Goal: Transaction & Acquisition: Purchase product/service

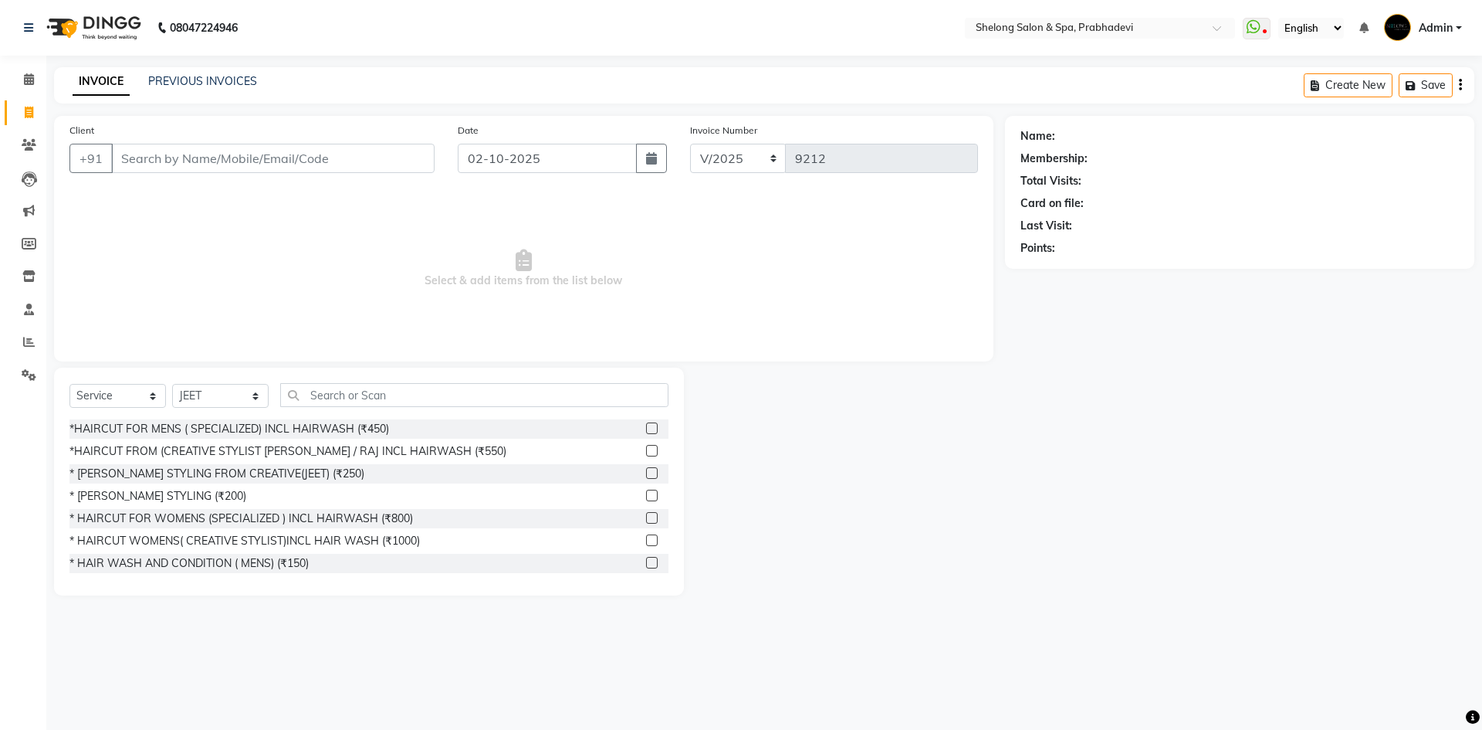
select select "service"
select select "16092"
click at [160, 446] on div "*HAIRCUT FROM (CREATIVE STYLIST [PERSON_NAME] / RAJ INCL HAIRWASH (₹550)" at bounding box center [287, 451] width 437 height 16
checkbox input "false"
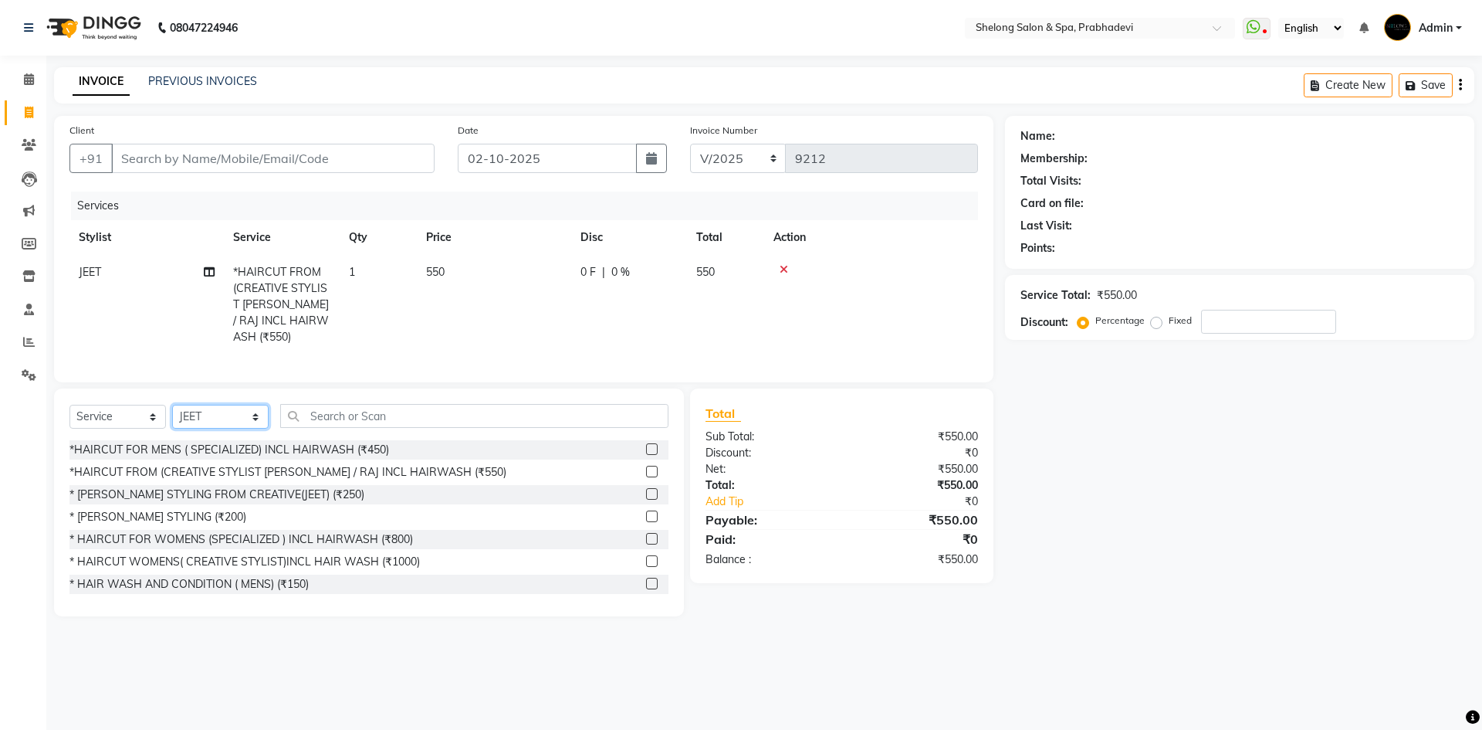
click at [230, 408] on select "Select Stylist ( [PERSON_NAME] ) ( [PERSON_NAME] ) [PERSON_NAME] fojdur [PERSON…" at bounding box center [220, 417] width 96 height 24
click at [172, 405] on select "Select Stylist ( [PERSON_NAME] ) ( [PERSON_NAME] ) [PERSON_NAME] fojdur [PERSON…" at bounding box center [220, 417] width 96 height 24
click at [239, 409] on select "Select Stylist ( [PERSON_NAME] ) ( [PERSON_NAME] ) [PERSON_NAME] fojdur [PERSON…" at bounding box center [220, 417] width 96 height 24
select select "24970"
click at [172, 405] on select "Select Stylist ( [PERSON_NAME] ) ( [PERSON_NAME] ) [PERSON_NAME] fojdur [PERSON…" at bounding box center [220, 417] width 96 height 24
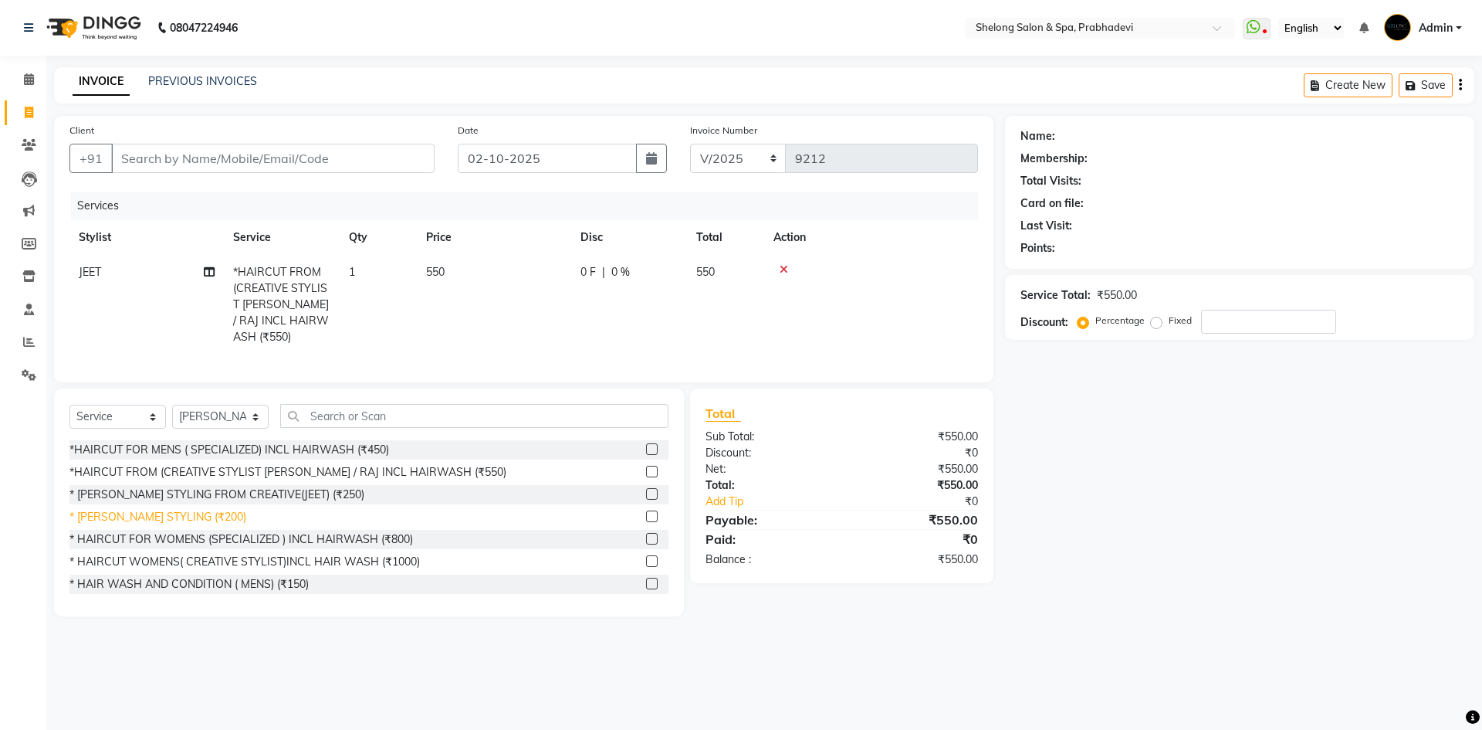
click at [180, 512] on div "* [PERSON_NAME] STYLING (₹200)" at bounding box center [157, 517] width 177 height 16
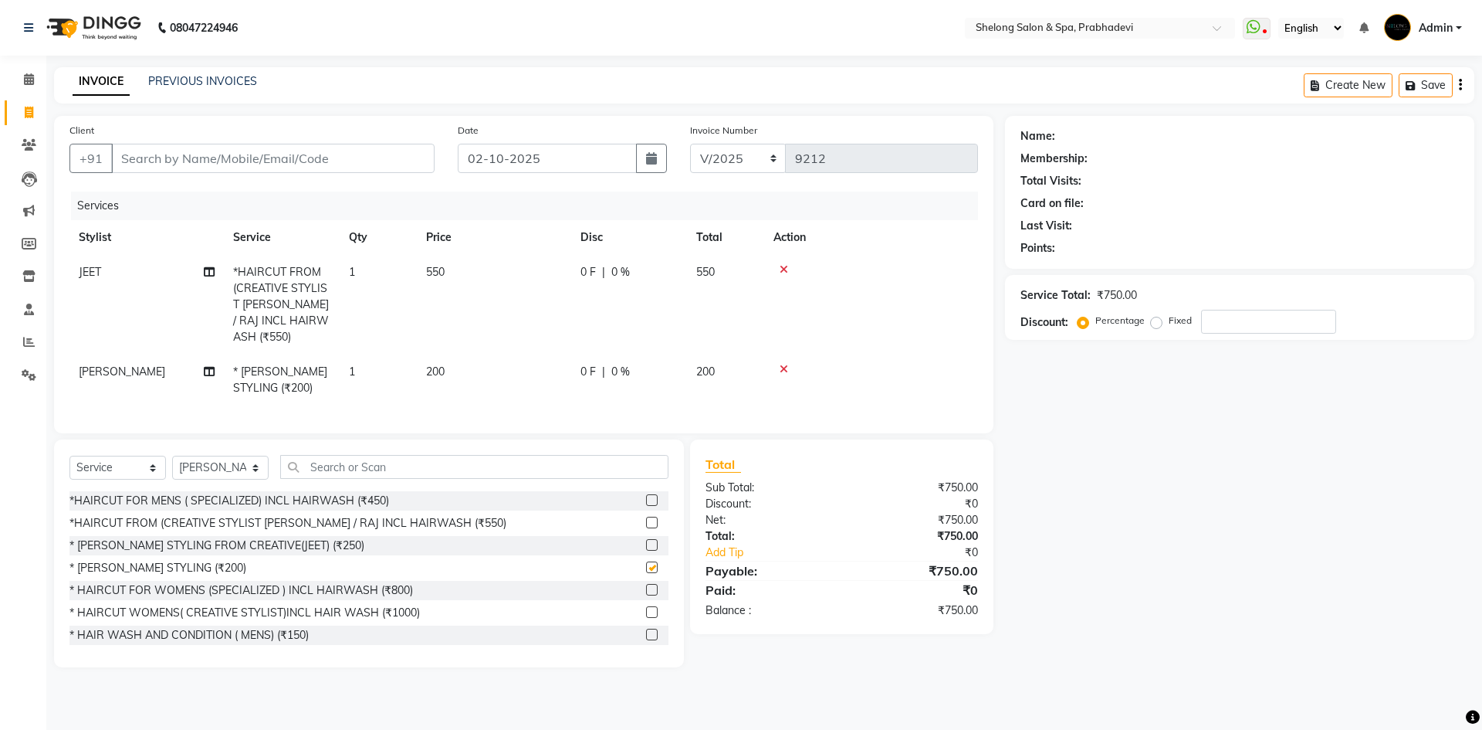
checkbox input "false"
click at [211, 458] on select "Select Stylist ( [PERSON_NAME] ) ( [PERSON_NAME] ) [PERSON_NAME] fojdur [PERSON…" at bounding box center [220, 467] width 96 height 24
select select "38080"
click at [172, 455] on select "Select Stylist ( [PERSON_NAME] ) ( [PERSON_NAME] ) [PERSON_NAME] fojdur [PERSON…" at bounding box center [220, 467] width 96 height 24
click at [364, 465] on input "text" at bounding box center [474, 467] width 388 height 24
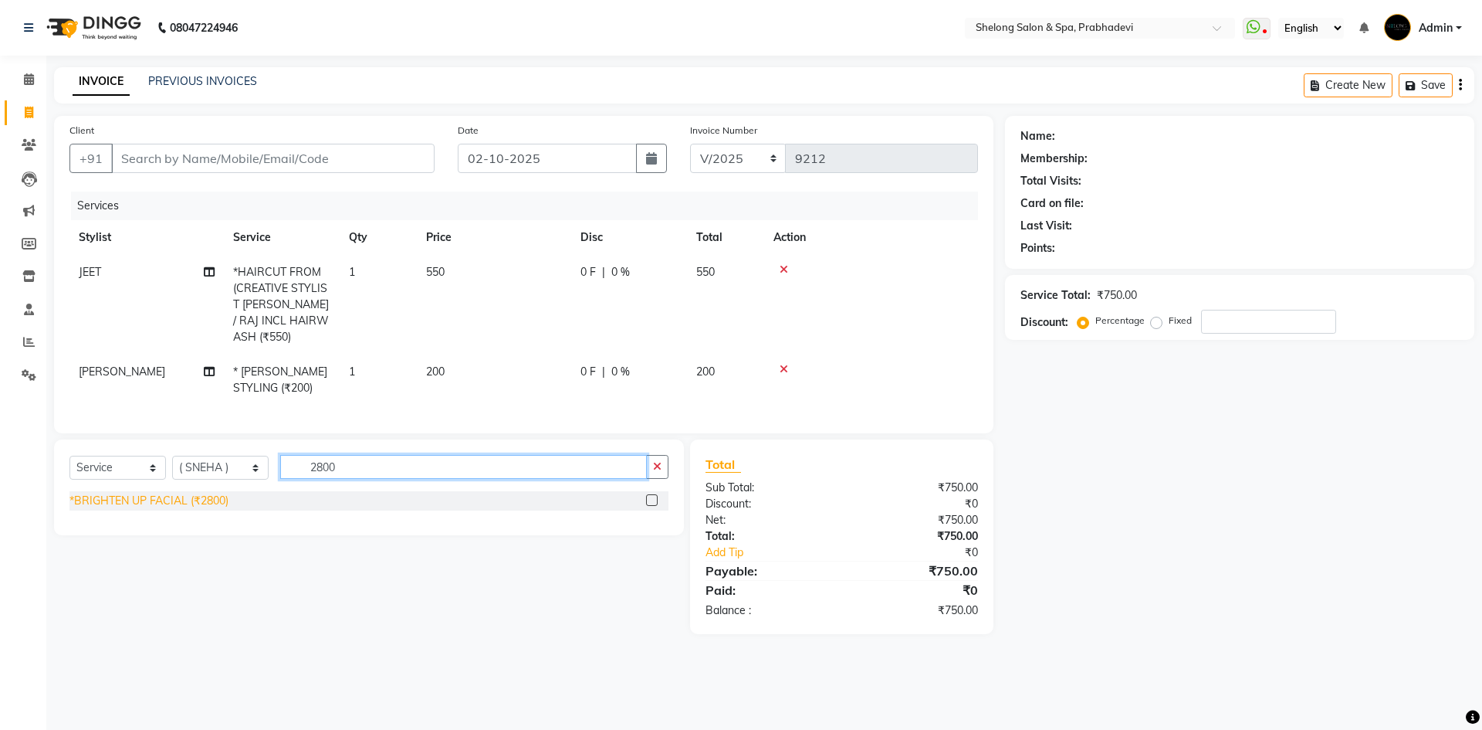
type input "2800"
click at [215, 499] on div "*BRIGHTEN UP FACIAL (₹2800)" at bounding box center [148, 501] width 159 height 16
checkbox input "false"
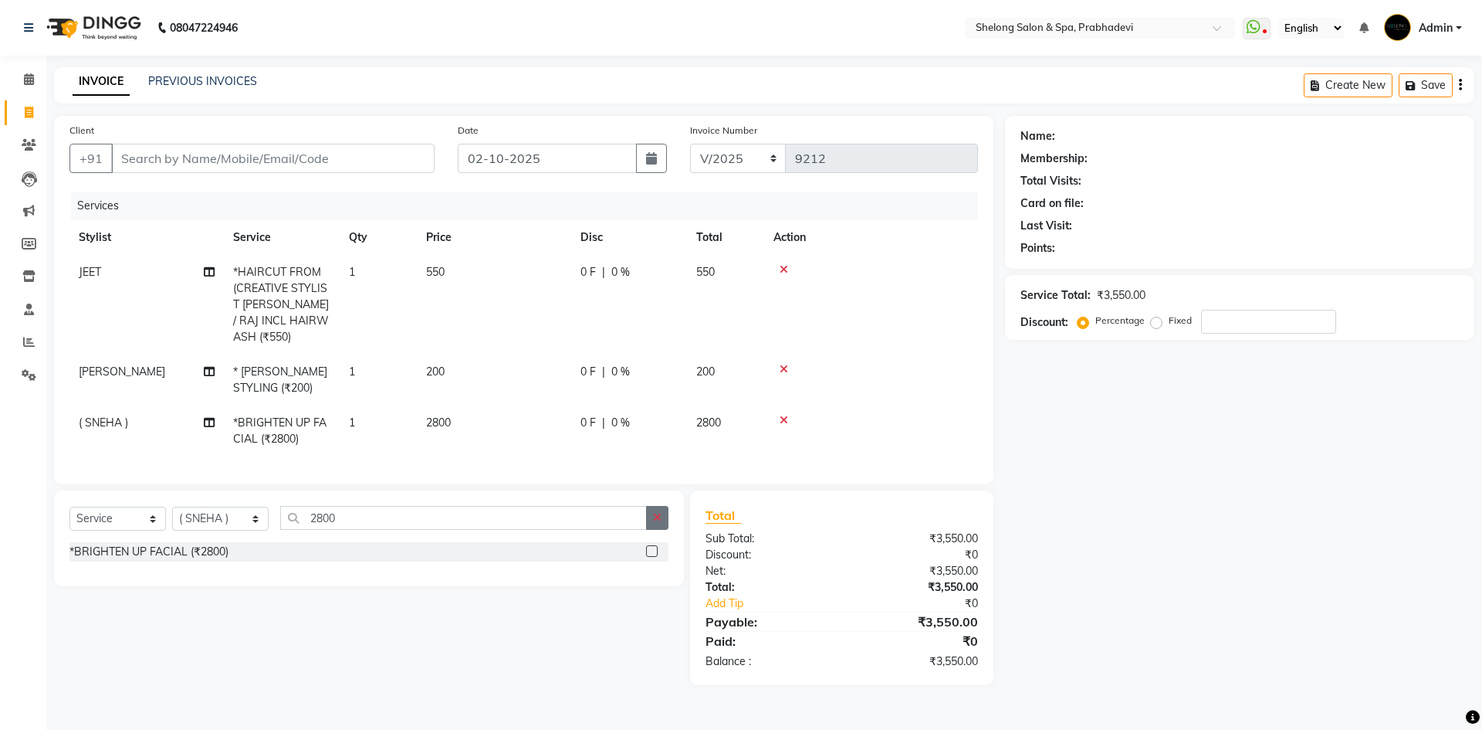
click at [651, 506] on button "button" at bounding box center [657, 518] width 22 height 24
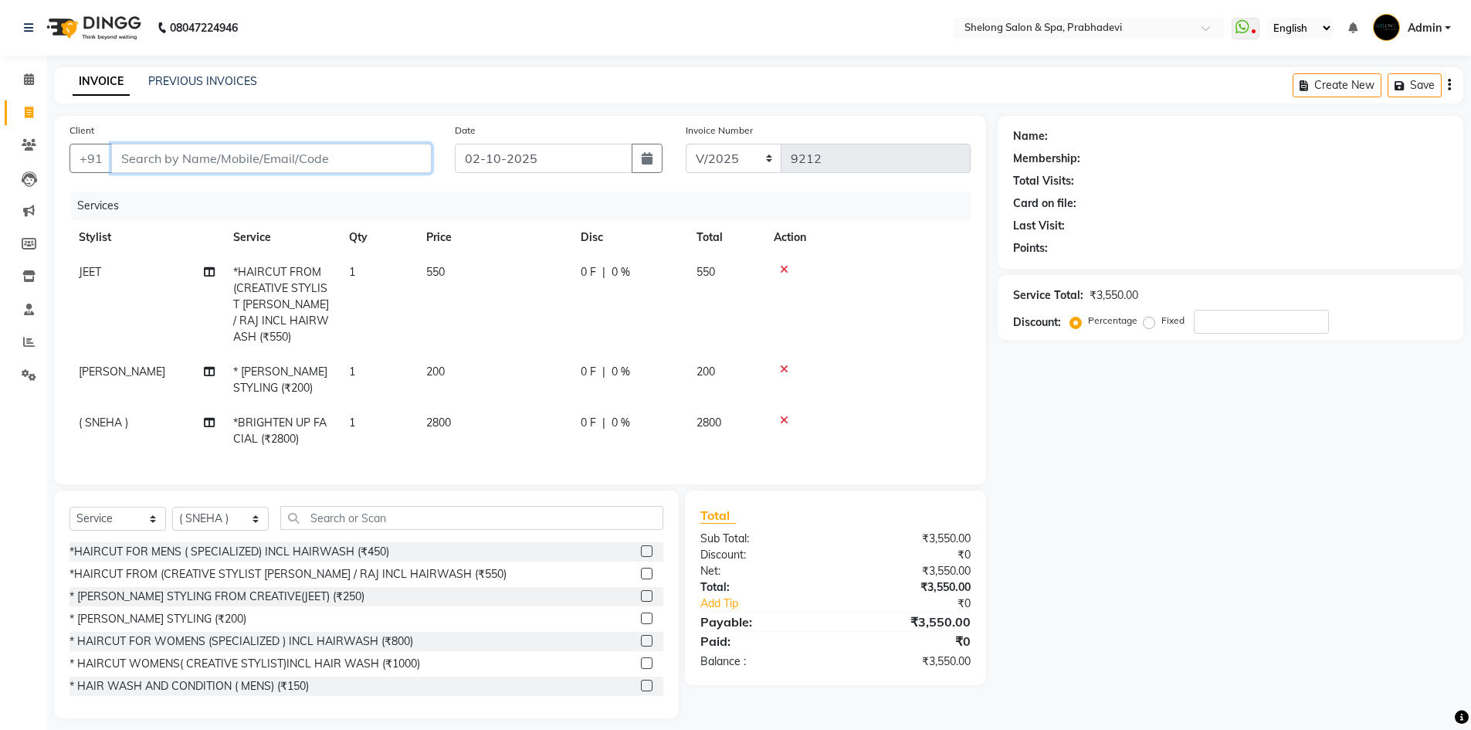
click at [378, 154] on input "Client" at bounding box center [271, 158] width 320 height 29
type input "9"
type input "0"
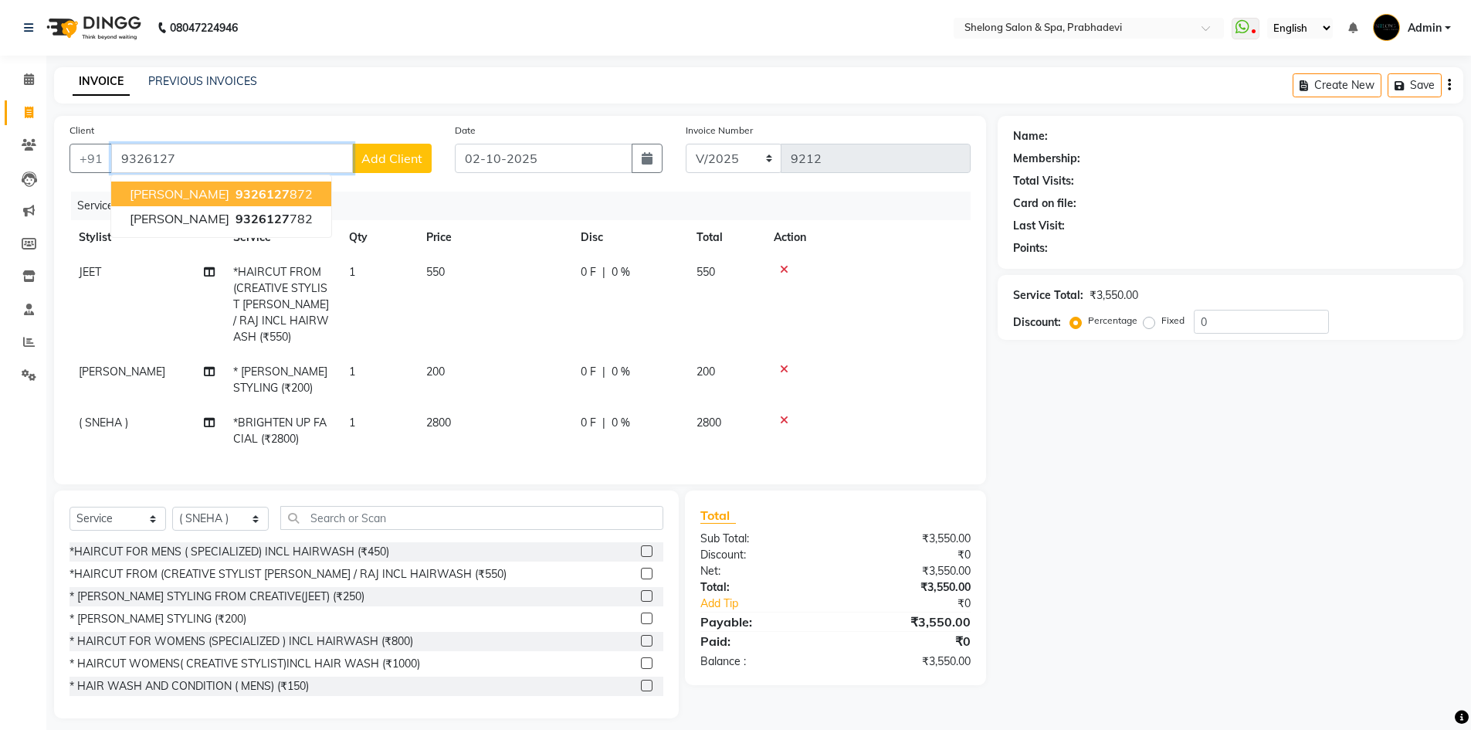
click at [265, 188] on ngb-highlight "9326127 872" at bounding box center [272, 193] width 80 height 15
type input "9326127872"
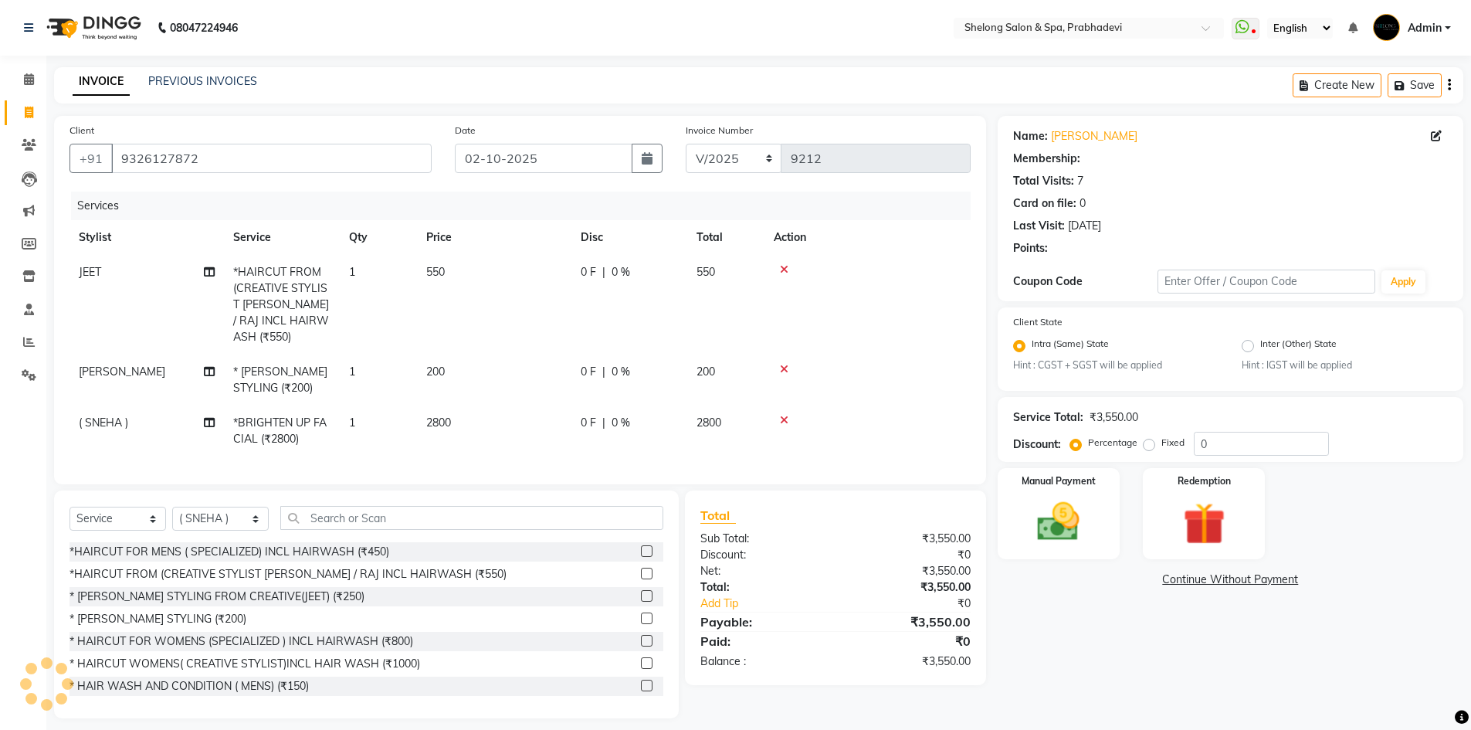
select select "1: Object"
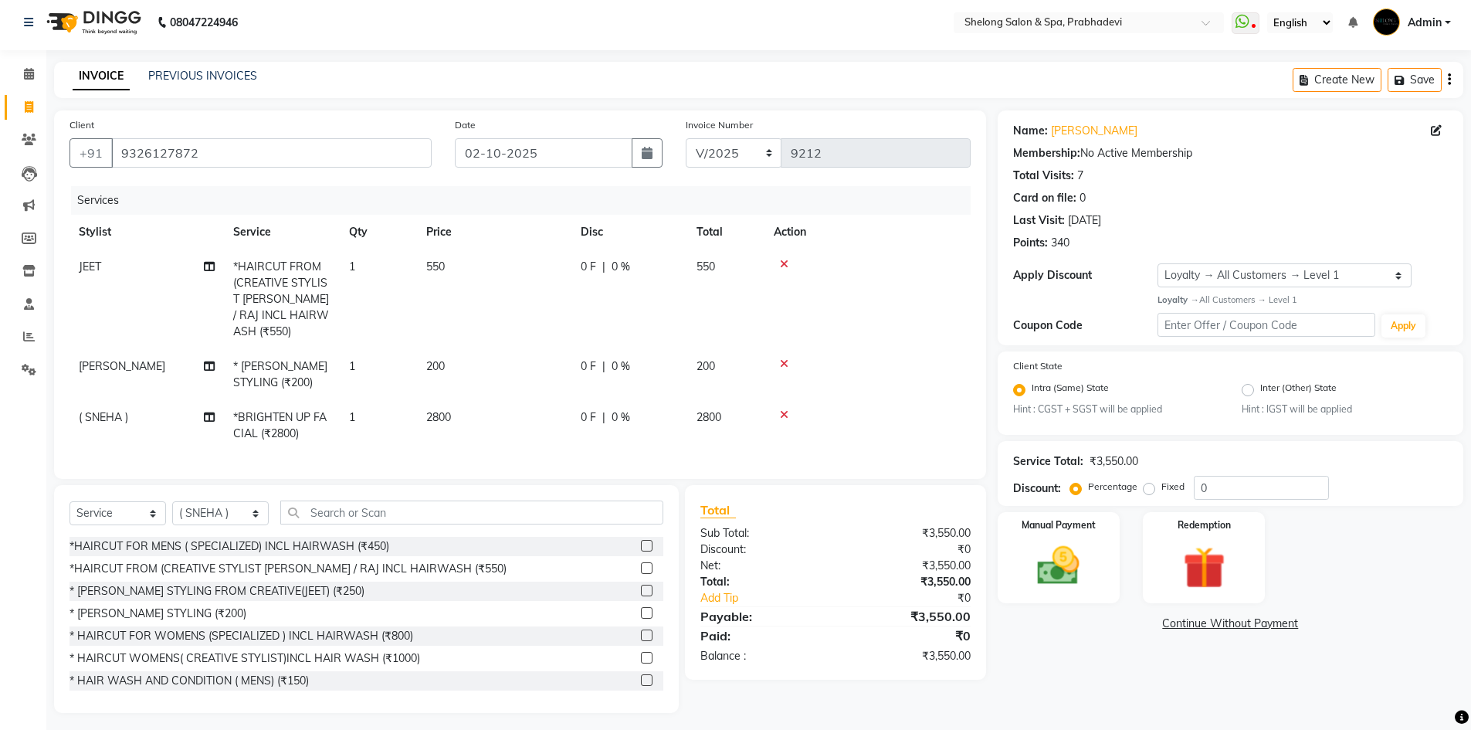
scroll to position [7, 0]
click at [592, 408] on span "0 F" at bounding box center [588, 416] width 15 height 16
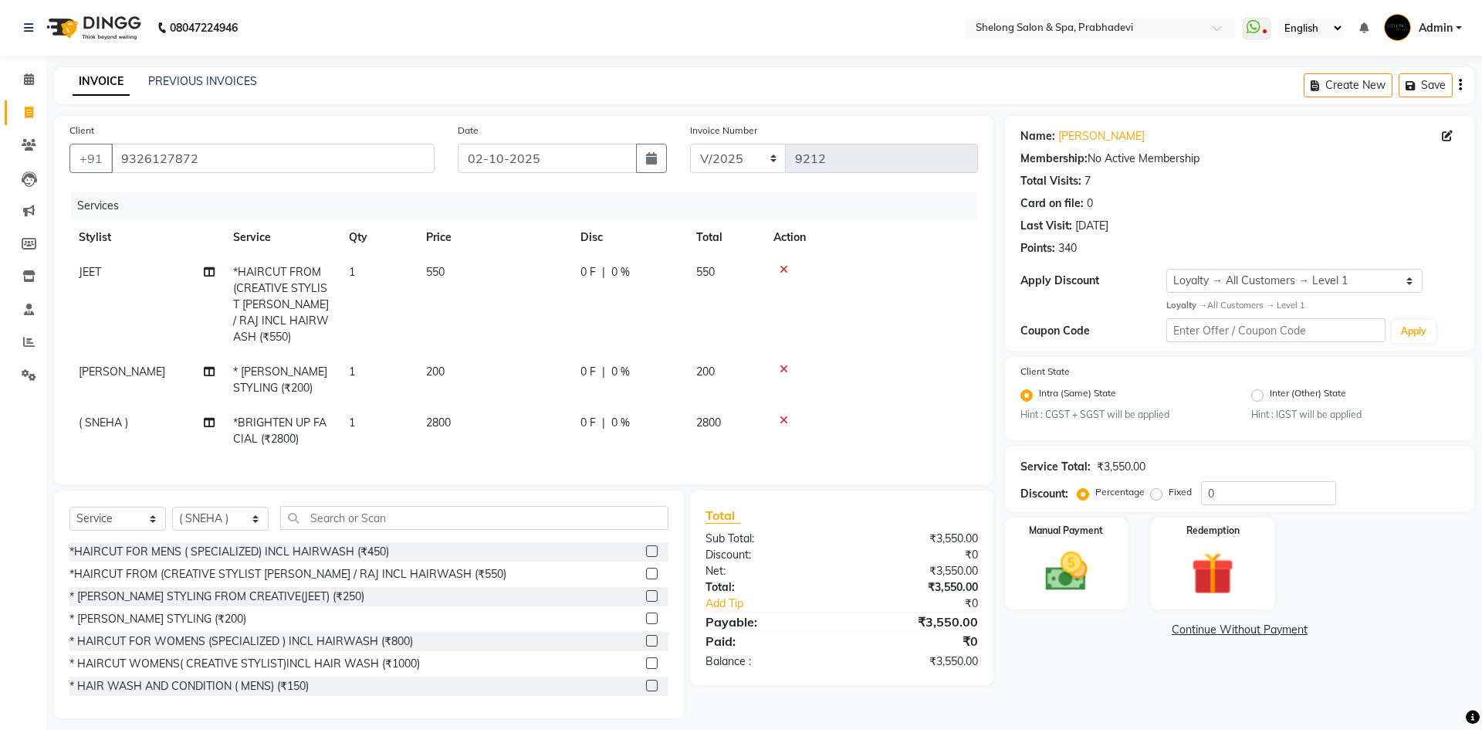
select select "38080"
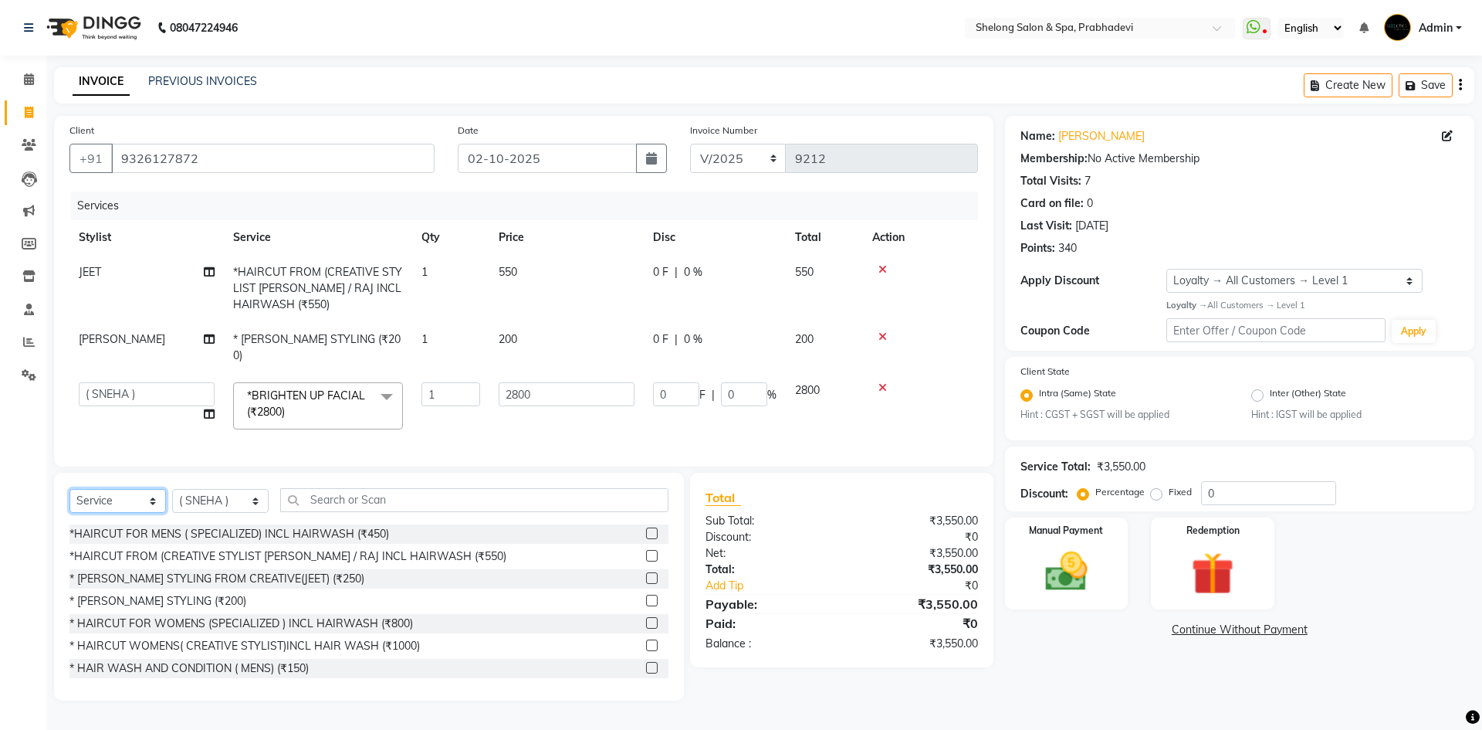
click at [112, 496] on select "Select Service Product Membership Package Voucher Prepaid Gift Card" at bounding box center [117, 501] width 96 height 24
click at [69, 489] on select "Select Service Product Membership Package Voucher Prepaid Gift Card" at bounding box center [117, 501] width 96 height 24
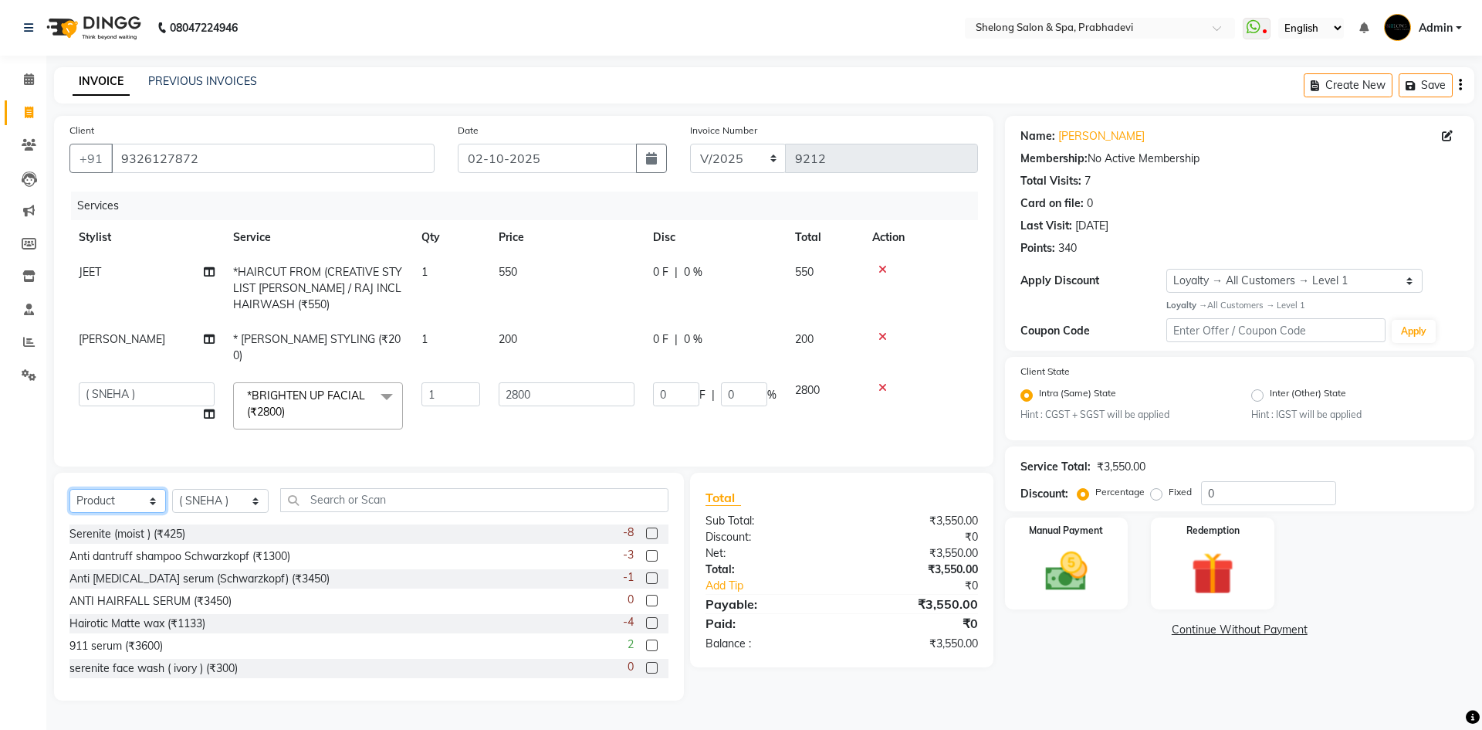
click at [106, 496] on select "Select Service Product Membership Package Voucher Prepaid Gift Card" at bounding box center [117, 501] width 96 height 24
click at [69, 489] on select "Select Service Product Membership Package Voucher Prepaid Gift Card" at bounding box center [117, 501] width 96 height 24
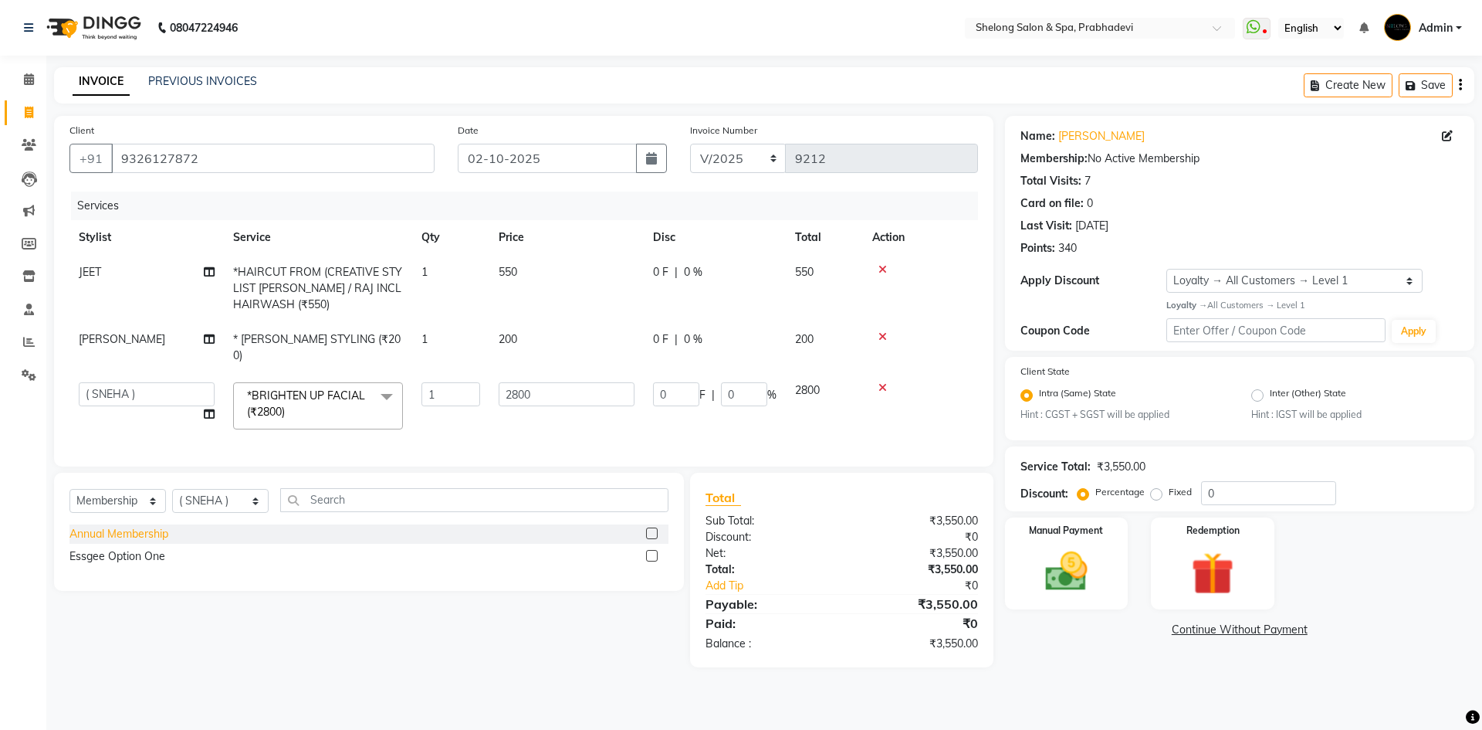
click at [117, 527] on div "Annual Membership" at bounding box center [118, 534] width 99 height 16
select select "select"
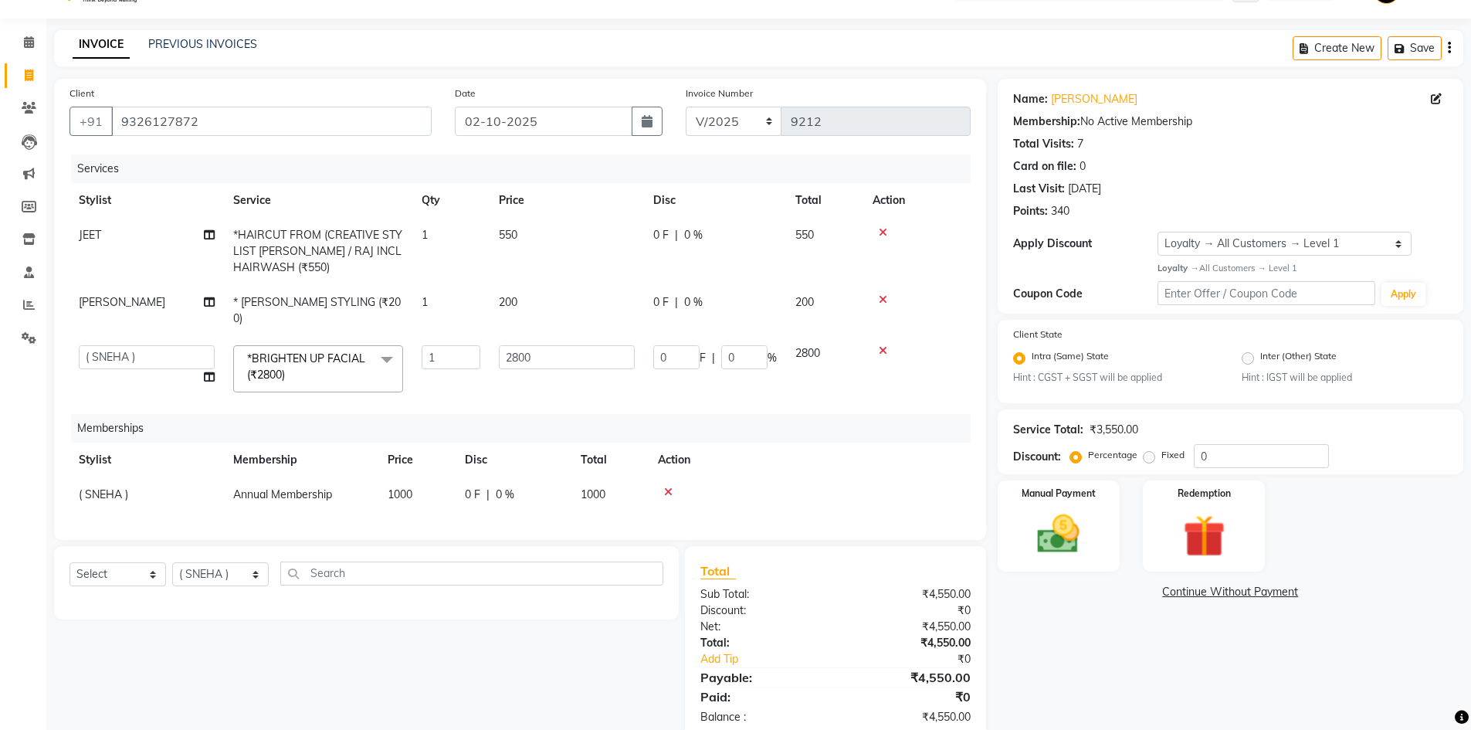
scroll to position [66, 0]
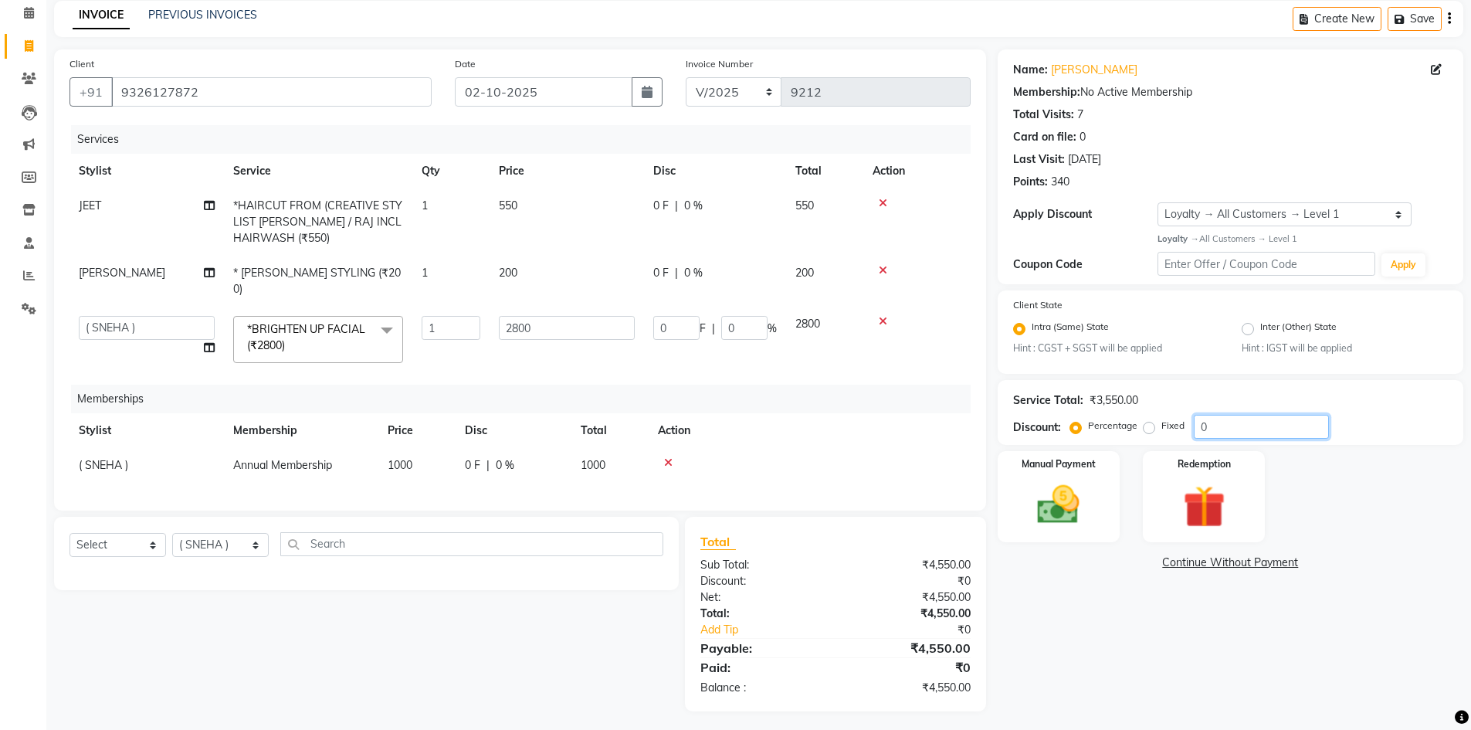
click at [1248, 426] on input "0" at bounding box center [1260, 427] width 135 height 24
type input "02"
type input "56"
type input "2"
type input "020"
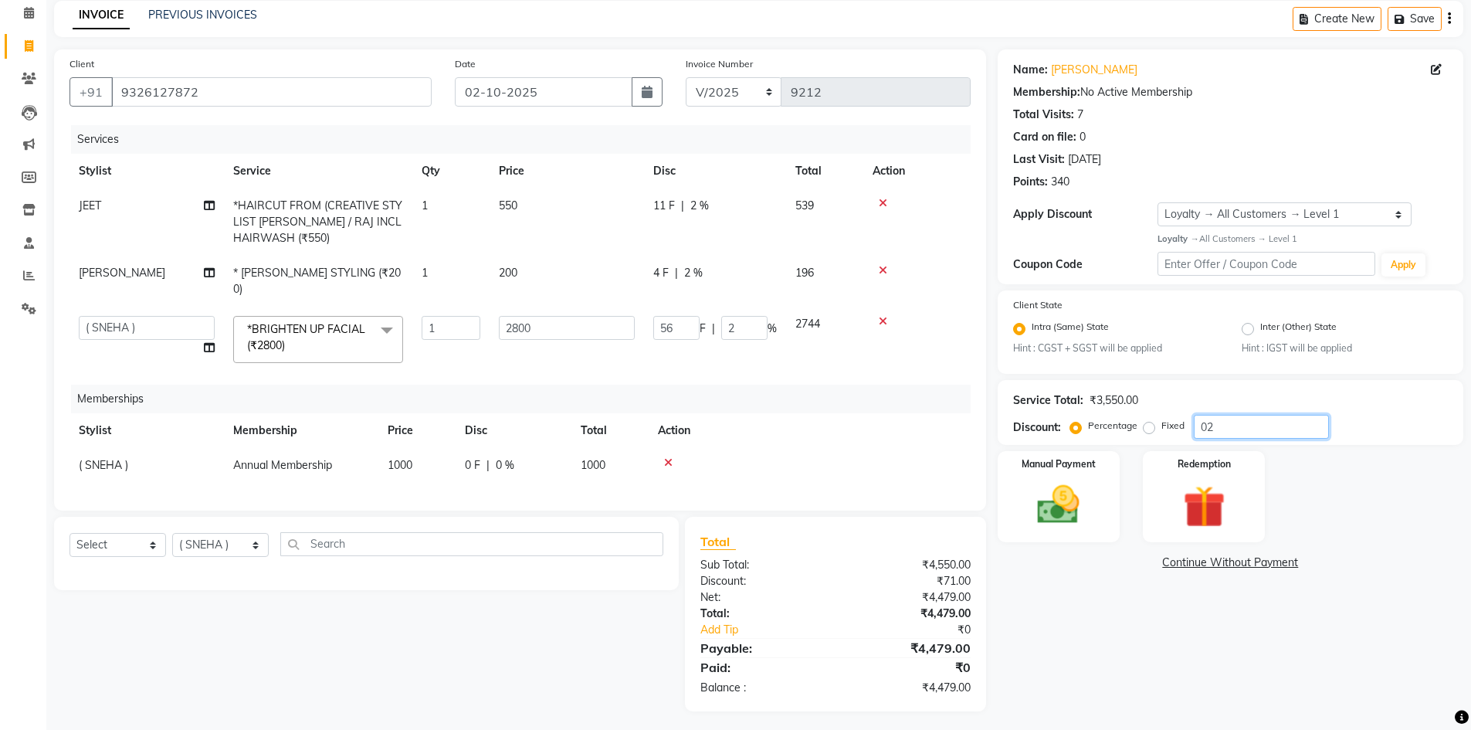
type input "560"
type input "20"
type input "020"
click at [685, 316] on input "560" at bounding box center [676, 328] width 46 height 24
type input "5"
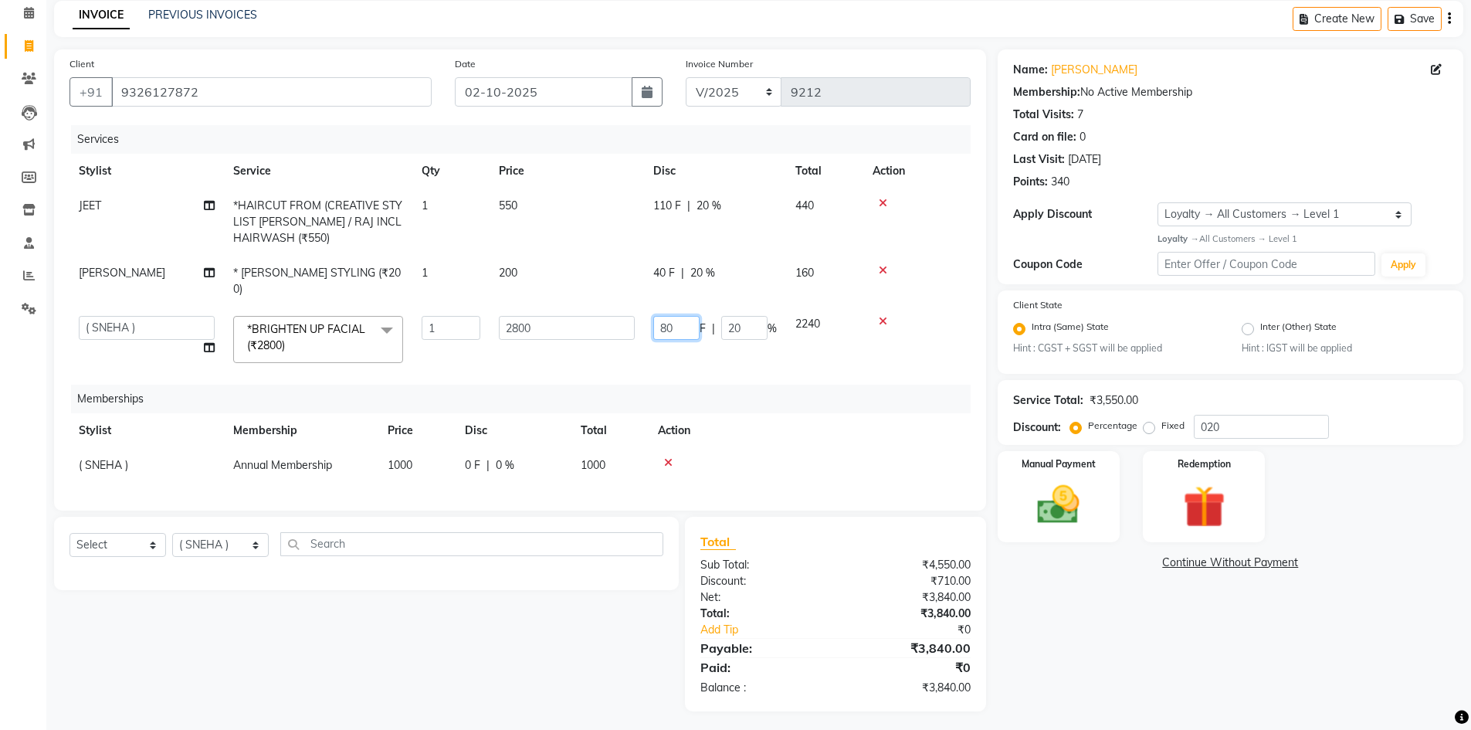
type input "800"
click at [761, 263] on tbody "JEET *HAIRCUT FROM (CREATIVE STYLIST JEET / RAJ INCL HAIRWASH (₹550) 1 550 110 …" at bounding box center [519, 280] width 901 height 184
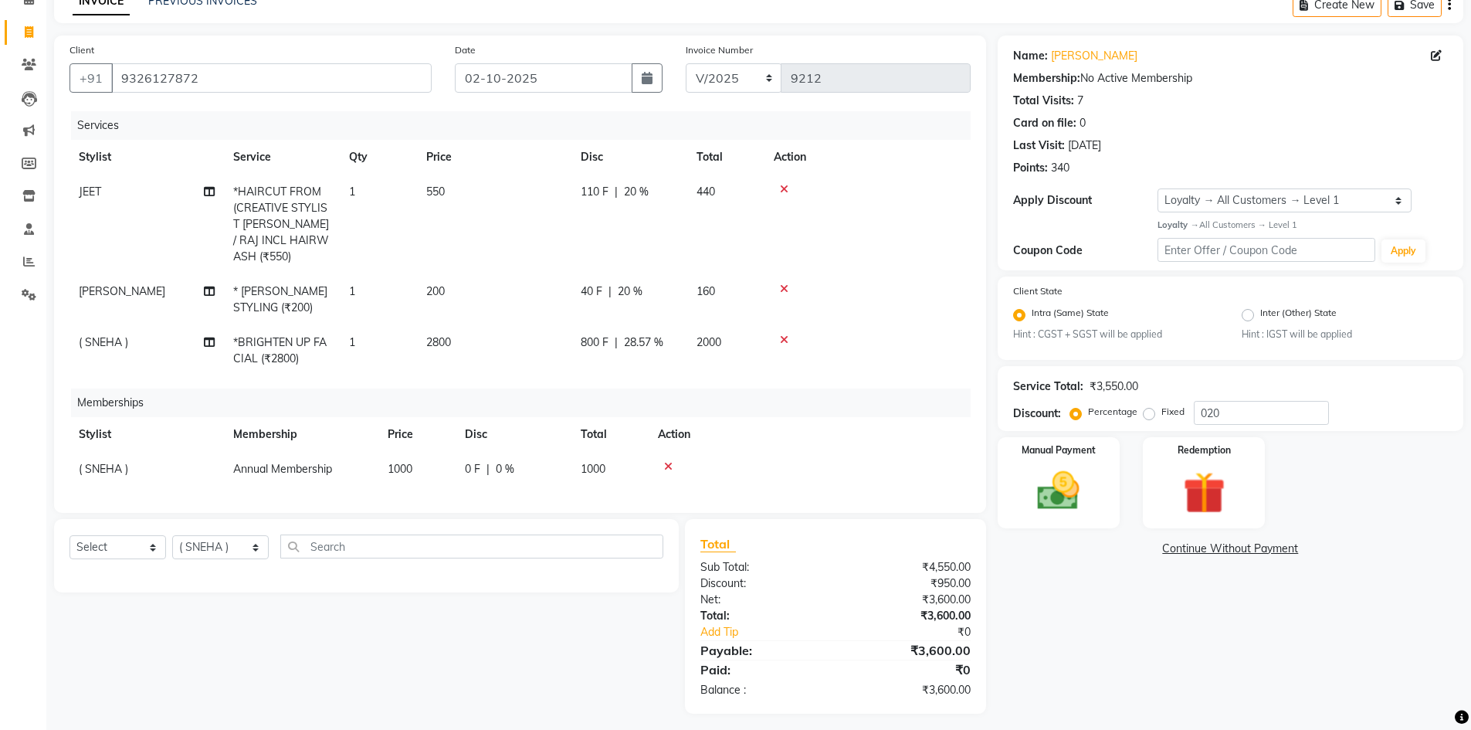
scroll to position [84, 0]
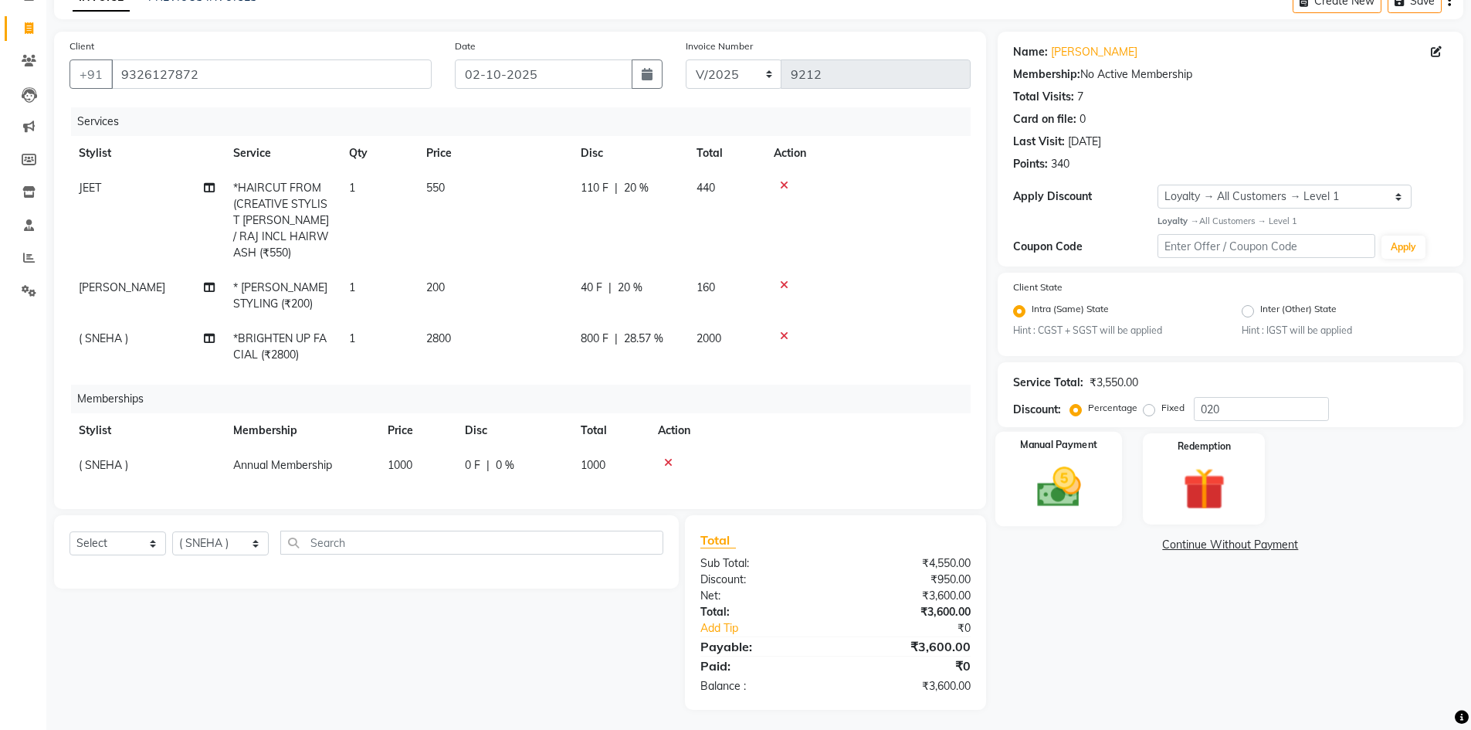
click at [1055, 480] on img at bounding box center [1058, 487] width 71 height 50
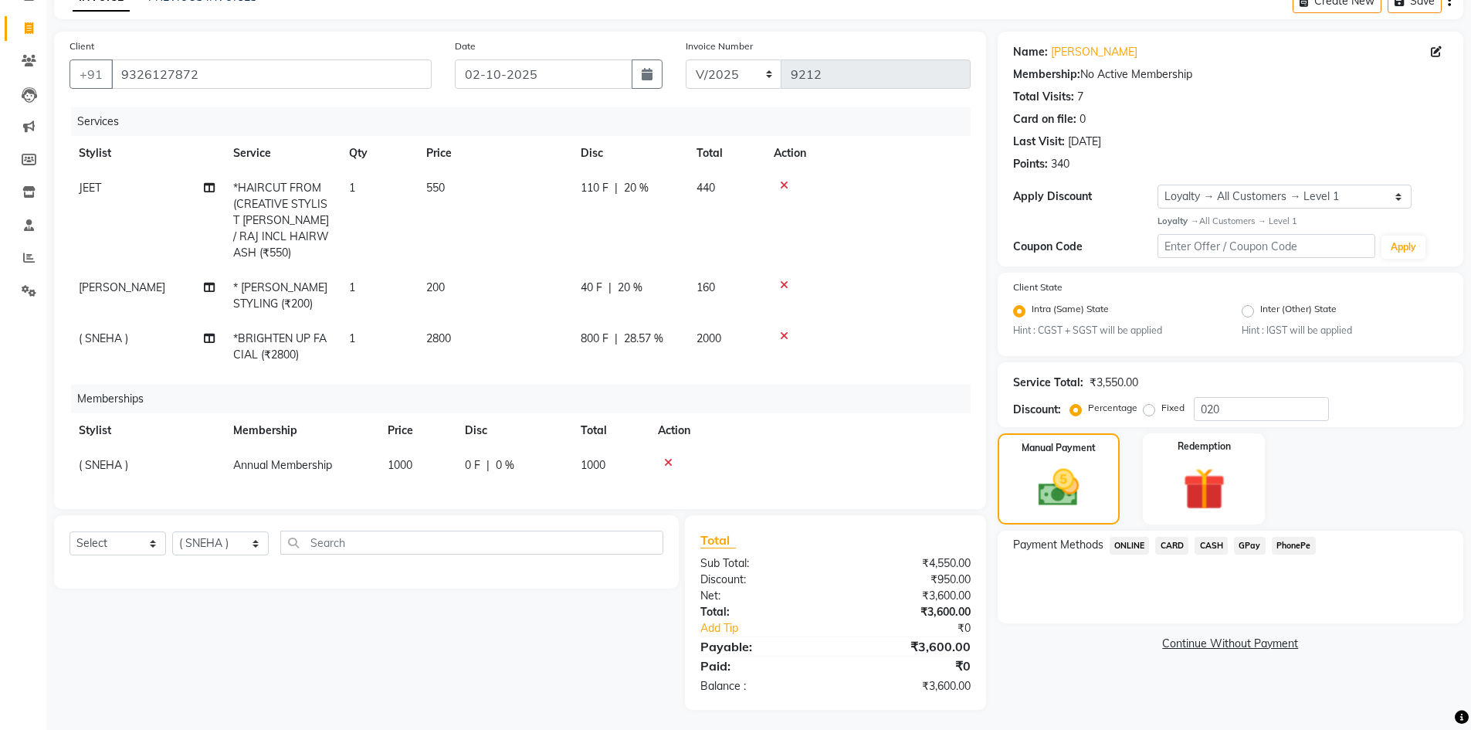
click at [111, 458] on span "( SNEHA )" at bounding box center [103, 465] width 49 height 14
select select "38080"
click at [111, 457] on select "( [PERSON_NAME] ) ( [PERSON_NAME] ) [PERSON_NAME] fojdur [PERSON_NAME] [PERSON_…" at bounding box center [147, 469] width 136 height 24
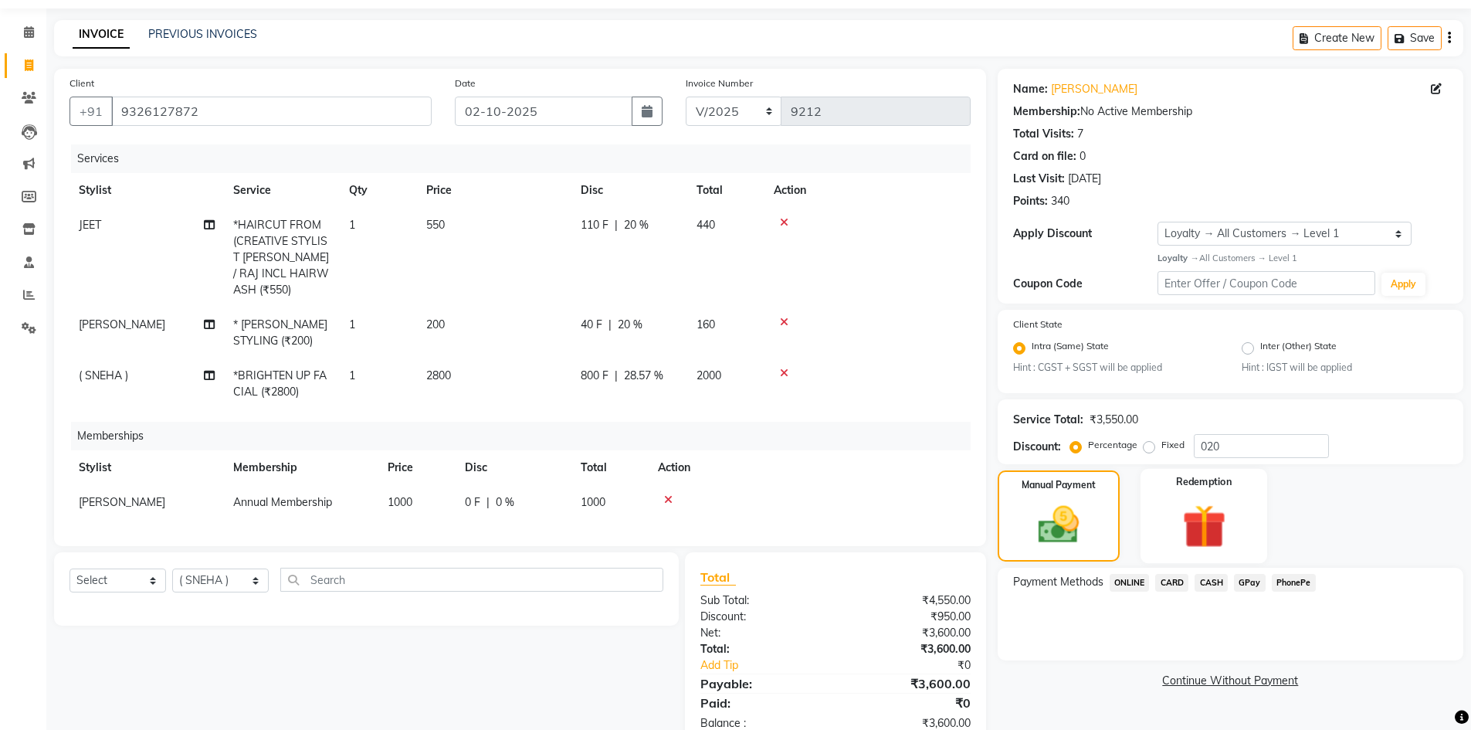
scroll to position [73, 0]
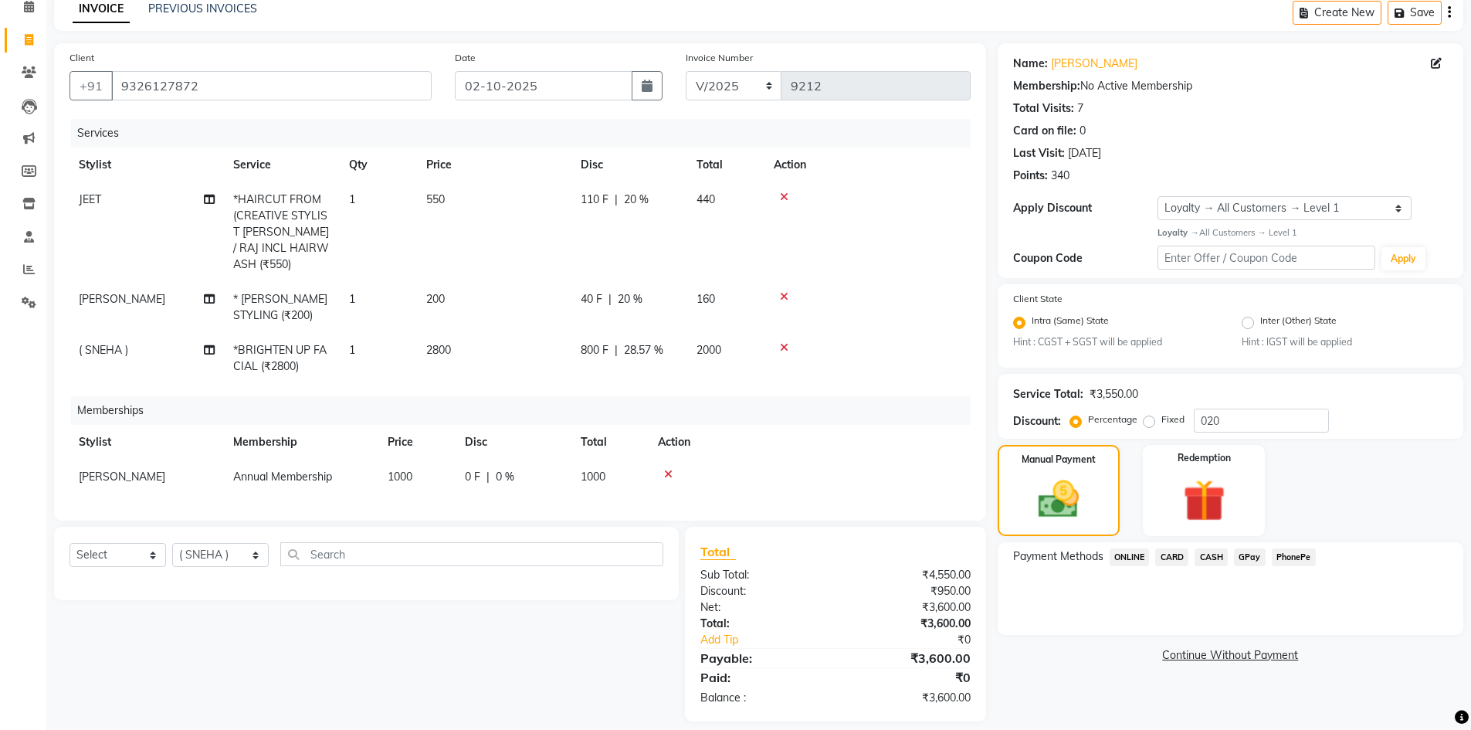
click at [1250, 555] on span "GPay" at bounding box center [1250, 557] width 32 height 18
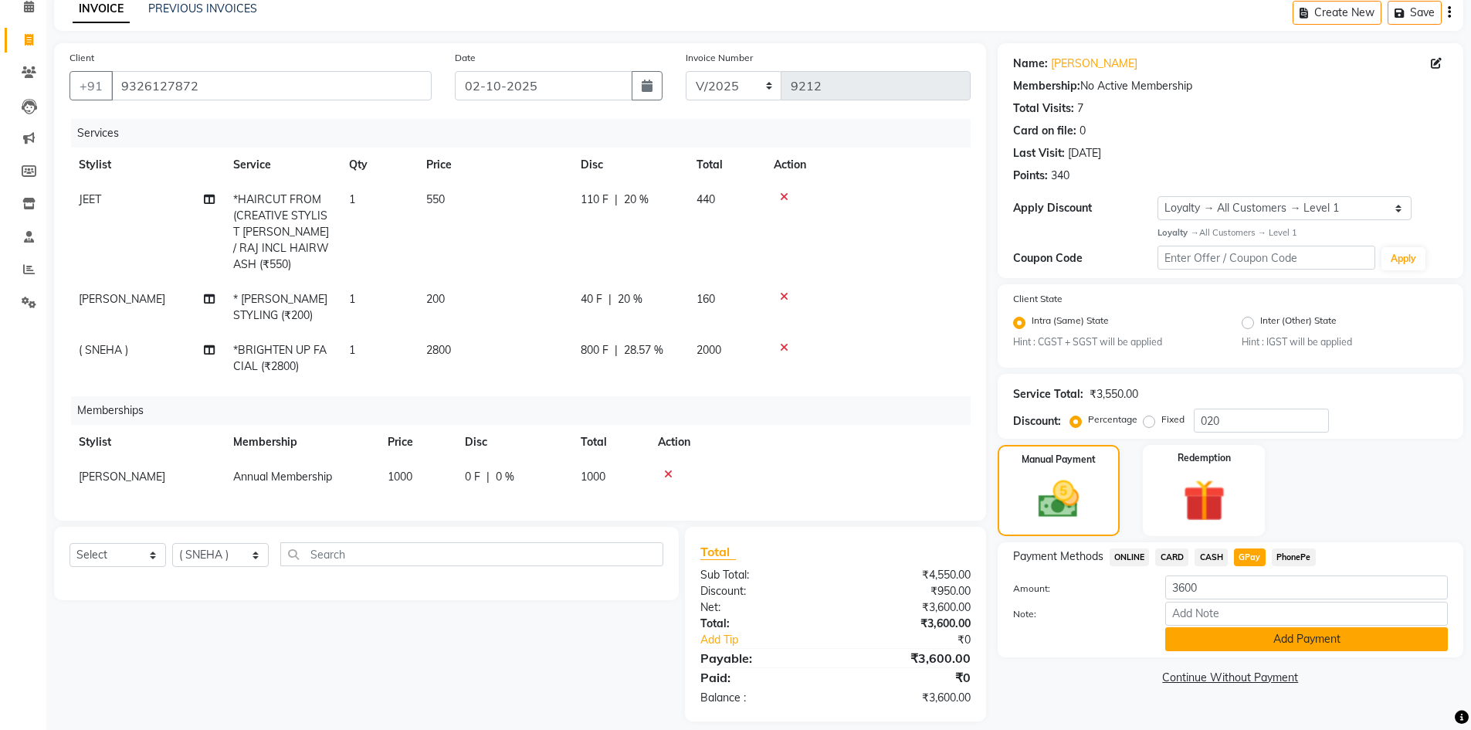
click at [1212, 638] on button "Add Payment" at bounding box center [1306, 639] width 283 height 24
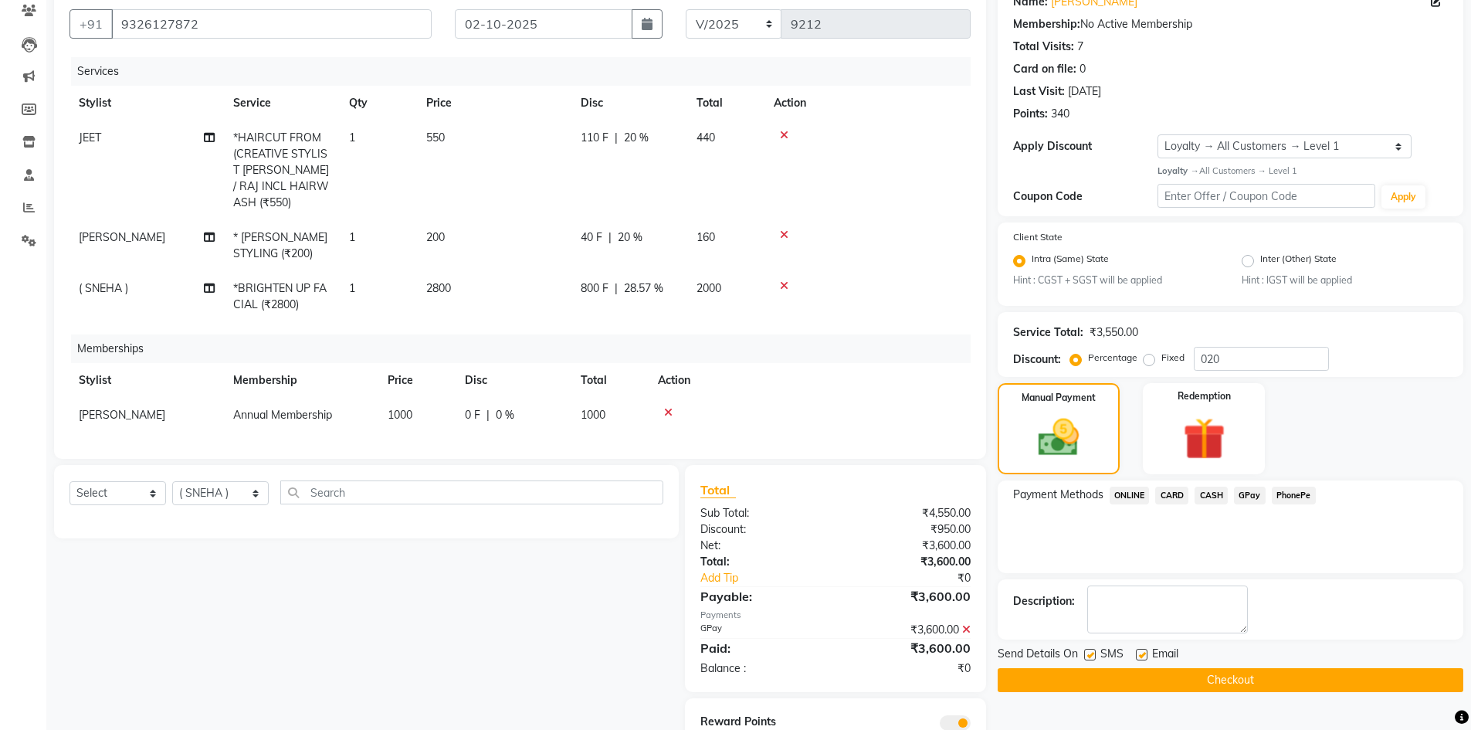
scroll to position [181, 0]
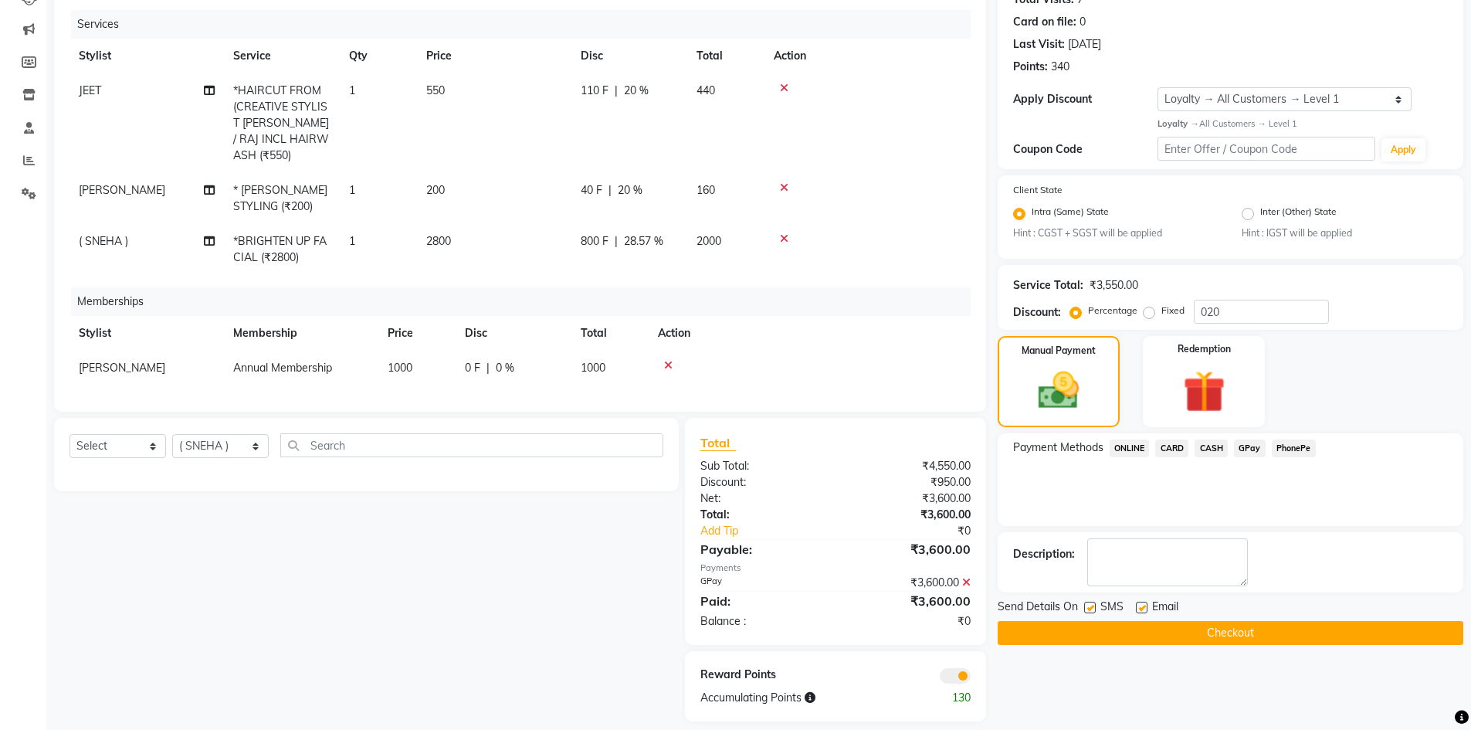
click at [1088, 628] on button "Checkout" at bounding box center [1229, 633] width 465 height 24
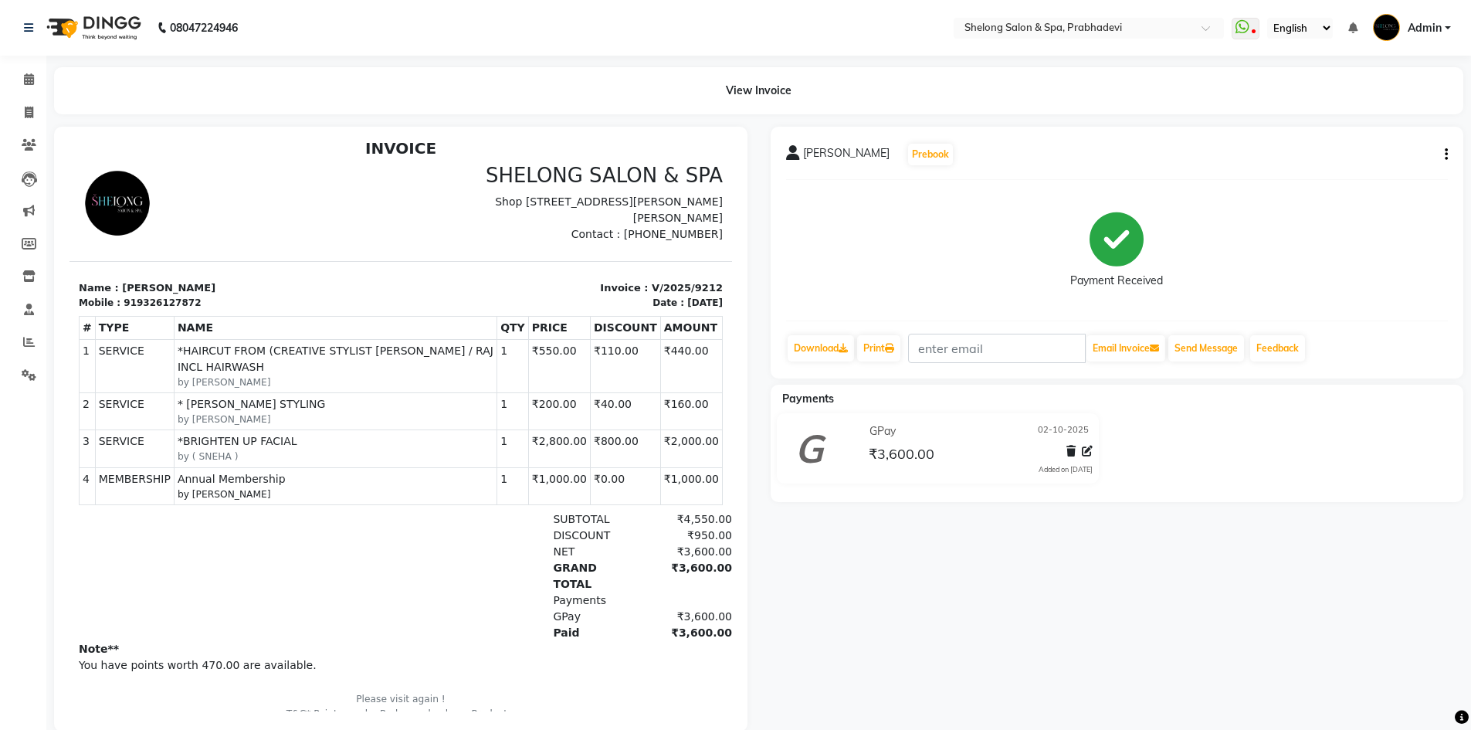
scroll to position [12, 0]
click at [25, 109] on icon at bounding box center [29, 113] width 8 height 12
select select "service"
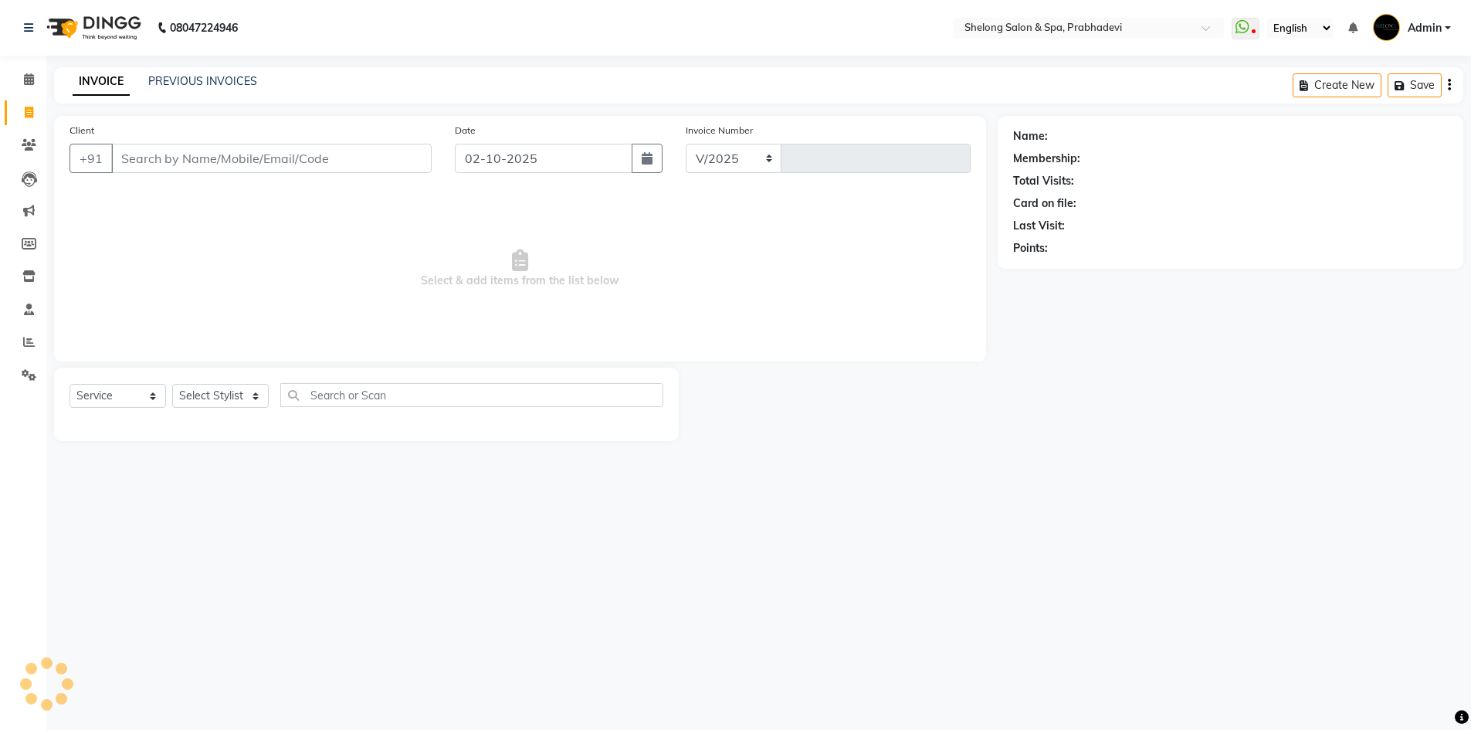
select select "3475"
type input "9213"
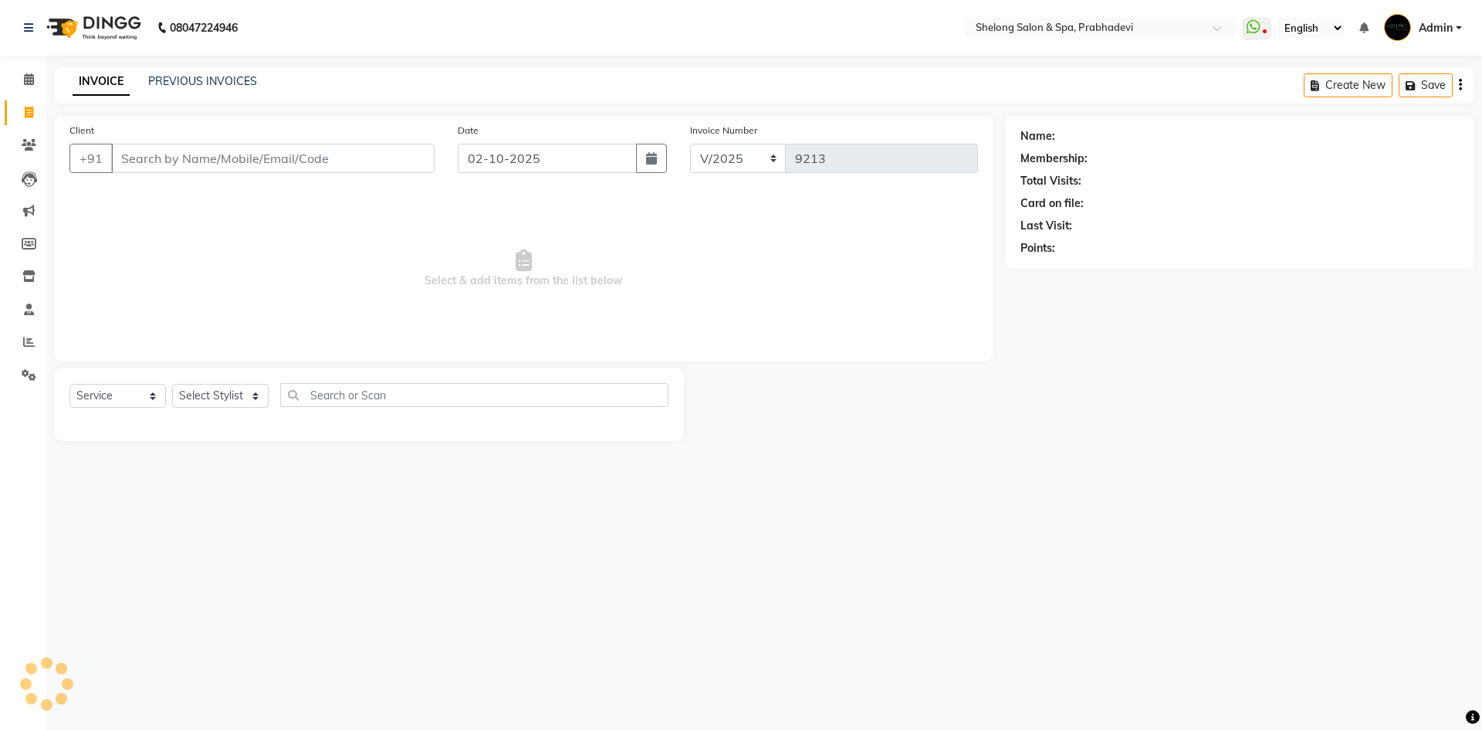
select select "16092"
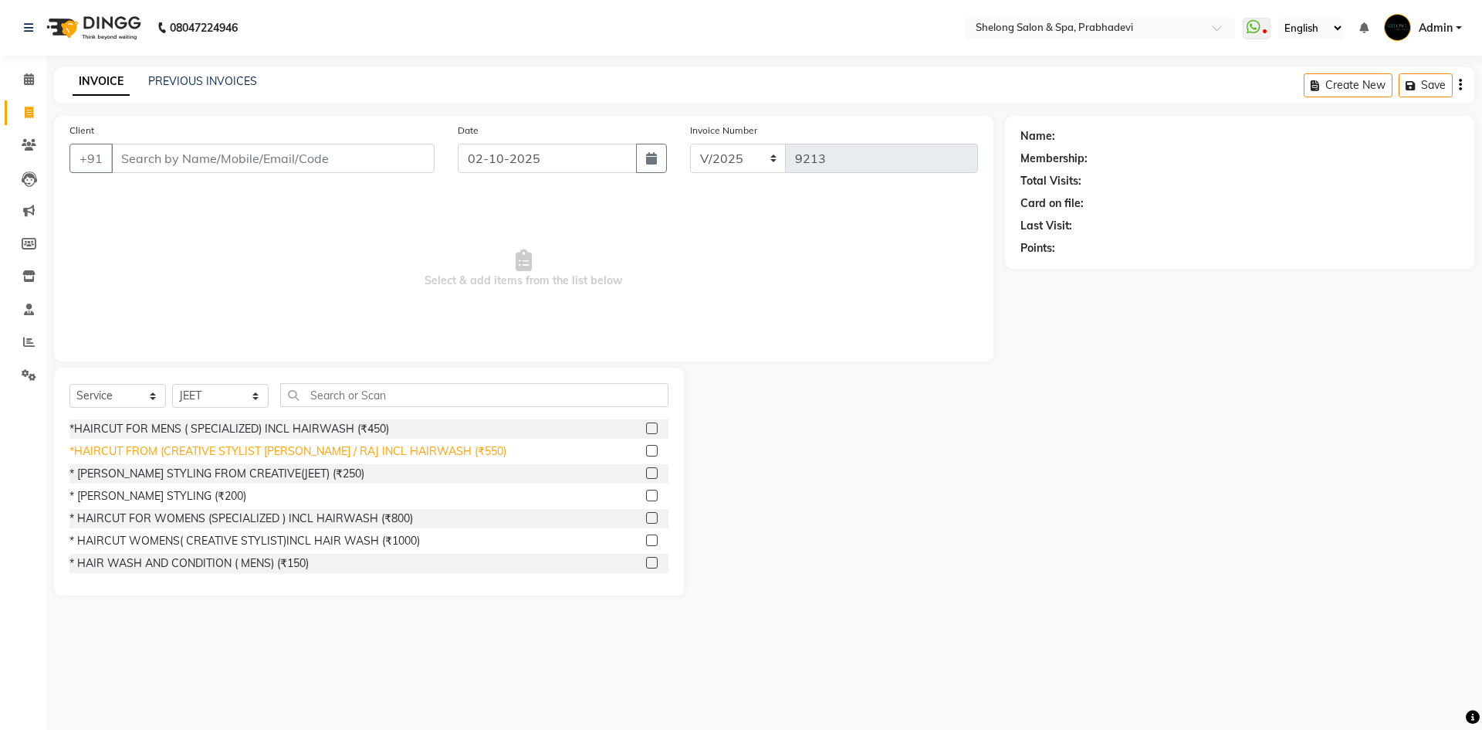
click at [230, 449] on div "*HAIRCUT FROM (CREATIVE STYLIST [PERSON_NAME] / RAJ INCL HAIRWASH (₹550)" at bounding box center [287, 451] width 437 height 16
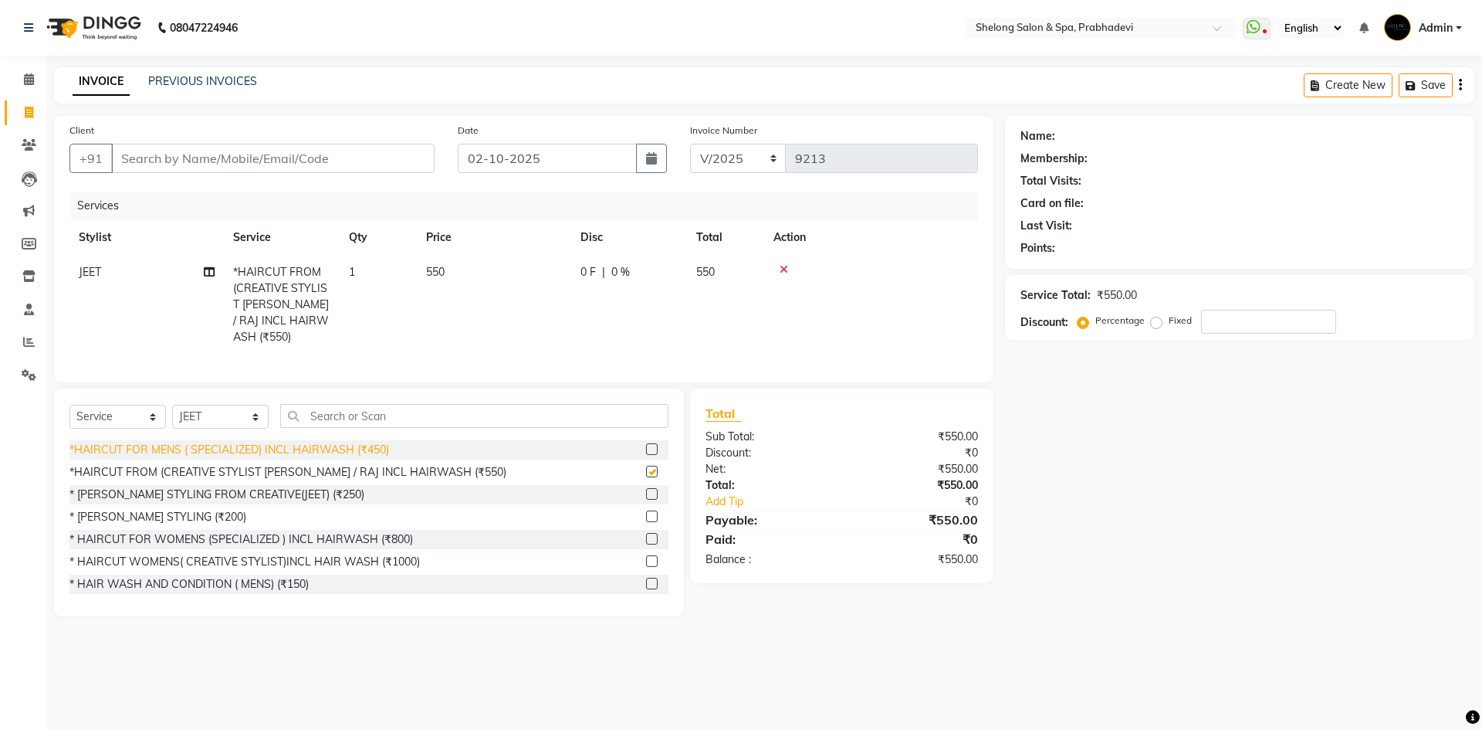
checkbox input "false"
click at [222, 413] on select "Select Stylist ( [PERSON_NAME] ) ( [PERSON_NAME] ) [PERSON_NAME] fojdur [PERSON…" at bounding box center [220, 417] width 96 height 24
select select "47990"
click at [172, 405] on select "Select Stylist ( [PERSON_NAME] ) ( [PERSON_NAME] ) [PERSON_NAME] fojdur [PERSON…" at bounding box center [220, 417] width 96 height 24
click at [161, 513] on div "* [PERSON_NAME] STYLING (₹200)" at bounding box center [157, 517] width 177 height 16
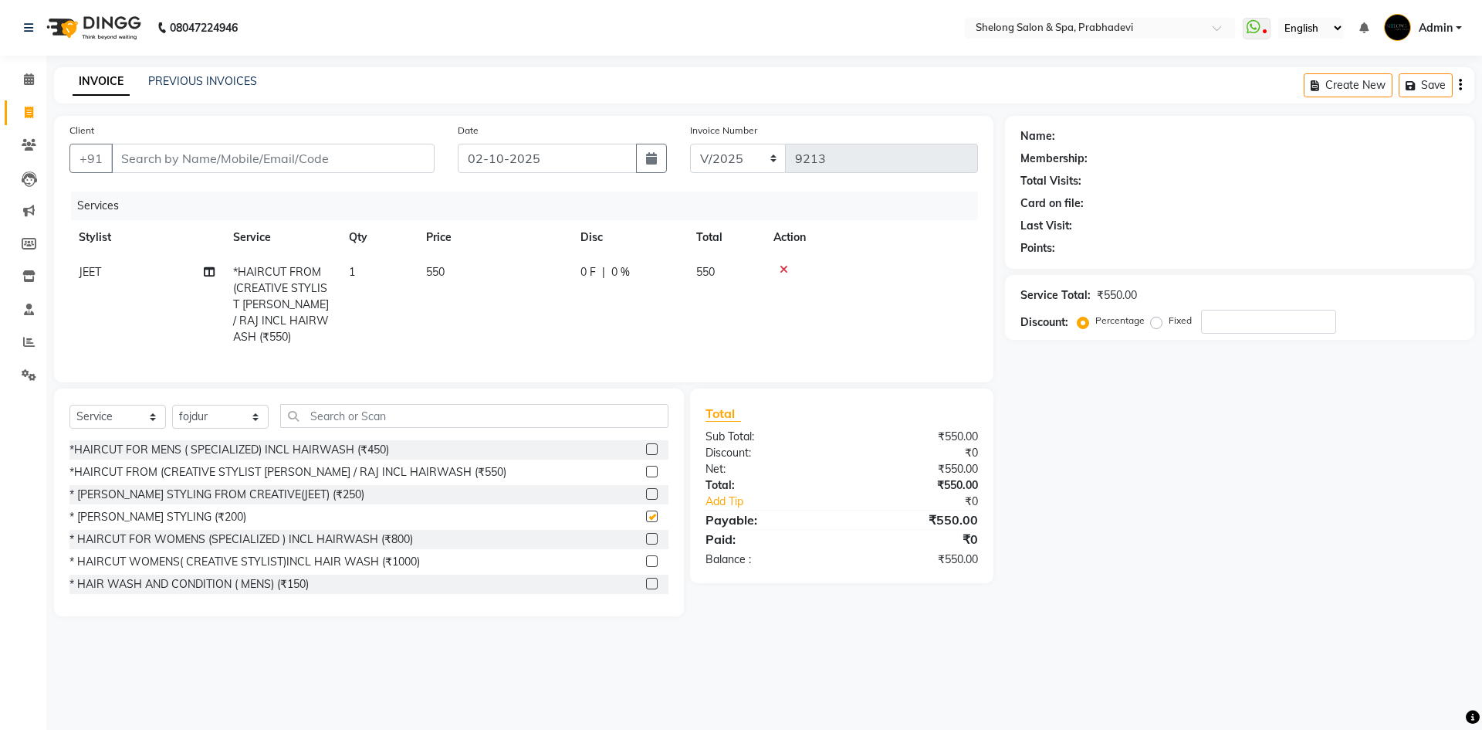
checkbox input "false"
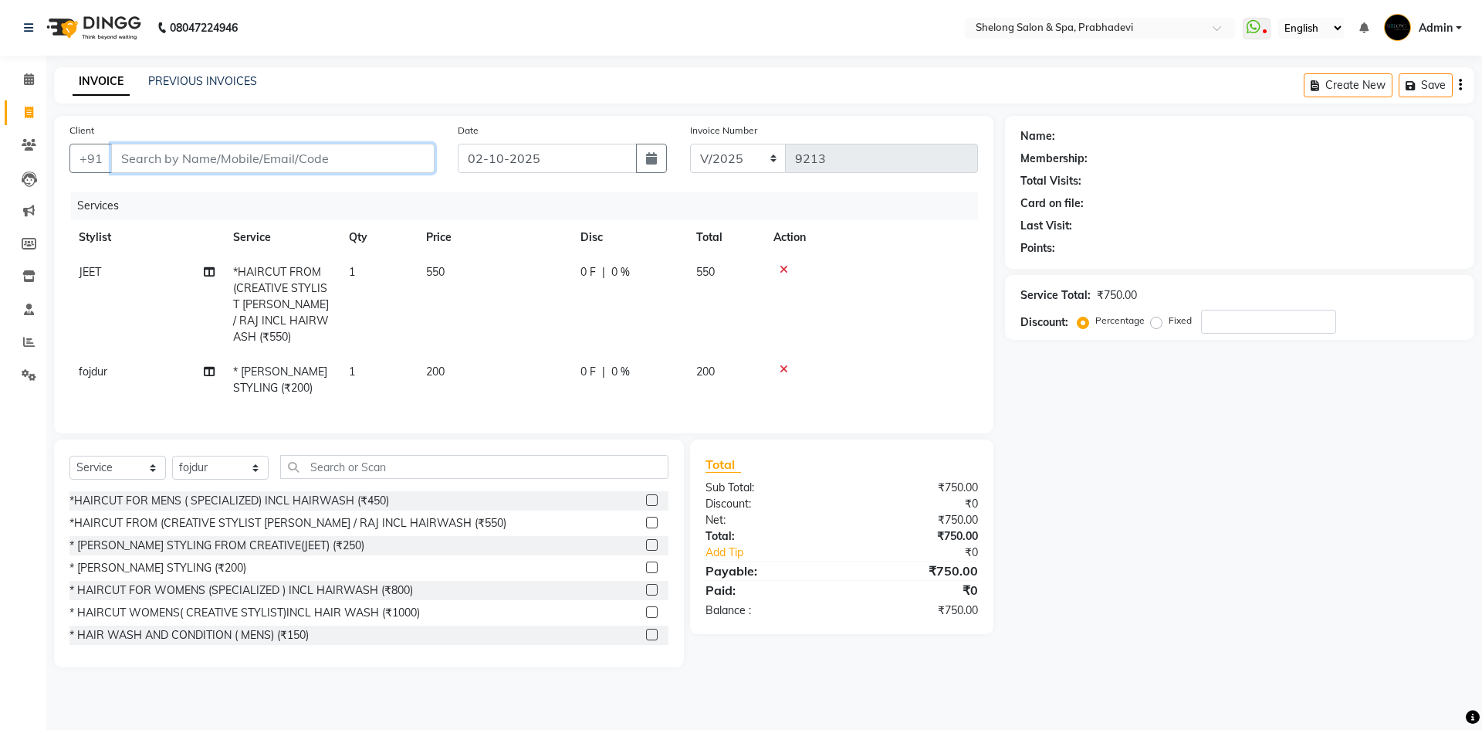
click at [333, 154] on input "Client" at bounding box center [272, 158] width 323 height 29
type input "6"
type input "0"
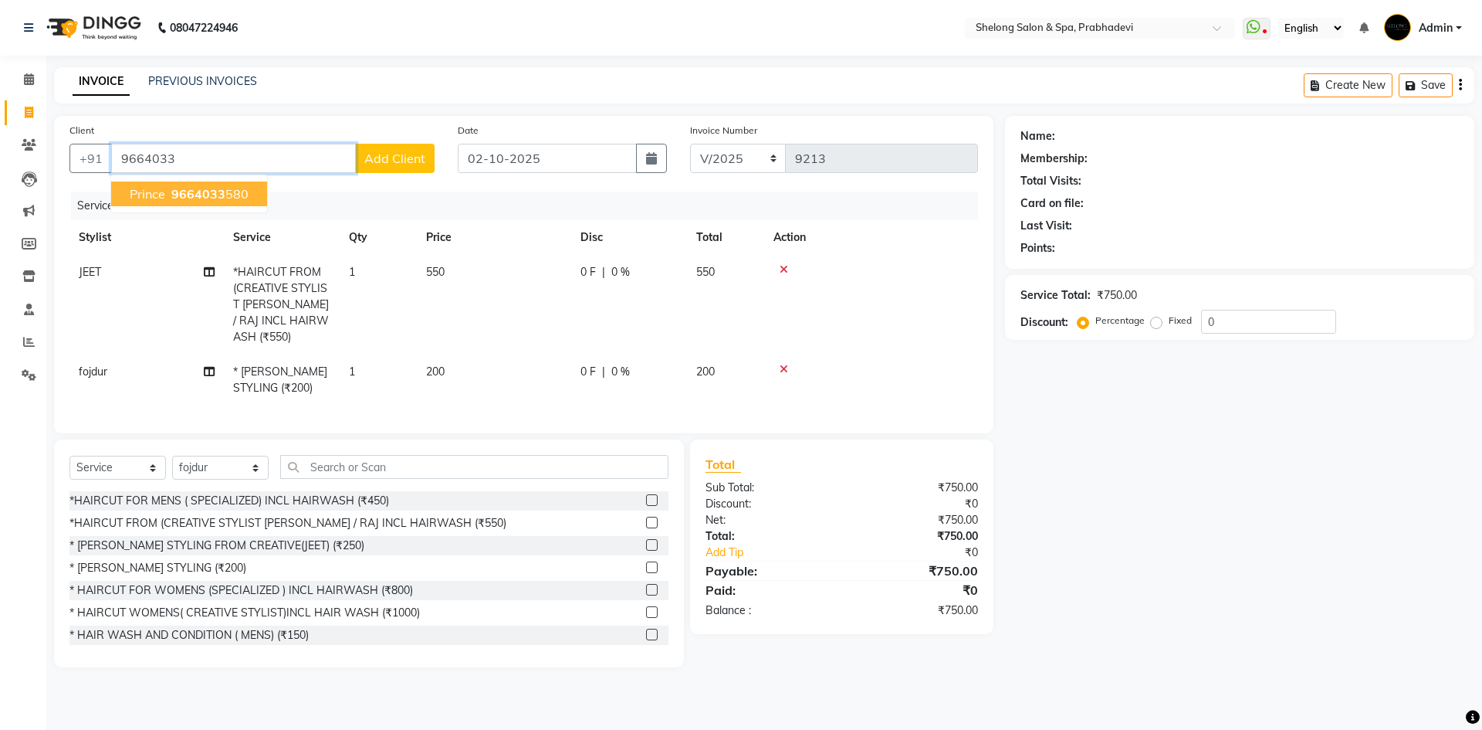
click at [179, 187] on span "9664033" at bounding box center [198, 193] width 54 height 15
type input "9664033580"
select select "1: Object"
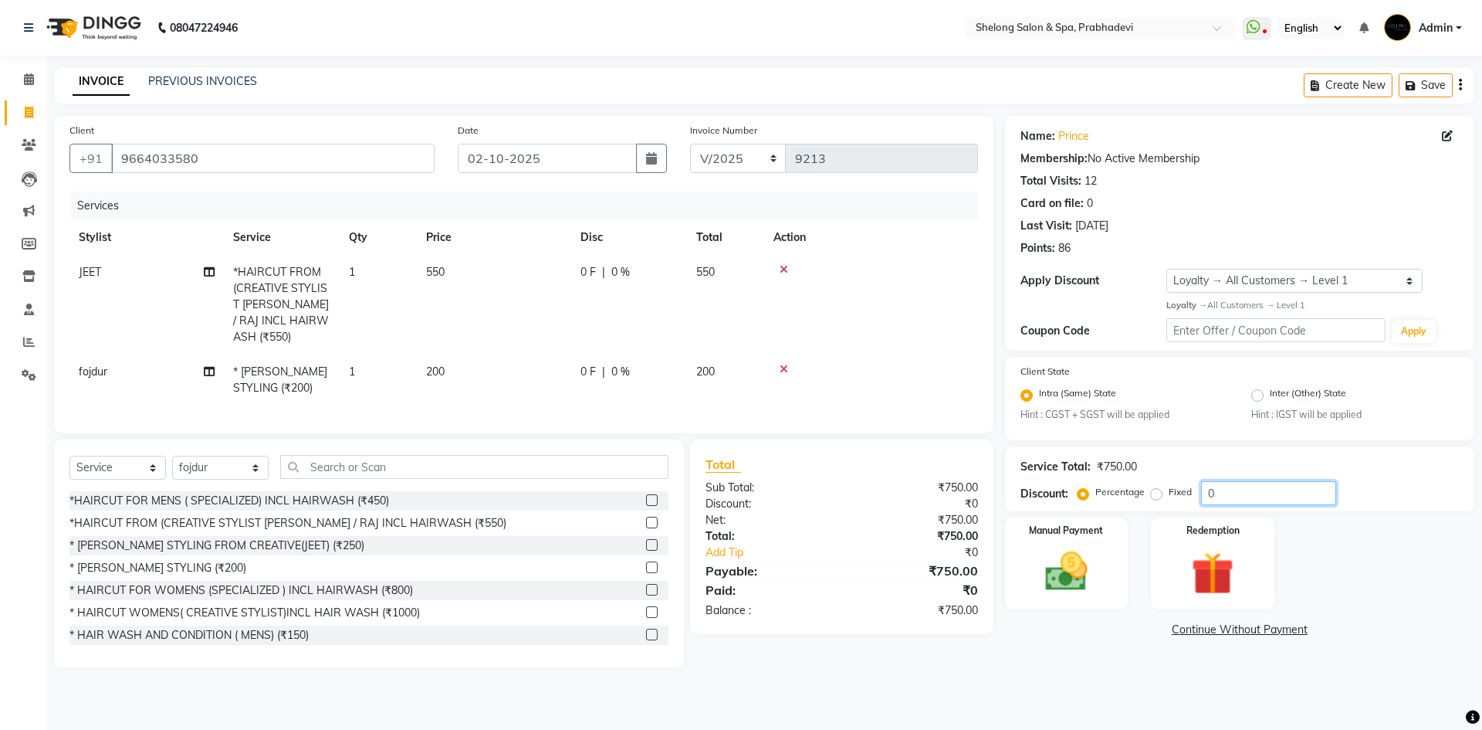
click at [1241, 502] on input "0" at bounding box center [1268, 493] width 135 height 24
type input "020"
click at [1076, 568] on img at bounding box center [1067, 571] width 72 height 51
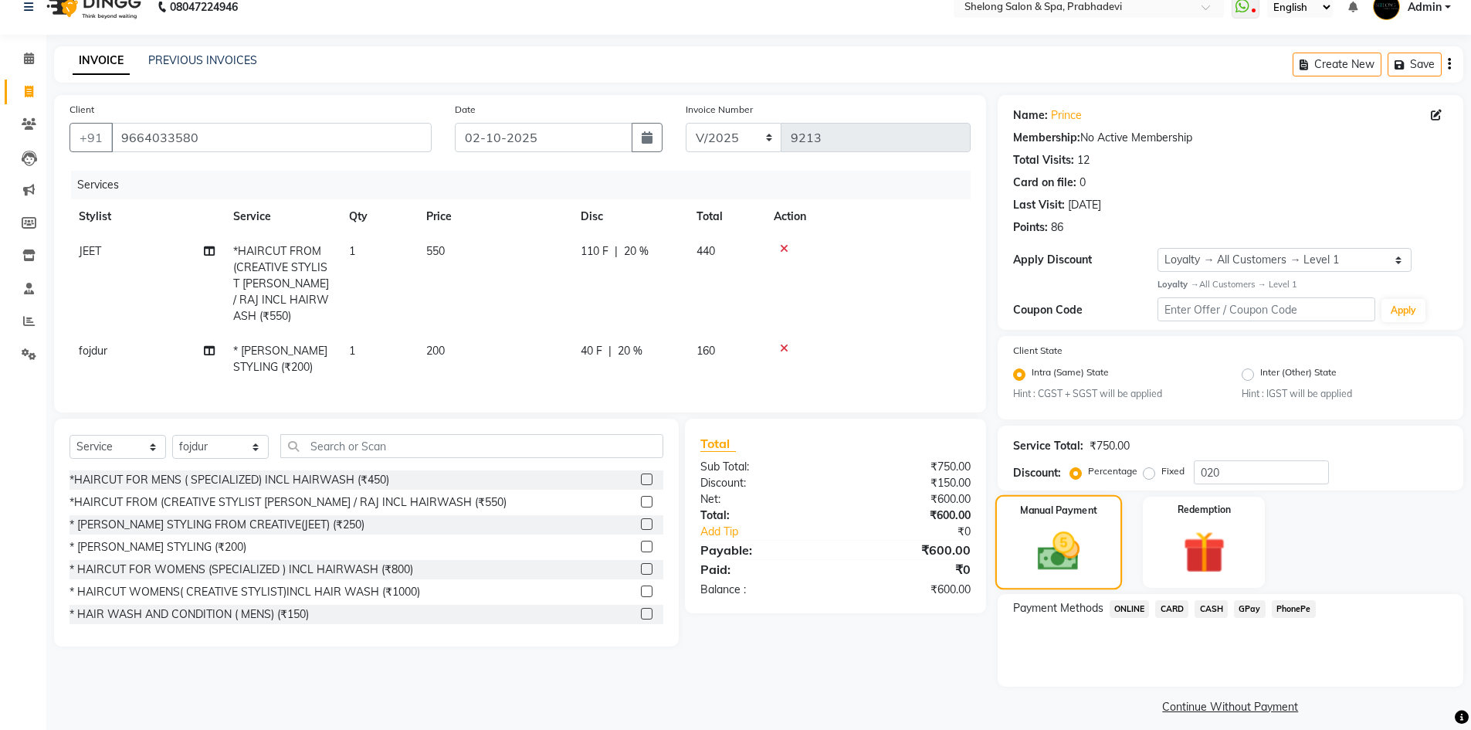
scroll to position [32, 0]
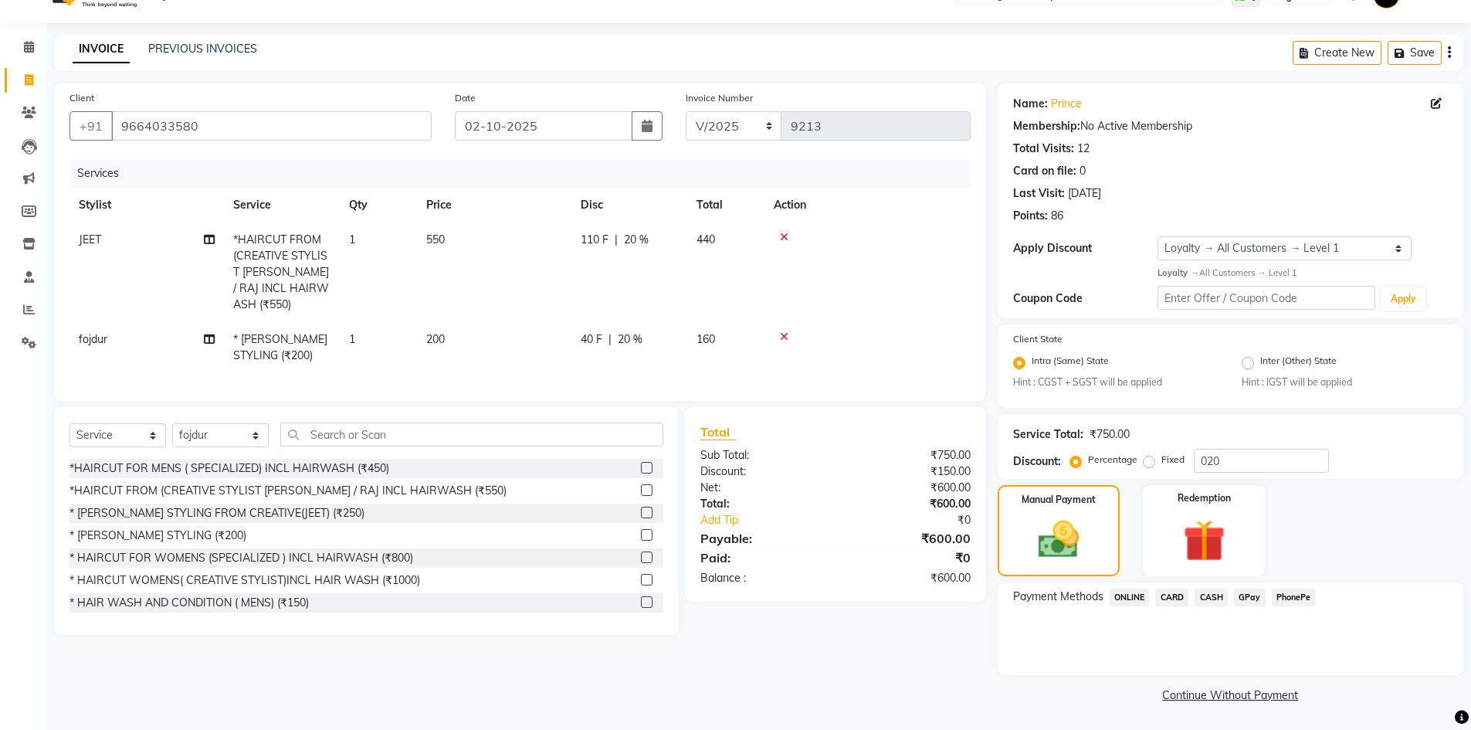
click at [1267, 607] on div "PhonePe" at bounding box center [1290, 598] width 50 height 21
click at [1261, 604] on span "GPay" at bounding box center [1250, 597] width 32 height 18
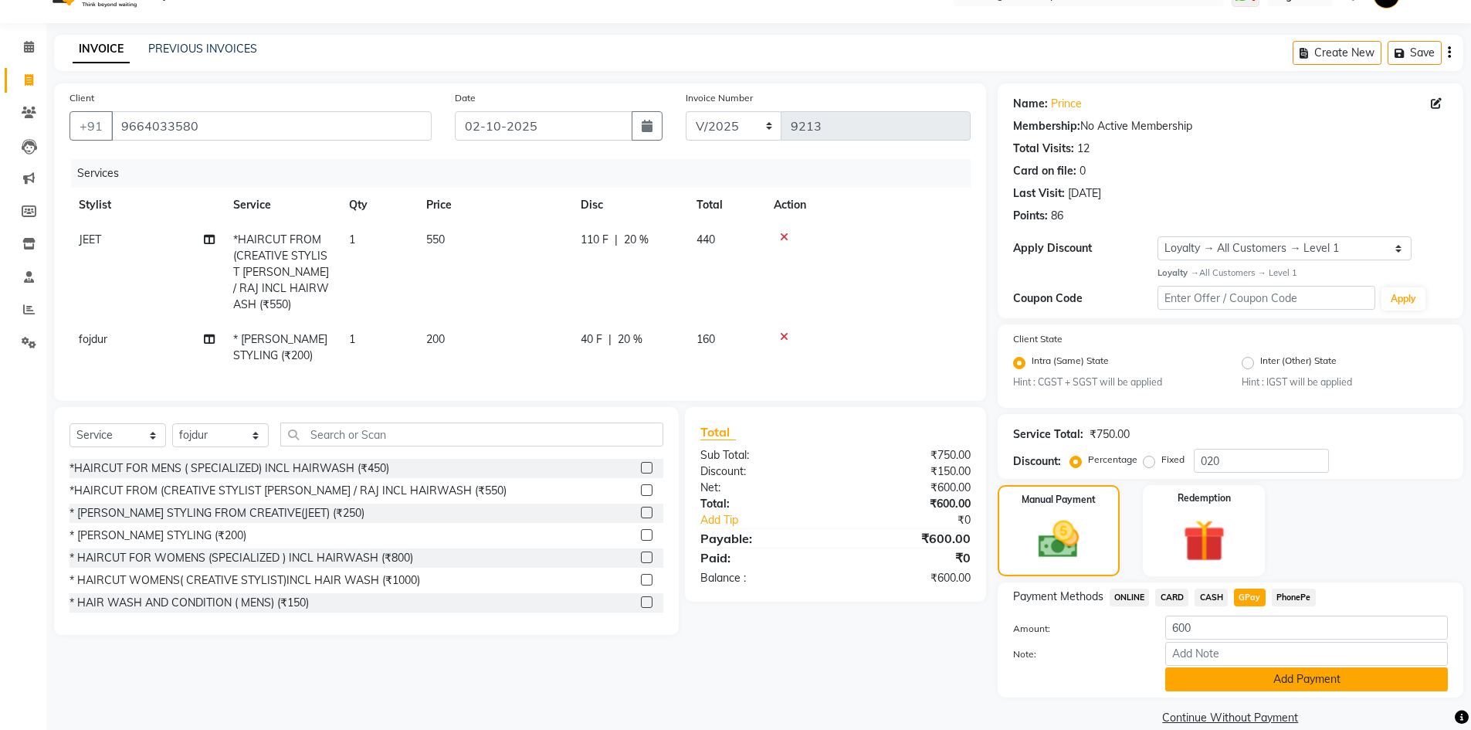
click at [1190, 675] on button "Add Payment" at bounding box center [1306, 679] width 283 height 24
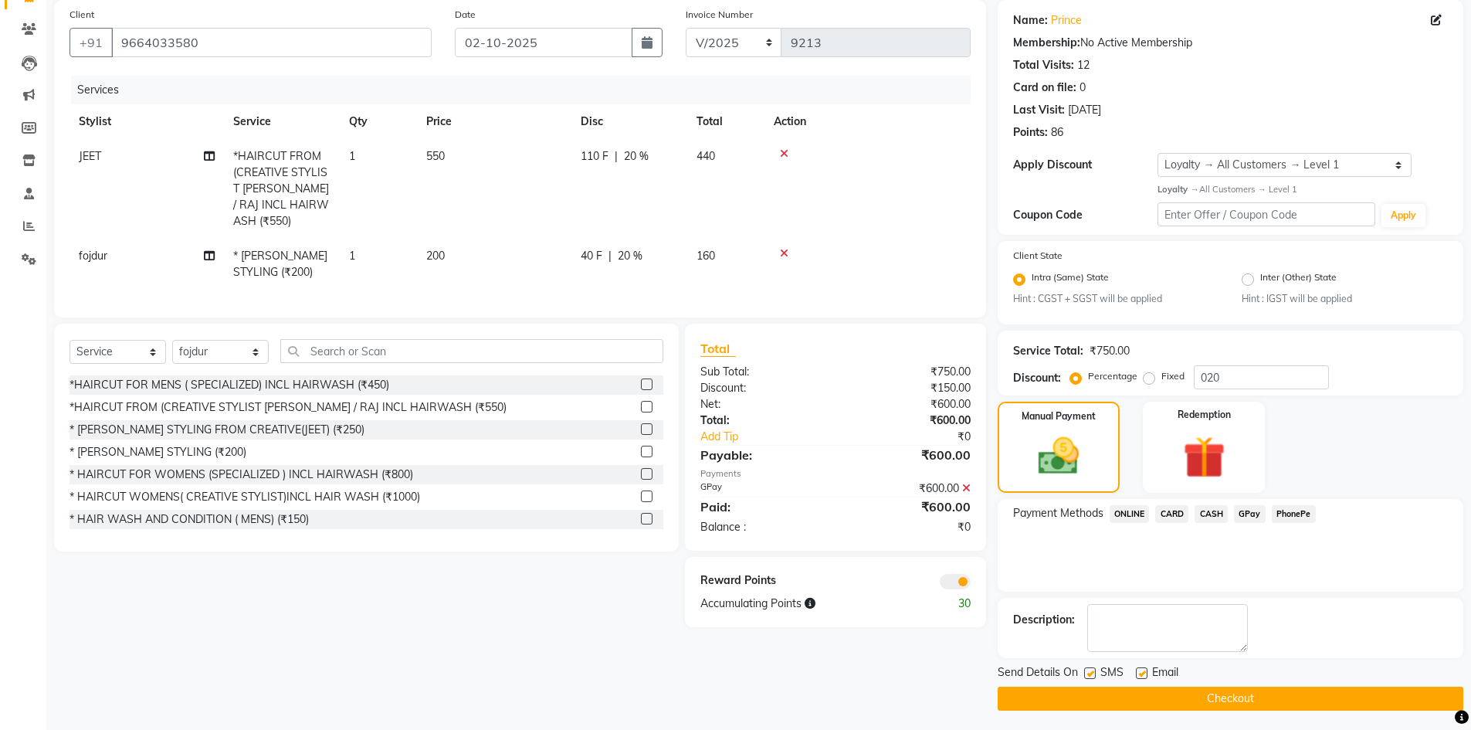
scroll to position [120, 0]
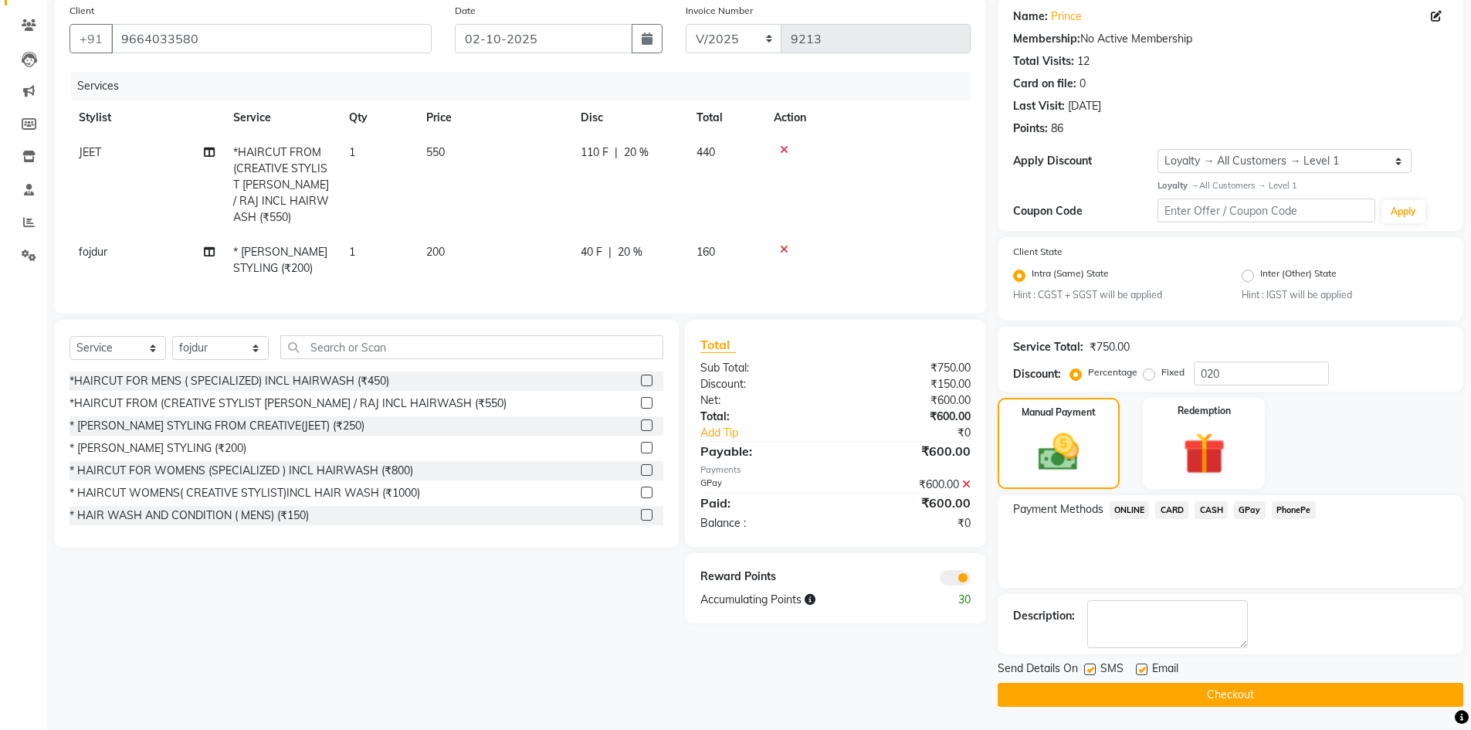
click at [1150, 695] on button "Checkout" at bounding box center [1229, 694] width 465 height 24
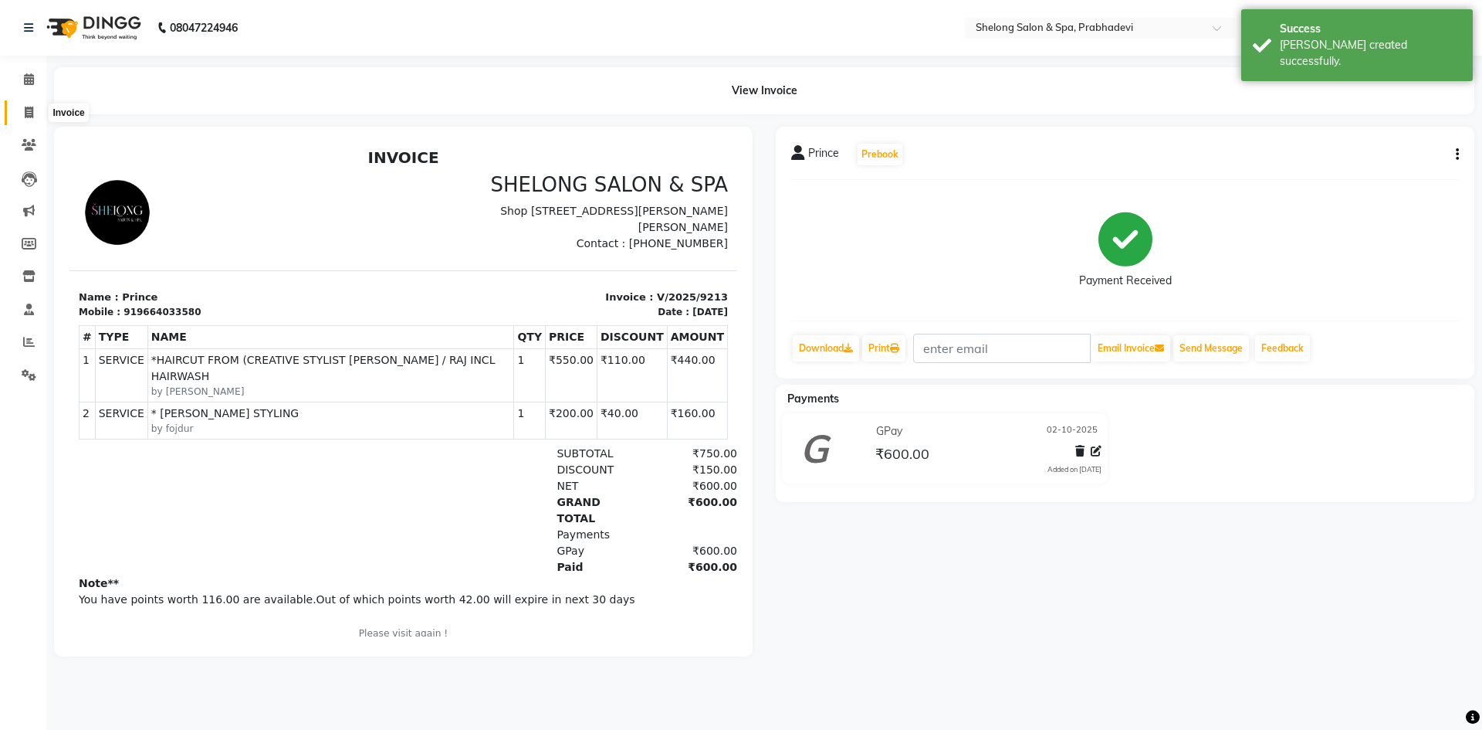
click at [19, 110] on span at bounding box center [28, 113] width 27 height 18
select select "service"
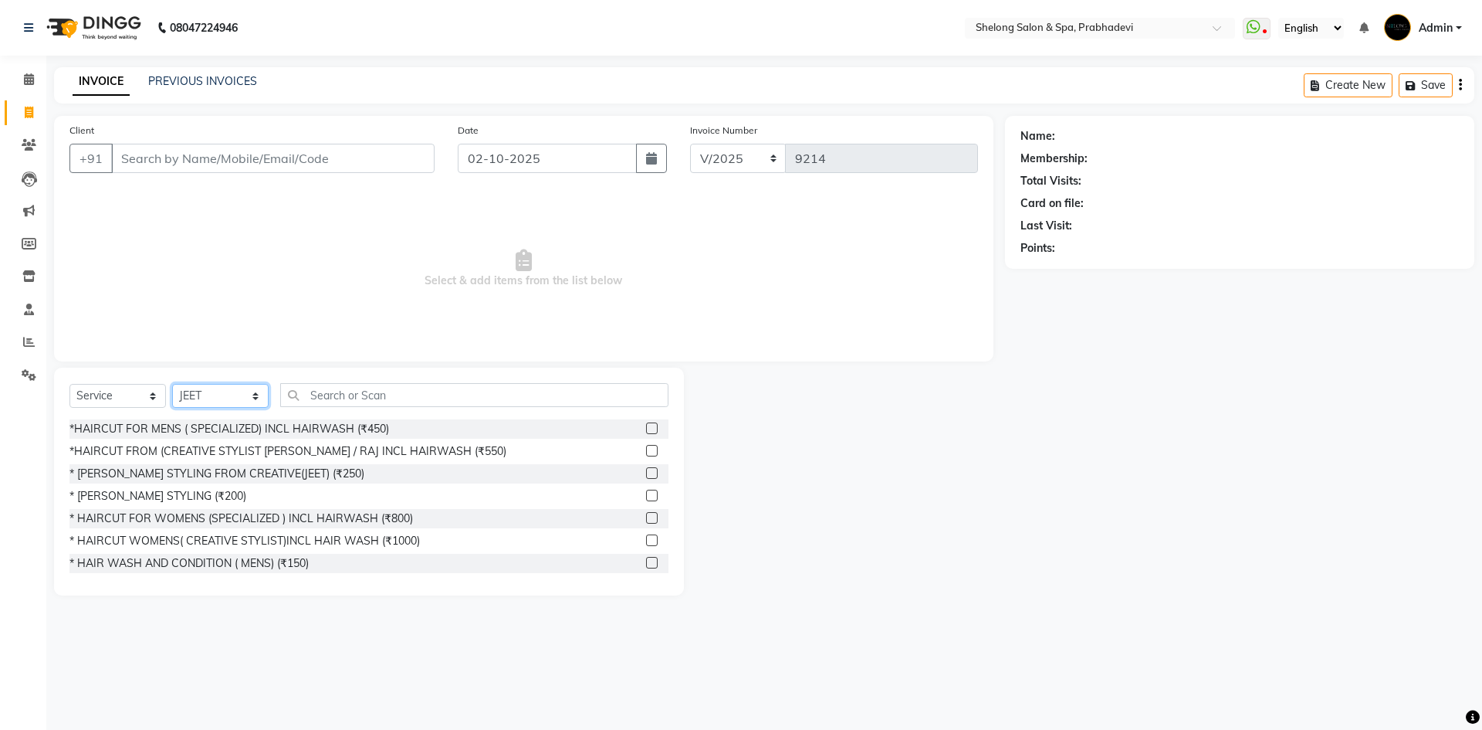
click at [213, 393] on select "Select Stylist ( [PERSON_NAME] ) ( [PERSON_NAME] ) [PERSON_NAME] fojdur [PERSON…" at bounding box center [220, 396] width 96 height 24
select select "66706"
click at [172, 384] on select "Select Stylist ( [PERSON_NAME] ) ( [PERSON_NAME] ) [PERSON_NAME] fojdur [PERSON…" at bounding box center [220, 396] width 96 height 24
click at [283, 161] on input "Client" at bounding box center [272, 158] width 323 height 29
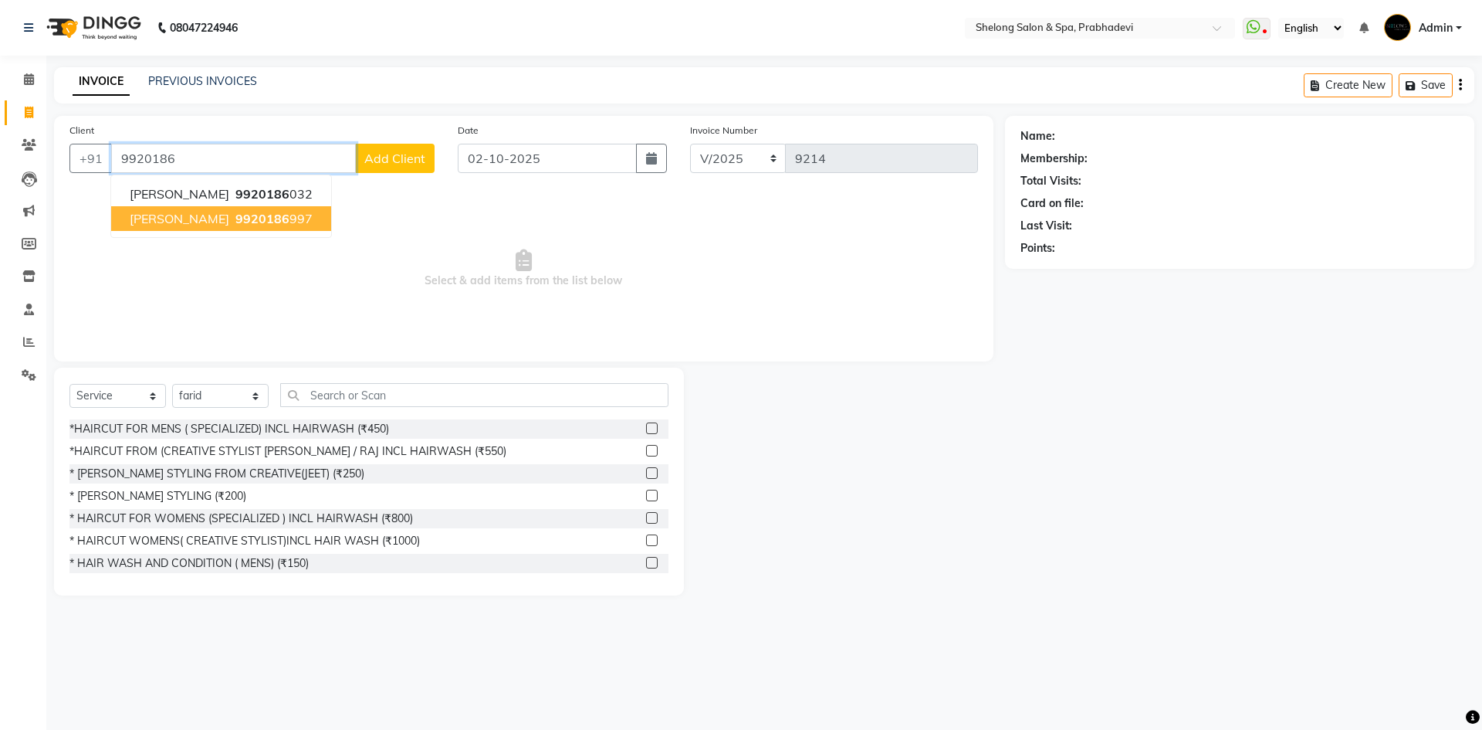
click at [259, 217] on span "9920186" at bounding box center [262, 218] width 54 height 15
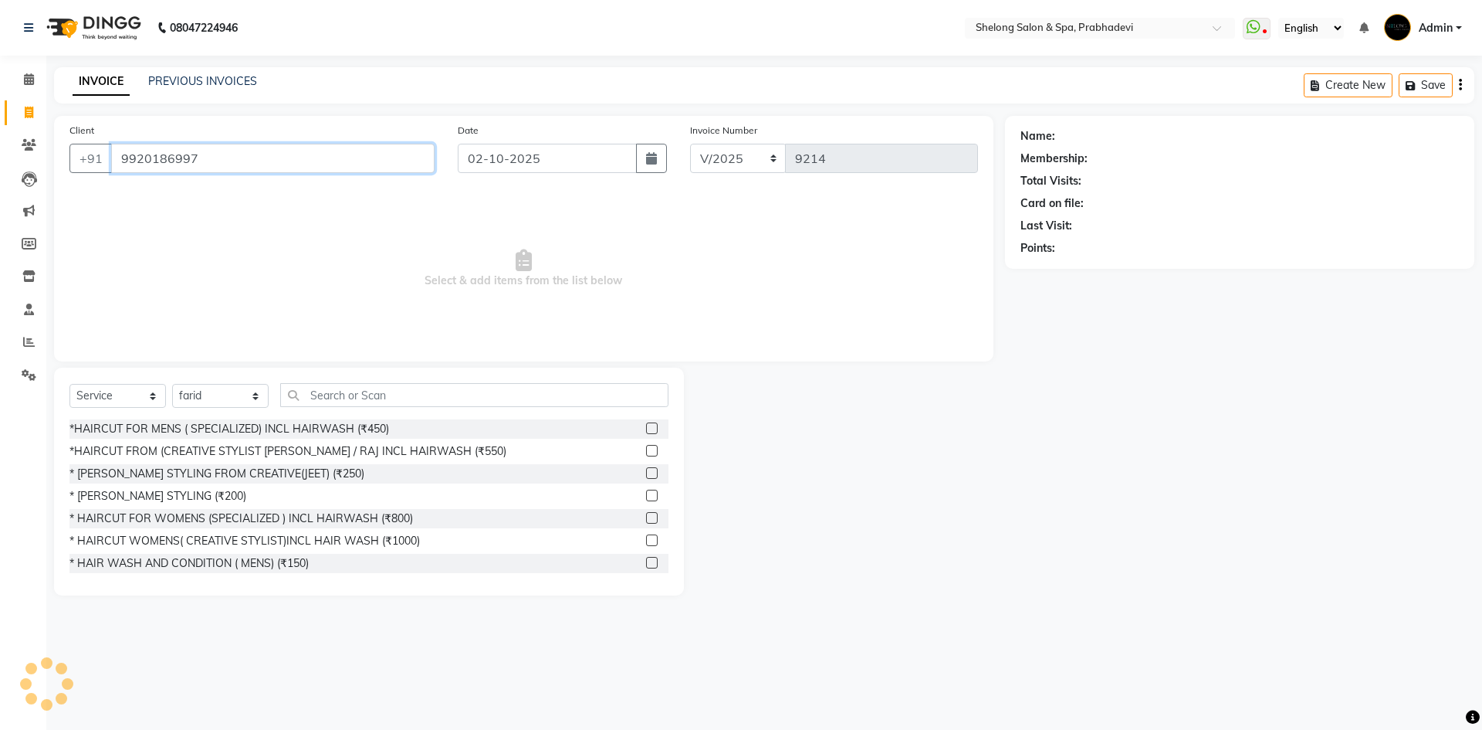
type input "9920186997"
select select "2: Object"
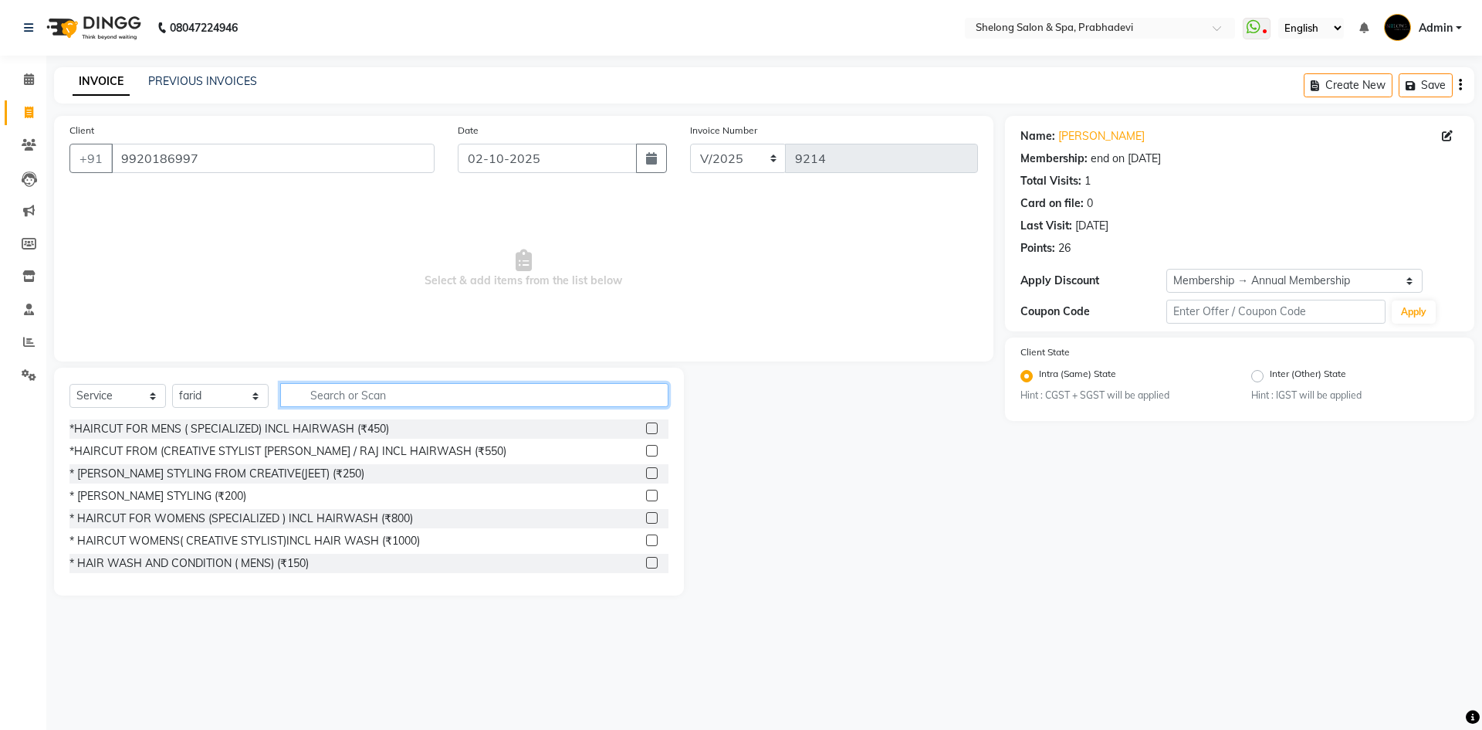
click at [317, 396] on input "text" at bounding box center [474, 395] width 388 height 24
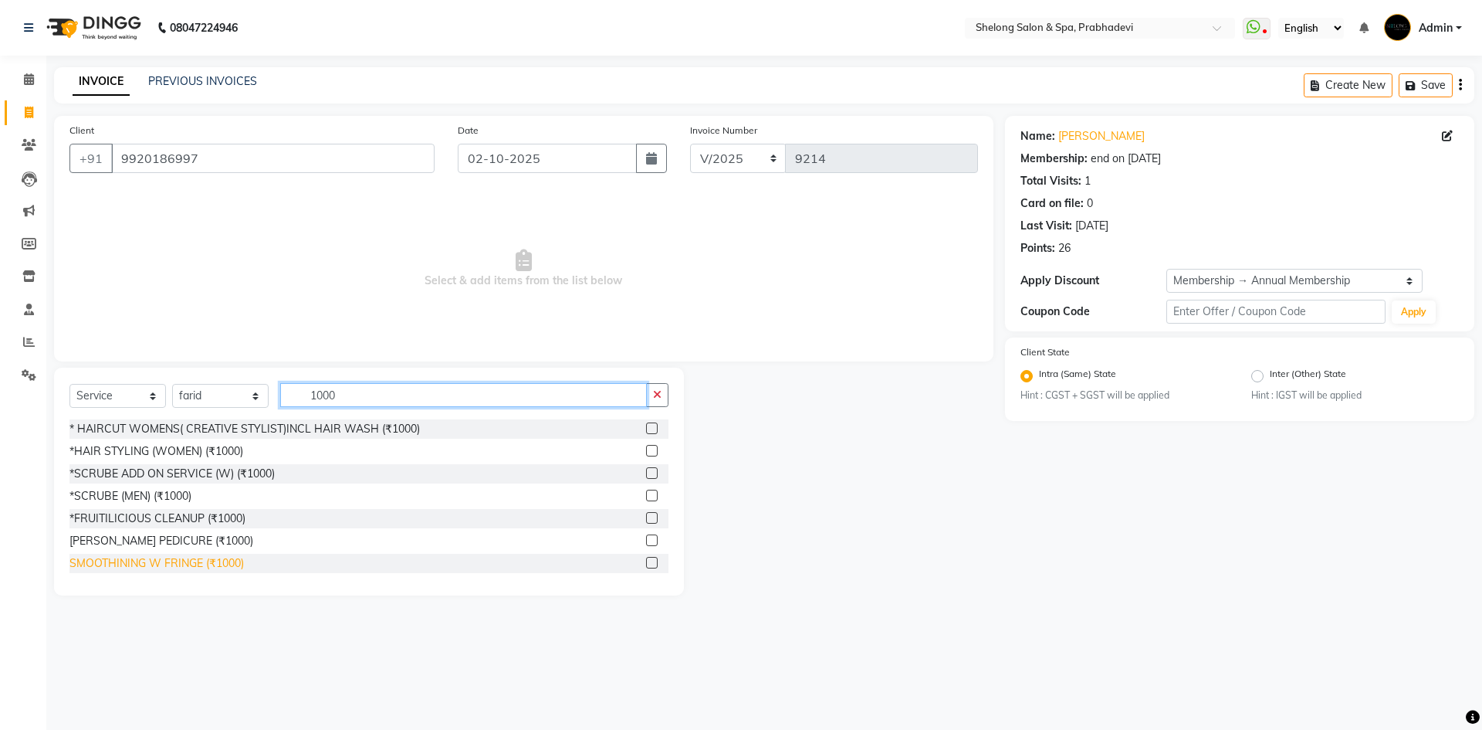
scroll to position [77, 0]
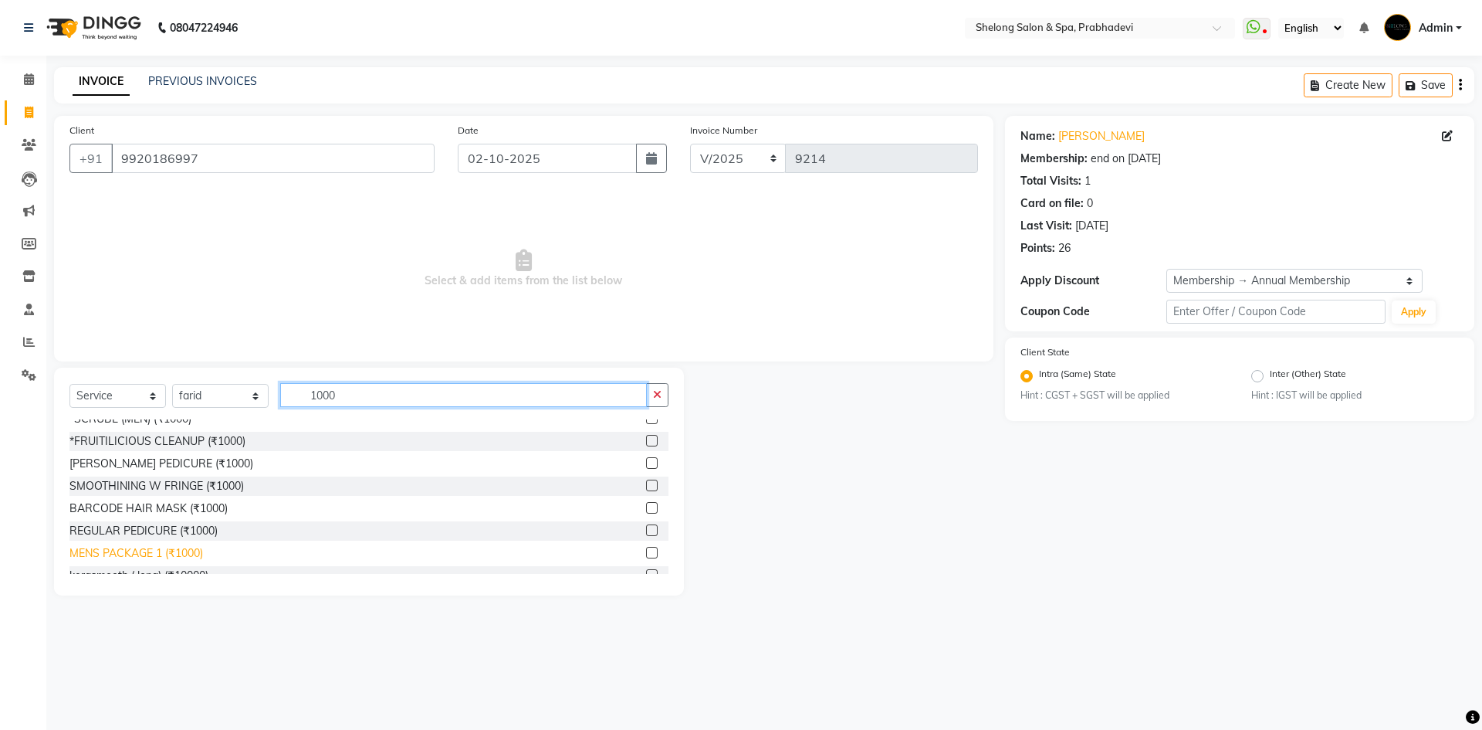
type input "1000"
click at [157, 547] on div "MENS PACKAGE 1 (₹1000)" at bounding box center [136, 553] width 134 height 16
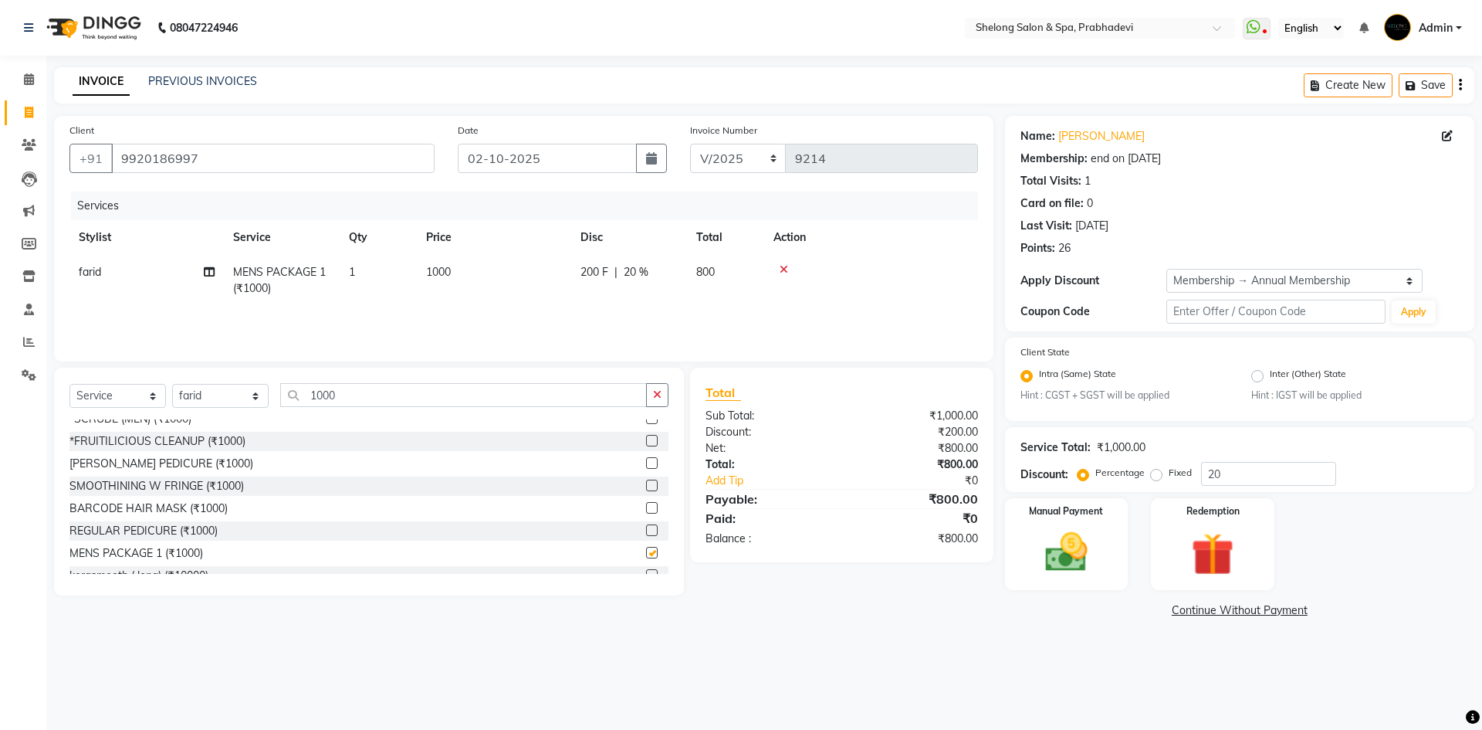
checkbox input "false"
click at [658, 391] on icon "button" at bounding box center [657, 394] width 8 height 11
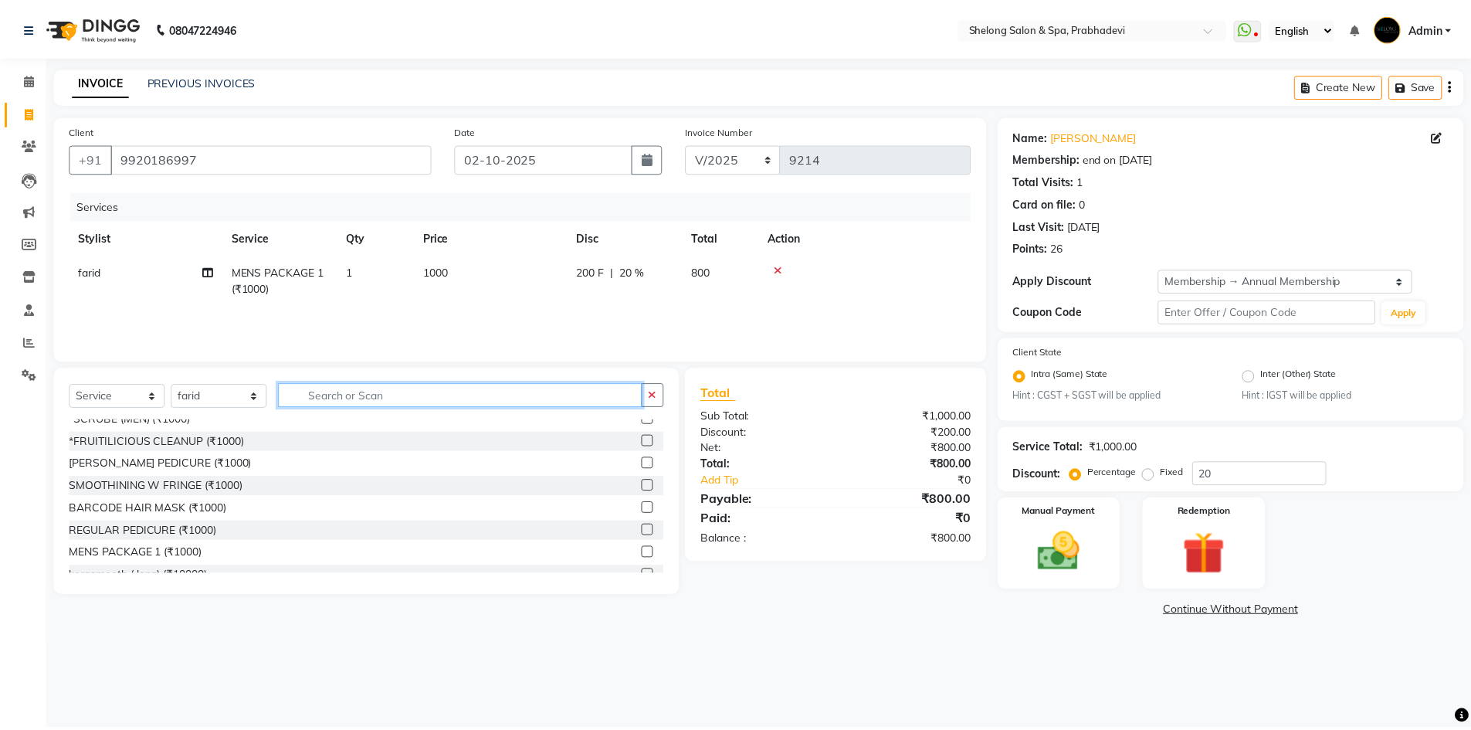
scroll to position [592, 0]
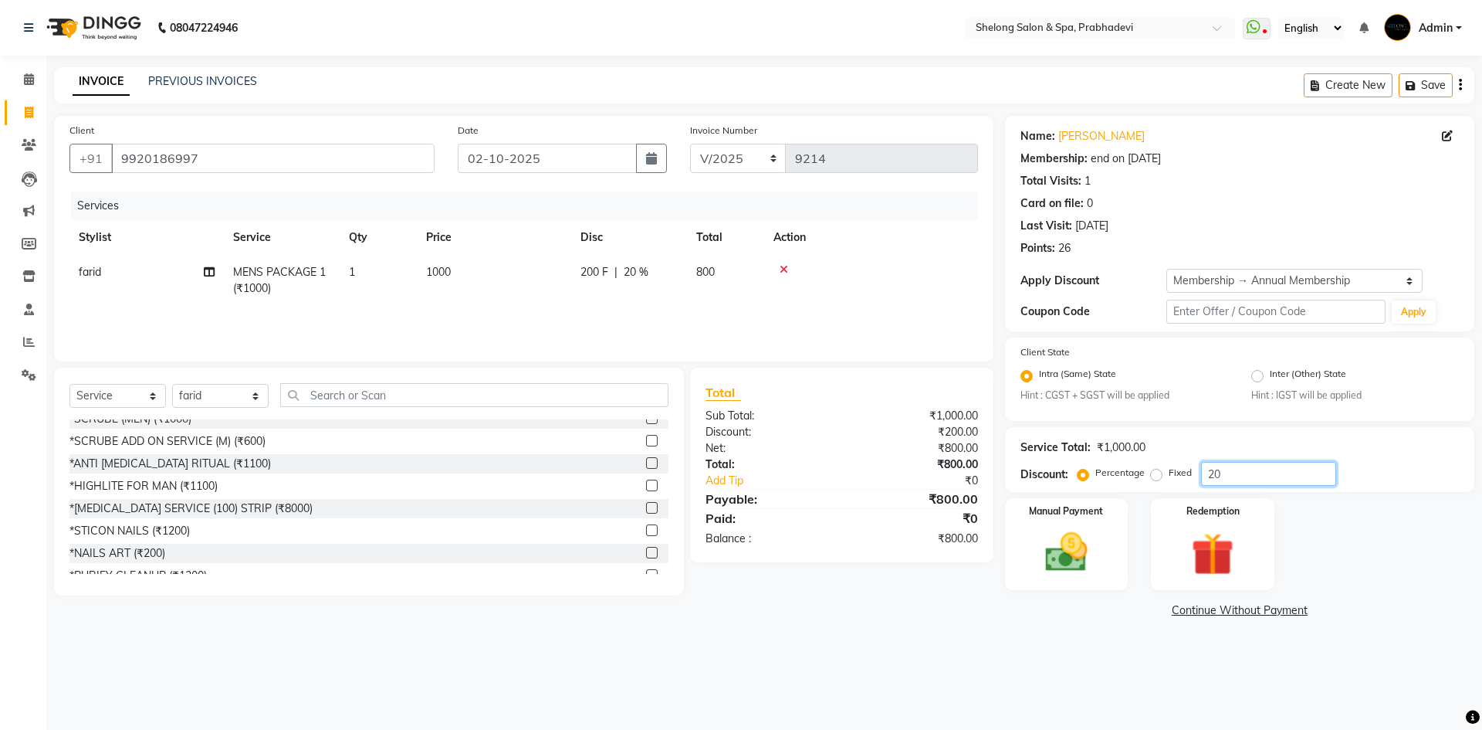
click at [1275, 481] on input "20" at bounding box center [1268, 474] width 135 height 24
type input "2"
click at [1055, 544] on img at bounding box center [1067, 552] width 72 height 51
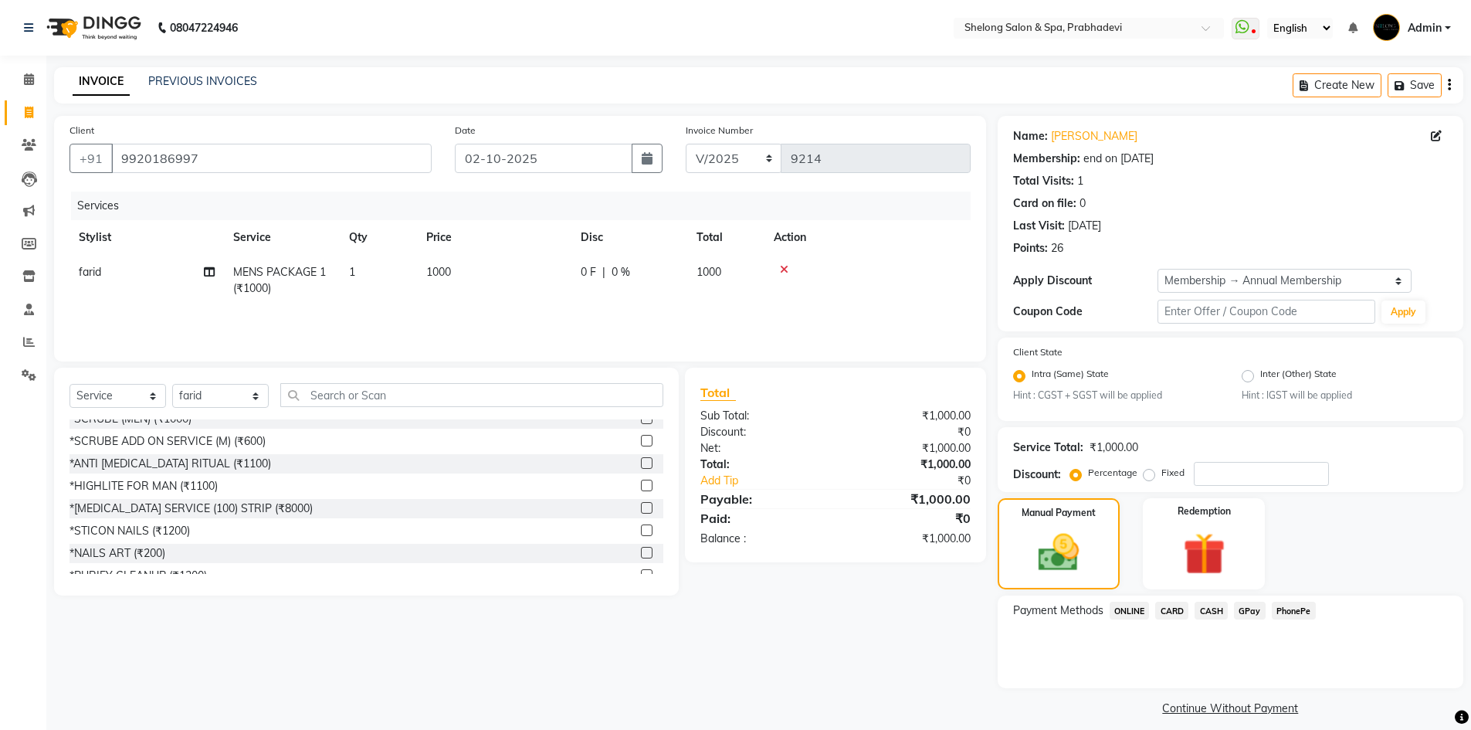
click at [1168, 617] on span "CARD" at bounding box center [1171, 610] width 33 height 18
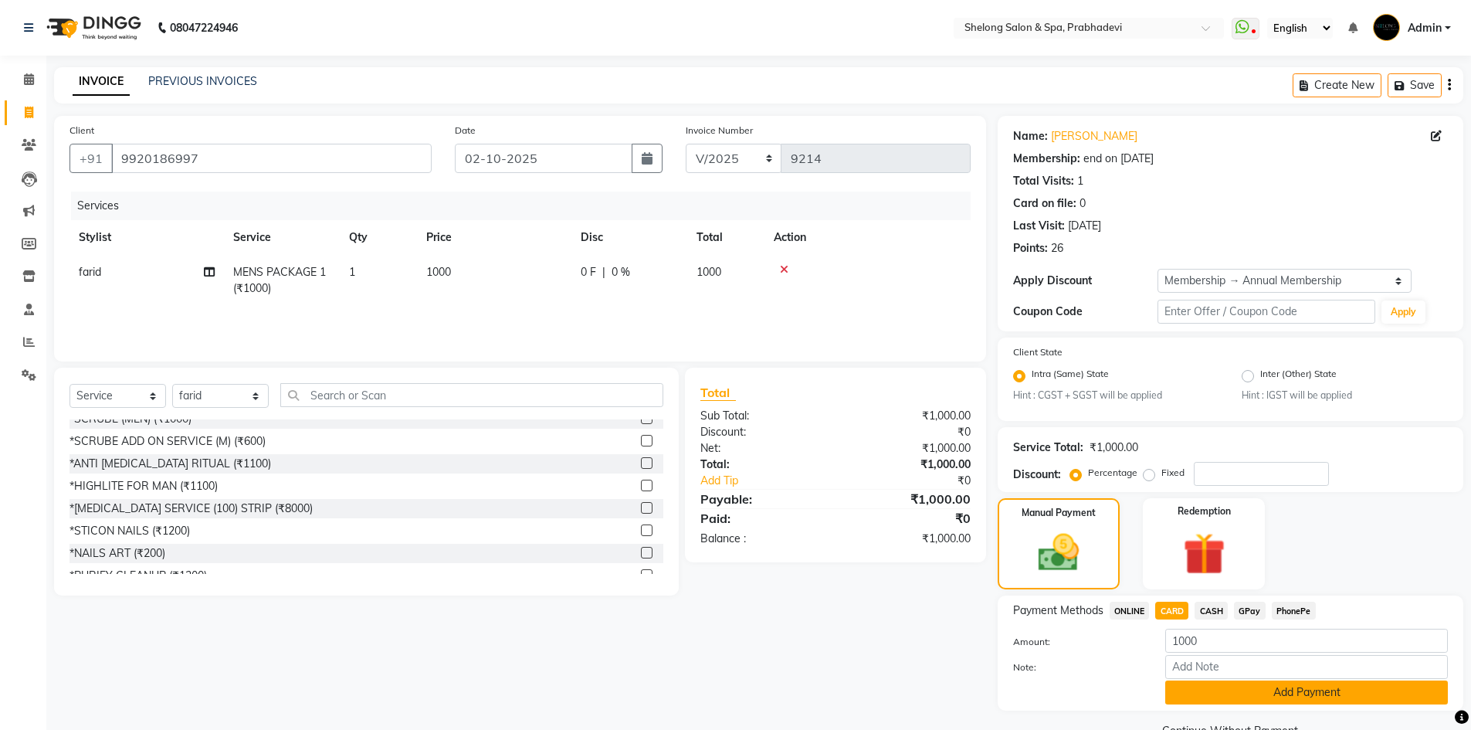
click at [1190, 693] on button "Add Payment" at bounding box center [1306, 692] width 283 height 24
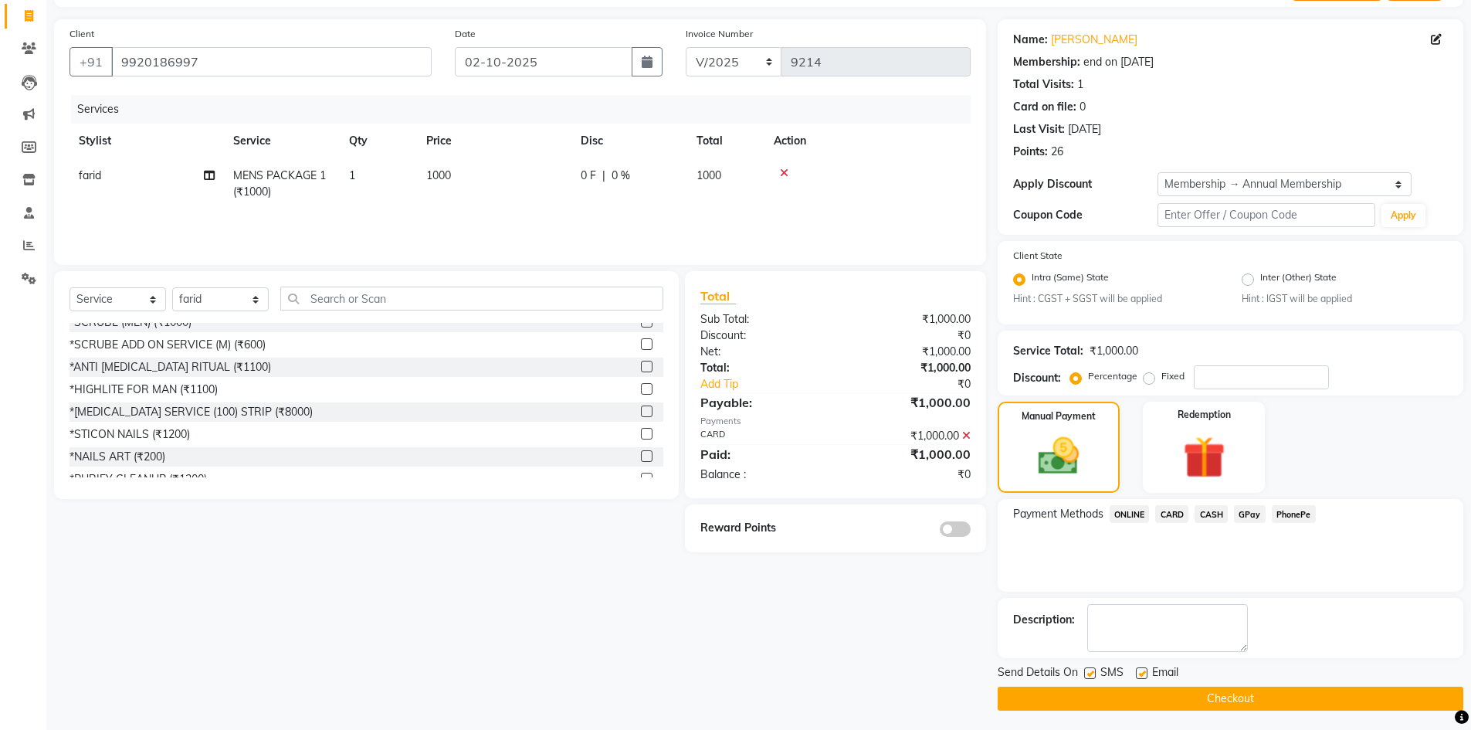
scroll to position [100, 0]
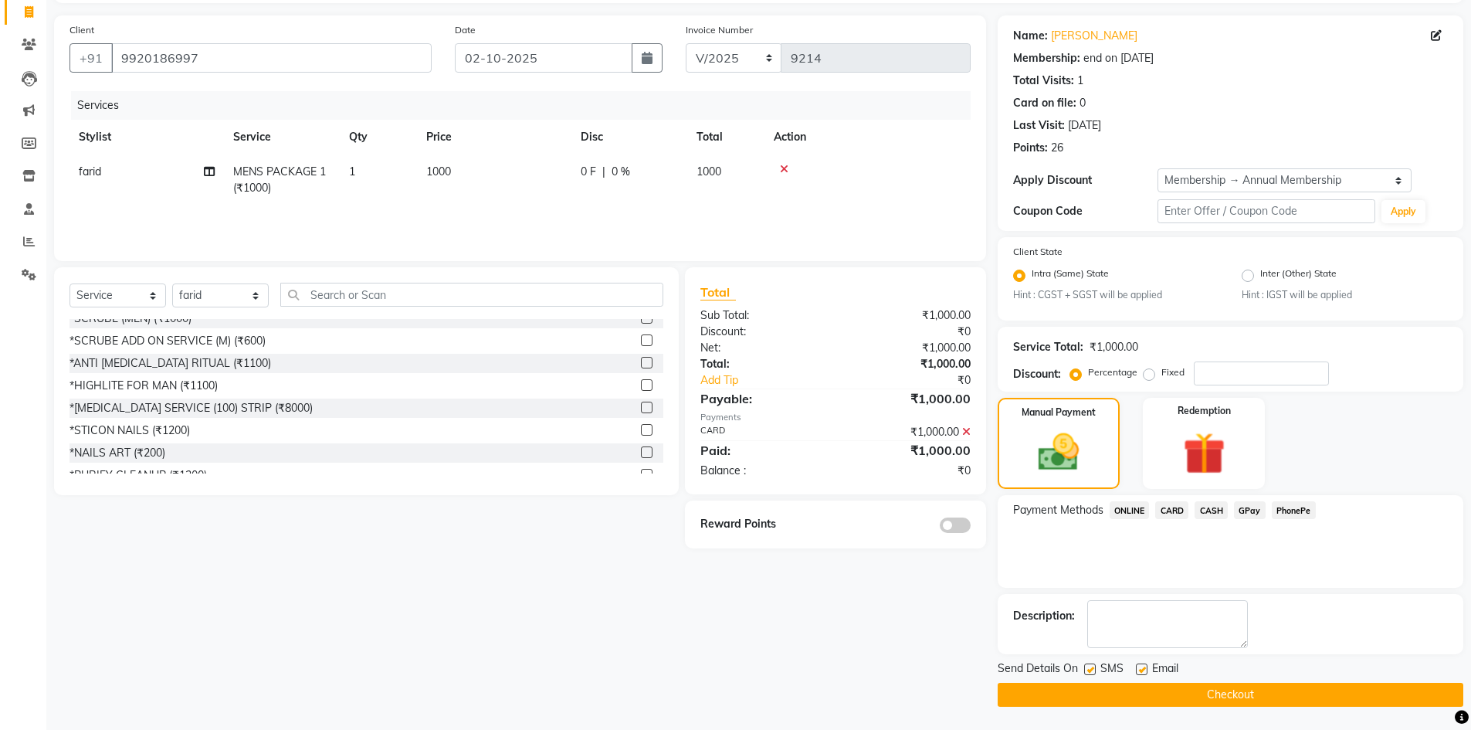
click at [1190, 693] on button "Checkout" at bounding box center [1229, 694] width 465 height 24
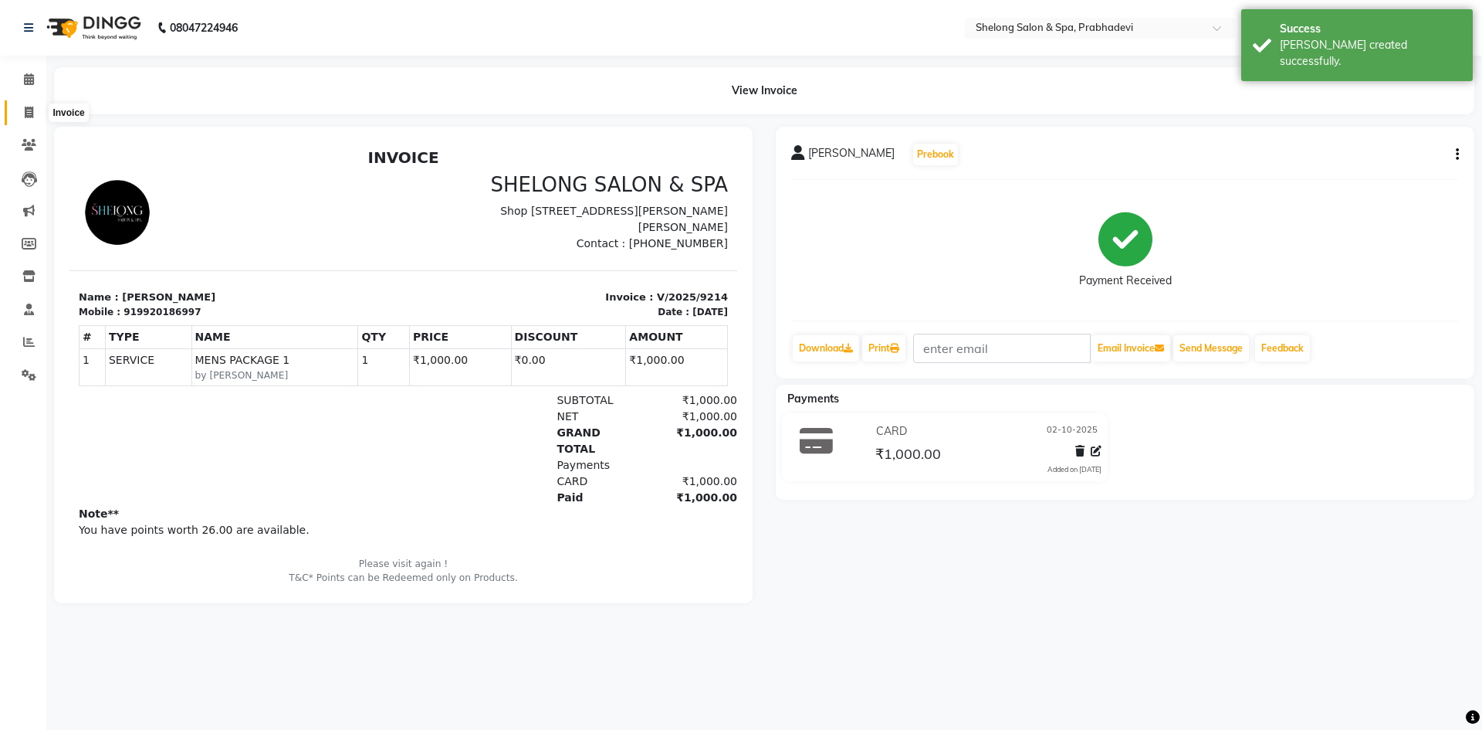
click at [34, 110] on span at bounding box center [28, 113] width 27 height 18
select select "service"
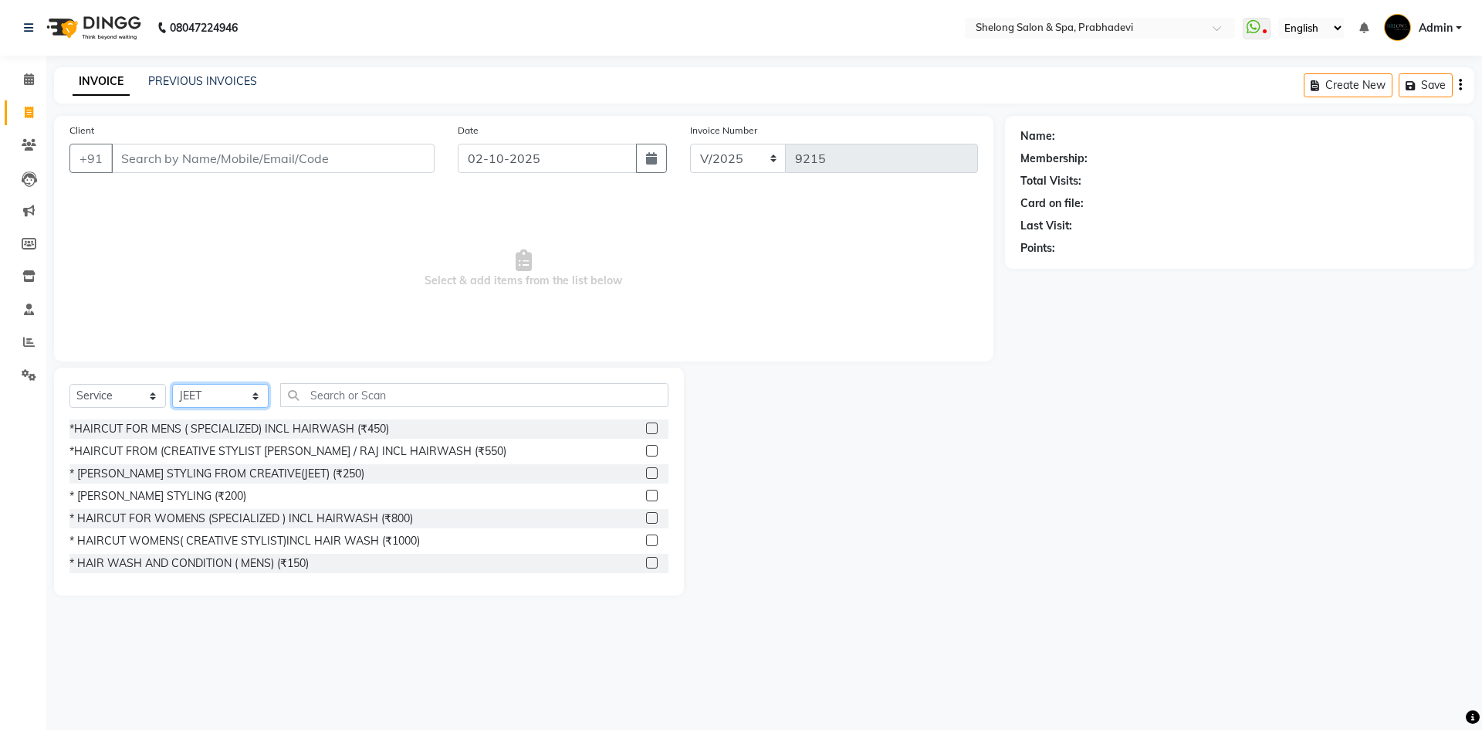
click at [218, 394] on select "Select Stylist ( [PERSON_NAME] ) ( [PERSON_NAME] ) [PERSON_NAME] fojdur [PERSON…" at bounding box center [220, 396] width 96 height 24
select select "31386"
click at [172, 384] on select "Select Stylist ( [PERSON_NAME] ) ( [PERSON_NAME] ) [PERSON_NAME] fojdur [PERSON…" at bounding box center [220, 396] width 96 height 24
click at [317, 401] on input "text" at bounding box center [474, 395] width 388 height 24
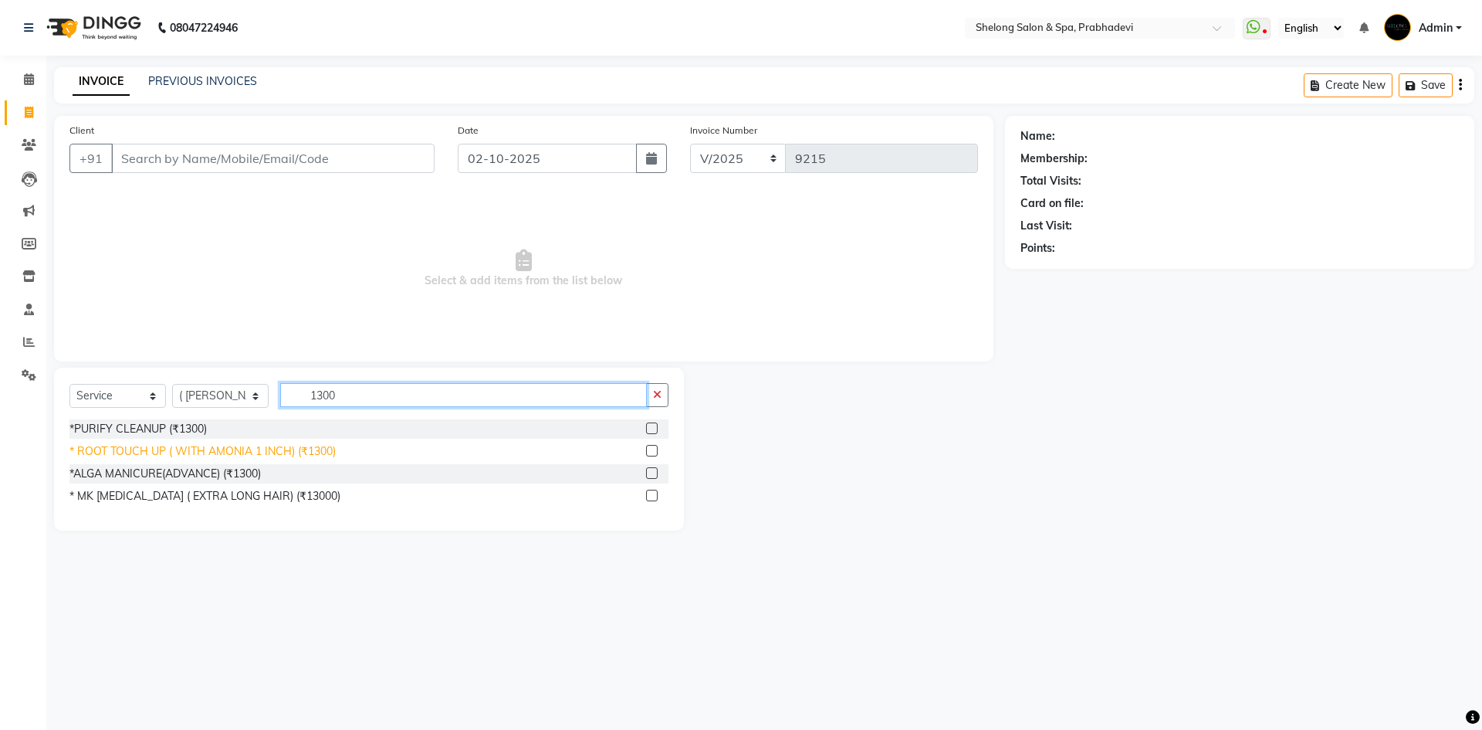
type input "1300"
click at [245, 449] on div "* ROOT TOUCH UP ( WITH AMONIA 1 INCH) (₹1300)" at bounding box center [202, 451] width 266 height 16
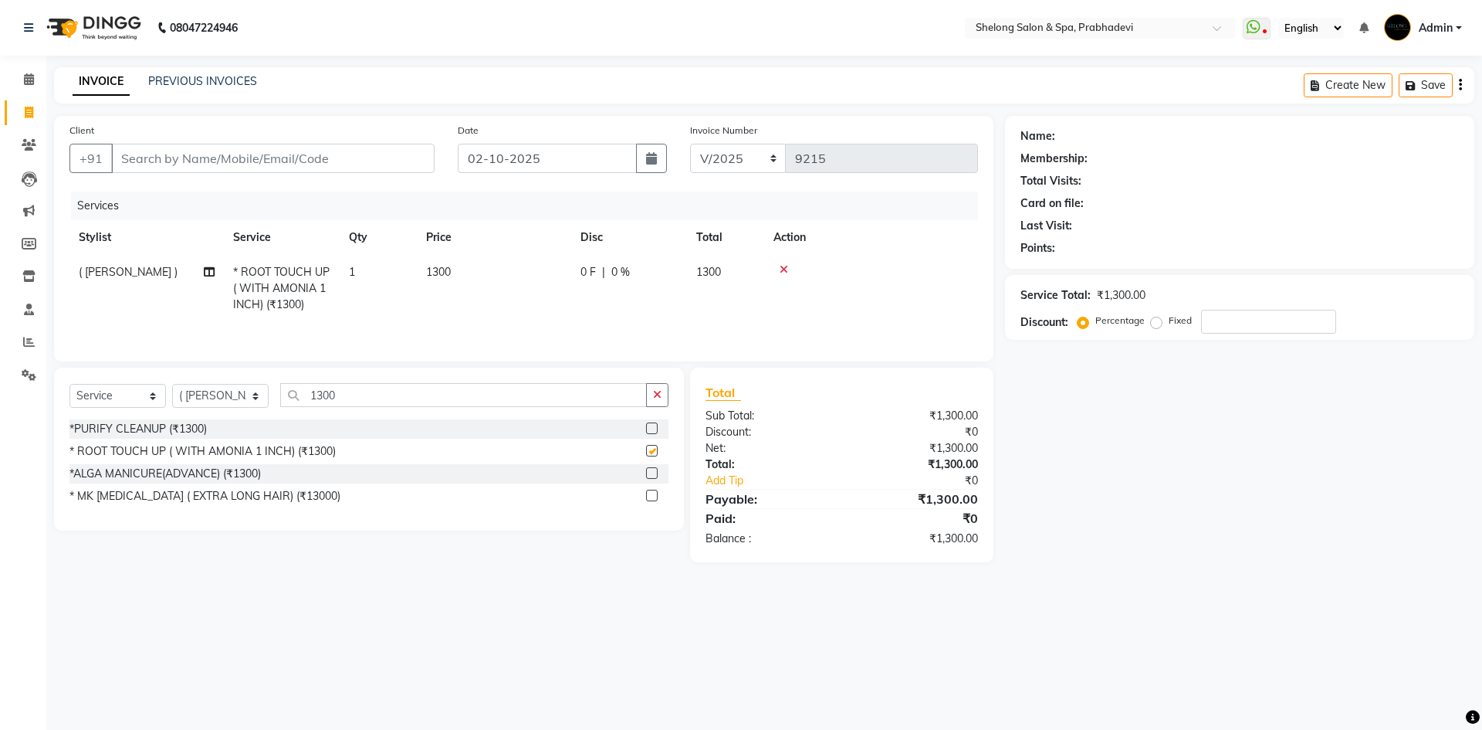
checkbox input "false"
click at [653, 398] on icon "button" at bounding box center [657, 394] width 8 height 11
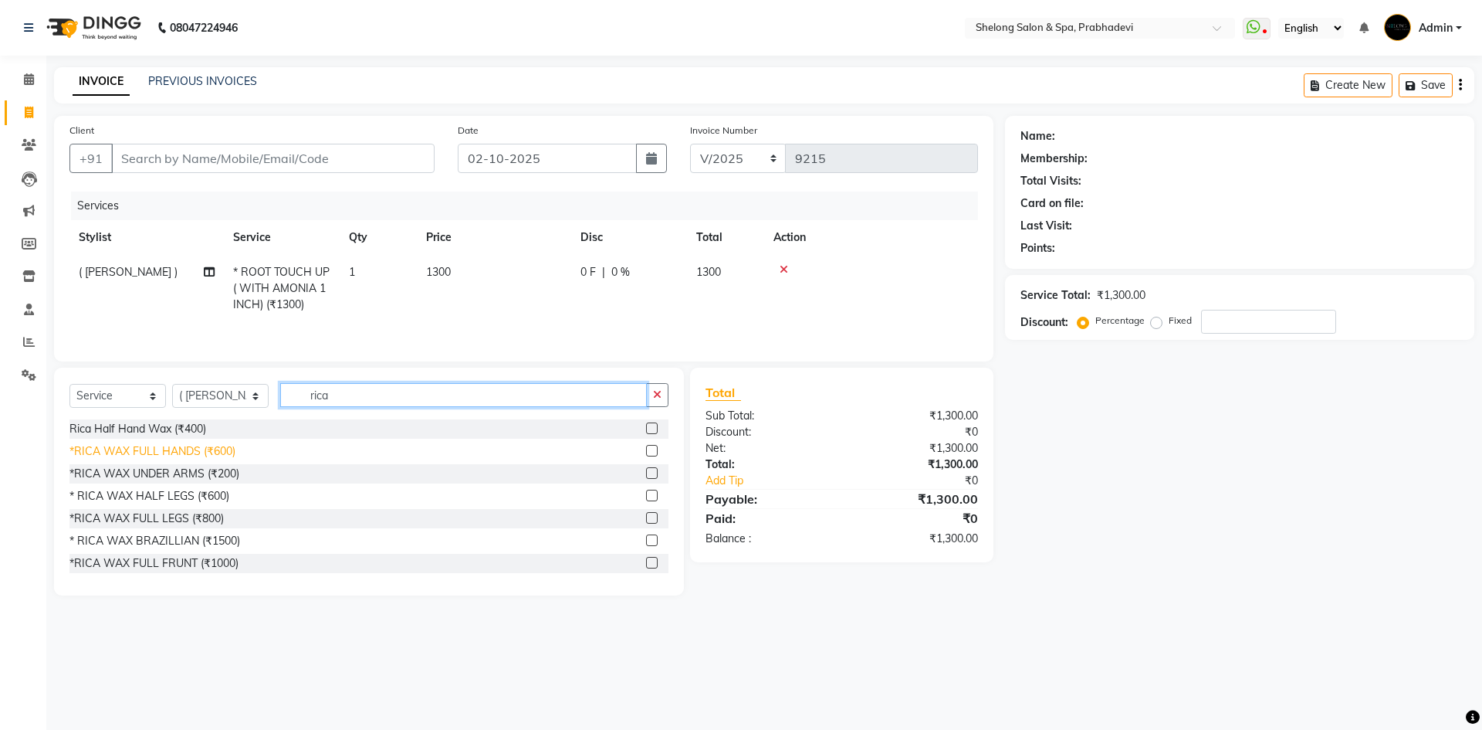
type input "rica"
click at [161, 449] on div "*RICA WAX FULL HANDS (₹600)" at bounding box center [152, 451] width 166 height 16
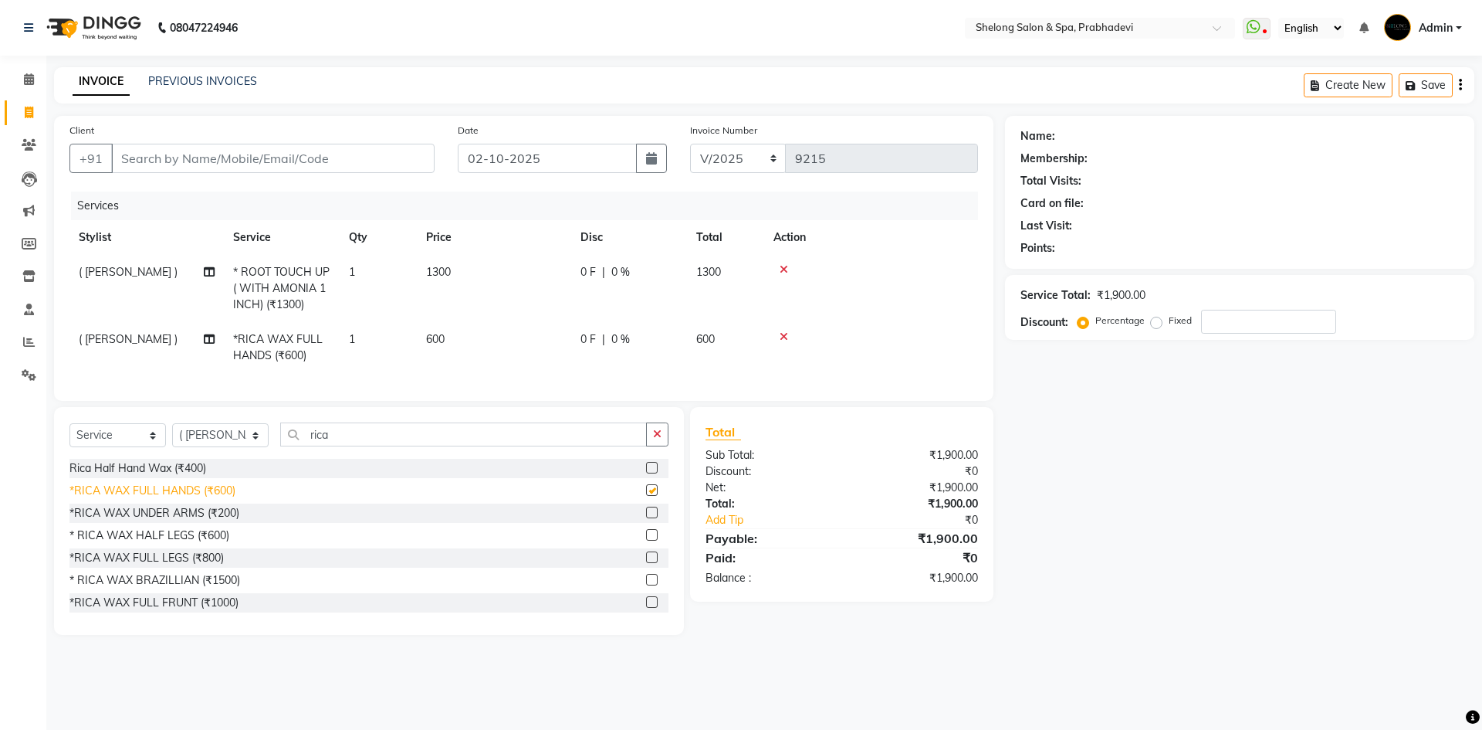
checkbox input "false"
click at [209, 541] on div "* RICA WAX HALF LEGS (₹600)" at bounding box center [149, 535] width 160 height 16
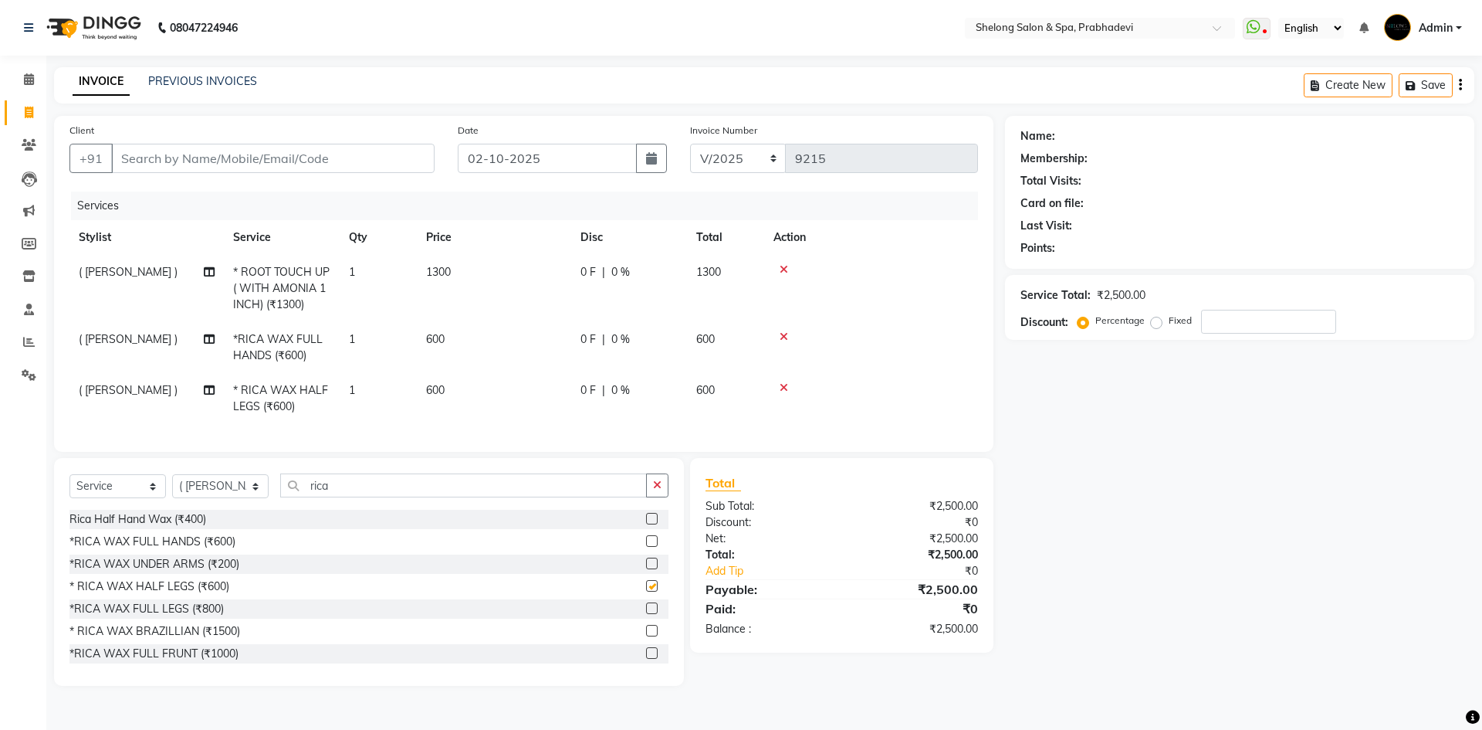
checkbox input "false"
click at [665, 495] on button "button" at bounding box center [657, 485] width 22 height 24
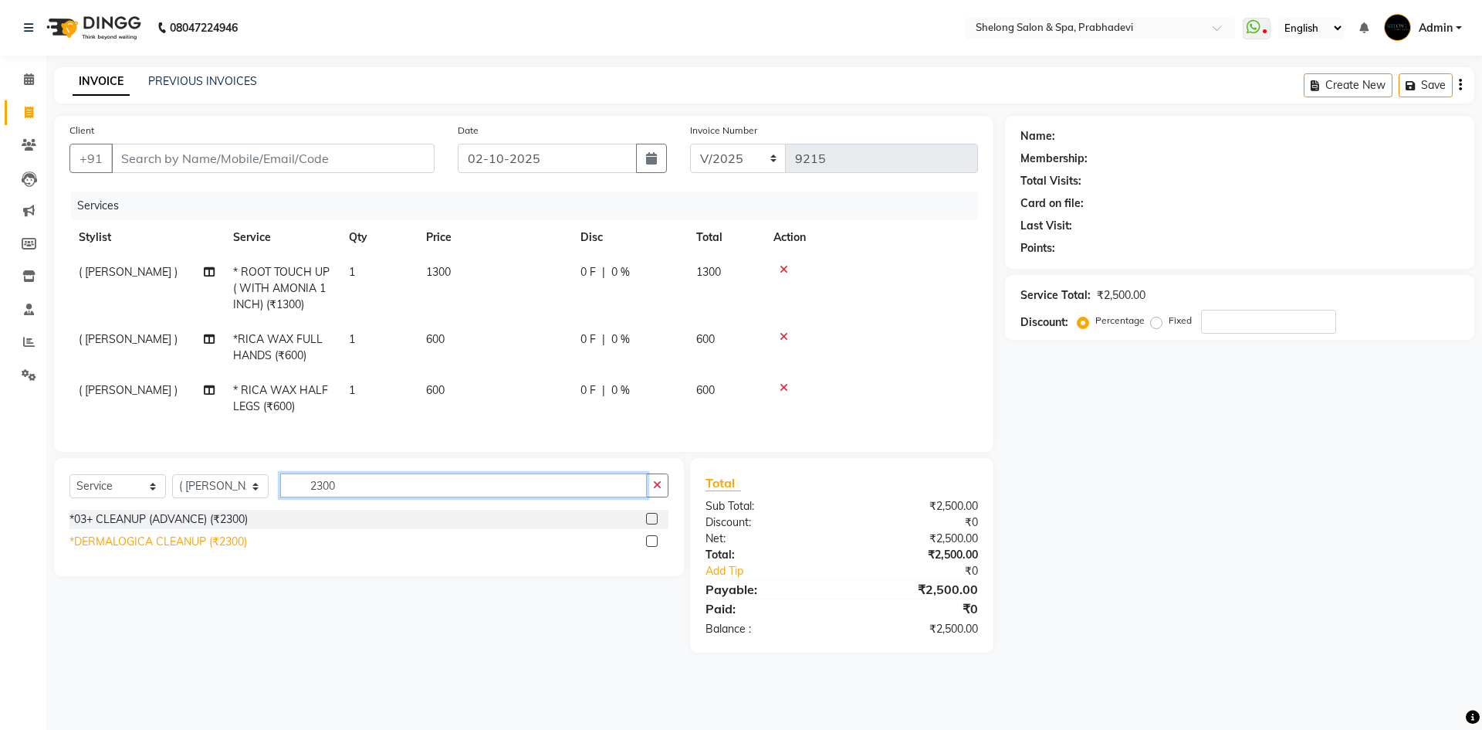
type input "2300"
click at [235, 547] on div "*DERMALOGICA CLEANUP (₹2300)" at bounding box center [158, 541] width 178 height 16
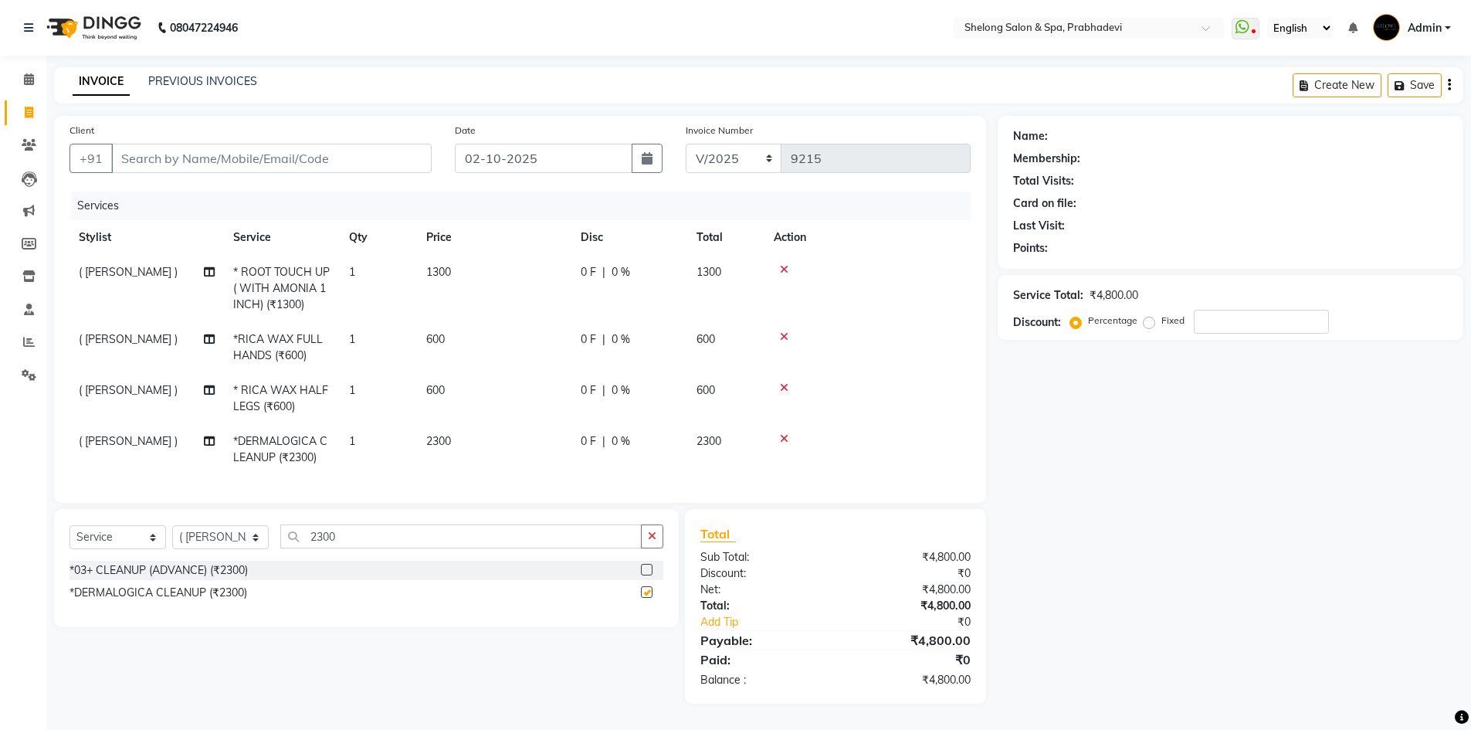
checkbox input "false"
click at [643, 548] on button "button" at bounding box center [652, 536] width 22 height 24
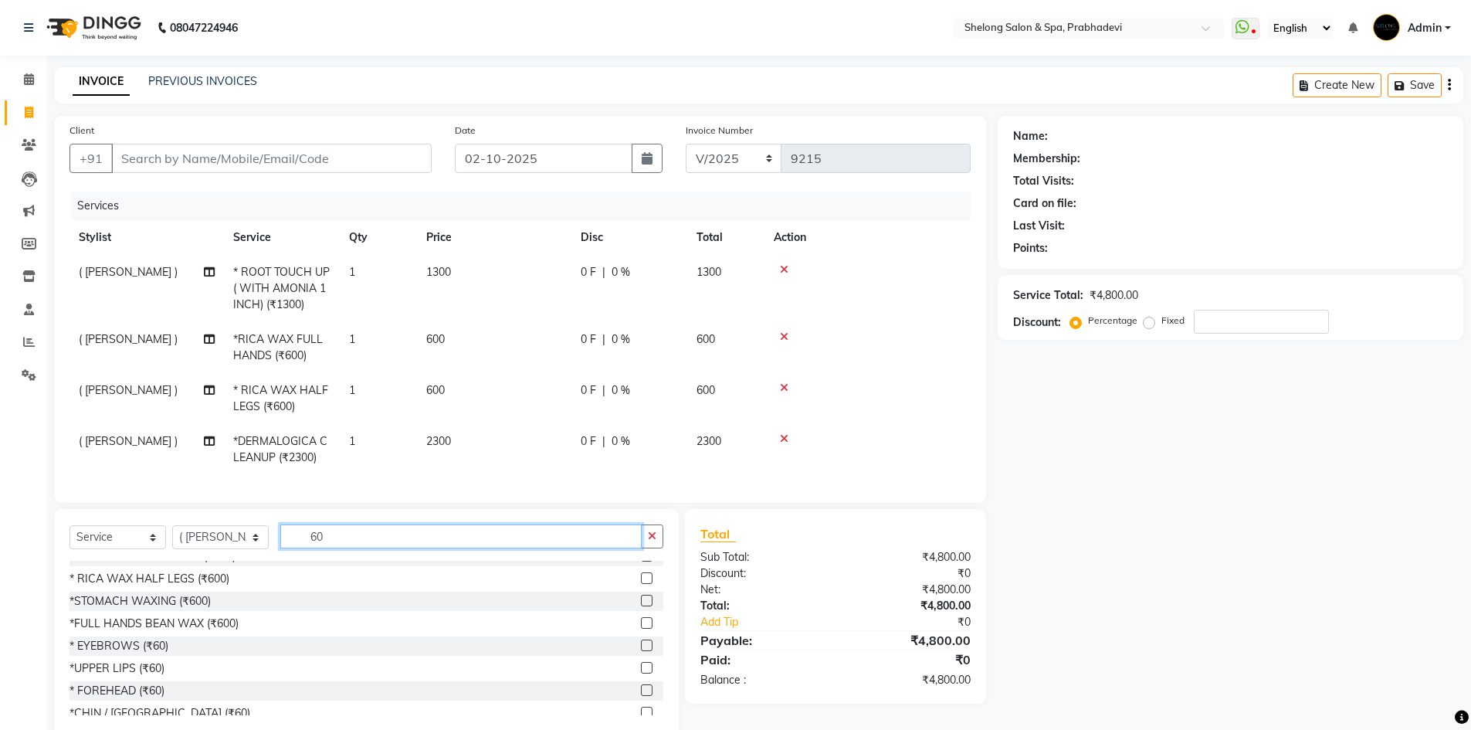
scroll to position [463, 0]
type input "60"
click at [134, 675] on div "*UPPER LIPS (₹60)" at bounding box center [116, 666] width 95 height 16
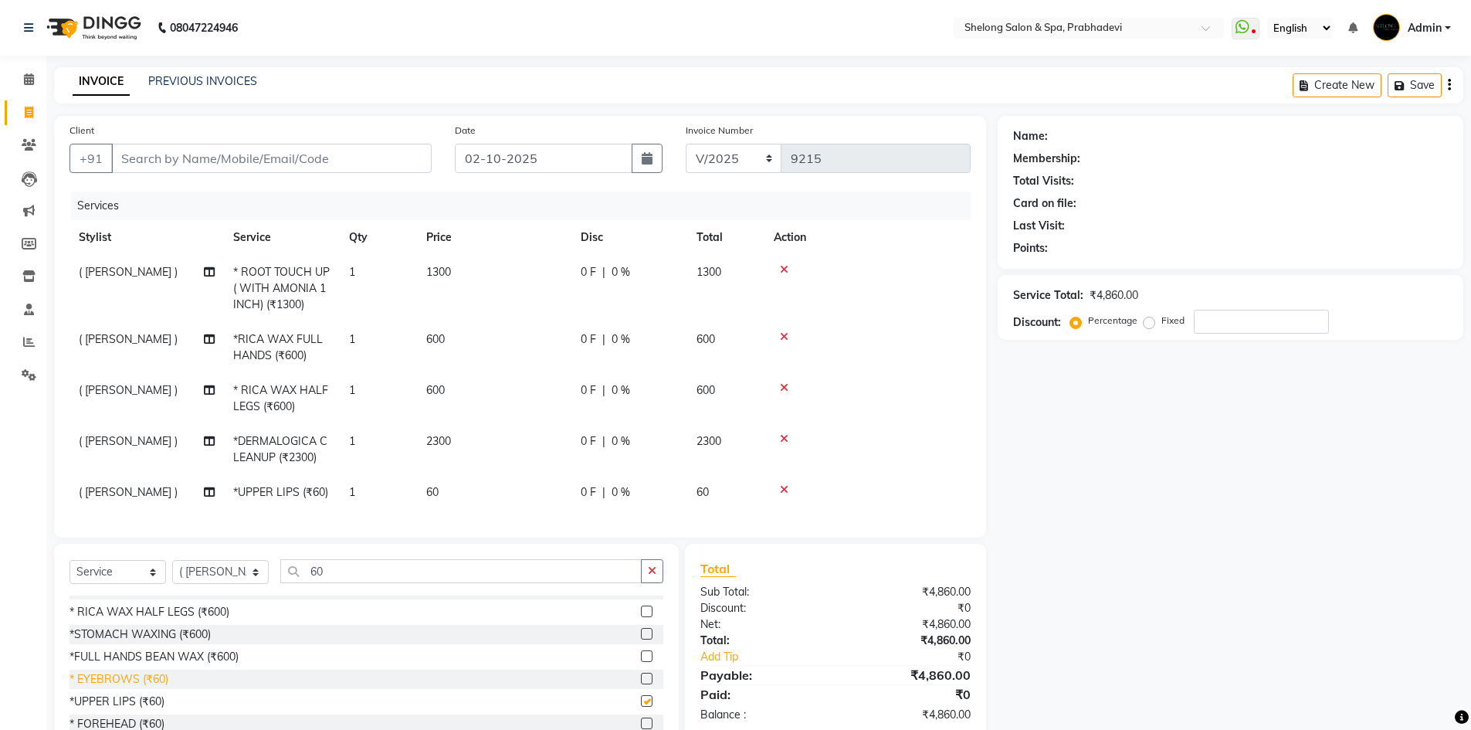
checkbox input "false"
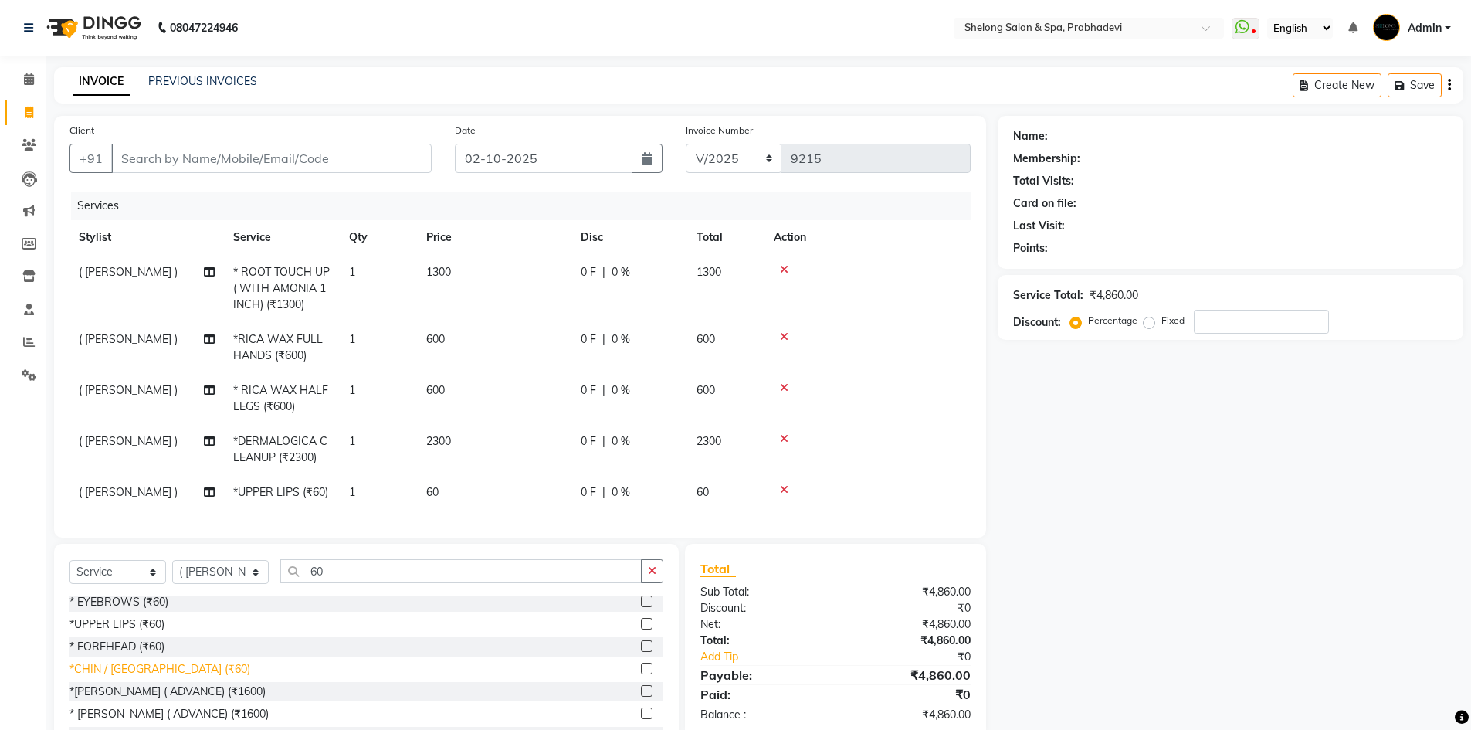
click at [137, 677] on div "*CHIN / [GEOGRAPHIC_DATA] (₹60)" at bounding box center [159, 669] width 181 height 16
checkbox input "false"
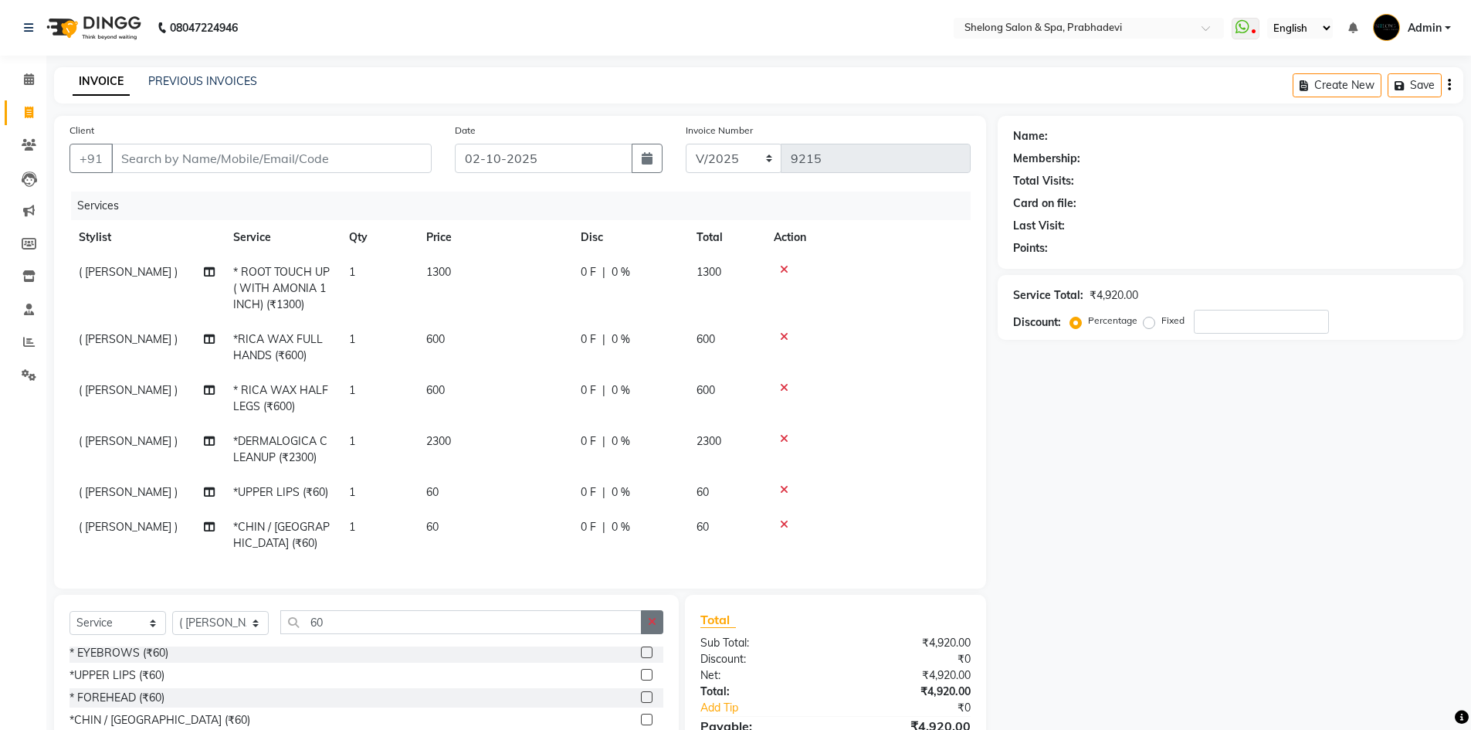
click at [642, 618] on button "button" at bounding box center [652, 622] width 22 height 24
click at [394, 161] on input "Client" at bounding box center [271, 158] width 320 height 29
type input "p"
type input "0"
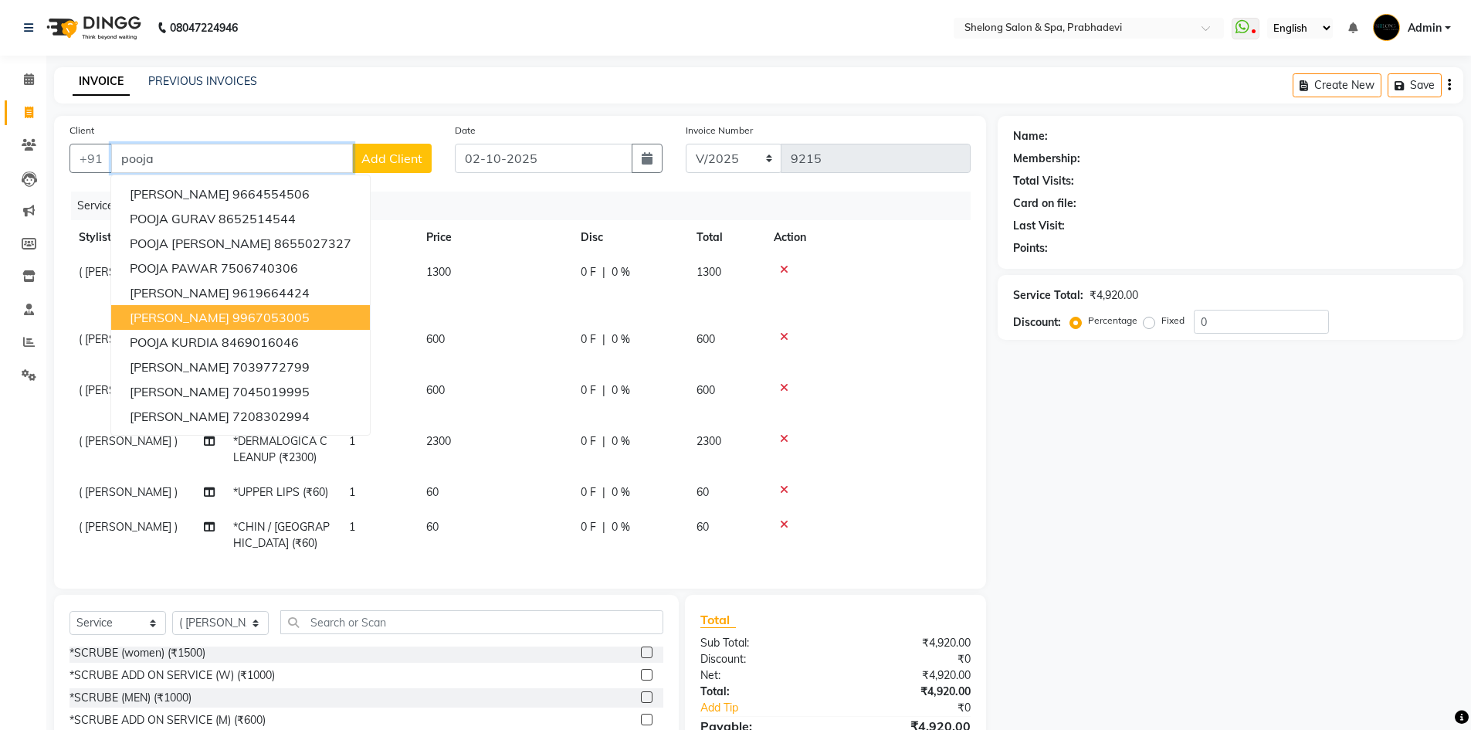
click at [232, 313] on ngb-highlight "9967053005" at bounding box center [270, 317] width 77 height 15
type input "9967053005"
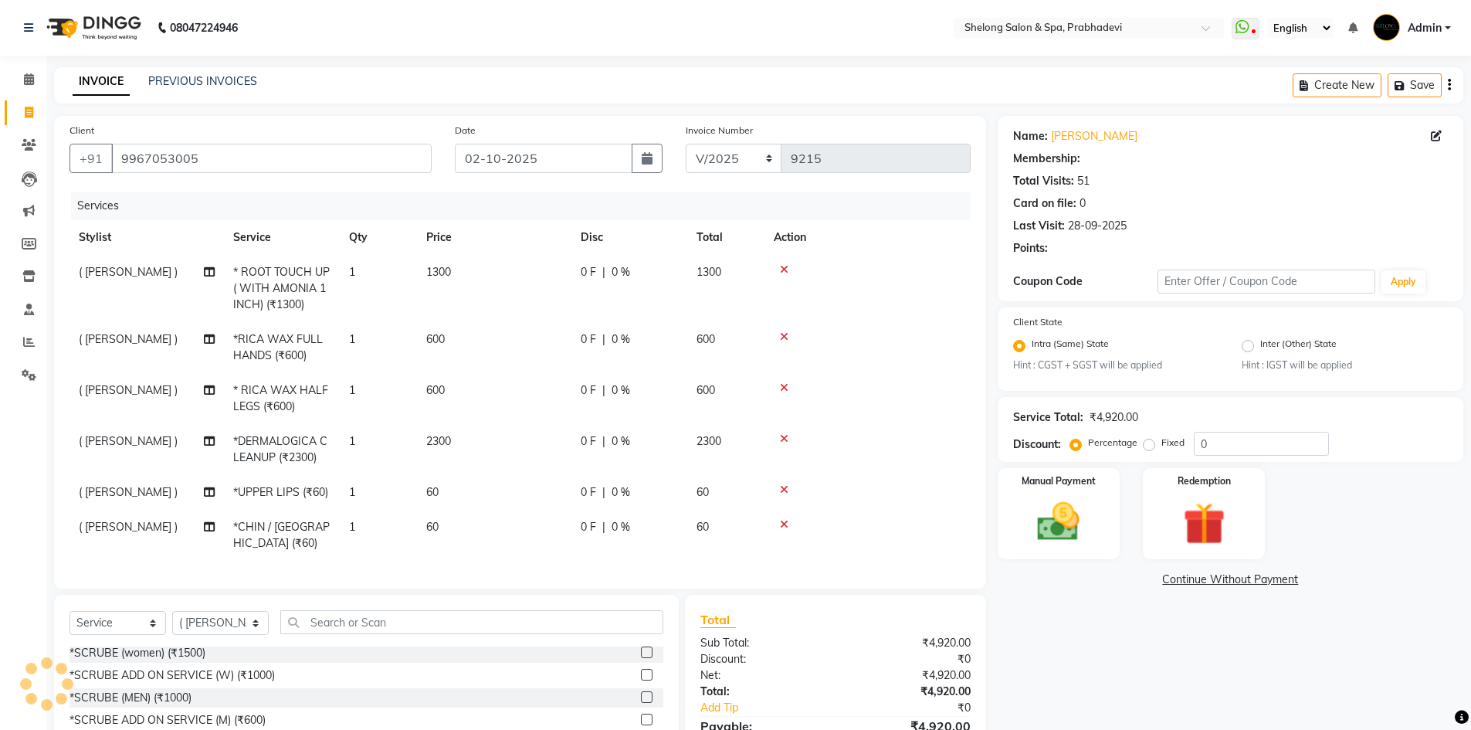
select select "2: Object"
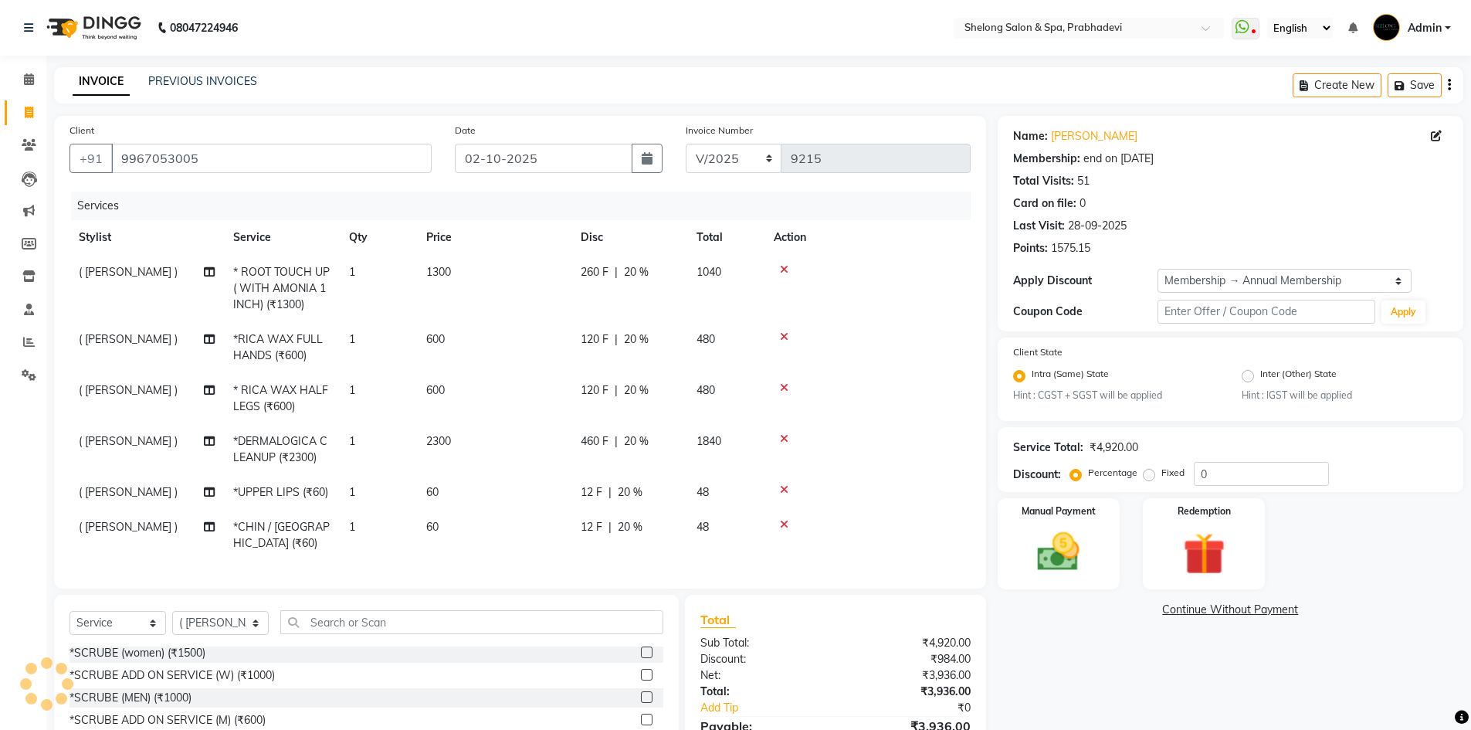
type input "20"
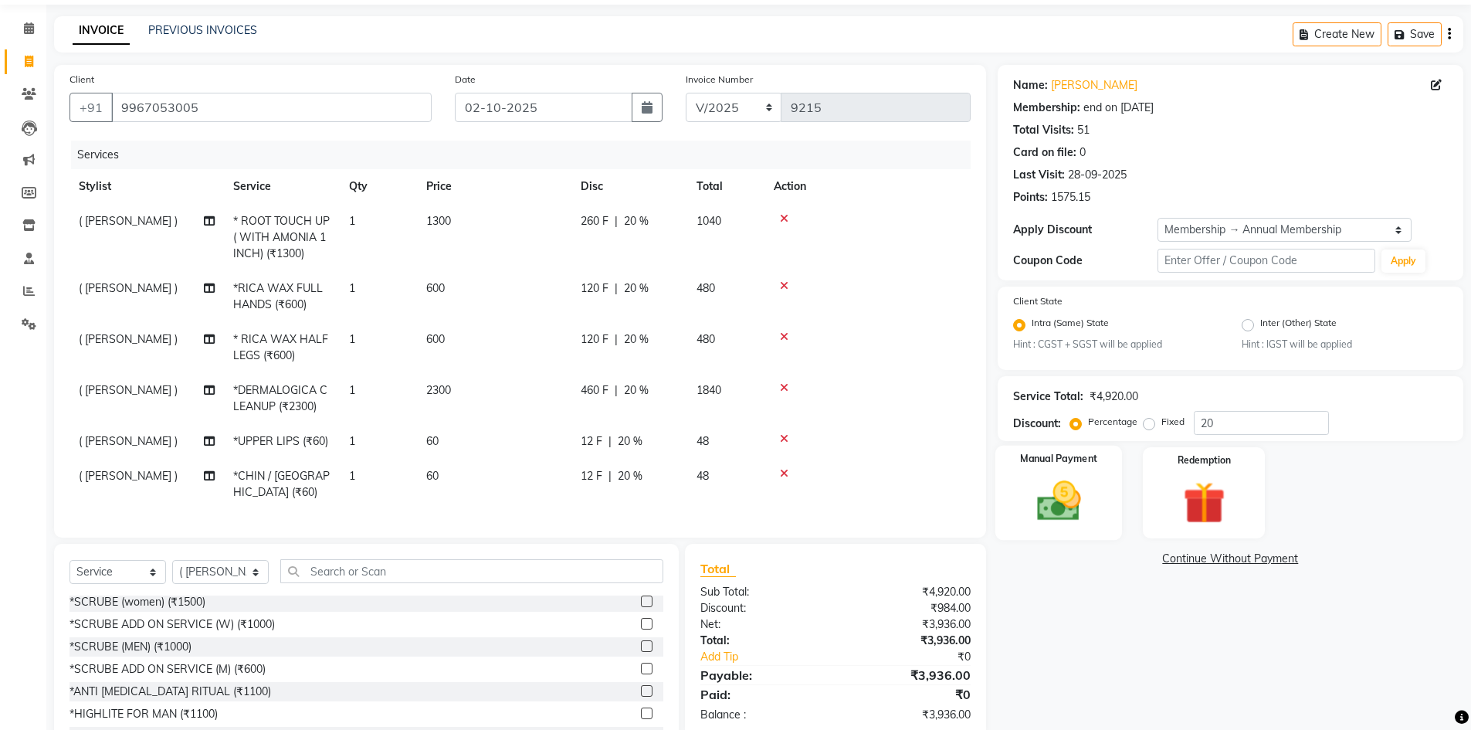
scroll to position [116, 0]
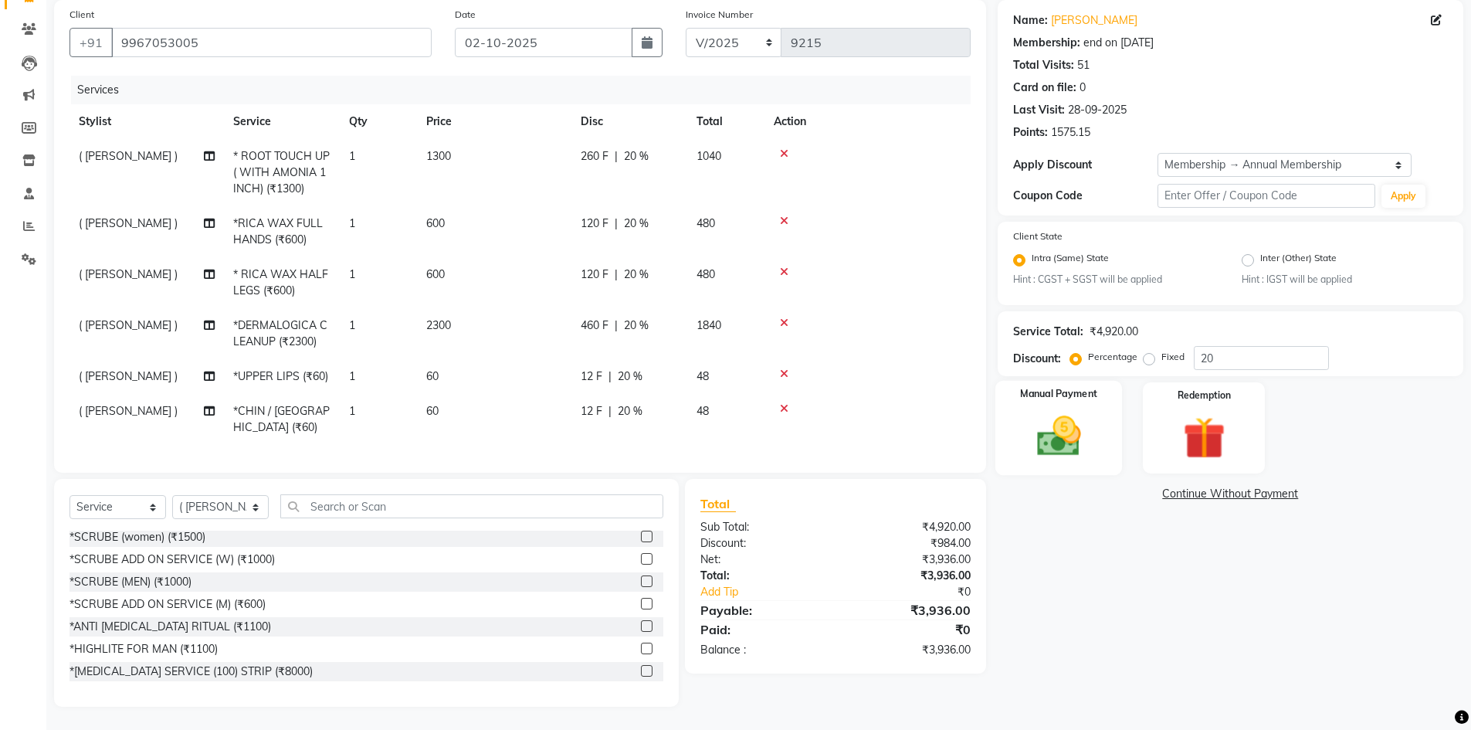
click at [1080, 442] on img at bounding box center [1058, 436] width 71 height 50
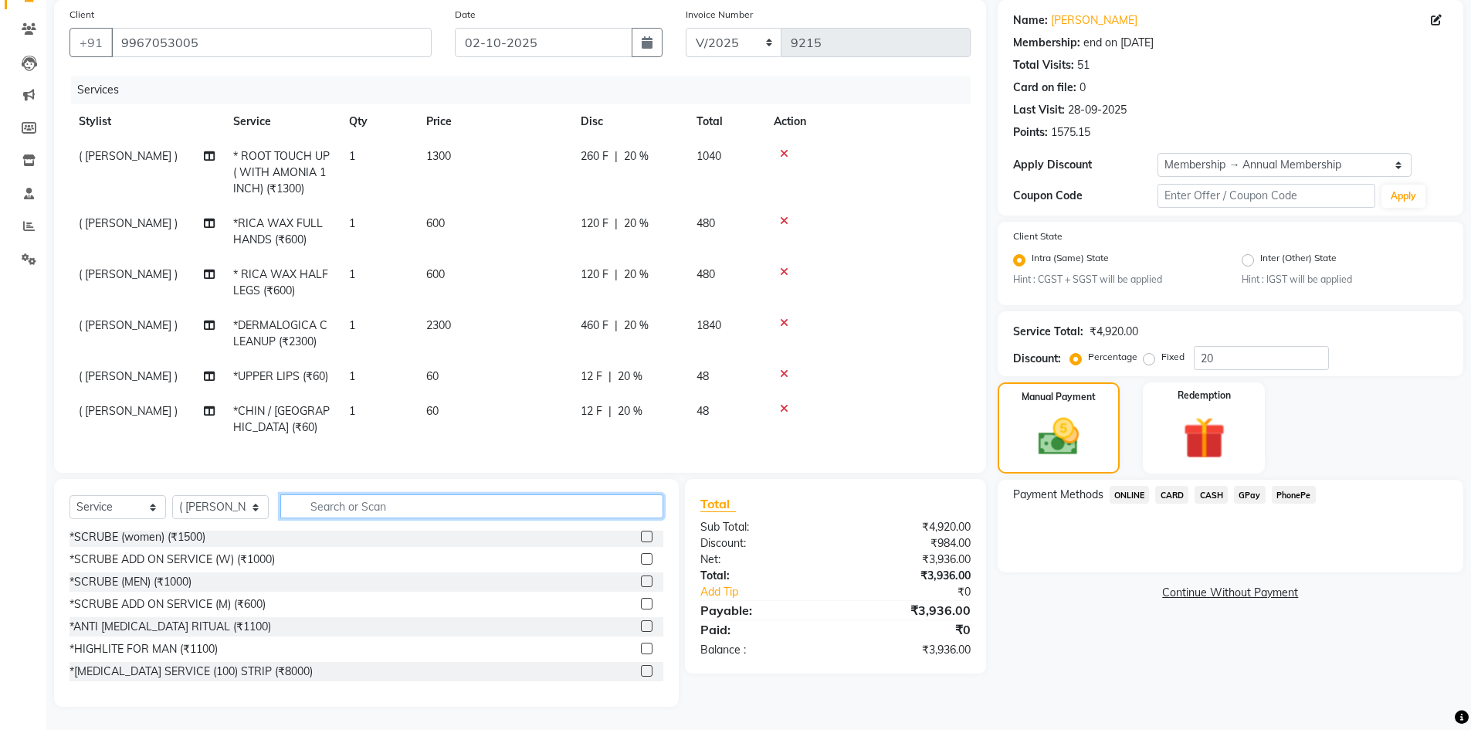
click at [348, 500] on input "text" at bounding box center [471, 506] width 383 height 24
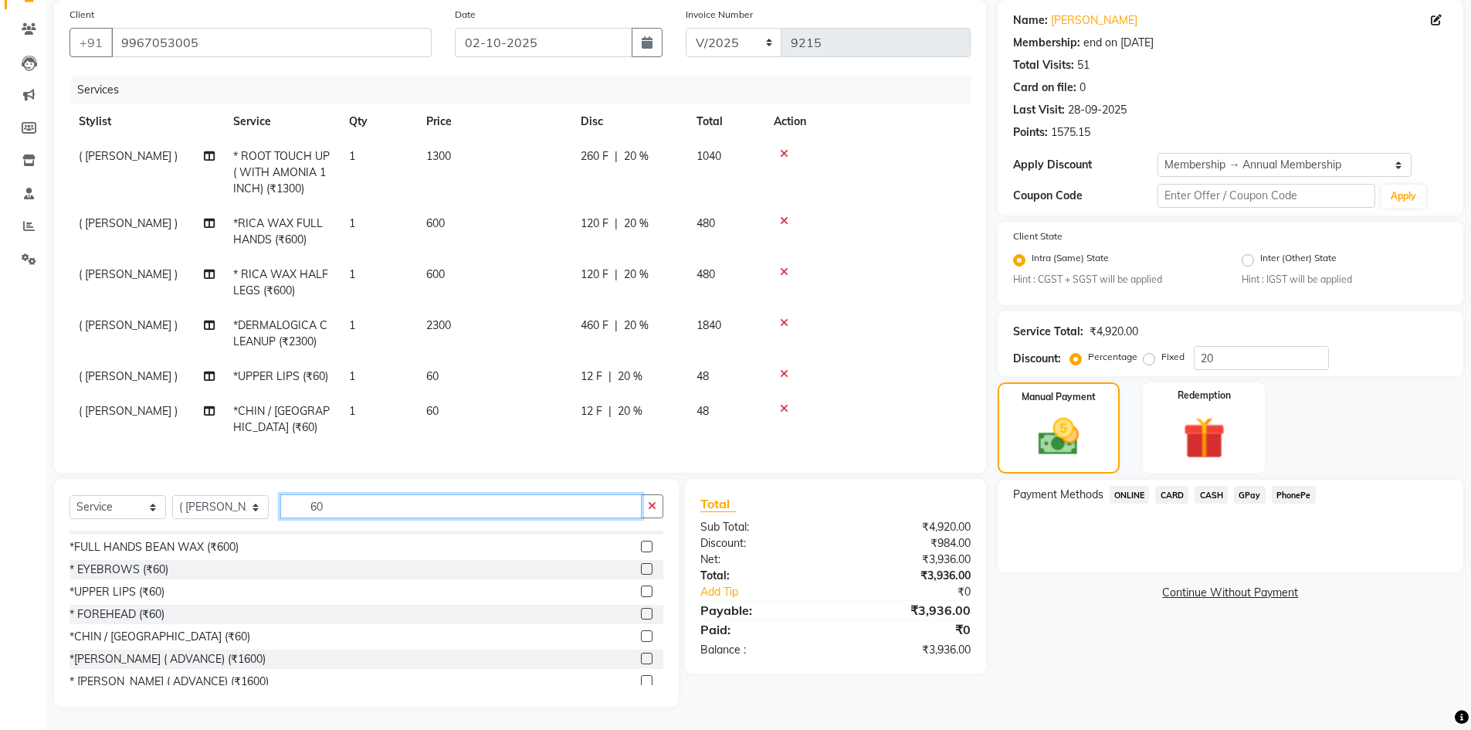
scroll to position [543, 0]
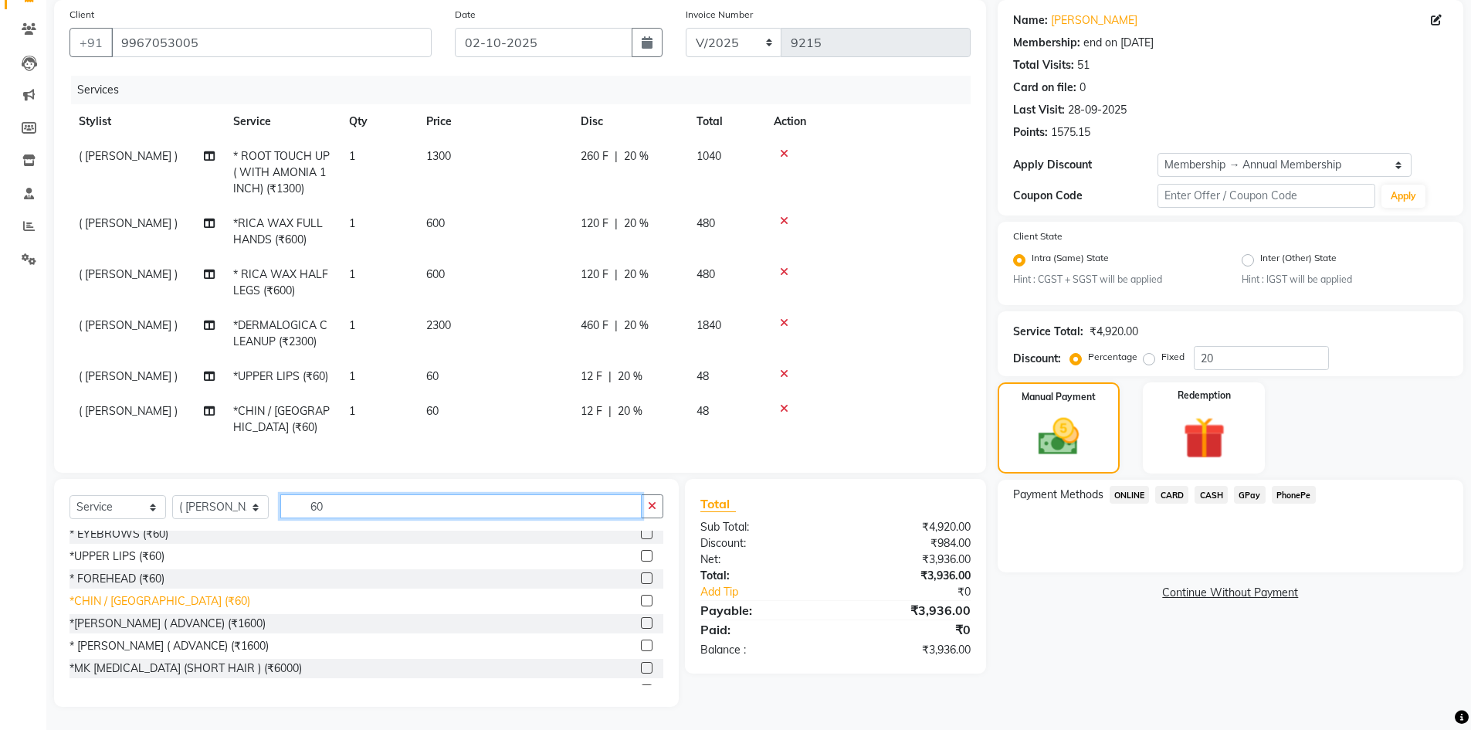
type input "60"
click at [127, 599] on div "*CHIN / [GEOGRAPHIC_DATA] (₹60)" at bounding box center [159, 601] width 181 height 16
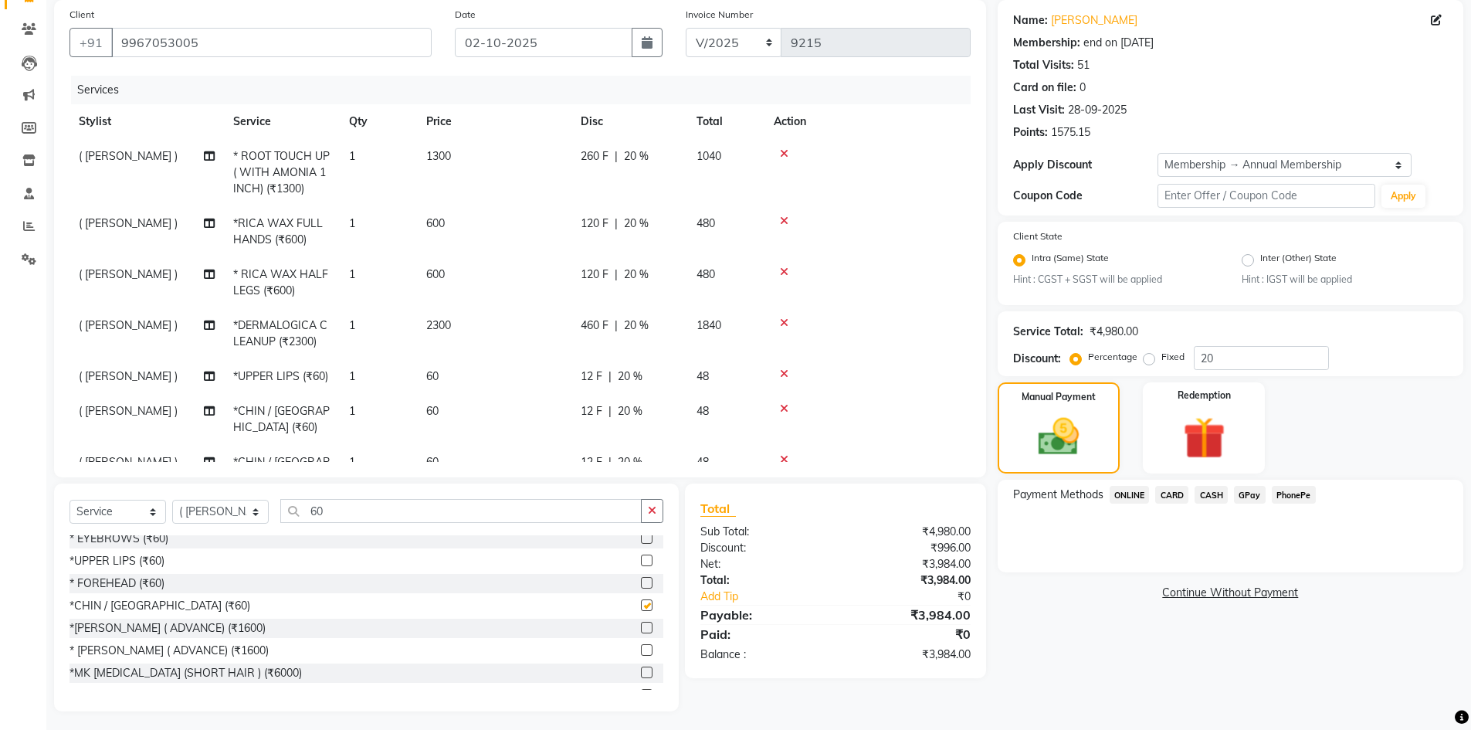
checkbox input "false"
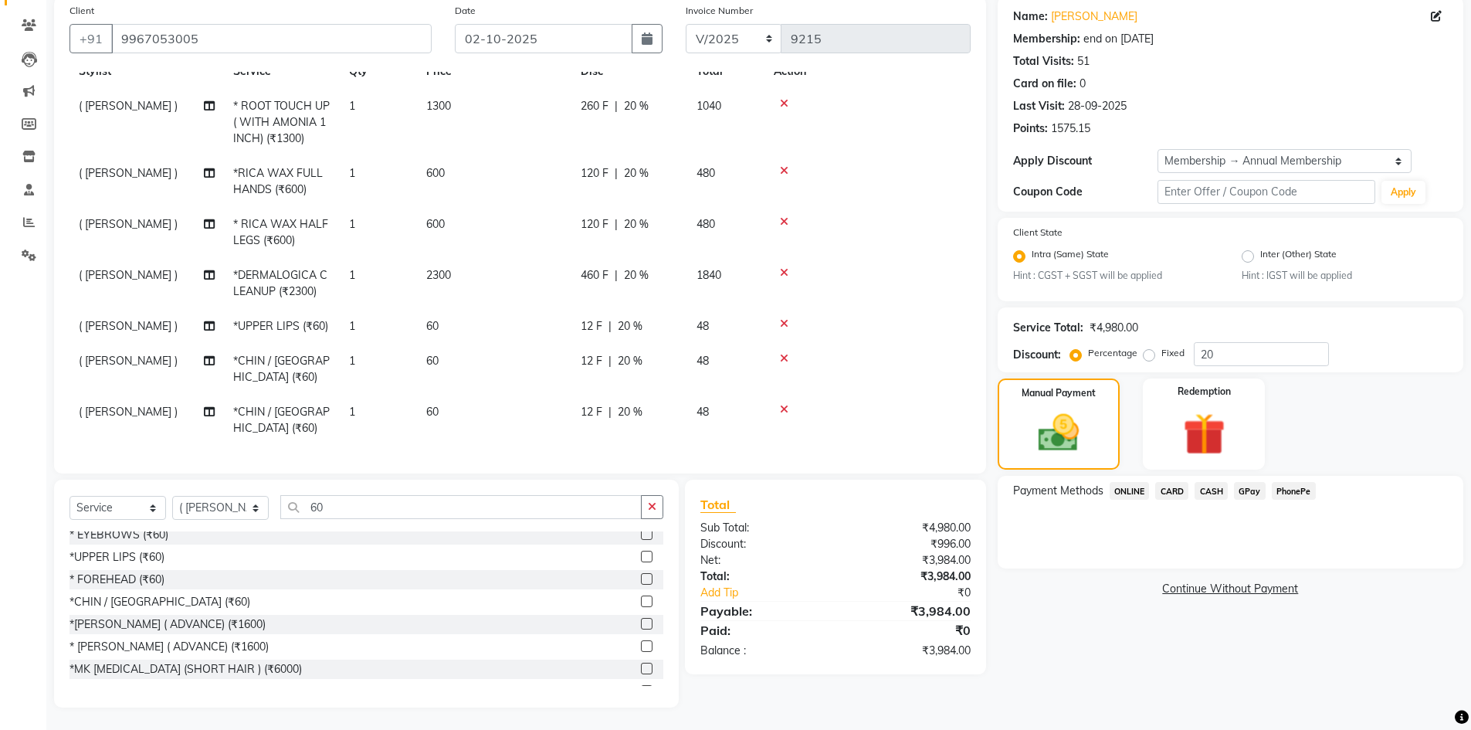
scroll to position [120, 0]
click at [1215, 489] on span "CASH" at bounding box center [1210, 490] width 33 height 18
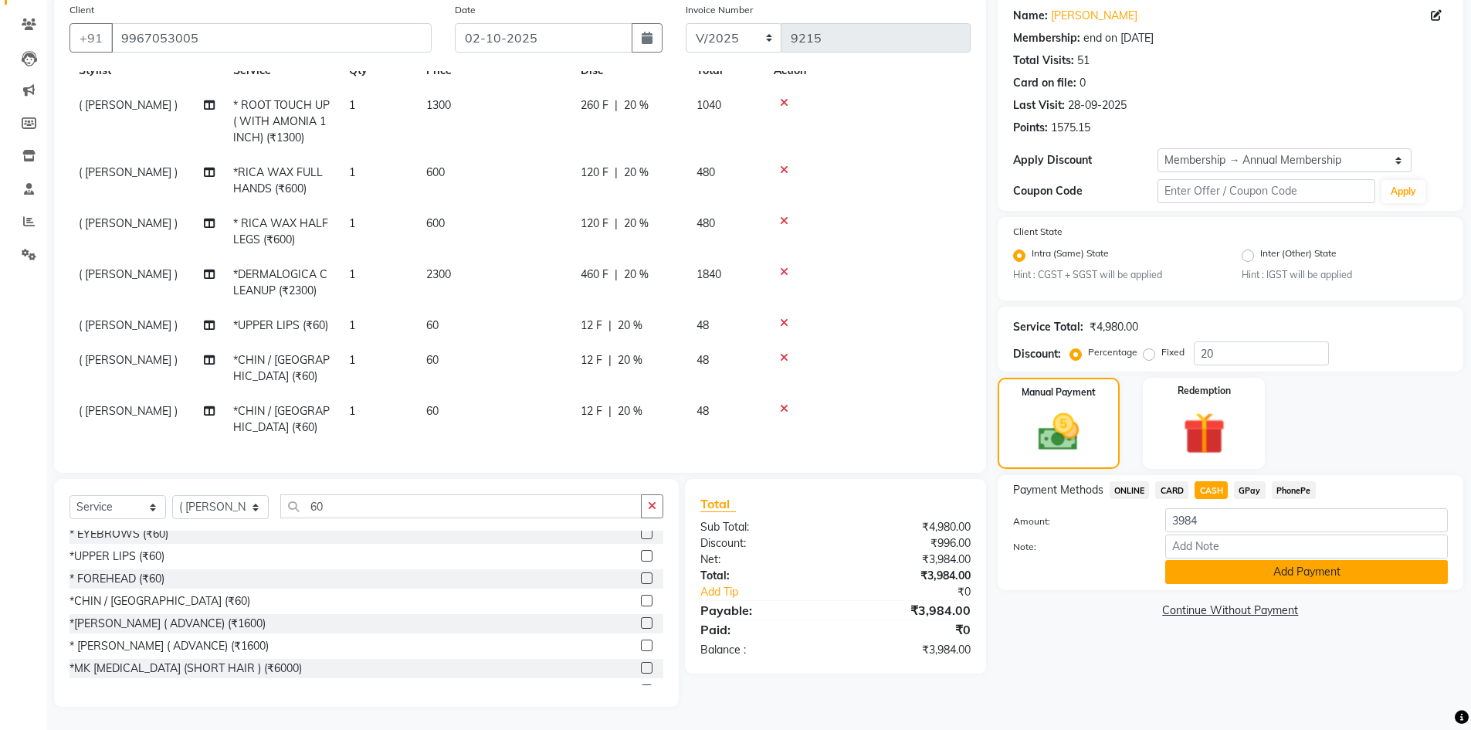
click at [1202, 573] on button "Add Payment" at bounding box center [1306, 572] width 283 height 24
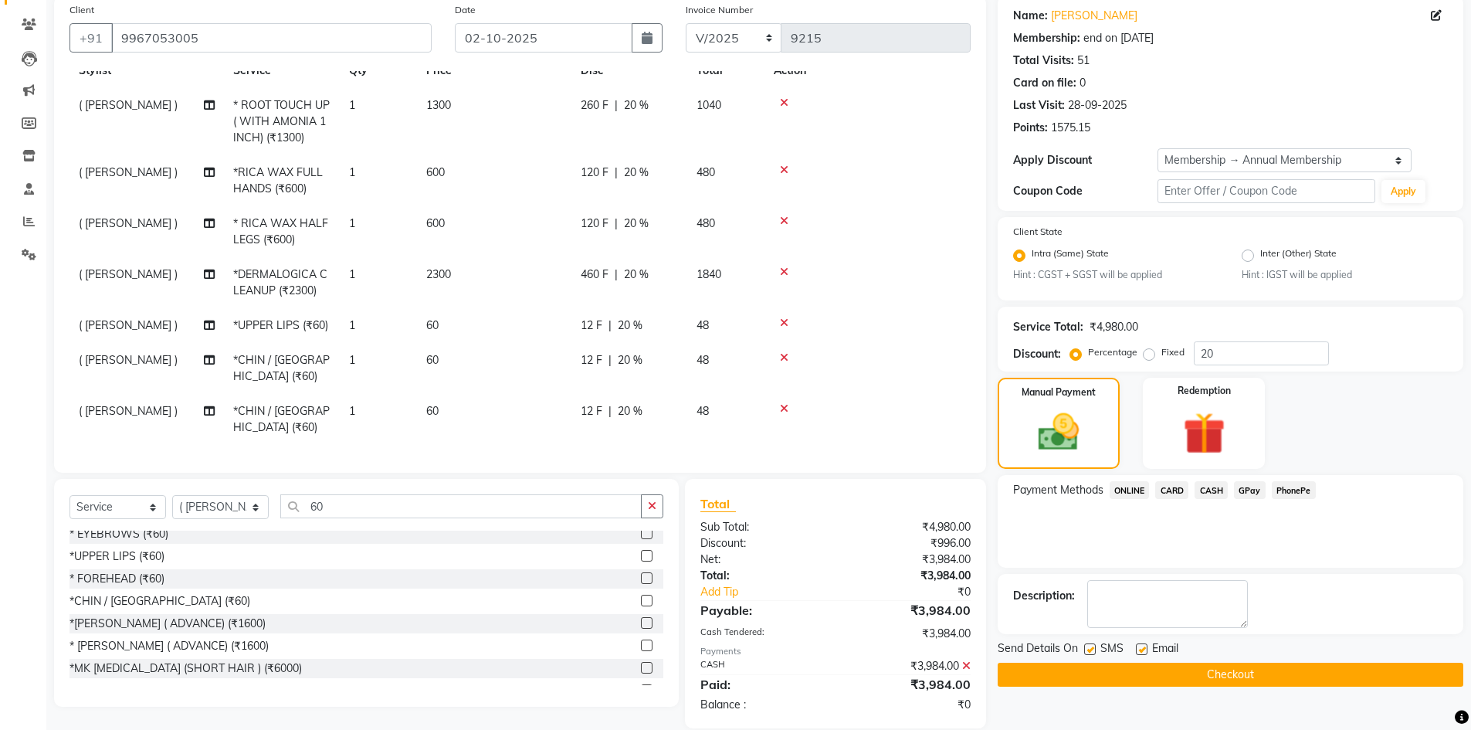
scroll to position [196, 0]
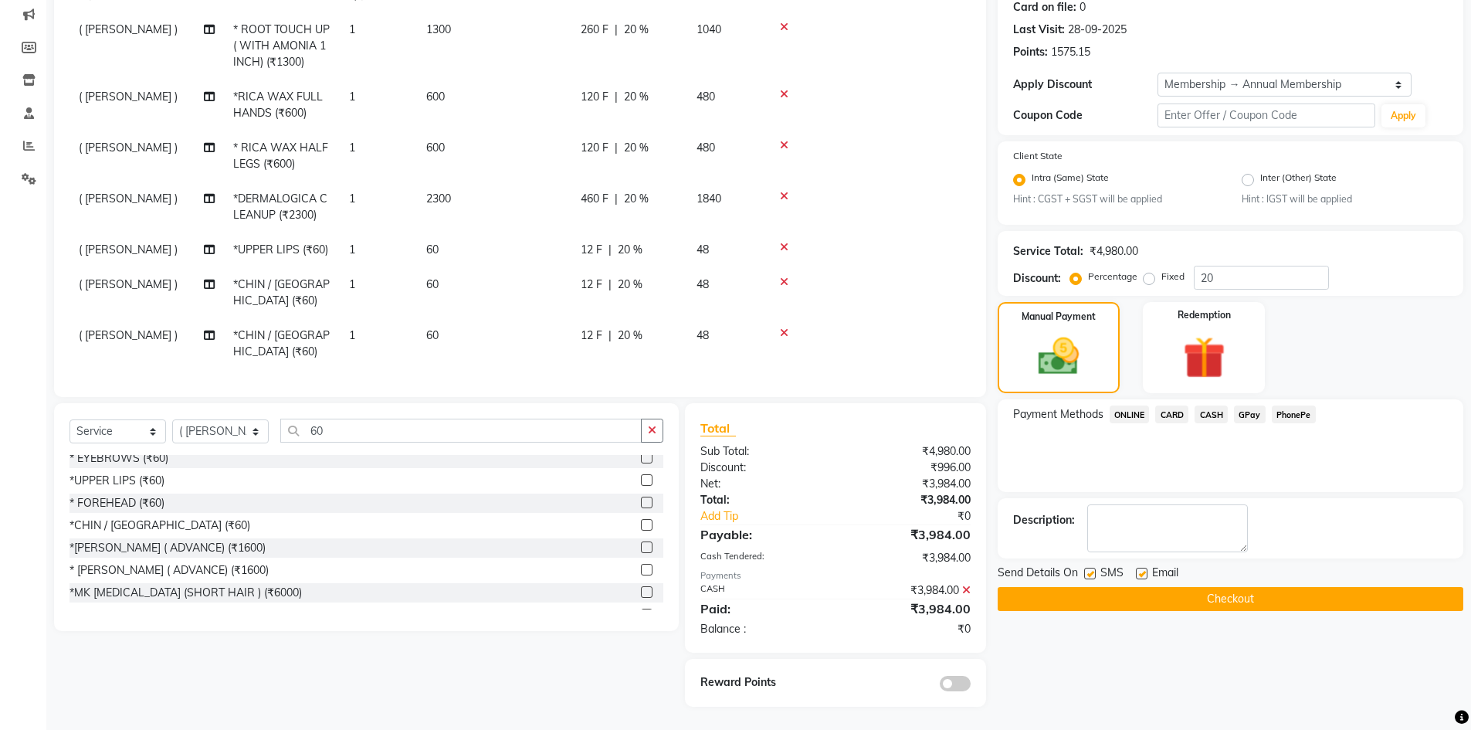
click at [956, 675] on span at bounding box center [954, 682] width 31 height 15
click at [970, 686] on input "checkbox" at bounding box center [970, 686] width 0 height 0
click at [1058, 601] on button "Checkout" at bounding box center [1229, 599] width 465 height 24
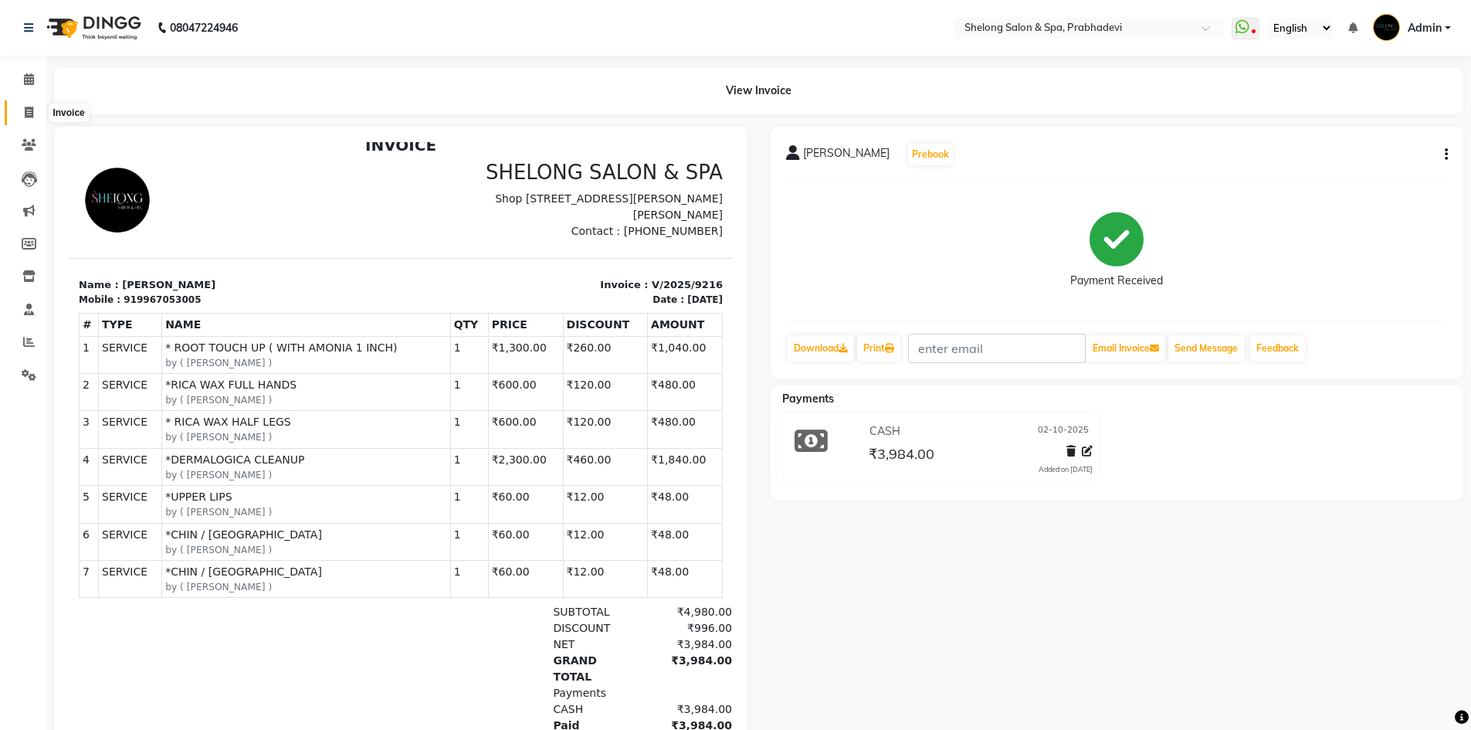
click at [22, 110] on span at bounding box center [28, 113] width 27 height 18
select select "service"
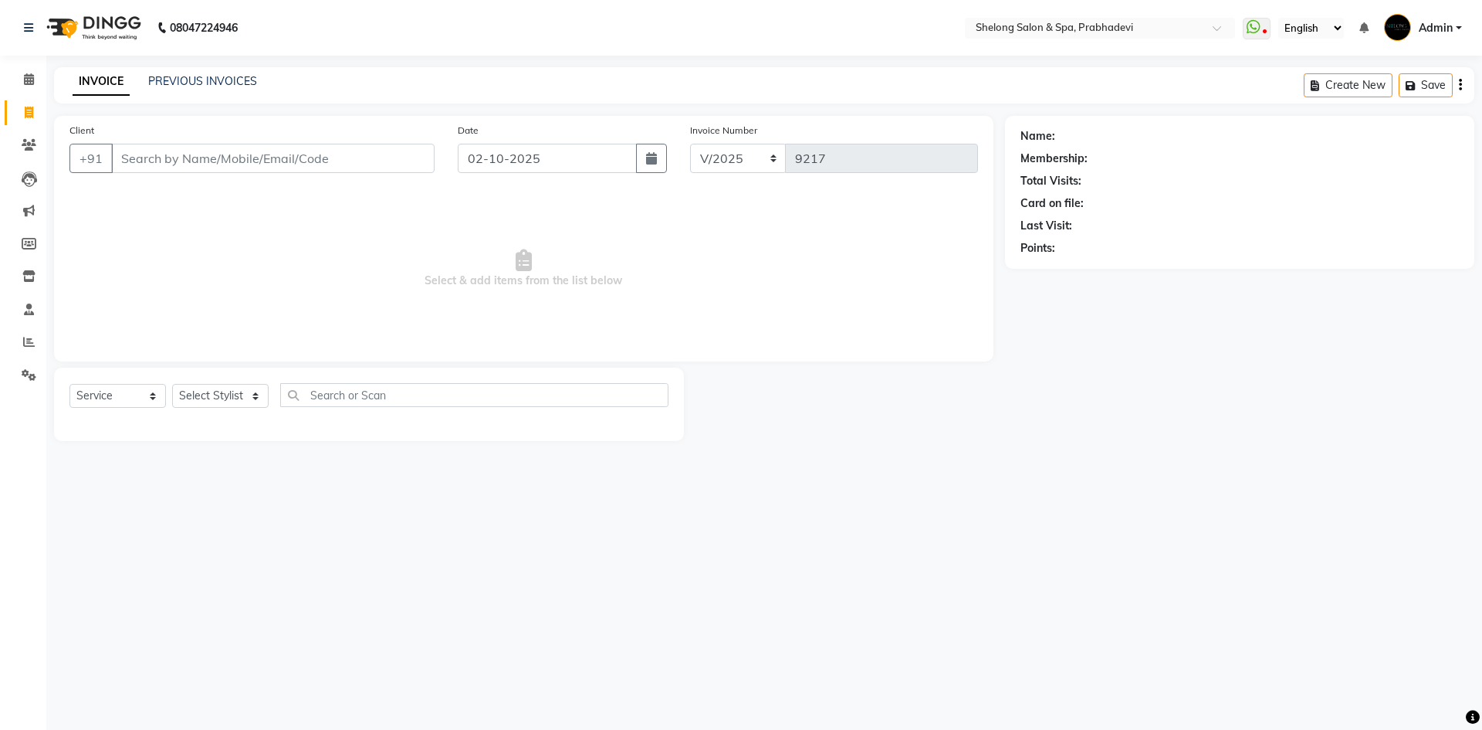
select select "16092"
select select "service"
type input "9215"
select select "3475"
select select "16092"
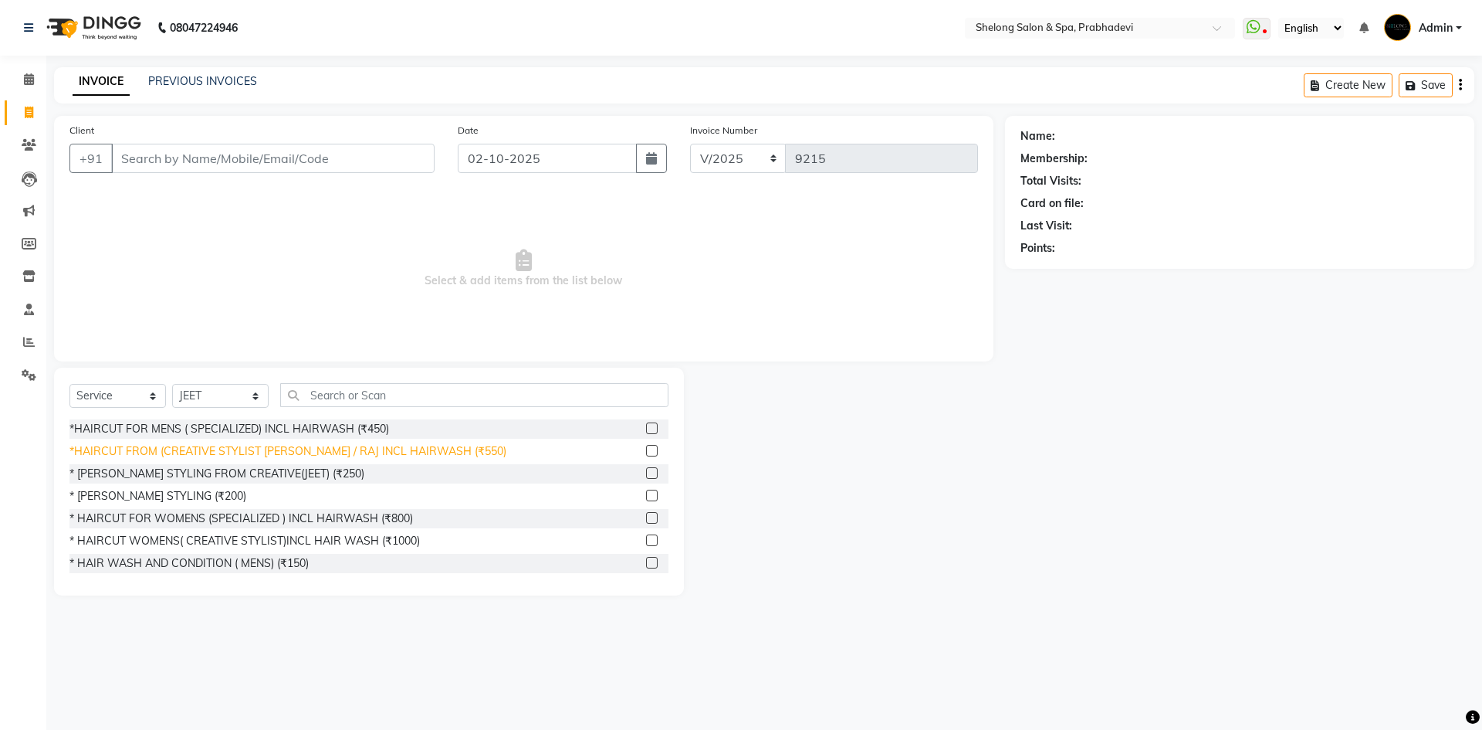
click at [229, 449] on div "*HAIRCUT FROM (CREATIVE STYLIST [PERSON_NAME] / RAJ INCL HAIRWASH (₹550)" at bounding box center [287, 451] width 437 height 16
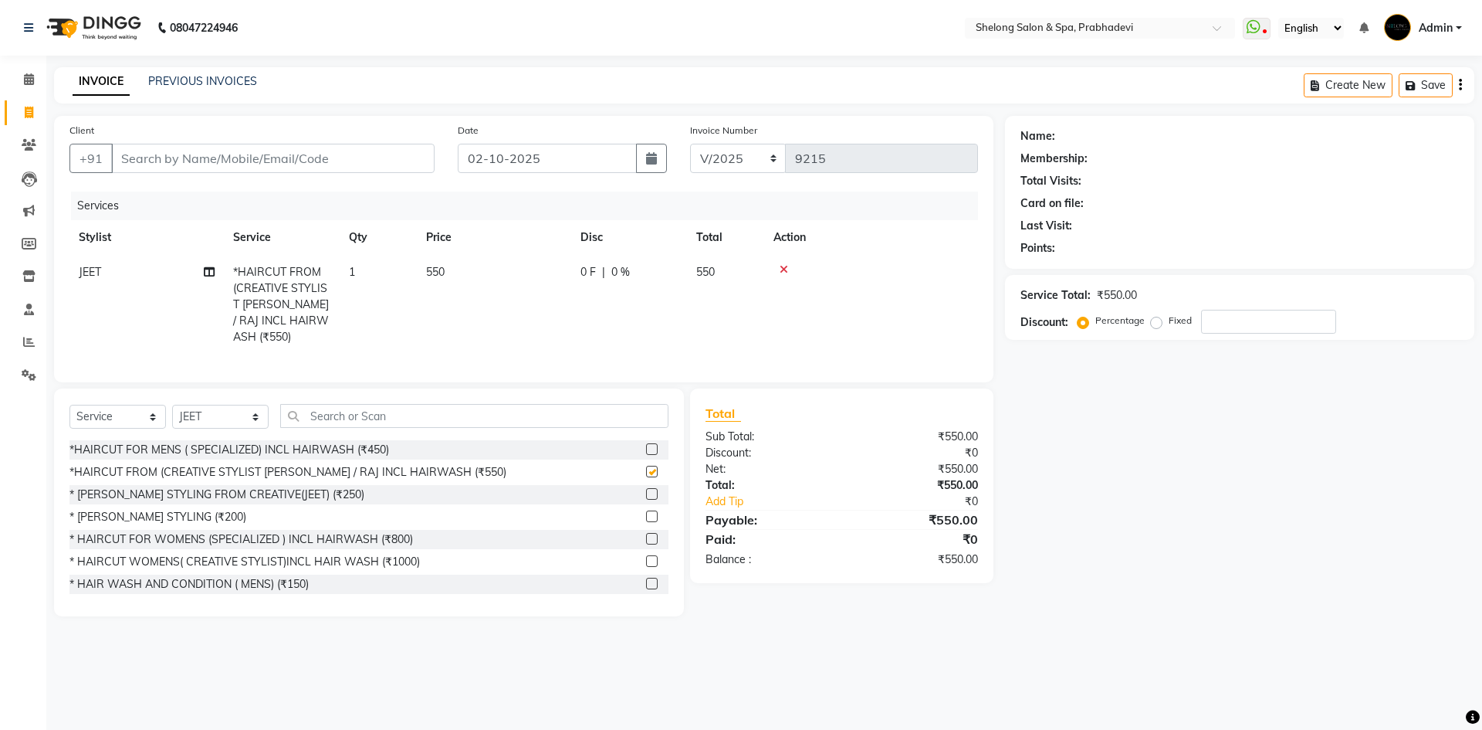
checkbox input "false"
click at [208, 405] on select "Select Stylist ( [PERSON_NAME] ) ( [PERSON_NAME] ) [PERSON_NAME] fojdur [PERSON…" at bounding box center [220, 417] width 96 height 24
select select "38080"
click at [172, 405] on select "Select Stylist ( [PERSON_NAME] ) ( [PERSON_NAME] ) [PERSON_NAME] fojdur [PERSON…" at bounding box center [220, 417] width 96 height 24
click at [326, 410] on input "text" at bounding box center [474, 416] width 388 height 24
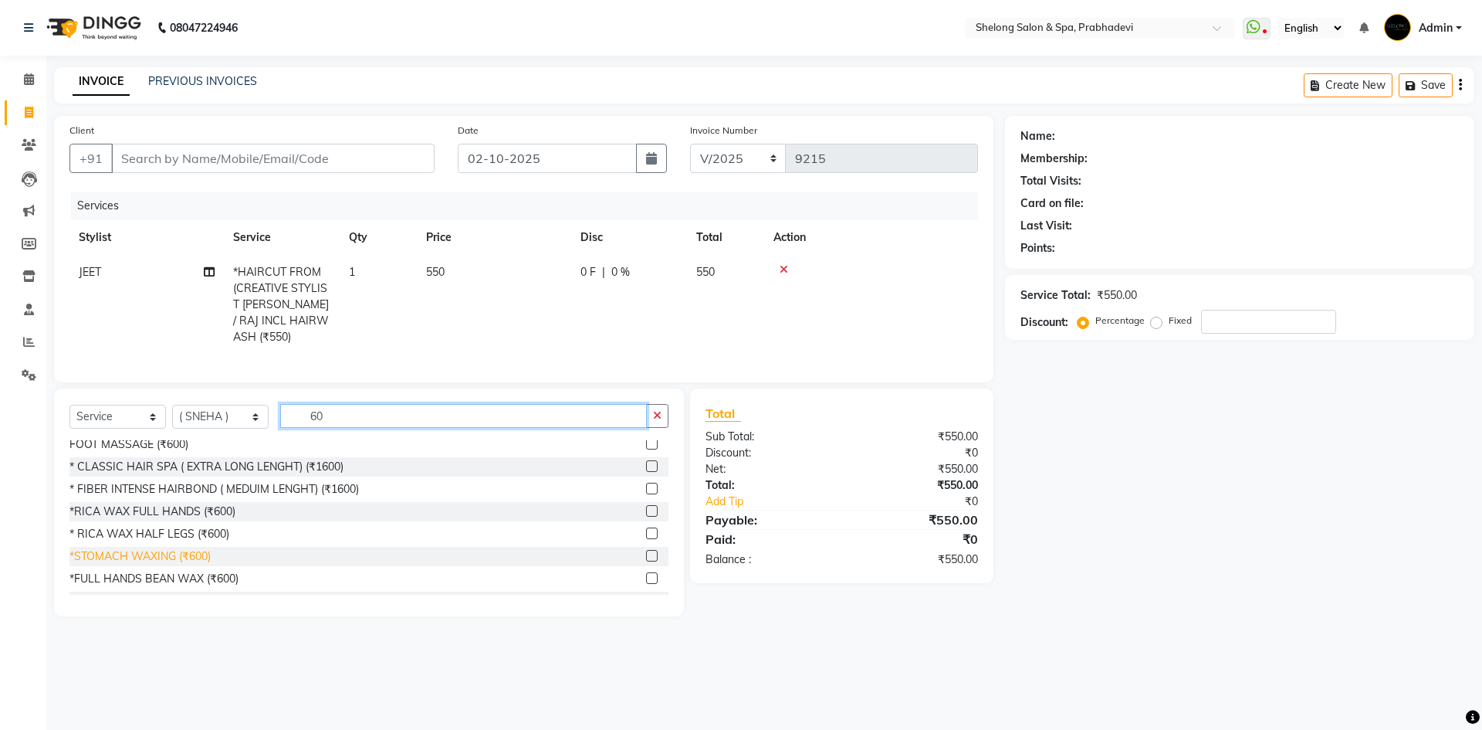
scroll to position [540, 0]
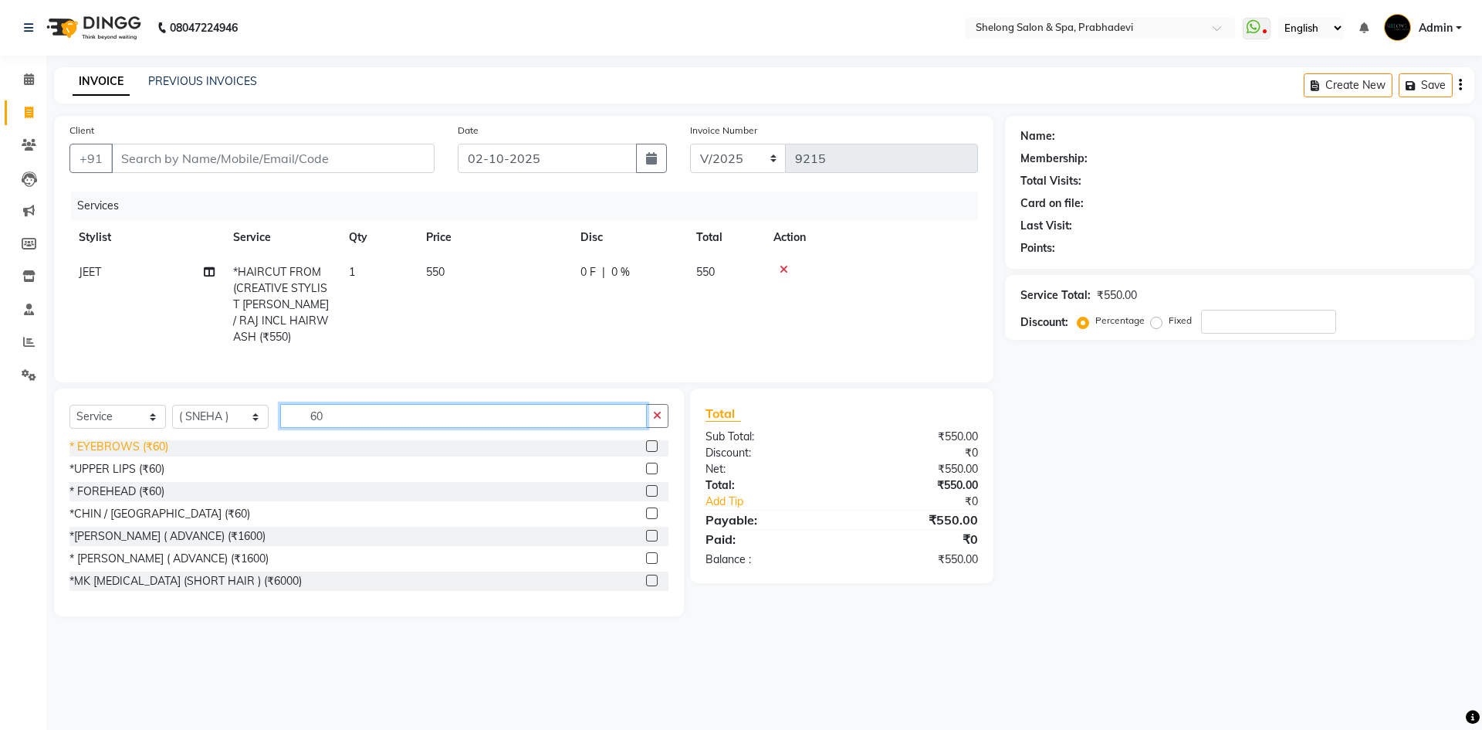
type input "60"
click at [128, 442] on div "* EYEBROWS (₹60)" at bounding box center [118, 446] width 99 height 16
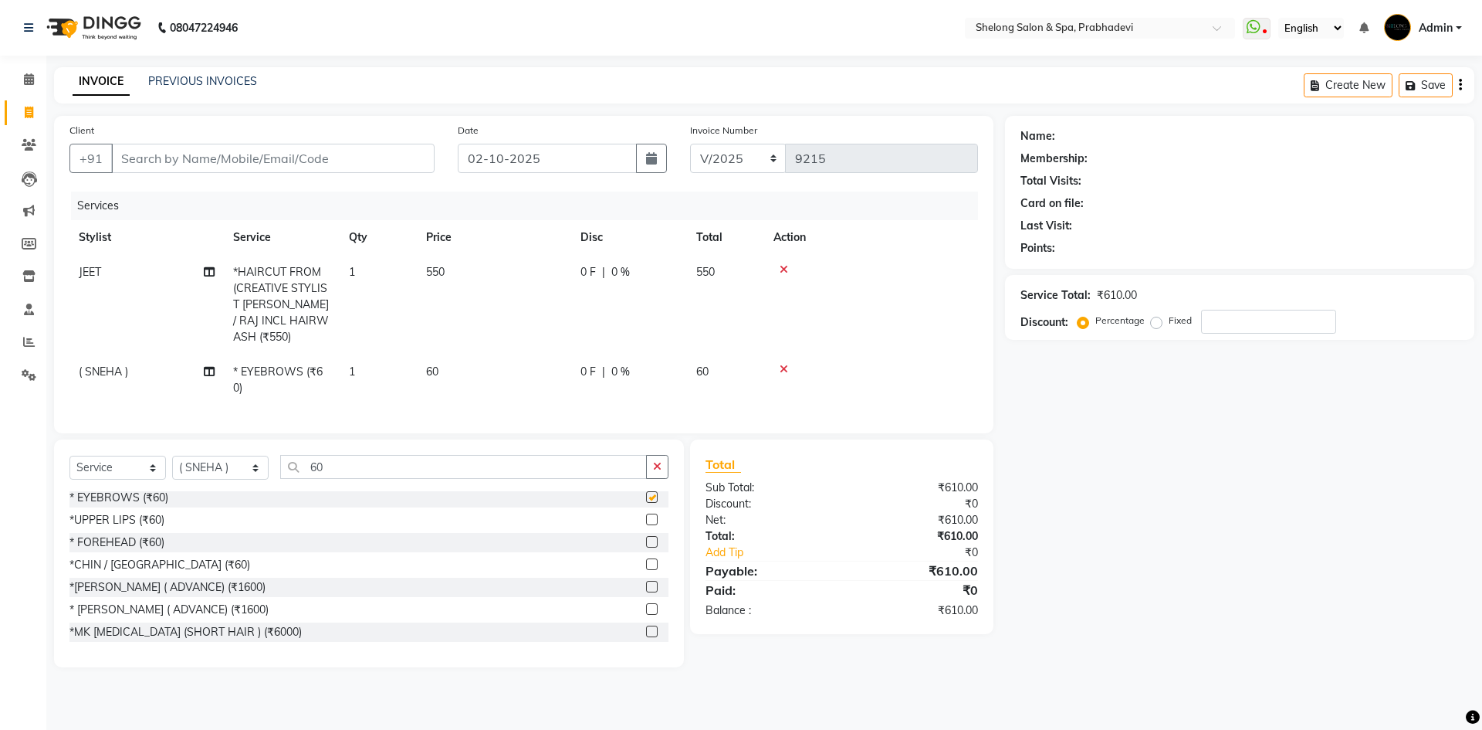
checkbox input "false"
click at [667, 465] on button "button" at bounding box center [657, 467] width 22 height 24
click at [208, 457] on select "Select Stylist ( [PERSON_NAME] ) ( [PERSON_NAME] ) [PERSON_NAME] fojdur [PERSON…" at bounding box center [220, 467] width 96 height 24
select select "47990"
click at [172, 455] on select "Select Stylist ( [PERSON_NAME] ) ( [PERSON_NAME] ) [PERSON_NAME] fojdur [PERSON…" at bounding box center [220, 467] width 96 height 24
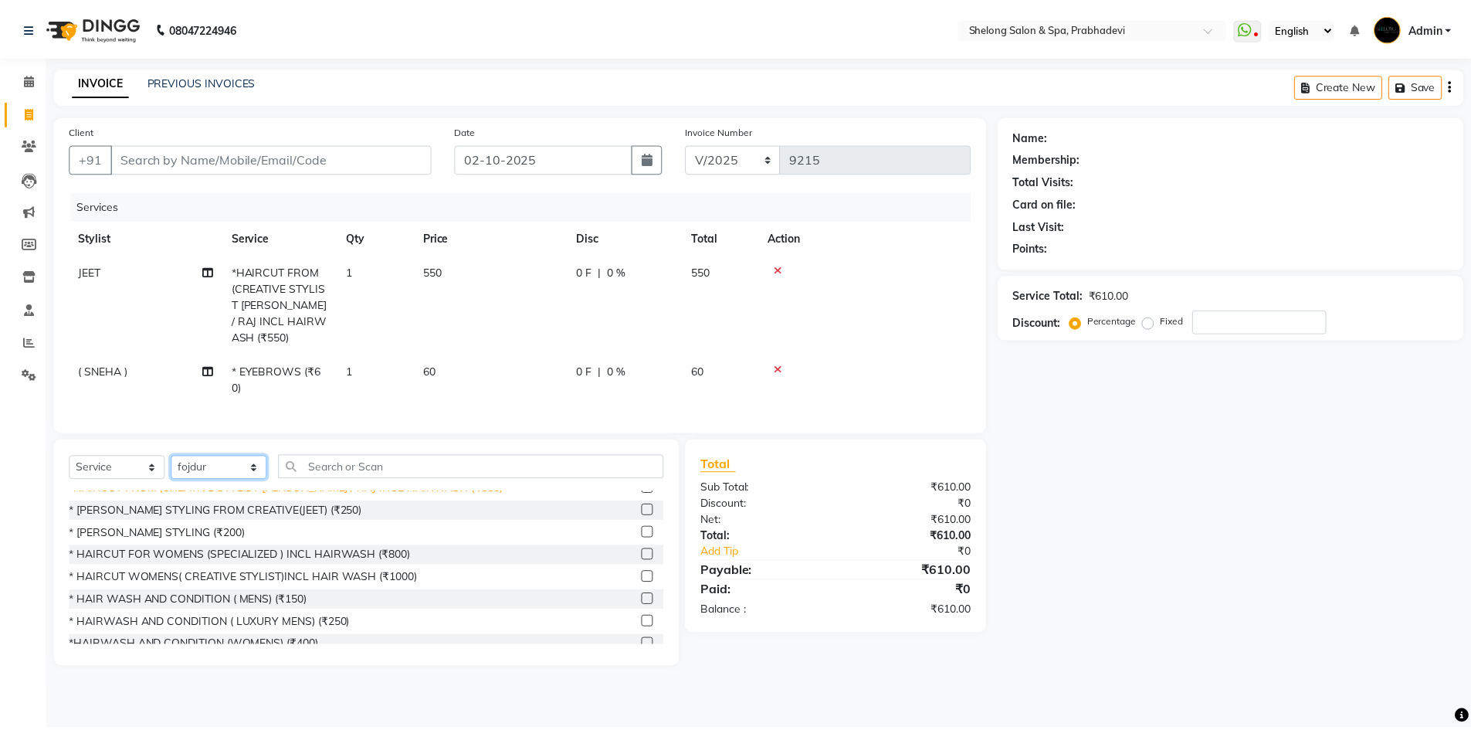
scroll to position [0, 0]
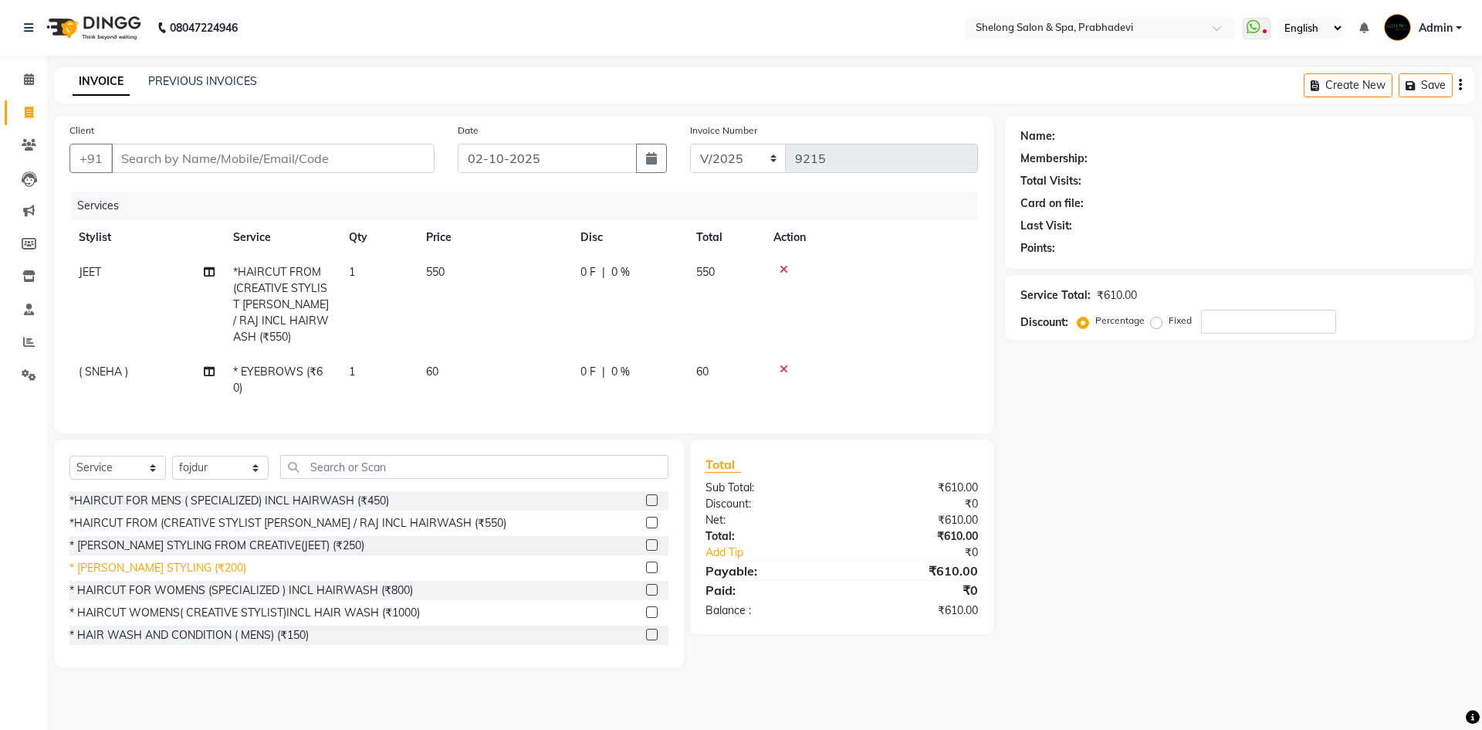
click at [164, 560] on div "* [PERSON_NAME] STYLING (₹200)" at bounding box center [157, 568] width 177 height 16
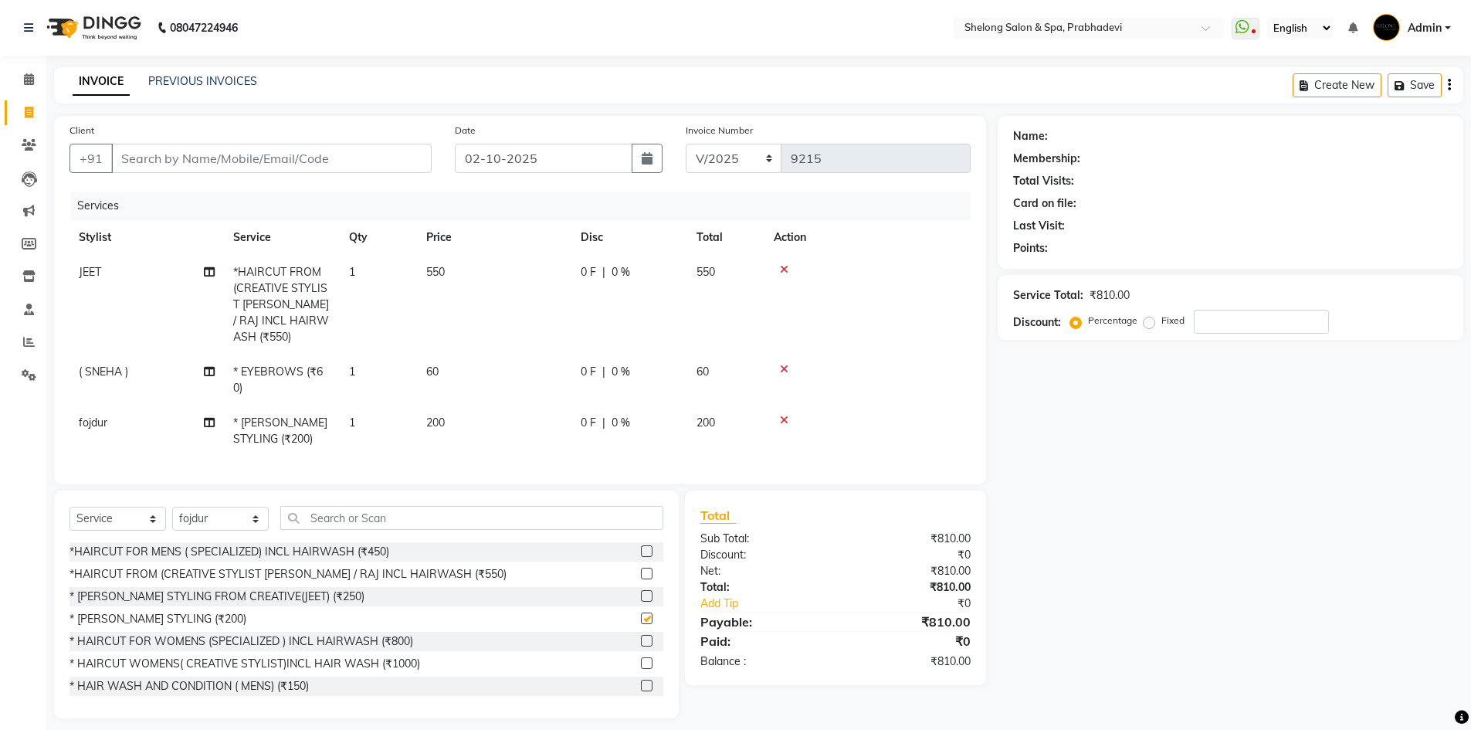
checkbox input "false"
click at [367, 159] on input "Client" at bounding box center [271, 158] width 320 height 29
type input "8"
type input "0"
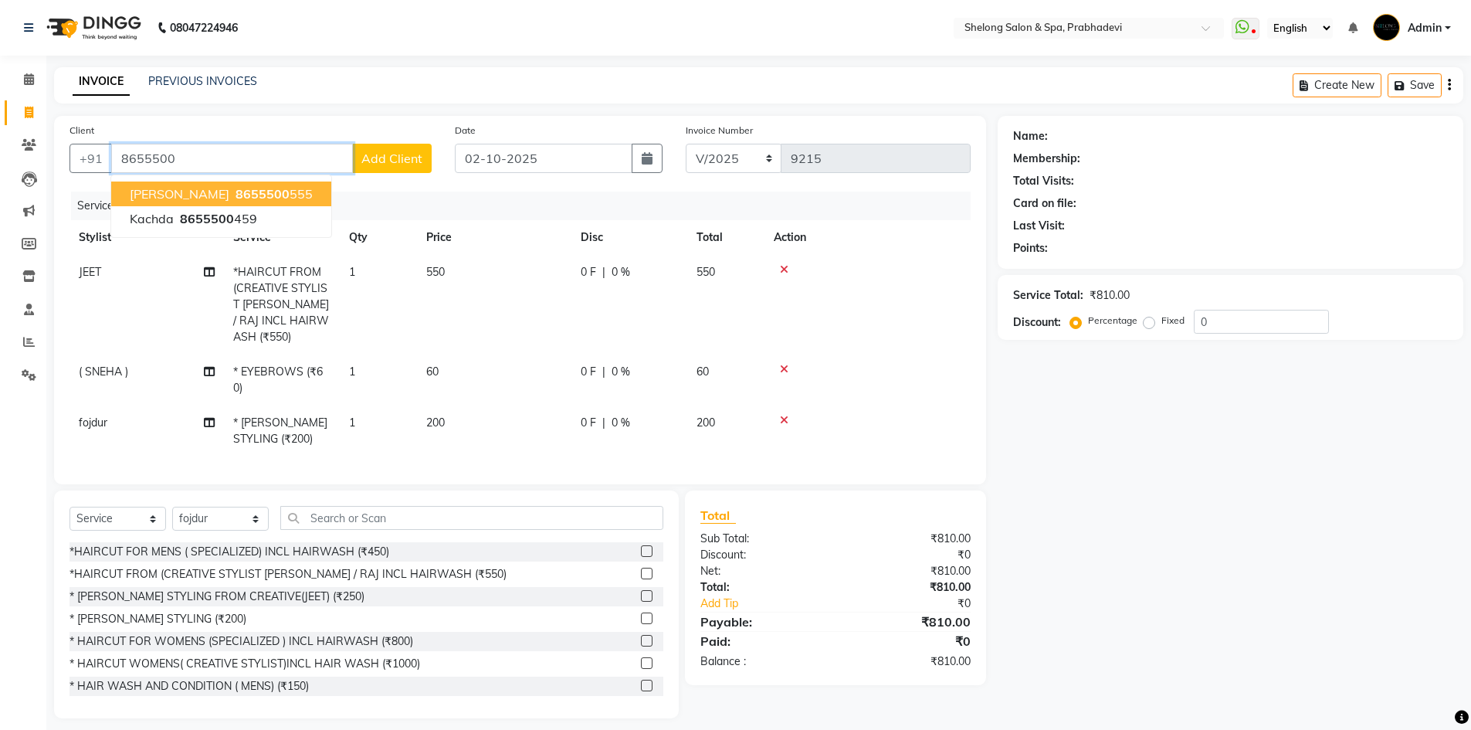
click at [227, 185] on button "Sanyam Jain 8655500 555" at bounding box center [221, 193] width 220 height 25
type input "8655500555"
select select "2: Object"
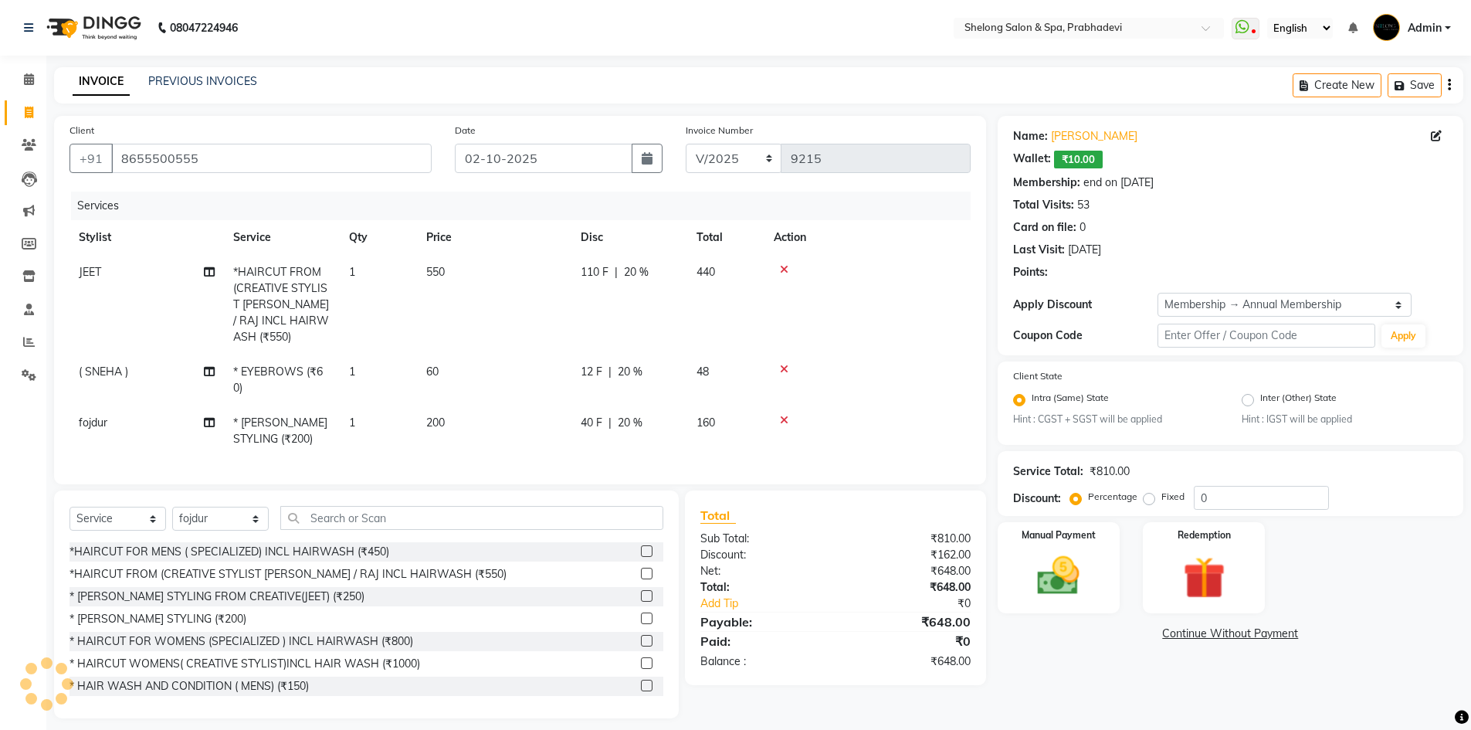
type input "20"
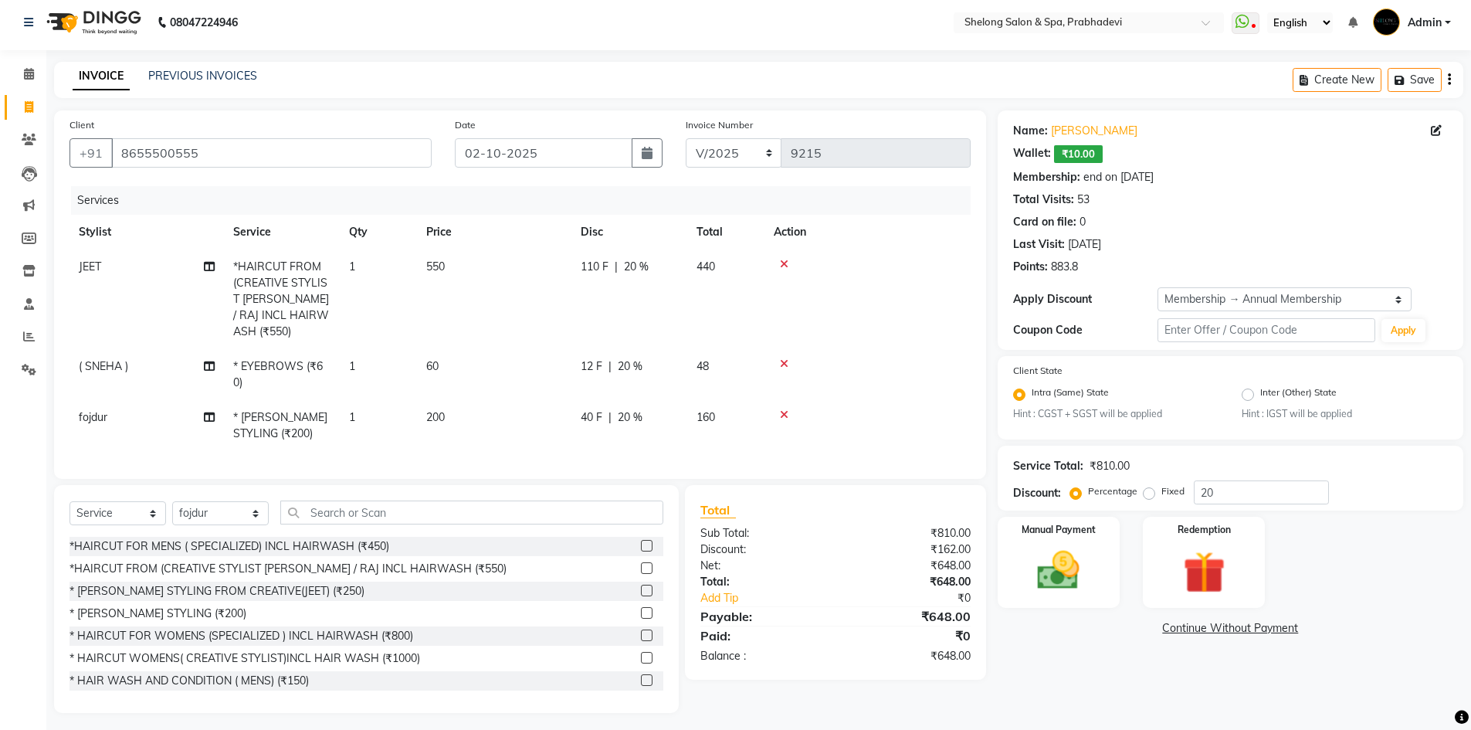
scroll to position [7, 0]
click at [1072, 550] on img at bounding box center [1058, 569] width 71 height 50
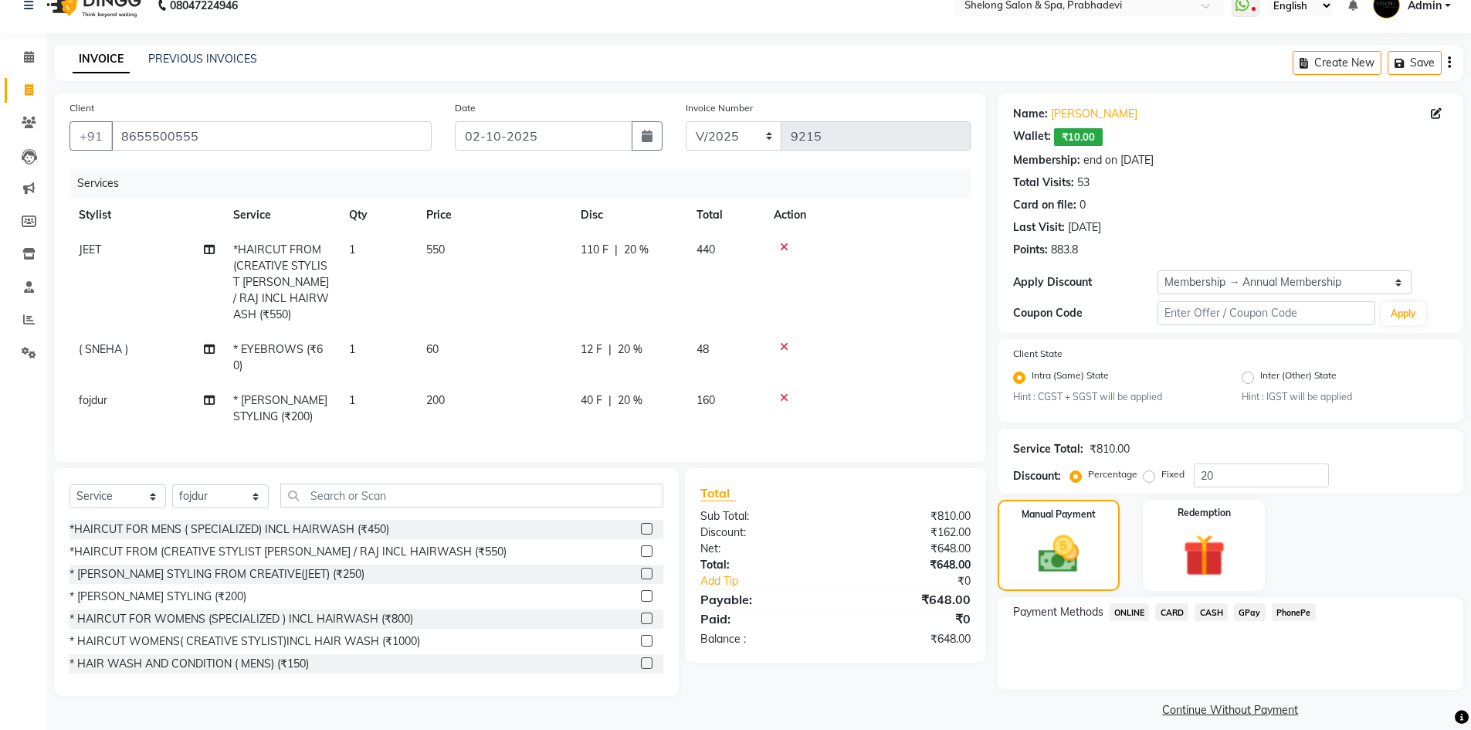
scroll to position [37, 0]
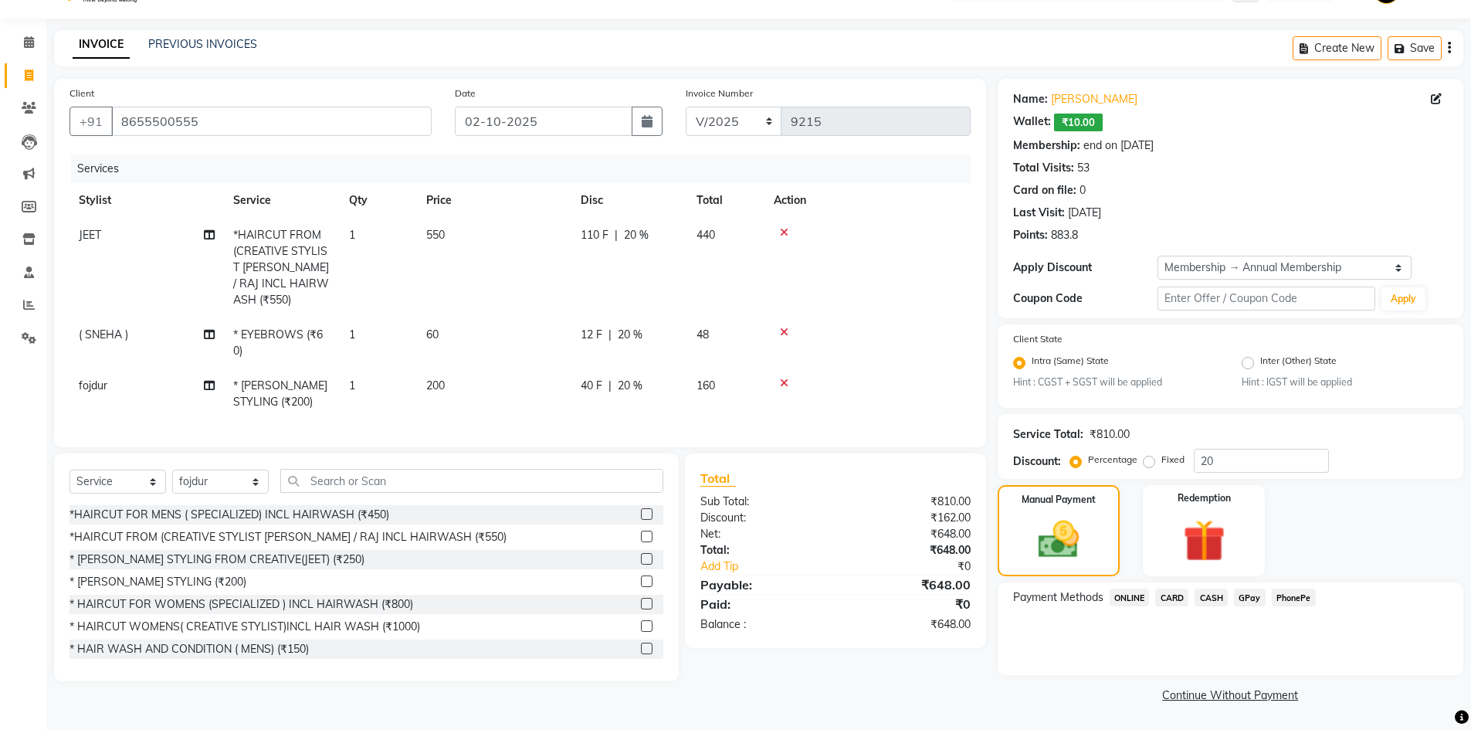
click at [1254, 591] on span "GPay" at bounding box center [1250, 597] width 32 height 18
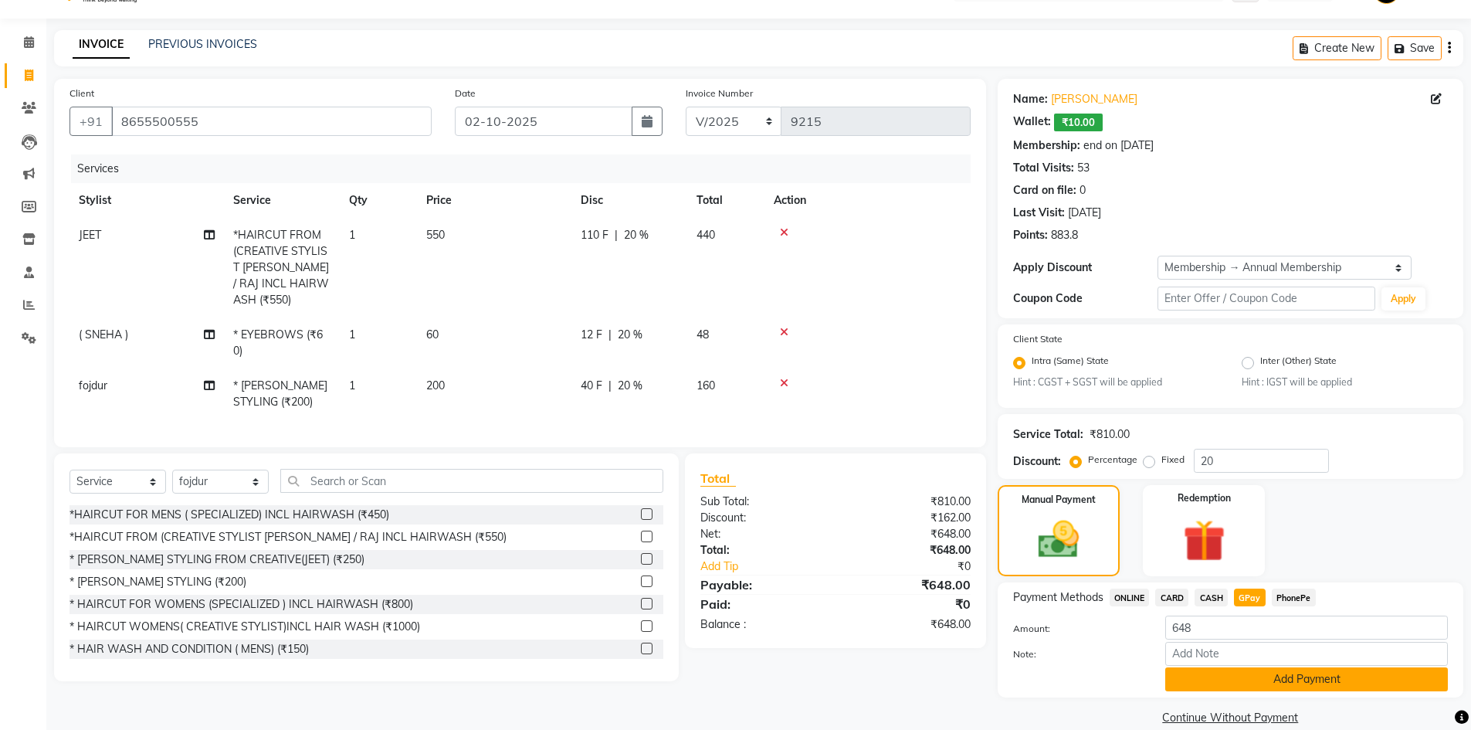
click at [1205, 670] on button "Add Payment" at bounding box center [1306, 679] width 283 height 24
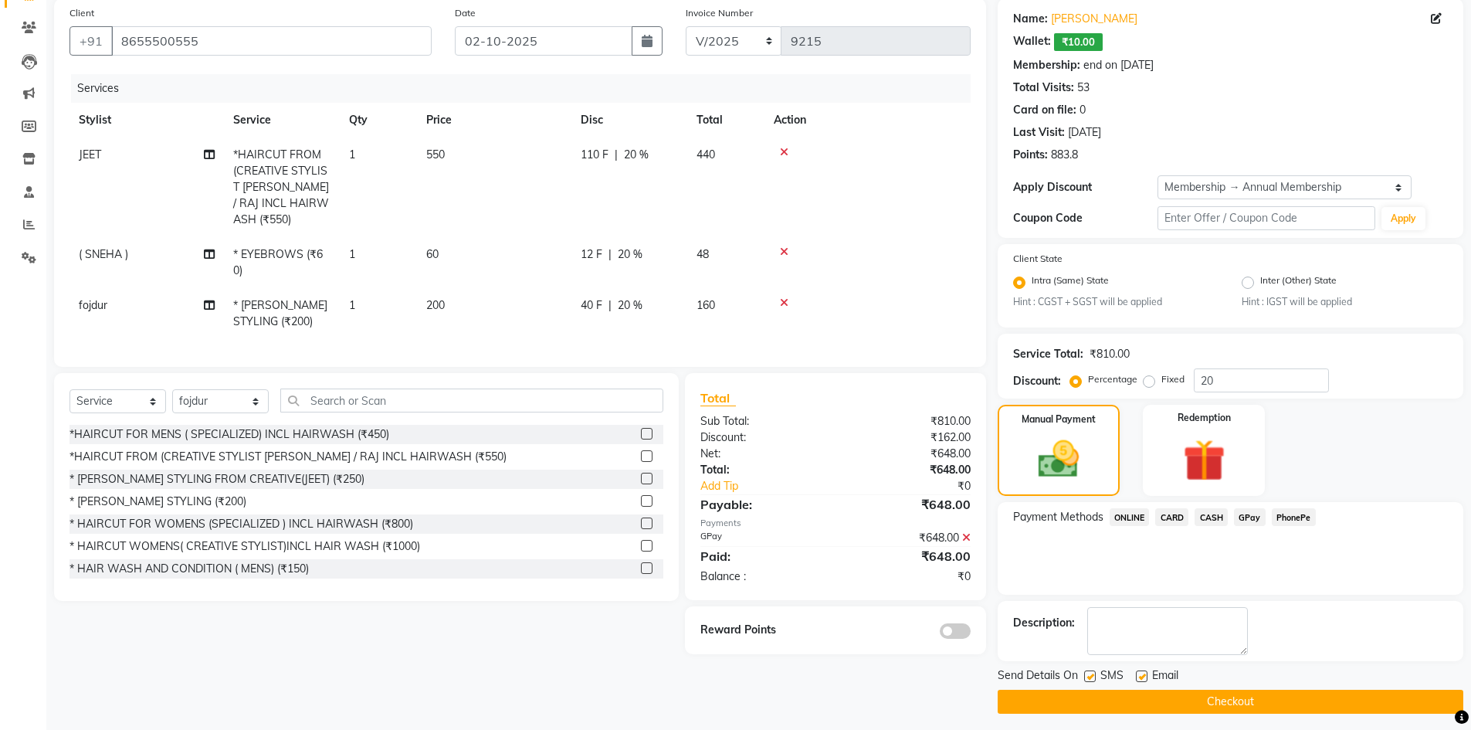
scroll to position [124, 0]
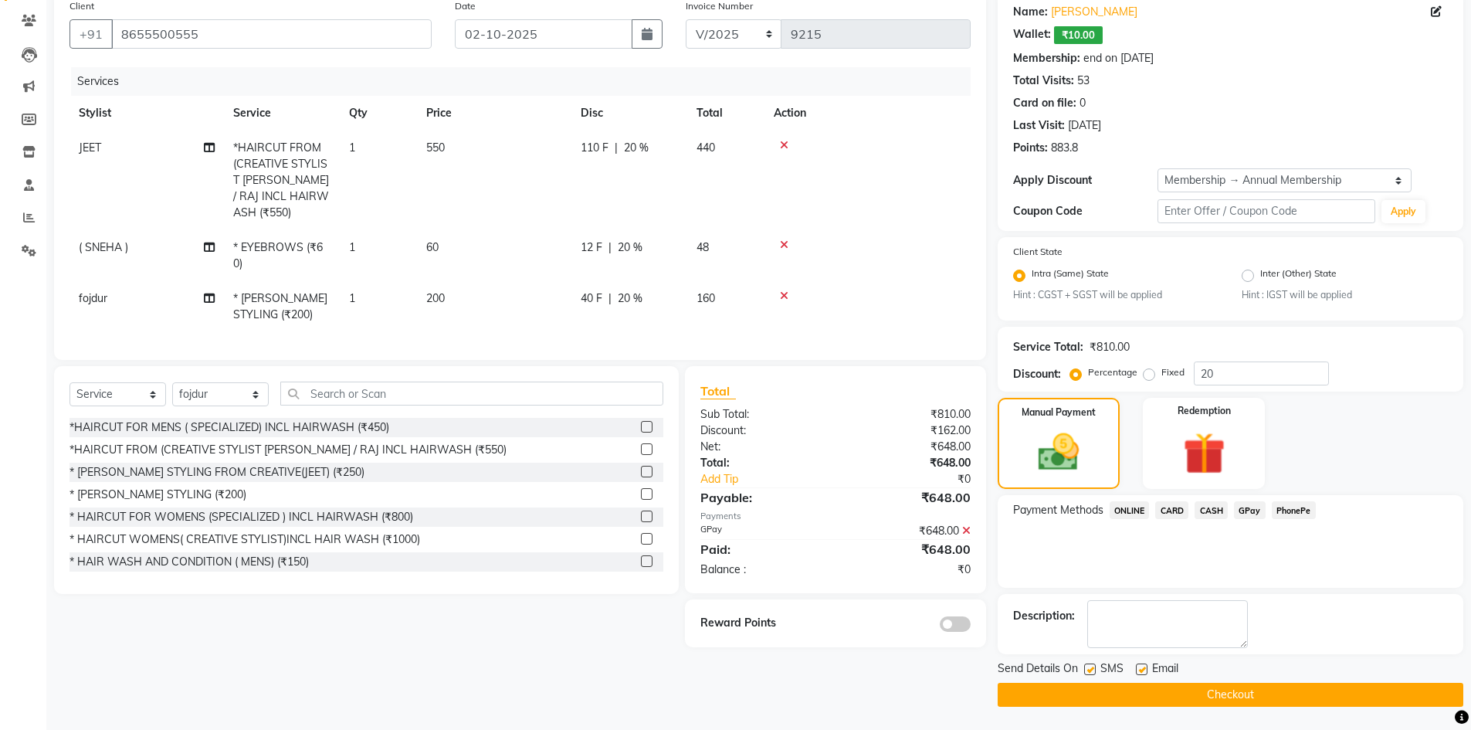
click at [959, 622] on span at bounding box center [954, 623] width 31 height 15
click at [970, 626] on input "checkbox" at bounding box center [970, 626] width 0 height 0
click at [1174, 696] on button "Checkout" at bounding box center [1229, 694] width 465 height 24
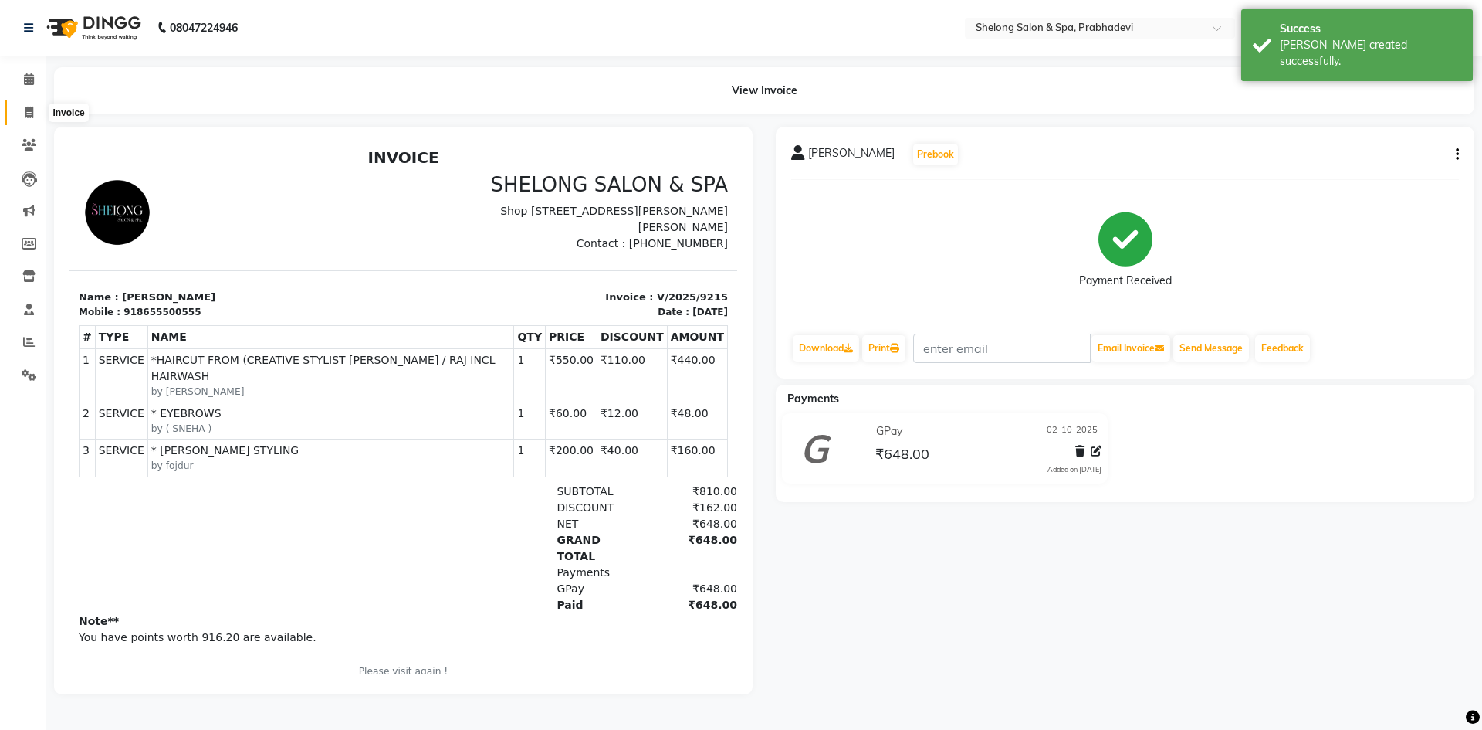
click at [25, 110] on icon at bounding box center [29, 113] width 8 height 12
select select "service"
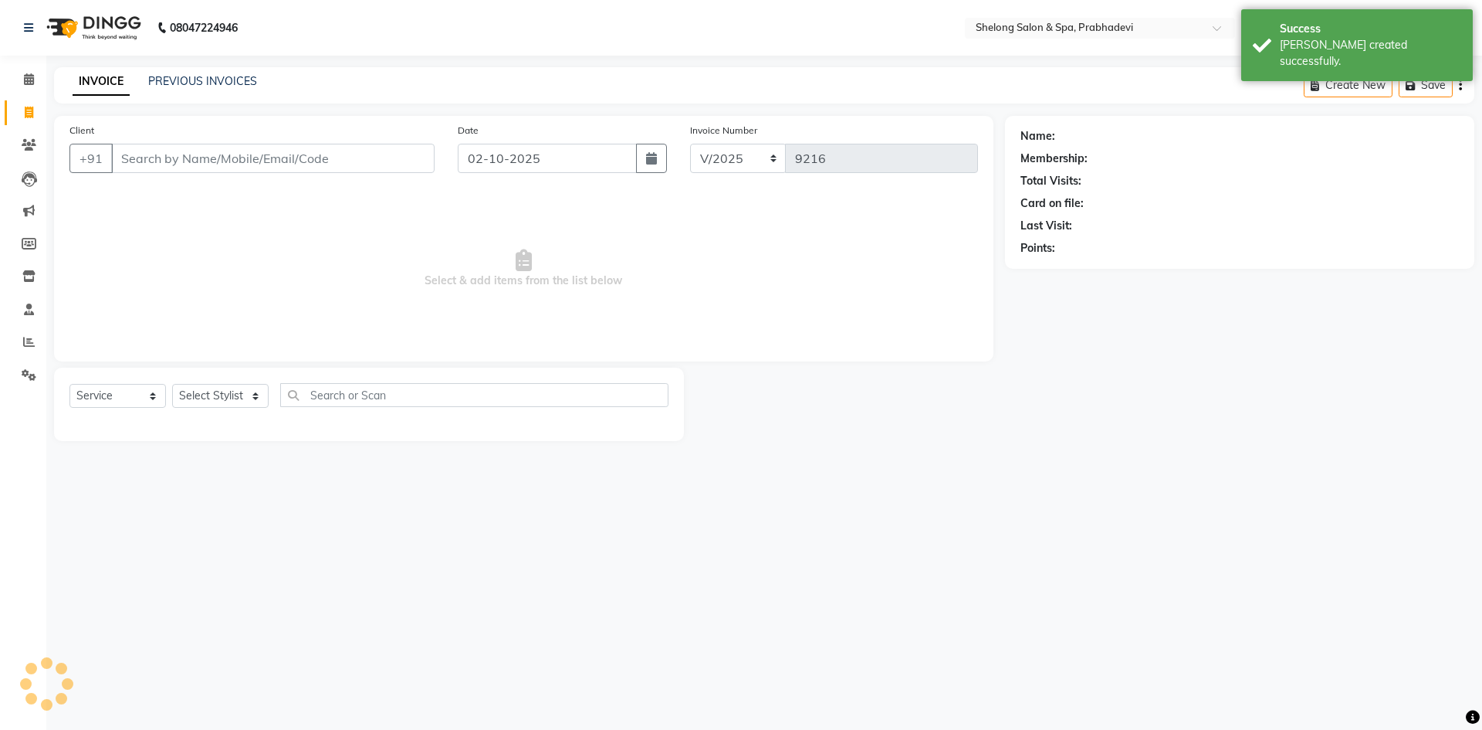
select select "16092"
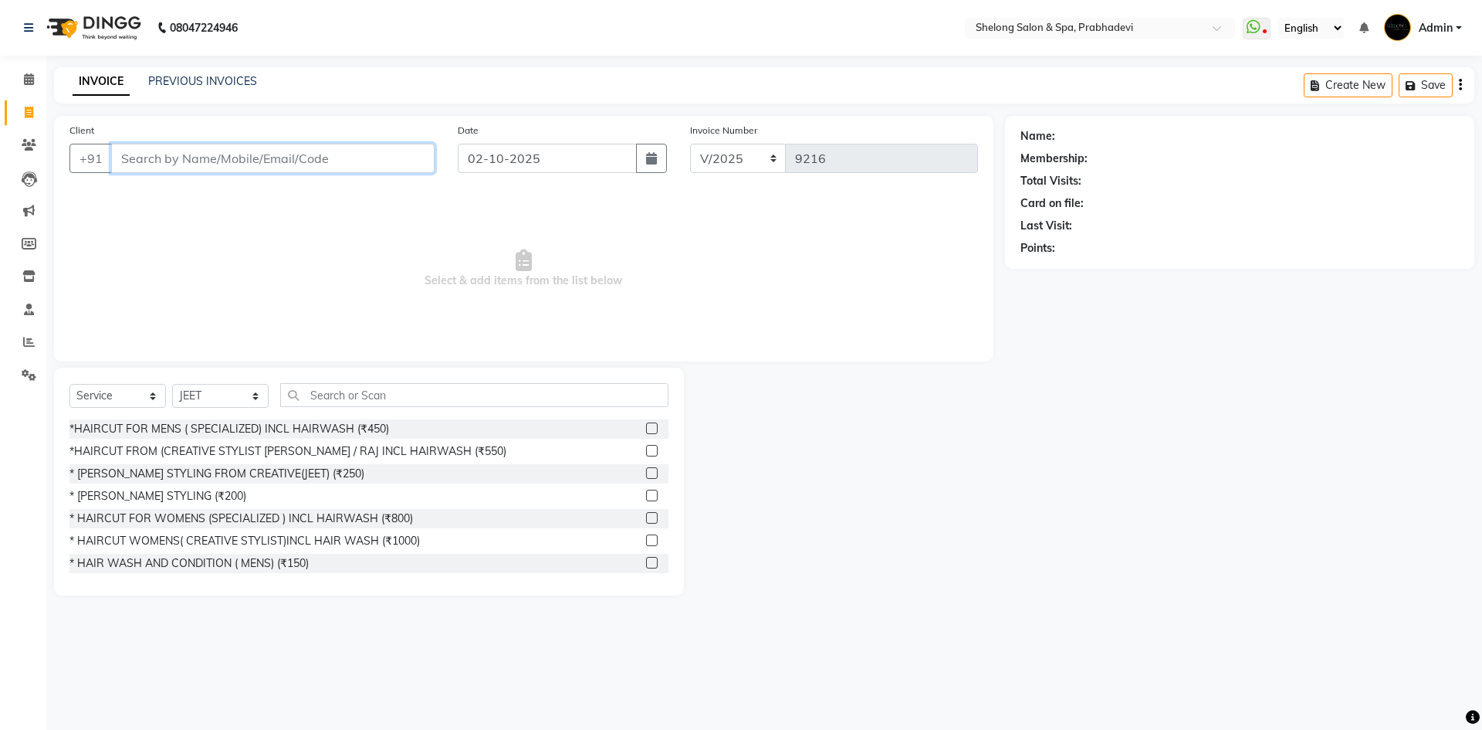
click at [307, 154] on input "Client" at bounding box center [272, 158] width 323 height 29
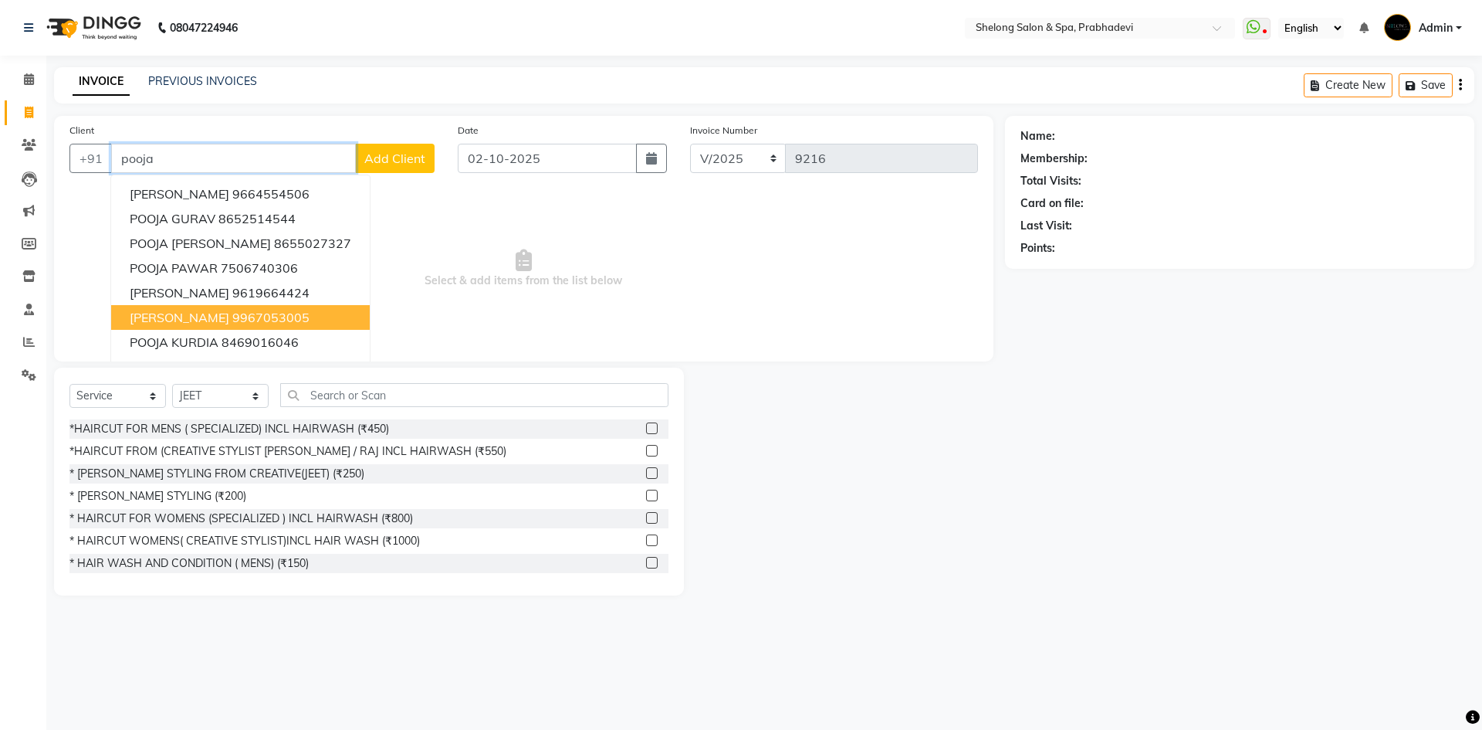
click at [247, 310] on ngb-highlight "9967053005" at bounding box center [270, 317] width 77 height 15
type input "9967053005"
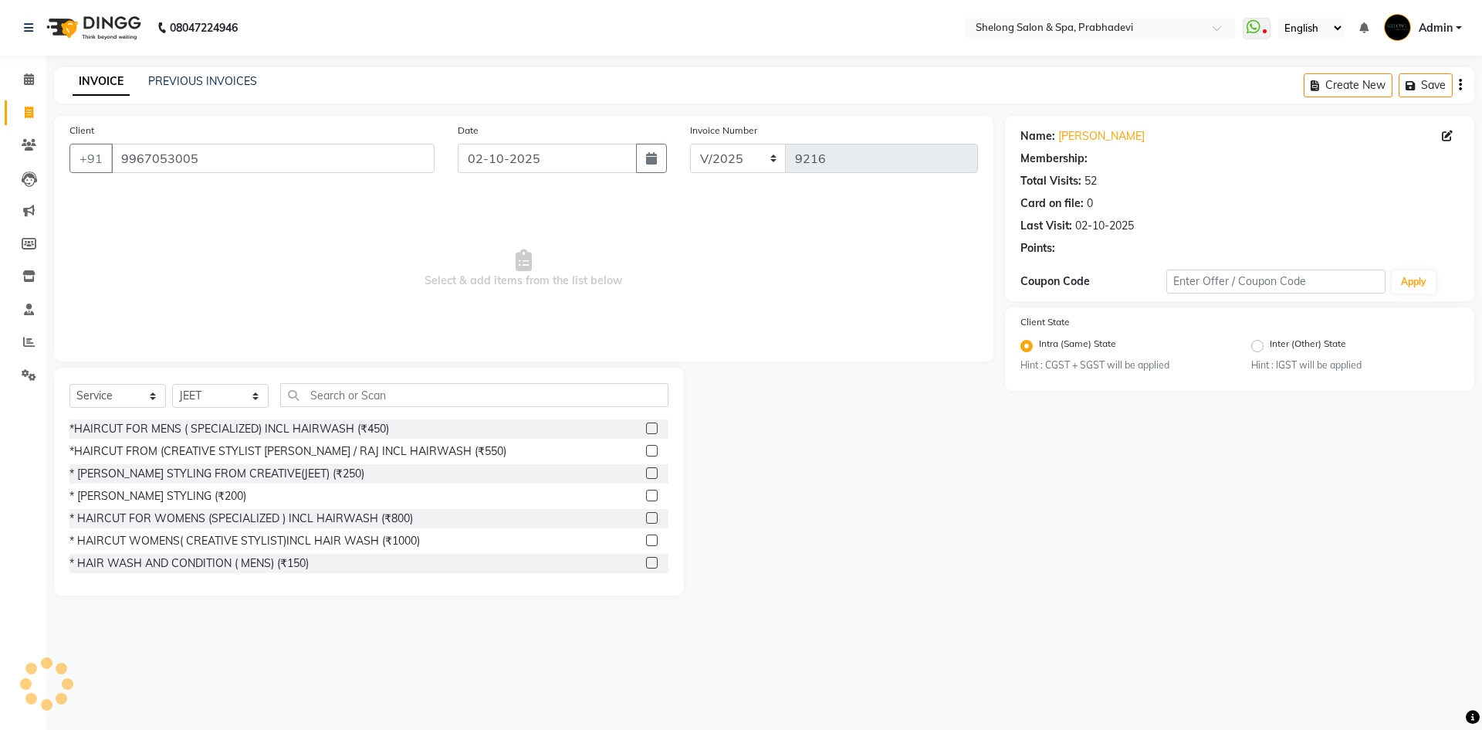
select select "2: Object"
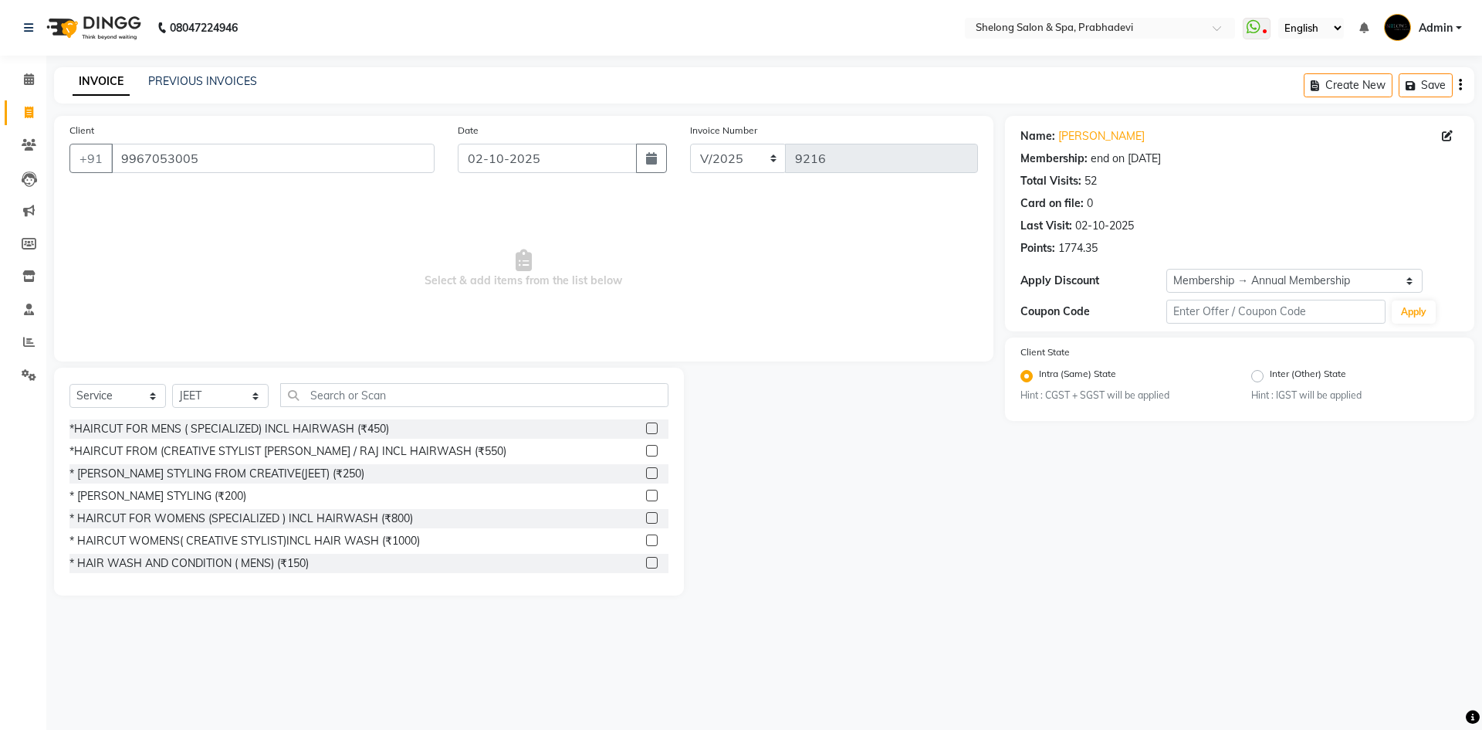
click at [833, 227] on span "Select & add items from the list below" at bounding box center [523, 268] width 909 height 154
click at [251, 163] on input "9967053005" at bounding box center [272, 158] width 323 height 29
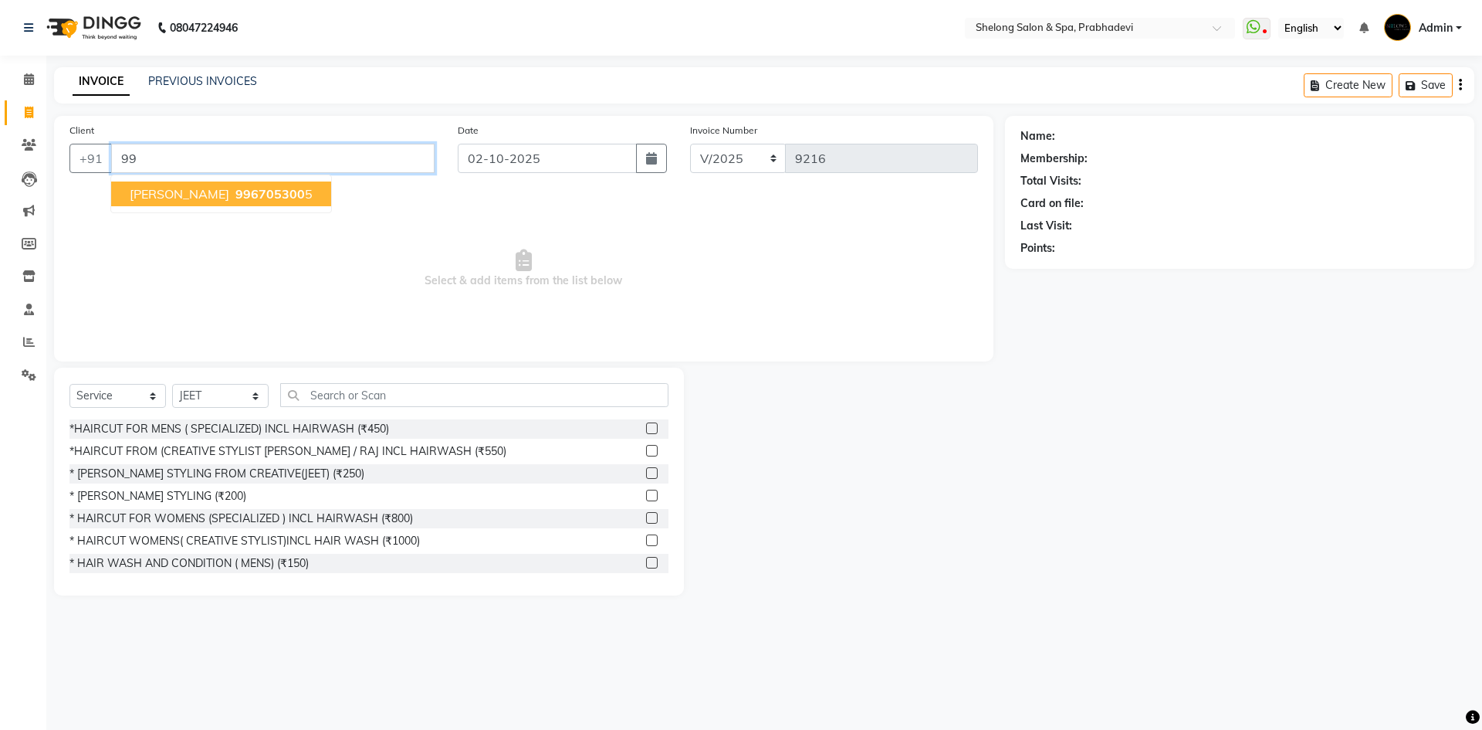
type input "9"
click at [609, 255] on span "Select & add items from the list below" at bounding box center [523, 268] width 909 height 154
click at [149, 164] on input "Client" at bounding box center [272, 158] width 323 height 29
drag, startPoint x: 221, startPoint y: 198, endPoint x: 310, endPoint y: 183, distance: 90.7
click at [232, 198] on ngb-highlight "9967053005" at bounding box center [270, 193] width 77 height 15
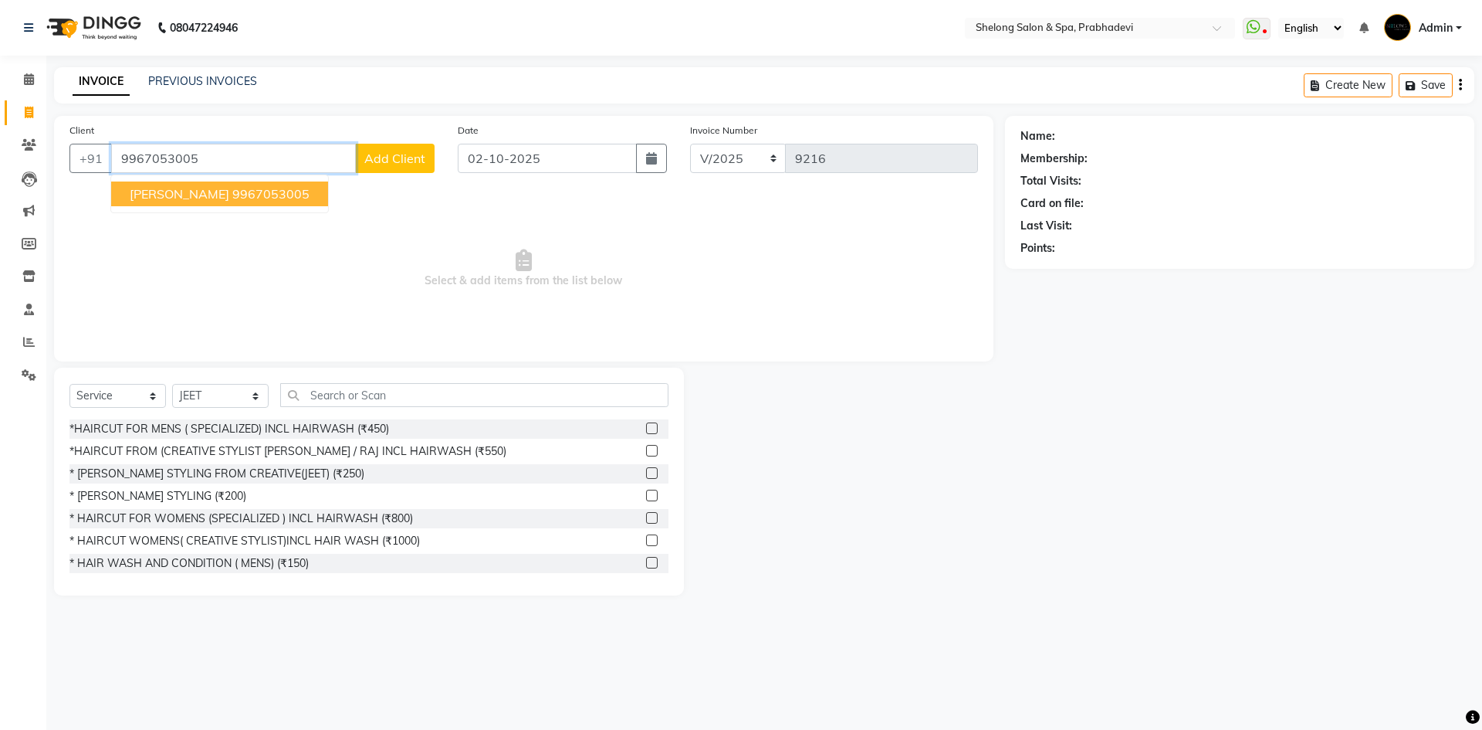
type input "9967053005"
select select "2: Object"
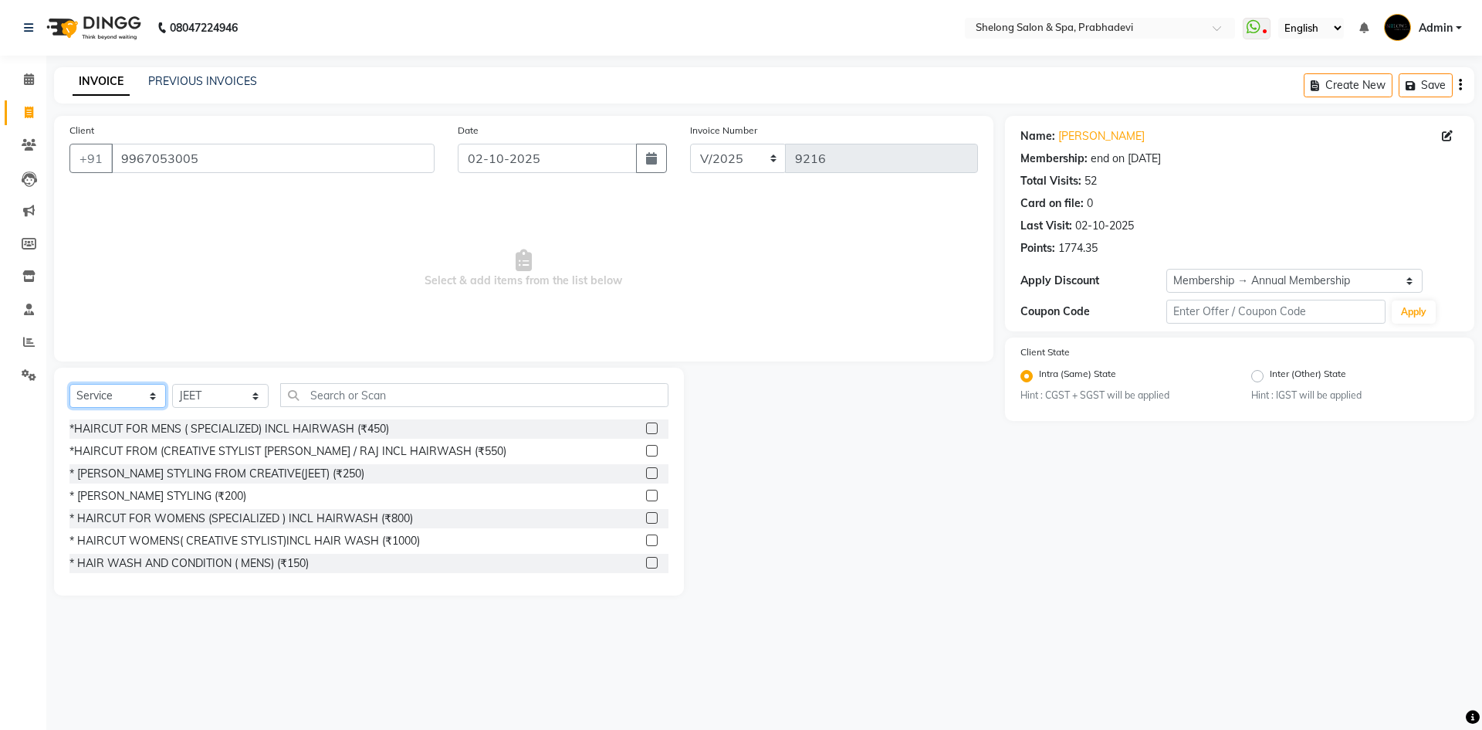
drag, startPoint x: 162, startPoint y: 387, endPoint x: 152, endPoint y: 391, distance: 11.1
click at [162, 387] on select "Select Service Product Membership Package Voucher Prepaid Gift Card" at bounding box center [117, 396] width 96 height 24
select select "product"
click at [69, 384] on select "Select Service Product Membership Package Voucher Prepaid Gift Card" at bounding box center [117, 396] width 96 height 24
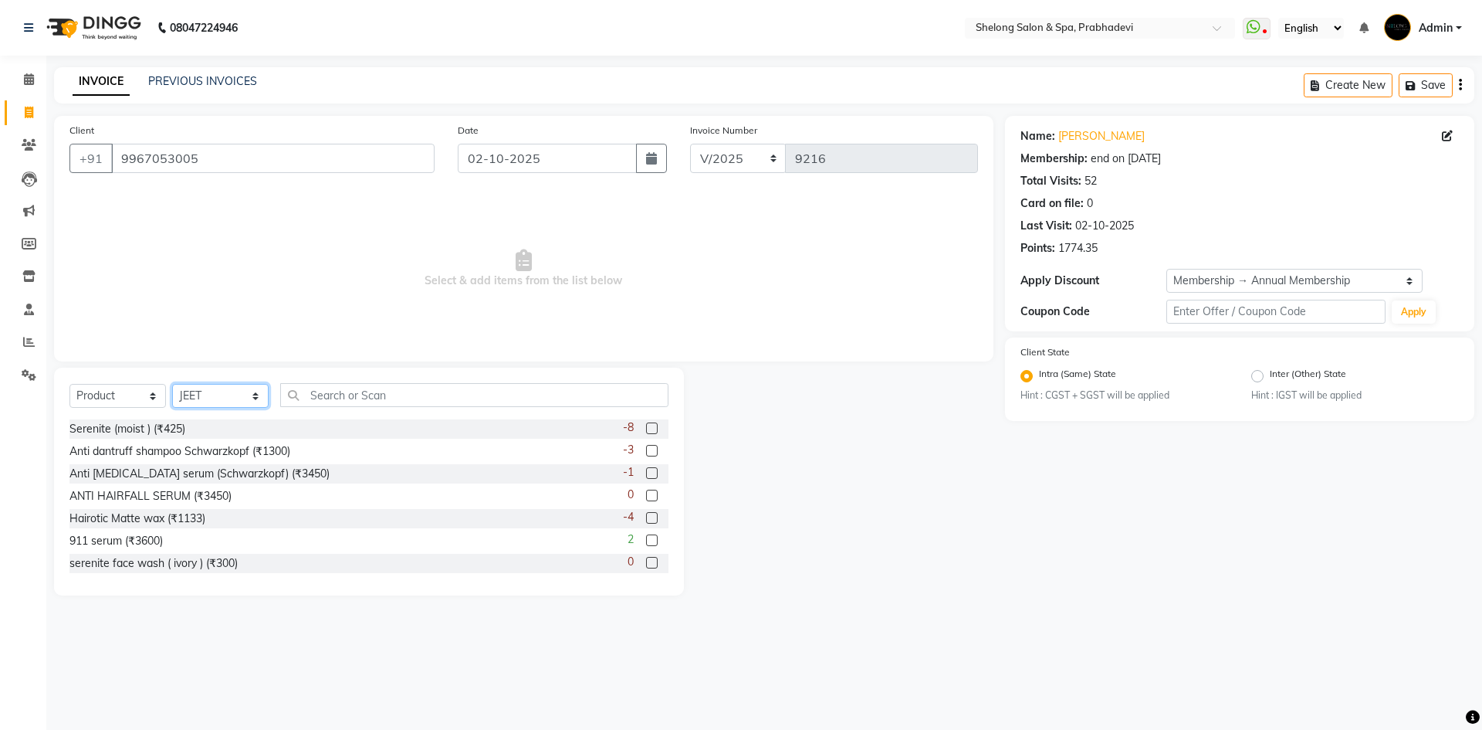
click at [214, 398] on select "Select Stylist ( [PERSON_NAME] ) ( [PERSON_NAME] ) [PERSON_NAME] fojdur [PERSON…" at bounding box center [220, 396] width 96 height 24
select select "31386"
click at [172, 384] on select "Select Stylist ( [PERSON_NAME] ) ( [PERSON_NAME] ) [PERSON_NAME] fojdur [PERSON…" at bounding box center [220, 396] width 96 height 24
click at [309, 391] on input "text" at bounding box center [474, 395] width 388 height 24
click at [312, 398] on input "text" at bounding box center [474, 395] width 388 height 24
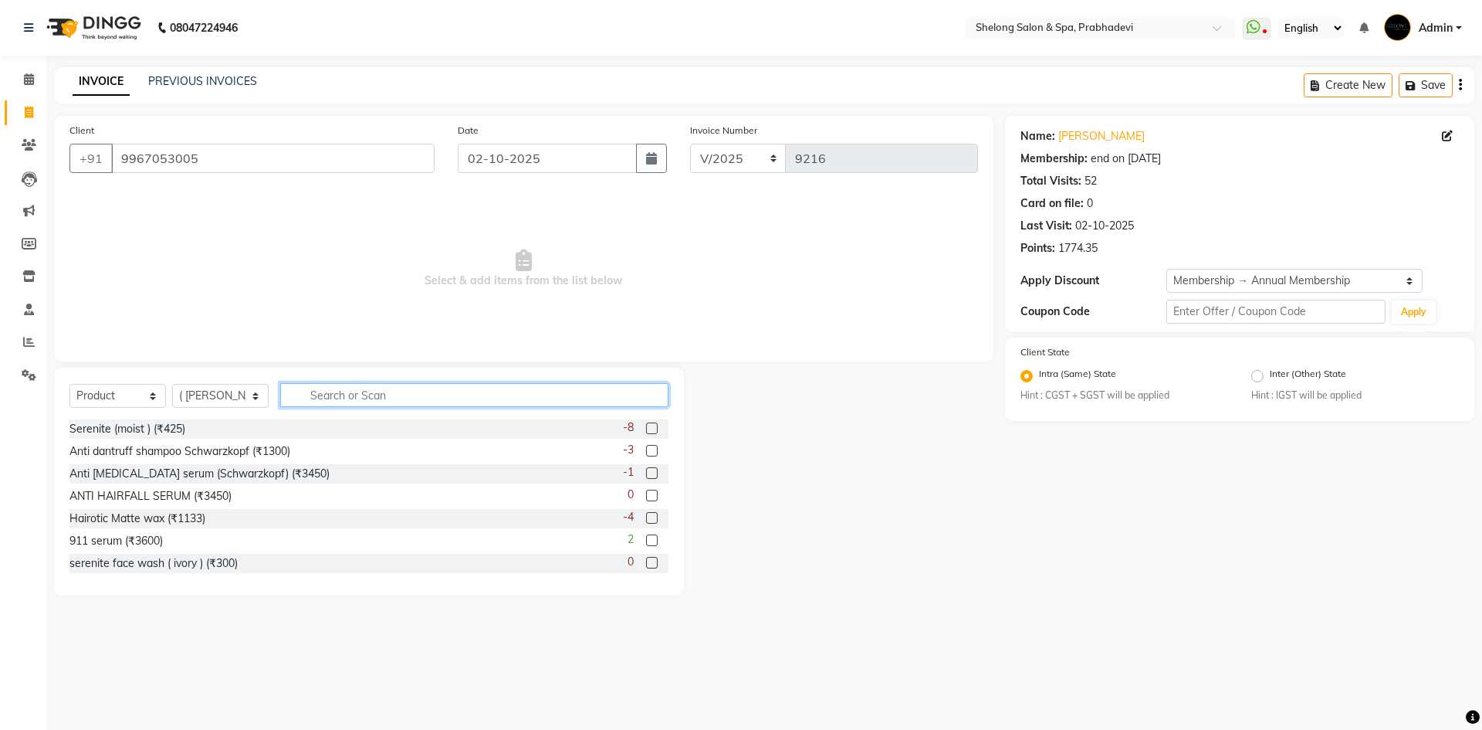
click at [312, 395] on input "text" at bounding box center [474, 395] width 388 height 24
click at [349, 397] on input "911" at bounding box center [463, 395] width 367 height 24
type input "9"
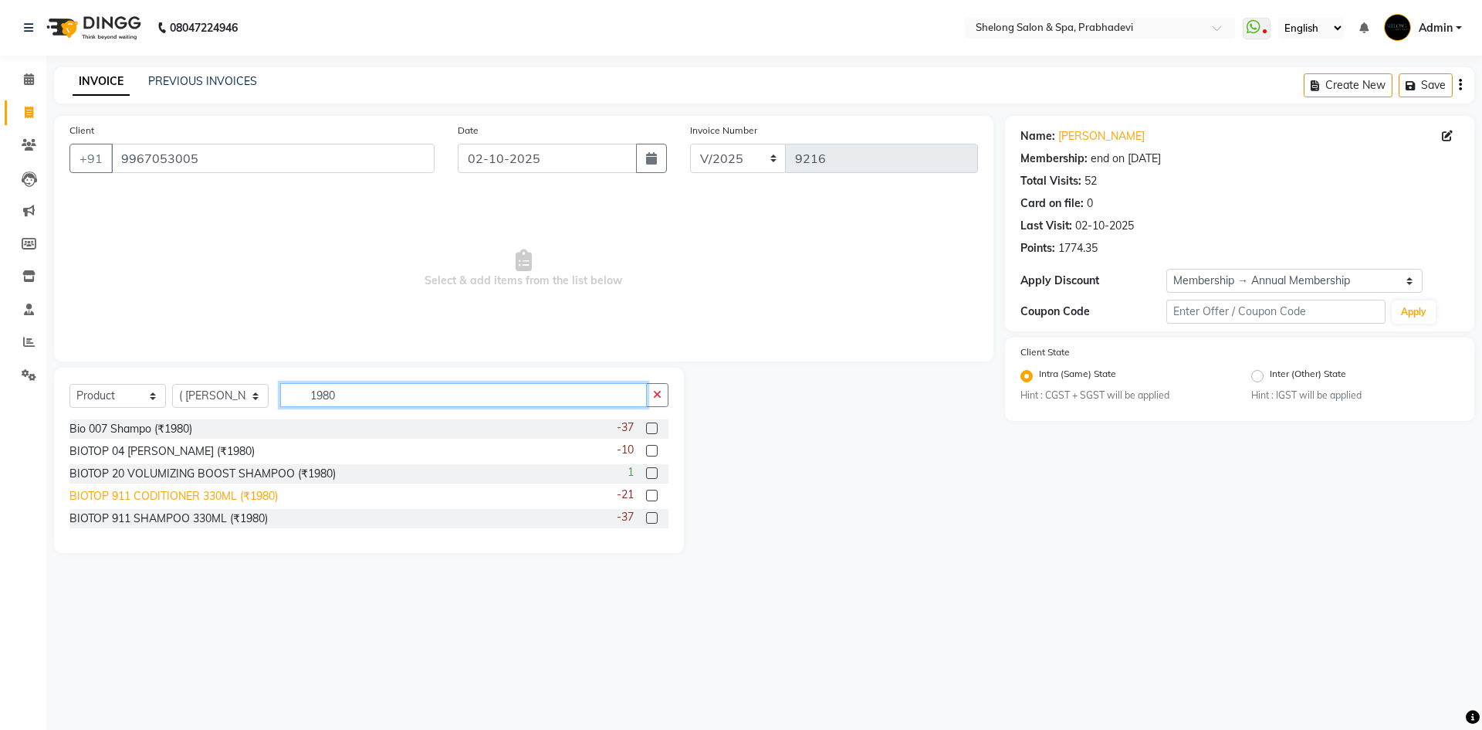
type input "1980"
click at [259, 491] on div "BIOTOP 911 CODITIONER 330ML (₹1980)" at bounding box center [173, 496] width 208 height 16
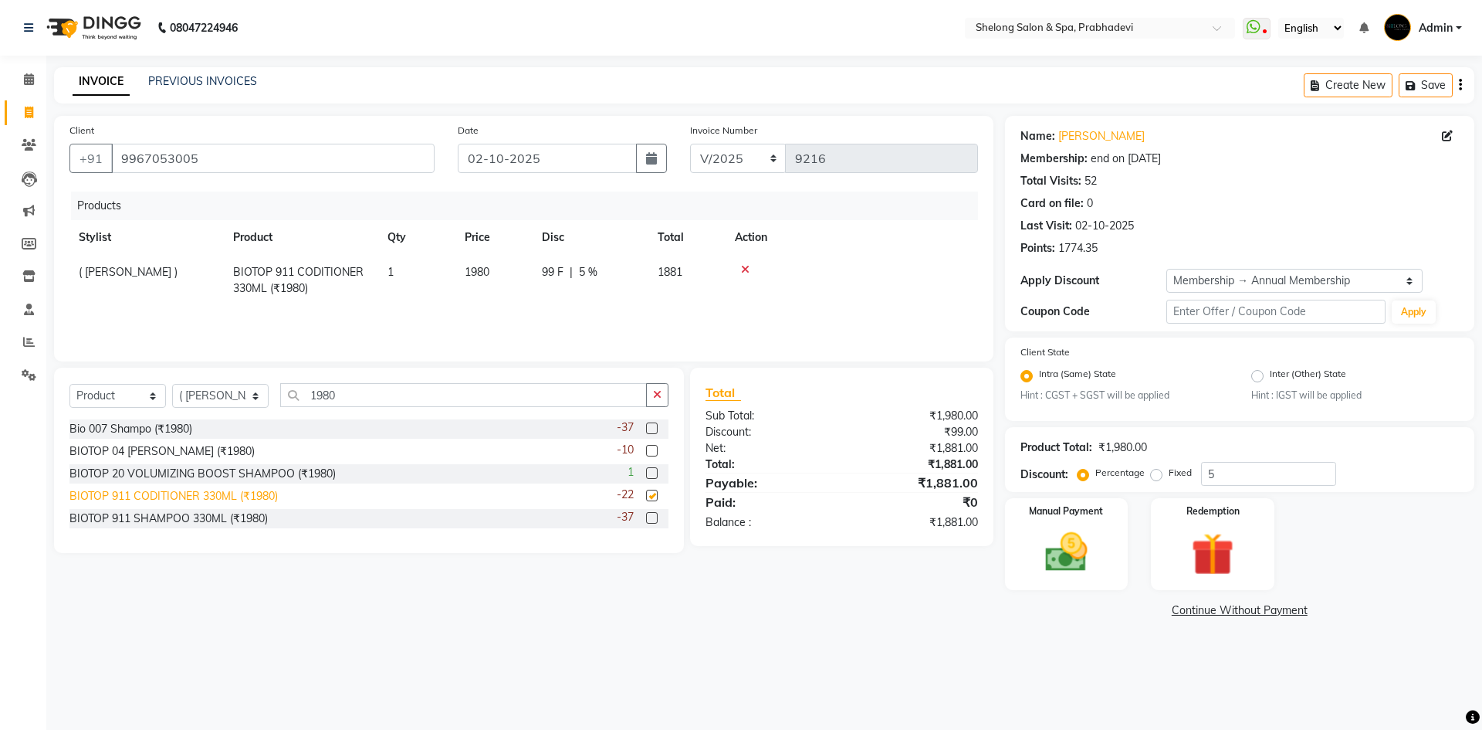
checkbox input "false"
click at [1051, 560] on img at bounding box center [1067, 552] width 72 height 51
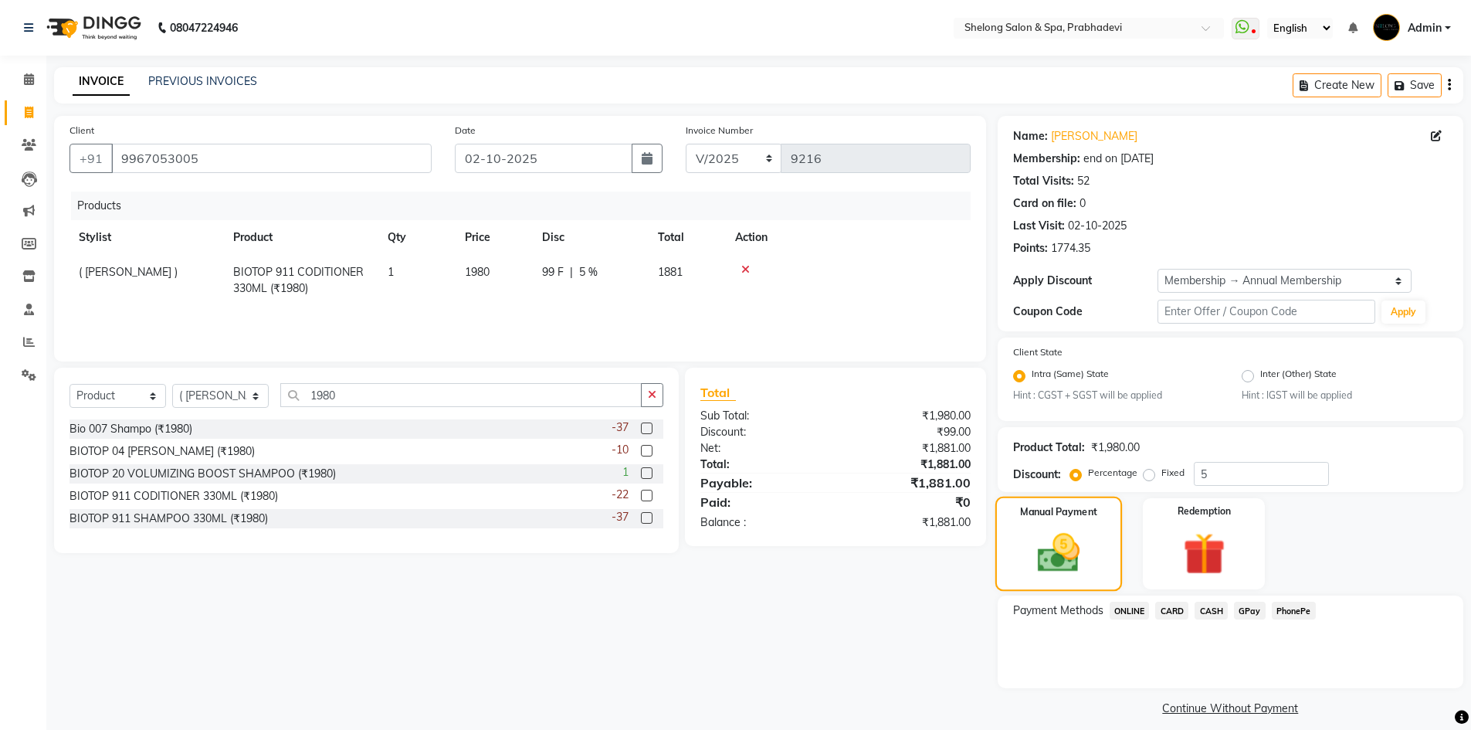
scroll to position [13, 0]
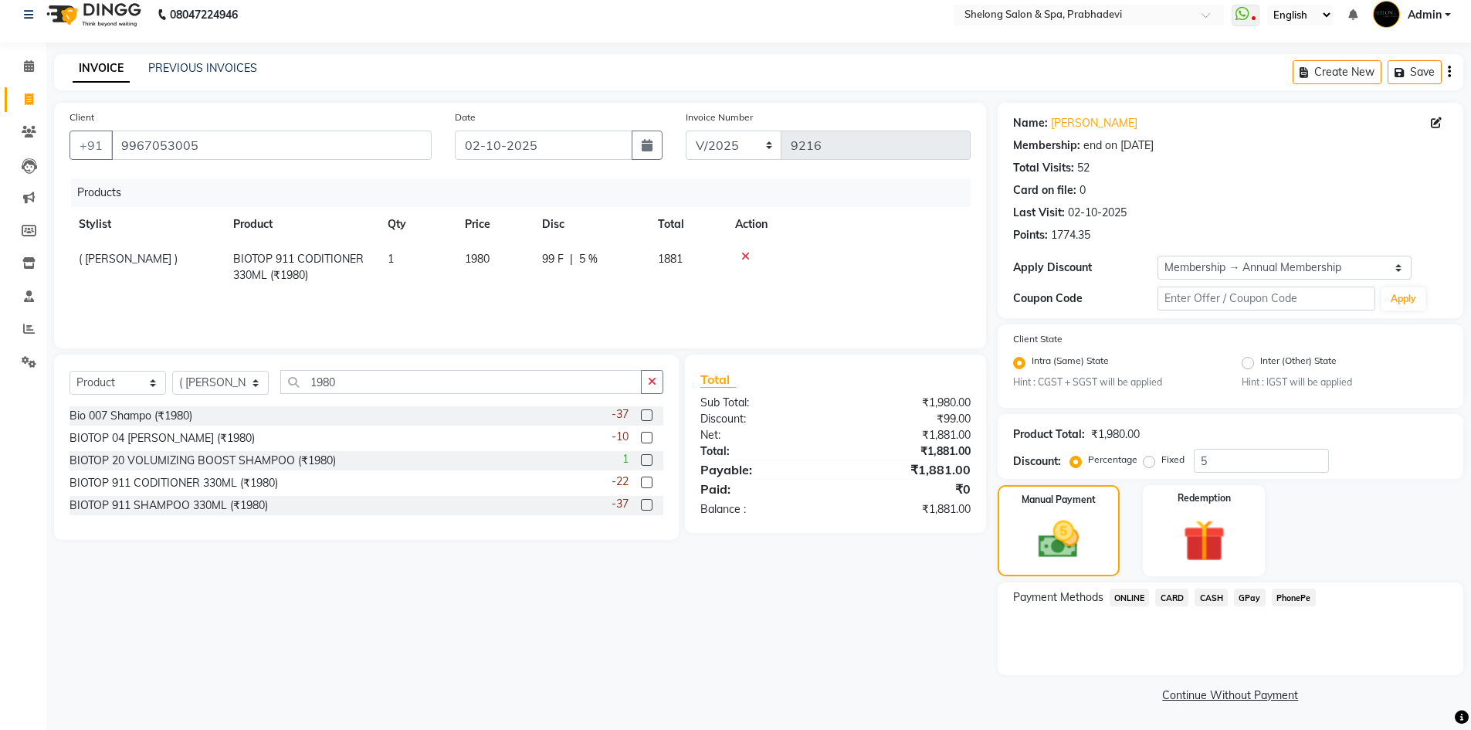
click at [564, 253] on span "99 F" at bounding box center [553, 259] width 22 height 16
select select "31386"
click at [574, 264] on input "99" at bounding box center [565, 263] width 46 height 24
type input "9"
click at [770, 667] on div "Client +91 9967053005 Date 02-10-2025 Invoice Number V/2025 V/2025-26 9216 Prod…" at bounding box center [519, 405] width 955 height 604
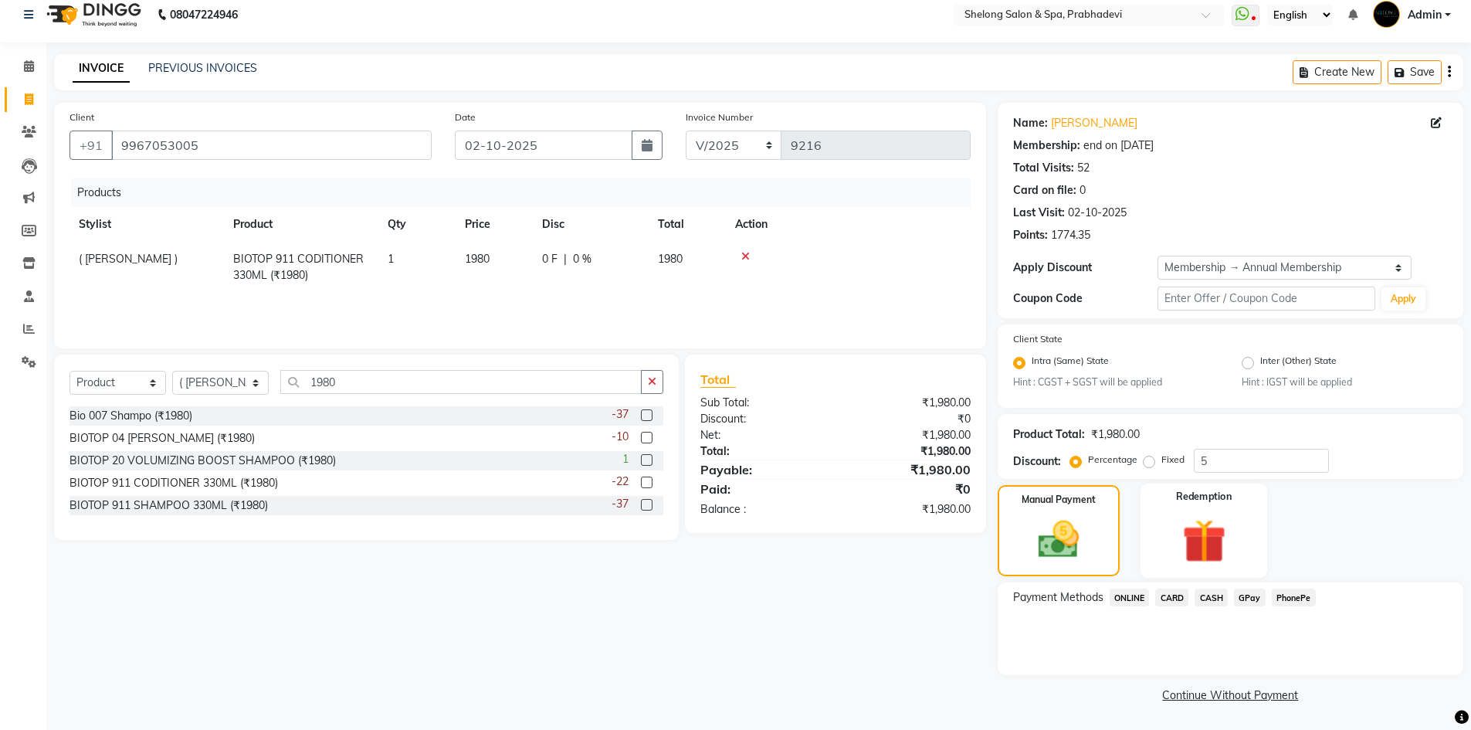
click at [1211, 560] on img at bounding box center [1203, 541] width 71 height 55
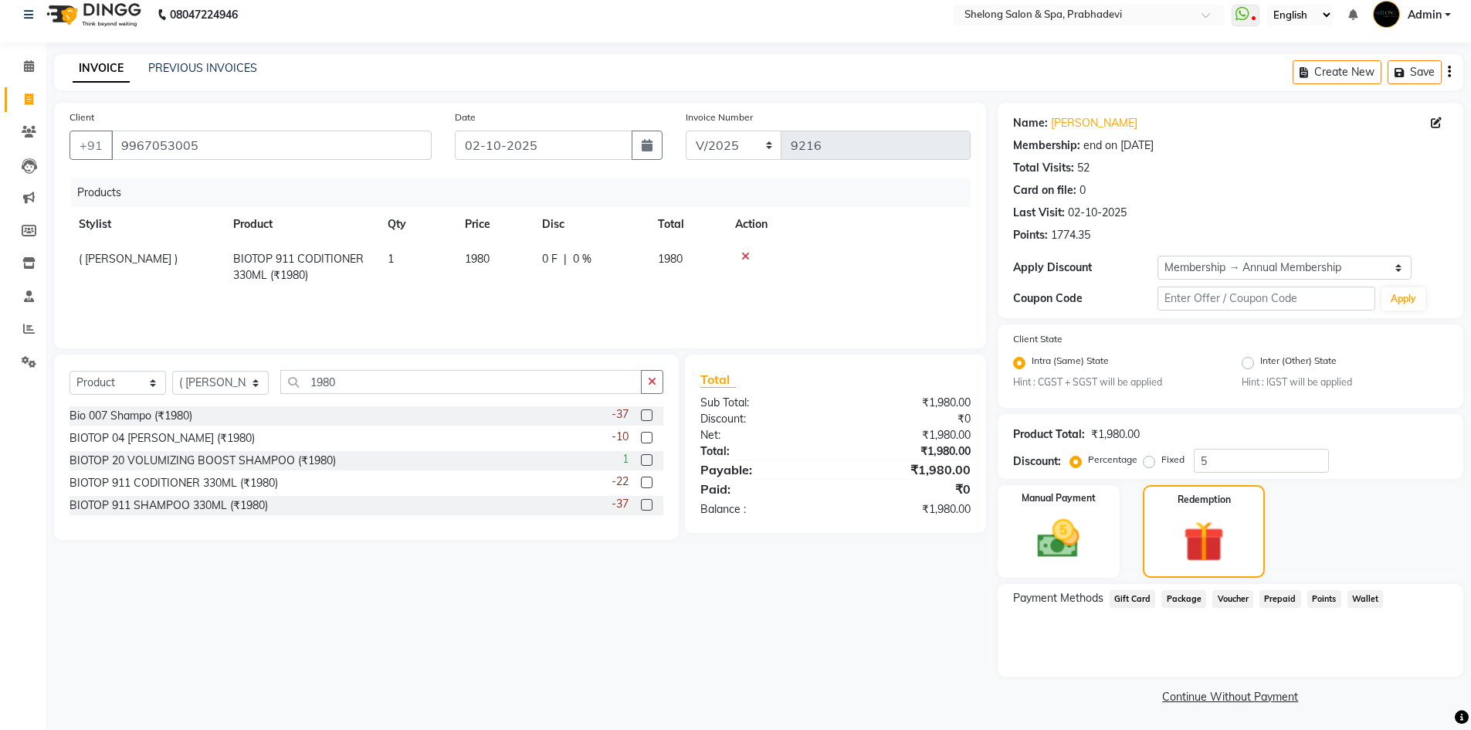
click at [1323, 596] on span "Points" at bounding box center [1324, 599] width 34 height 18
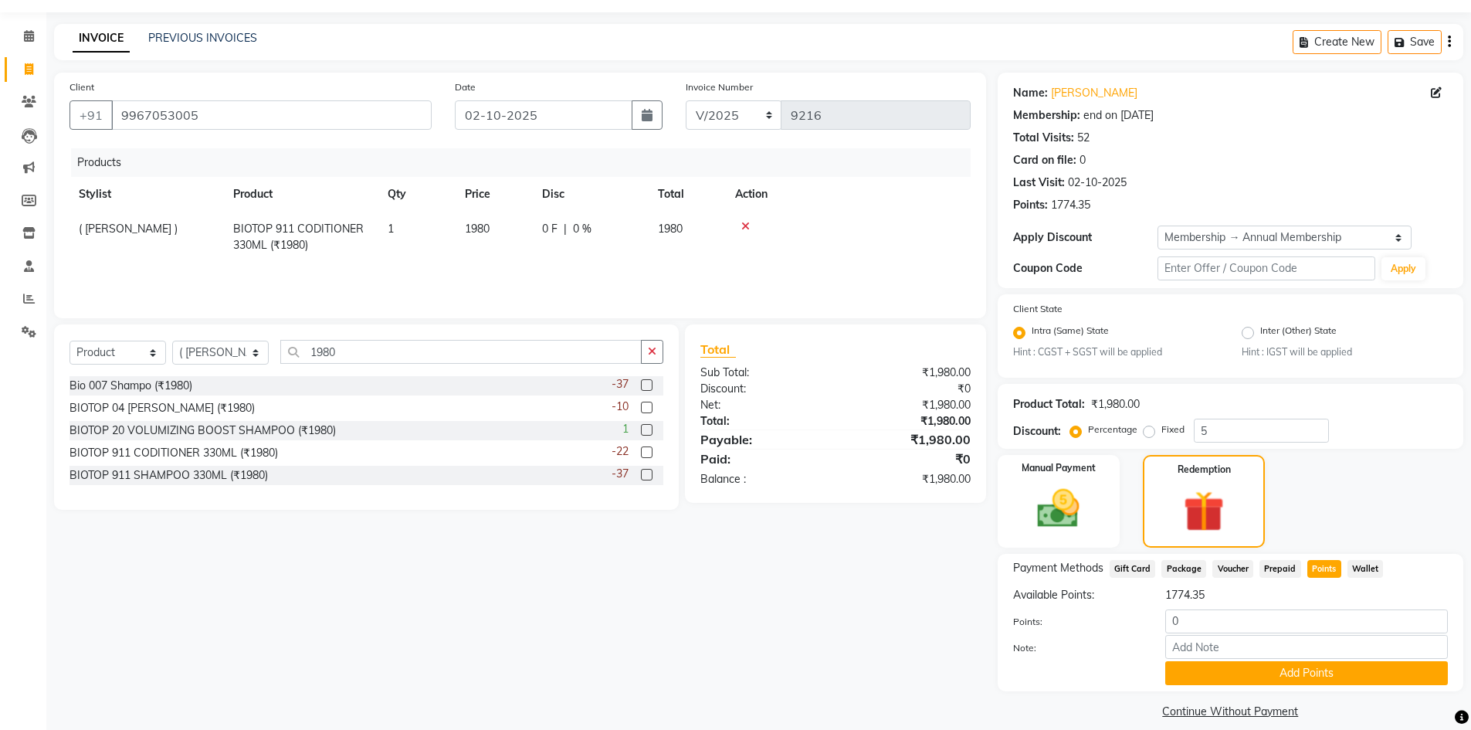
scroll to position [59, 0]
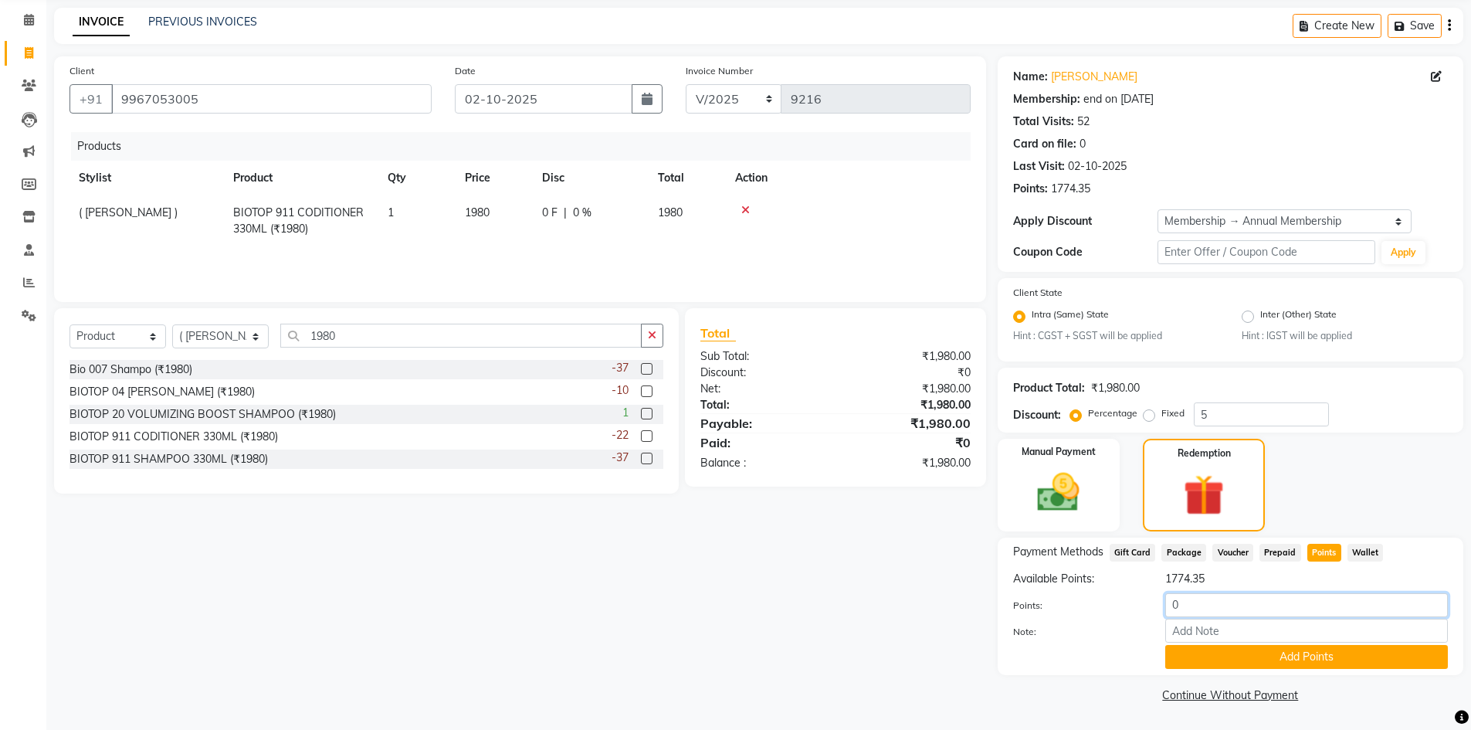
click at [1198, 613] on input "0" at bounding box center [1306, 605] width 283 height 24
type input "1777"
click at [1209, 654] on button "Add Points" at bounding box center [1306, 657] width 283 height 24
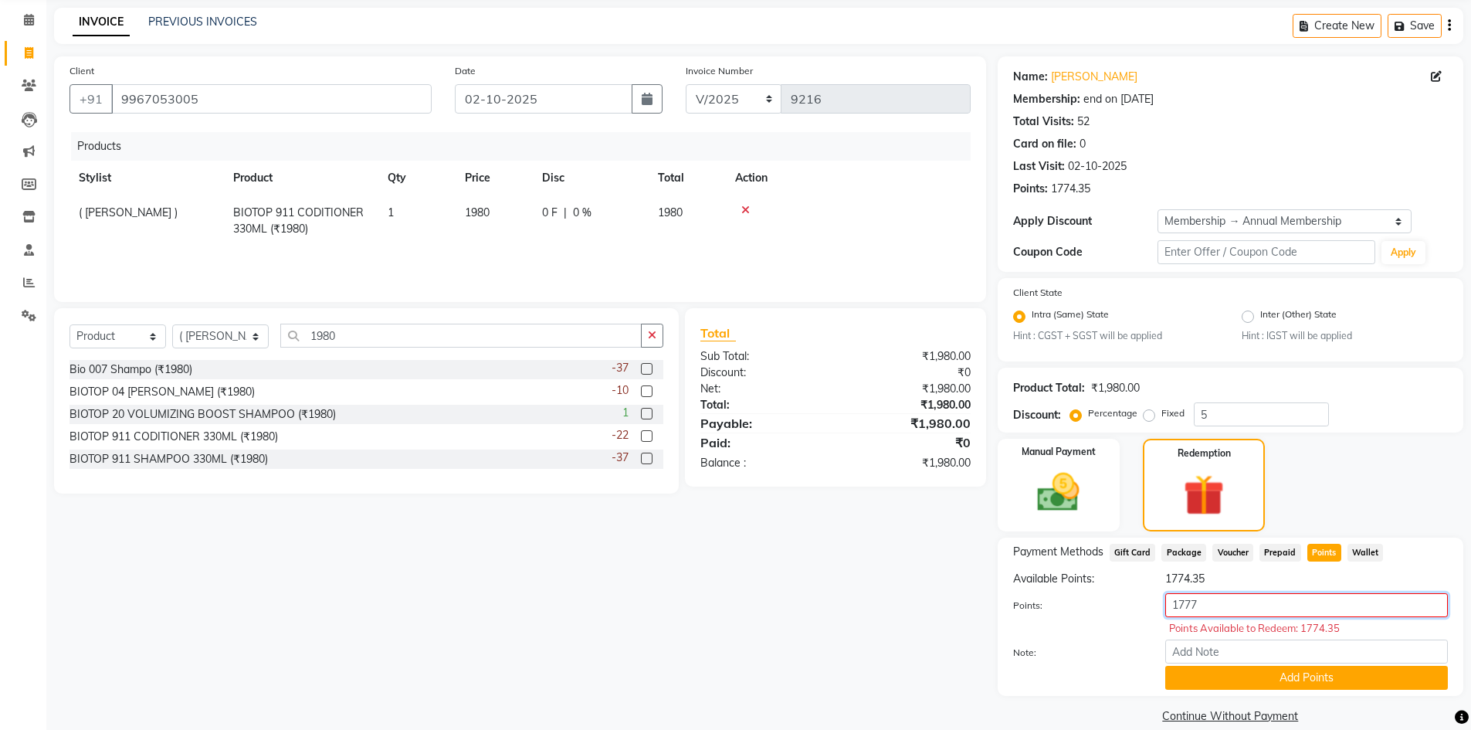
click at [1222, 612] on input "1777" at bounding box center [1306, 605] width 283 height 24
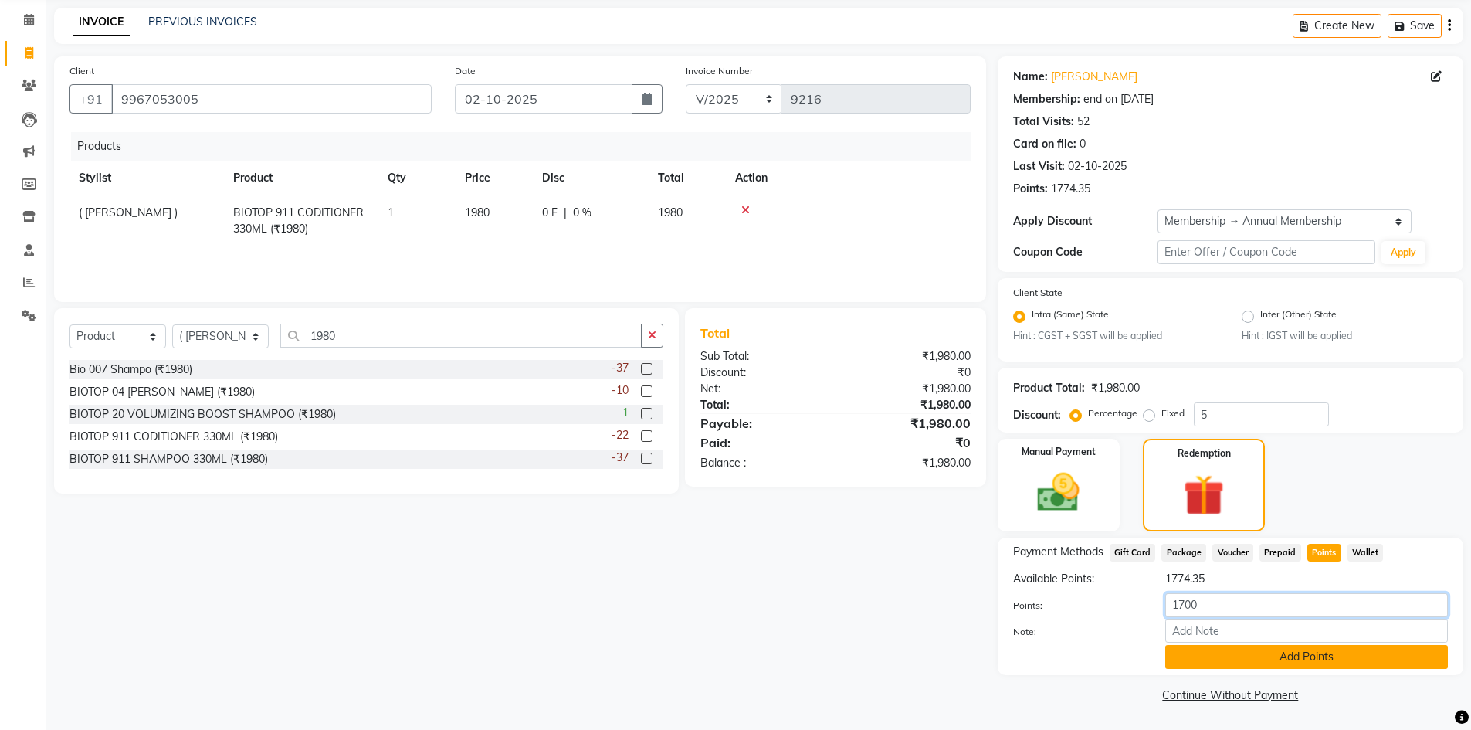
type input "1700"
click at [1268, 664] on button "Add Points" at bounding box center [1306, 657] width 283 height 24
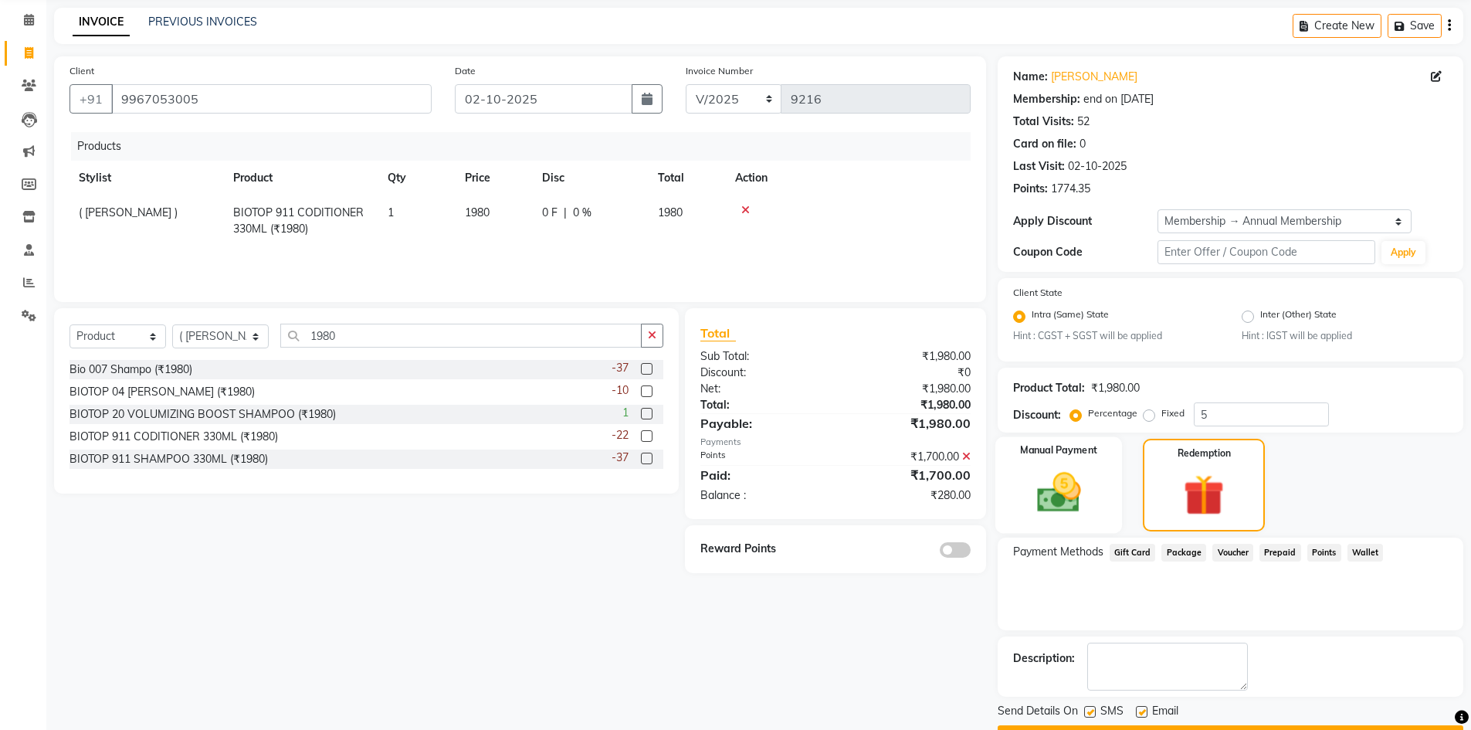
click at [1092, 484] on img at bounding box center [1058, 493] width 71 height 50
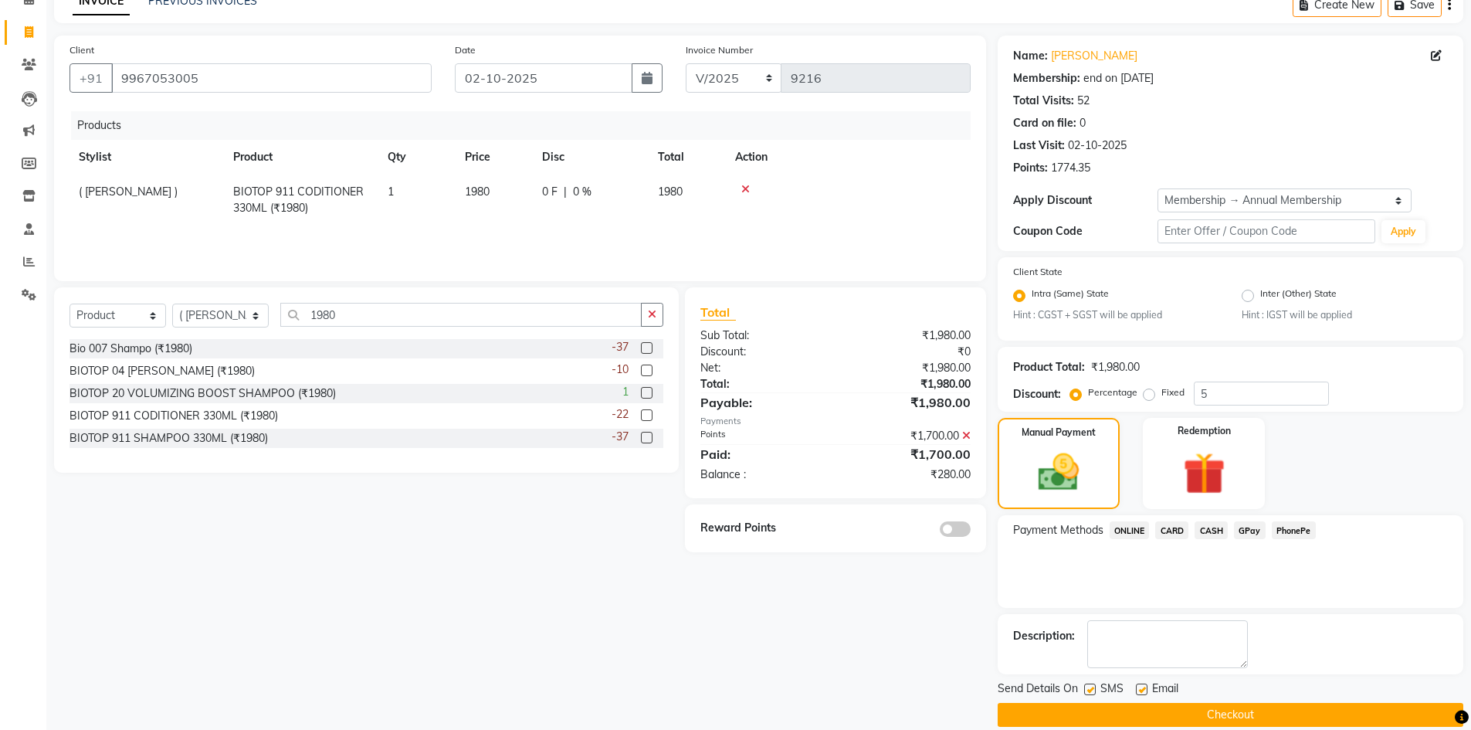
scroll to position [100, 0]
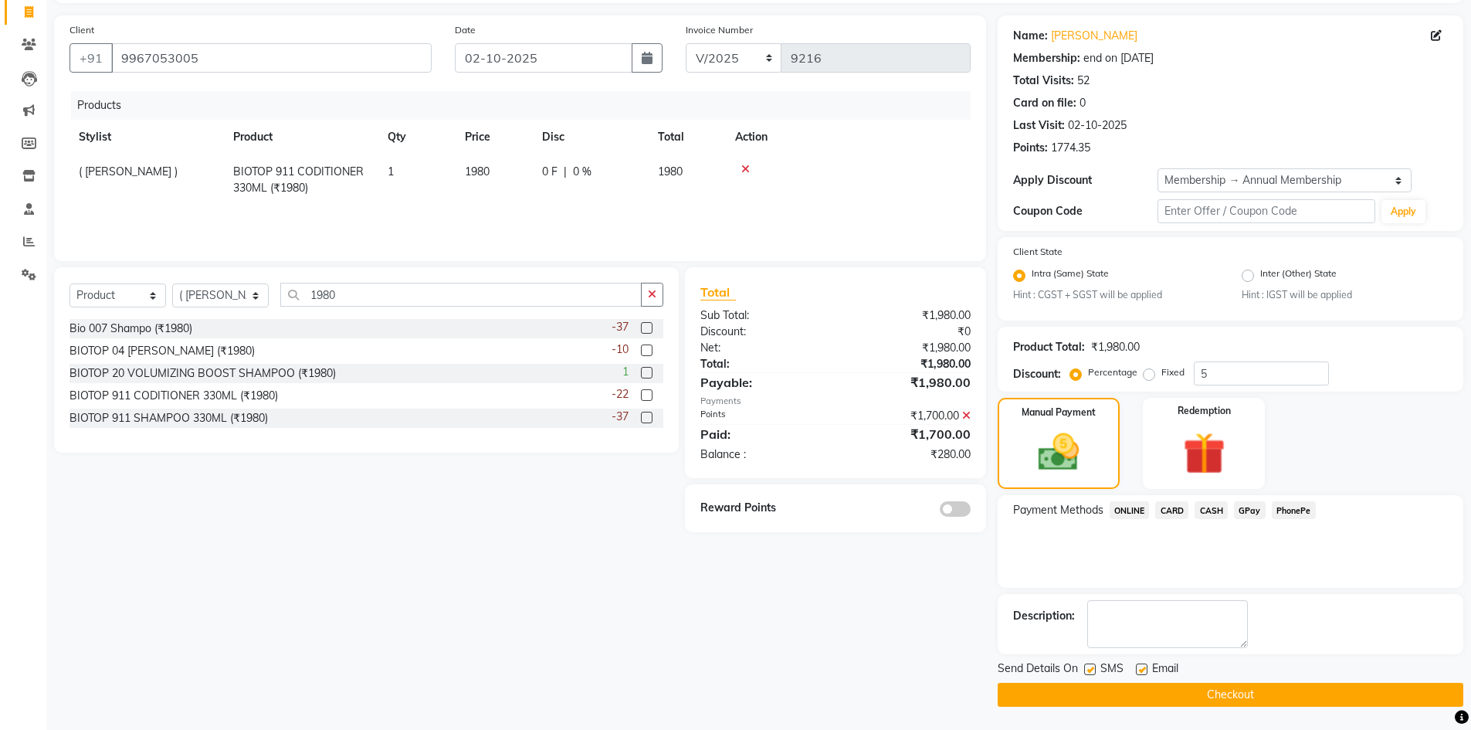
click at [1212, 510] on span "CASH" at bounding box center [1210, 510] width 33 height 18
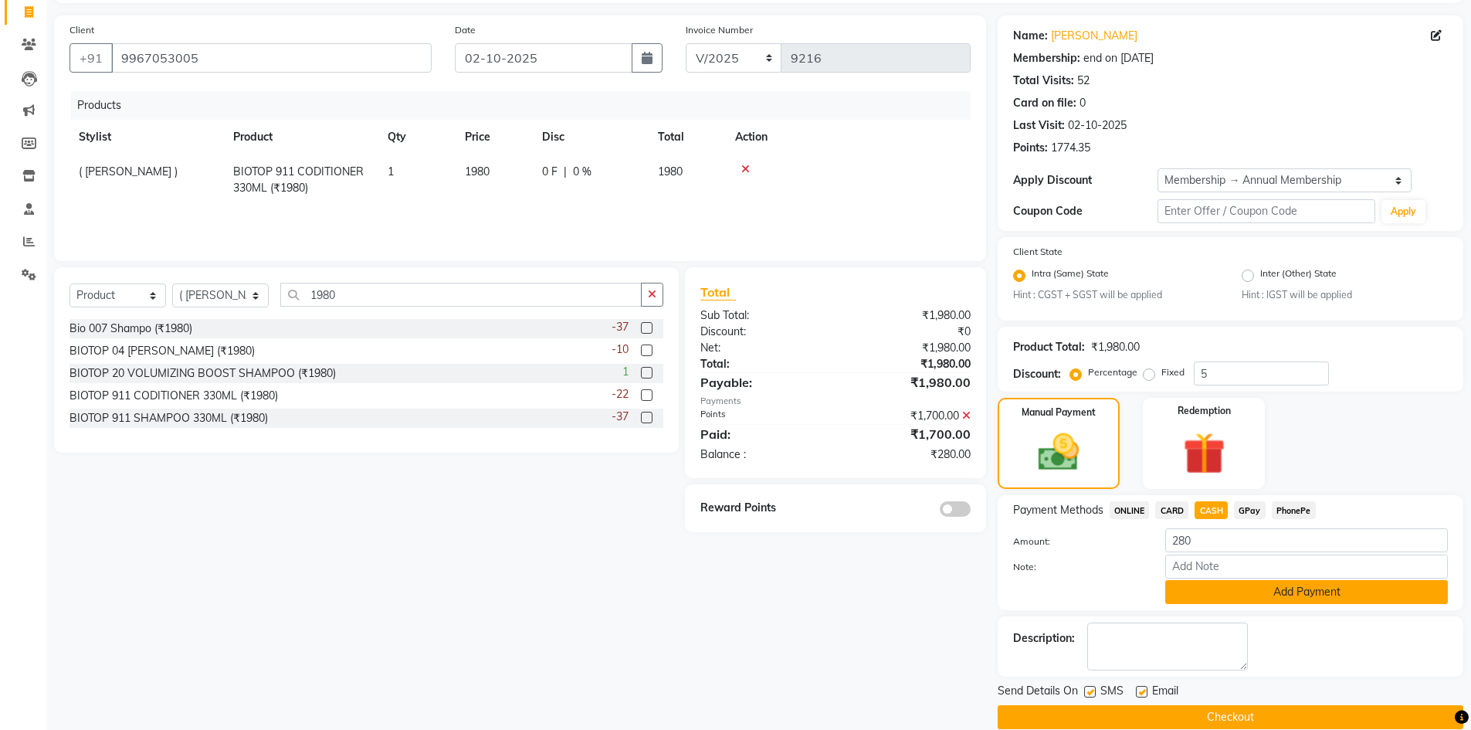
click at [1201, 581] on button "Add Payment" at bounding box center [1306, 592] width 283 height 24
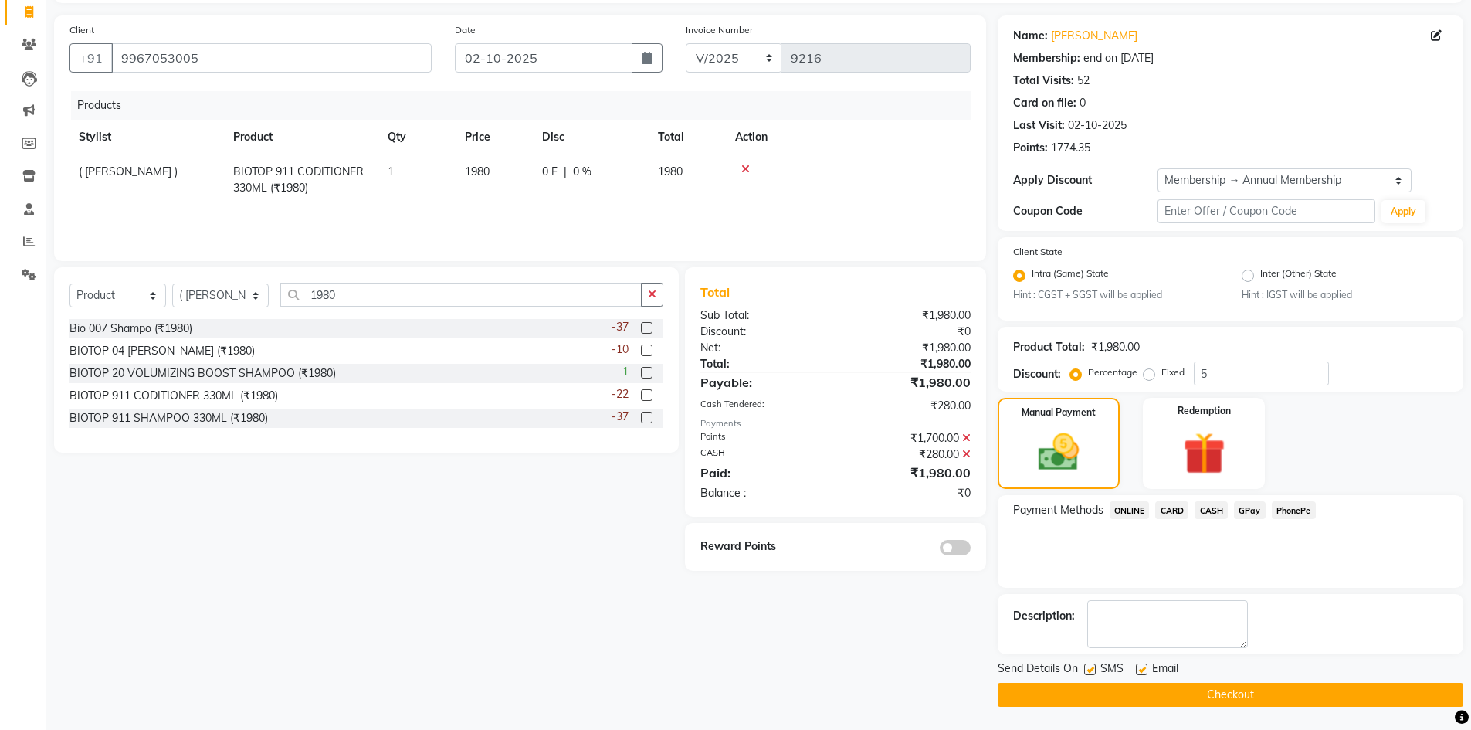
click at [1088, 689] on button "Checkout" at bounding box center [1229, 694] width 465 height 24
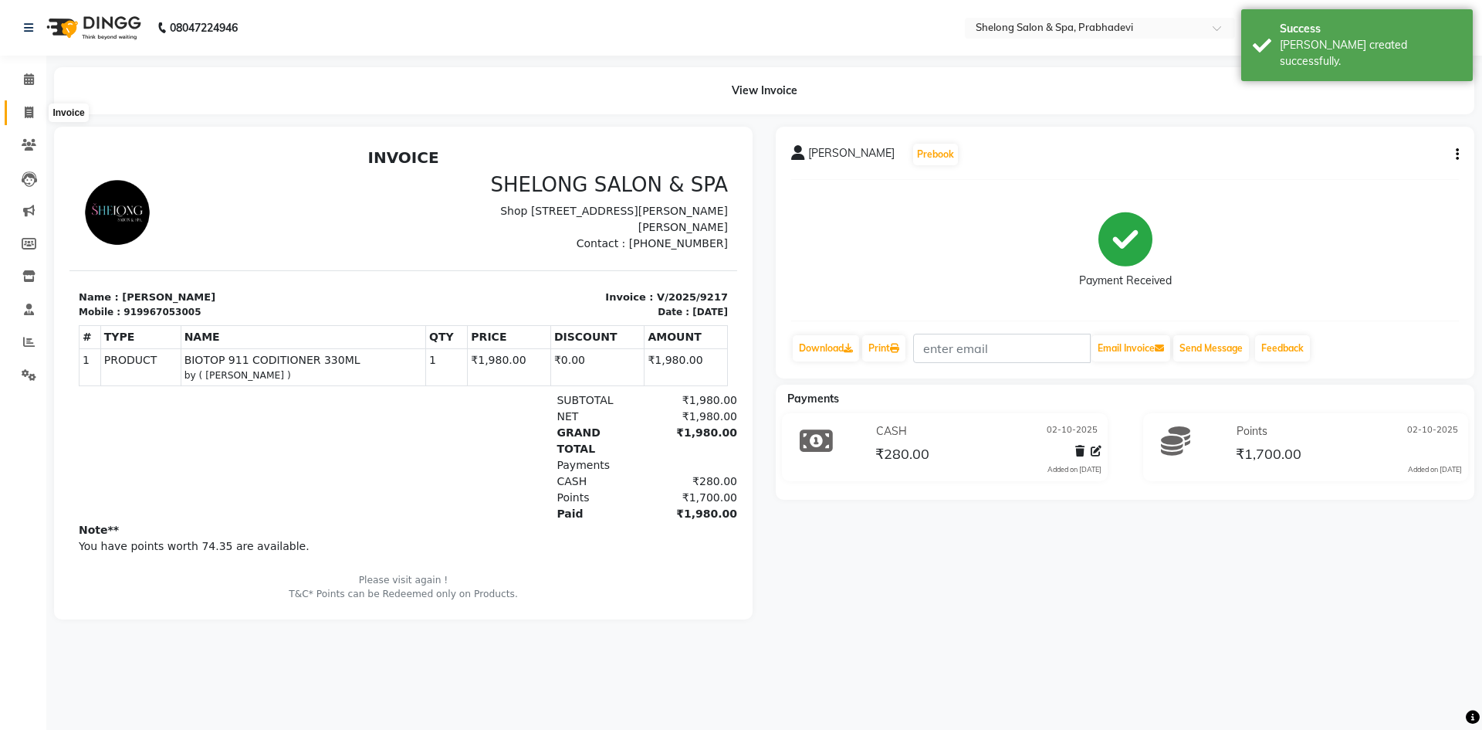
click at [22, 106] on span at bounding box center [28, 113] width 27 height 18
select select "service"
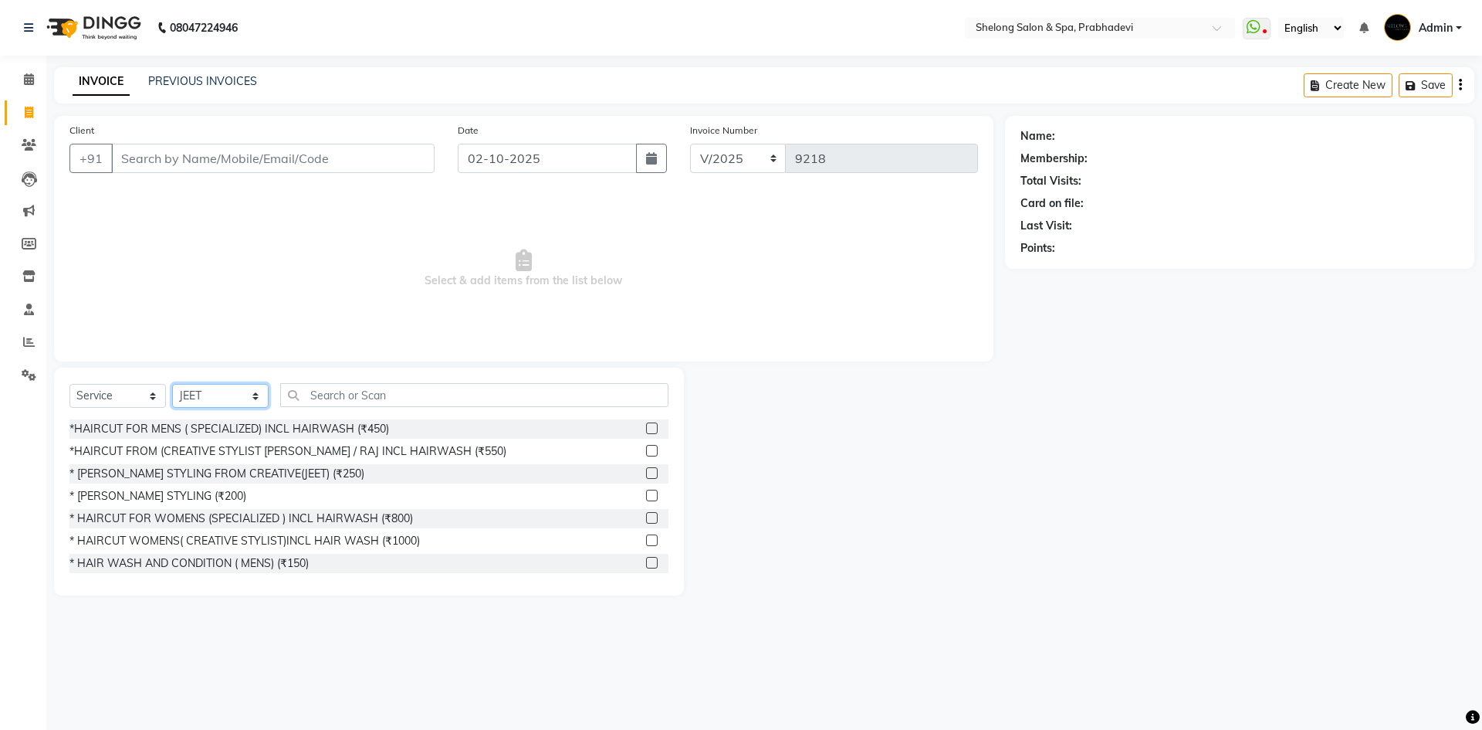
click at [212, 401] on select "Select Stylist ( [PERSON_NAME] ) ( [PERSON_NAME] ) [PERSON_NAME] fojdur [PERSON…" at bounding box center [220, 396] width 96 height 24
select select "47990"
click at [172, 384] on select "Select Stylist ( [PERSON_NAME] ) ( [PERSON_NAME] ) [PERSON_NAME] fojdur [PERSON…" at bounding box center [220, 396] width 96 height 24
click at [179, 502] on div "* [PERSON_NAME] STYLING (₹200)" at bounding box center [157, 496] width 177 height 16
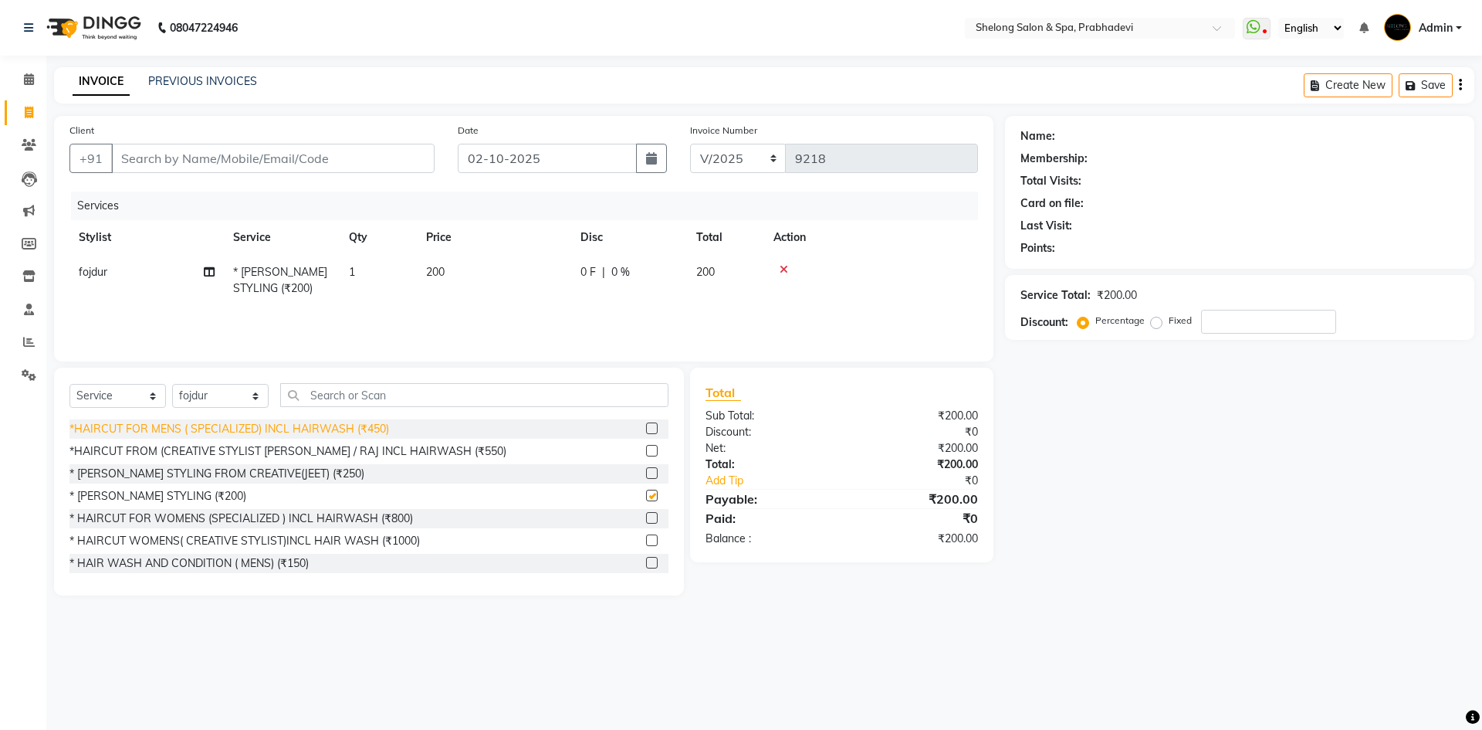
checkbox input "false"
click at [197, 393] on select "Select Stylist ( [PERSON_NAME] ) ( [PERSON_NAME] ) [PERSON_NAME] fojdur [PERSON…" at bounding box center [220, 396] width 96 height 24
select select "24970"
click at [172, 384] on select "Select Stylist ( [PERSON_NAME] ) ( [PERSON_NAME] ) [PERSON_NAME] fojdur [PERSON…" at bounding box center [220, 396] width 96 height 24
click at [247, 432] on div "*HAIRCUT FOR MENS ( SPECIALIZED) INCL HAIRWASH (₹450)" at bounding box center [229, 429] width 320 height 16
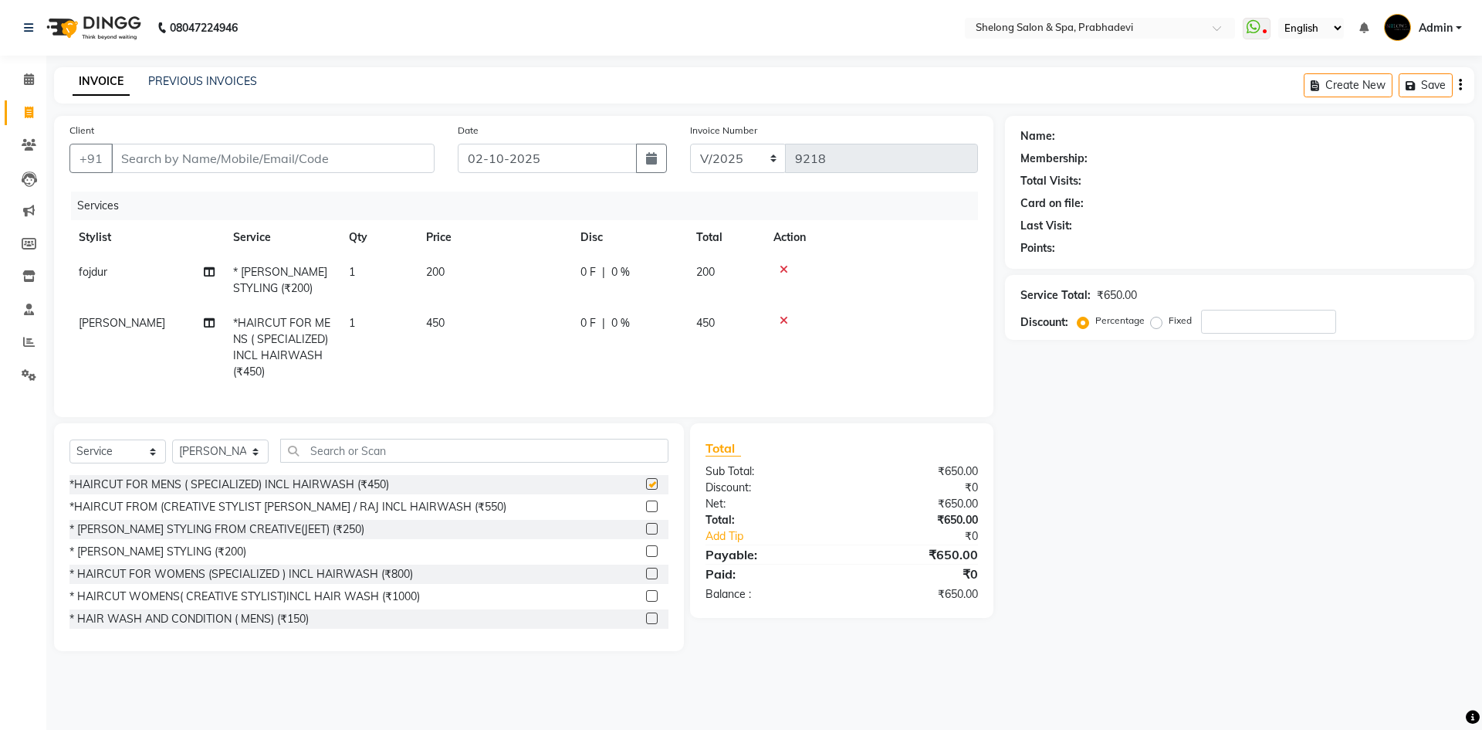
checkbox input "false"
click at [364, 159] on input "Client" at bounding box center [272, 158] width 323 height 29
type input "9"
type input "0"
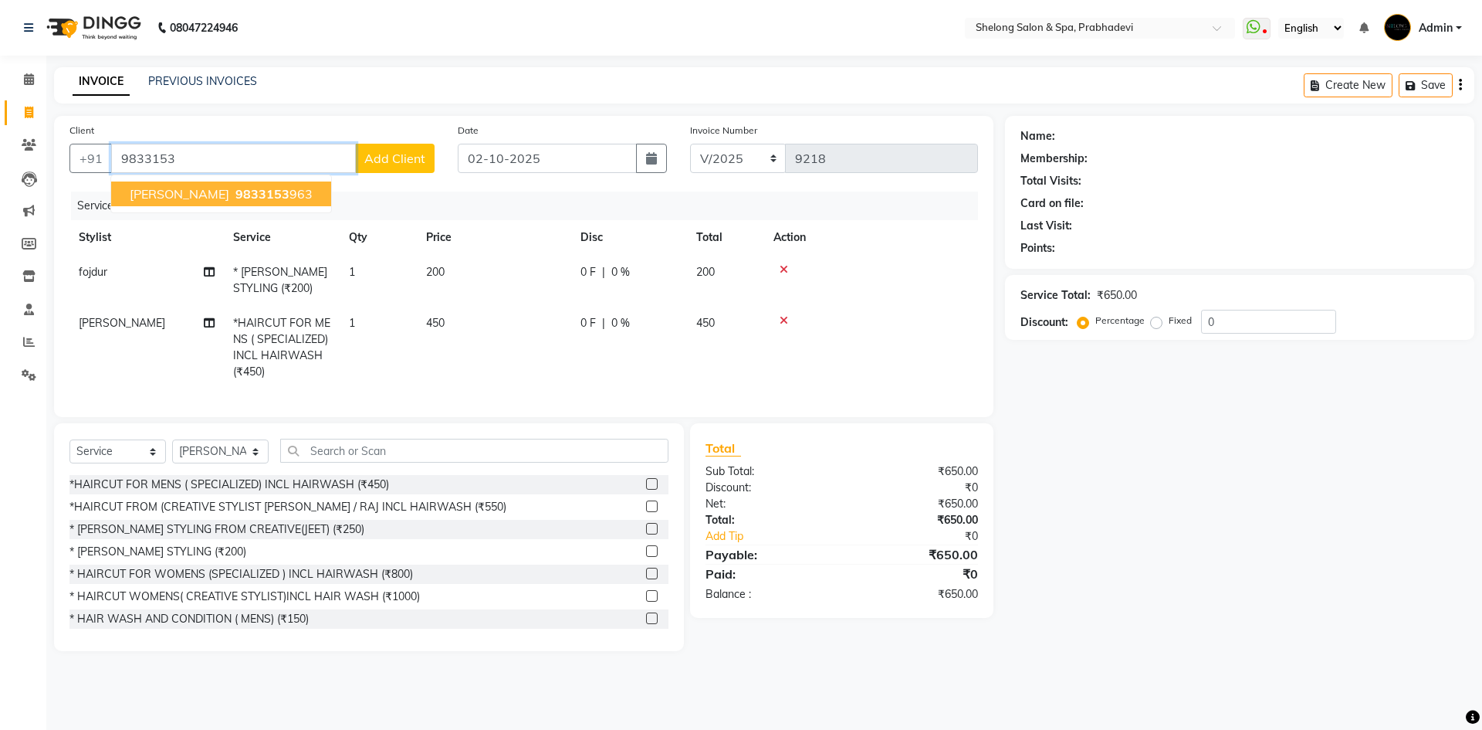
click at [176, 188] on span "Rohit Patil" at bounding box center [180, 193] width 100 height 15
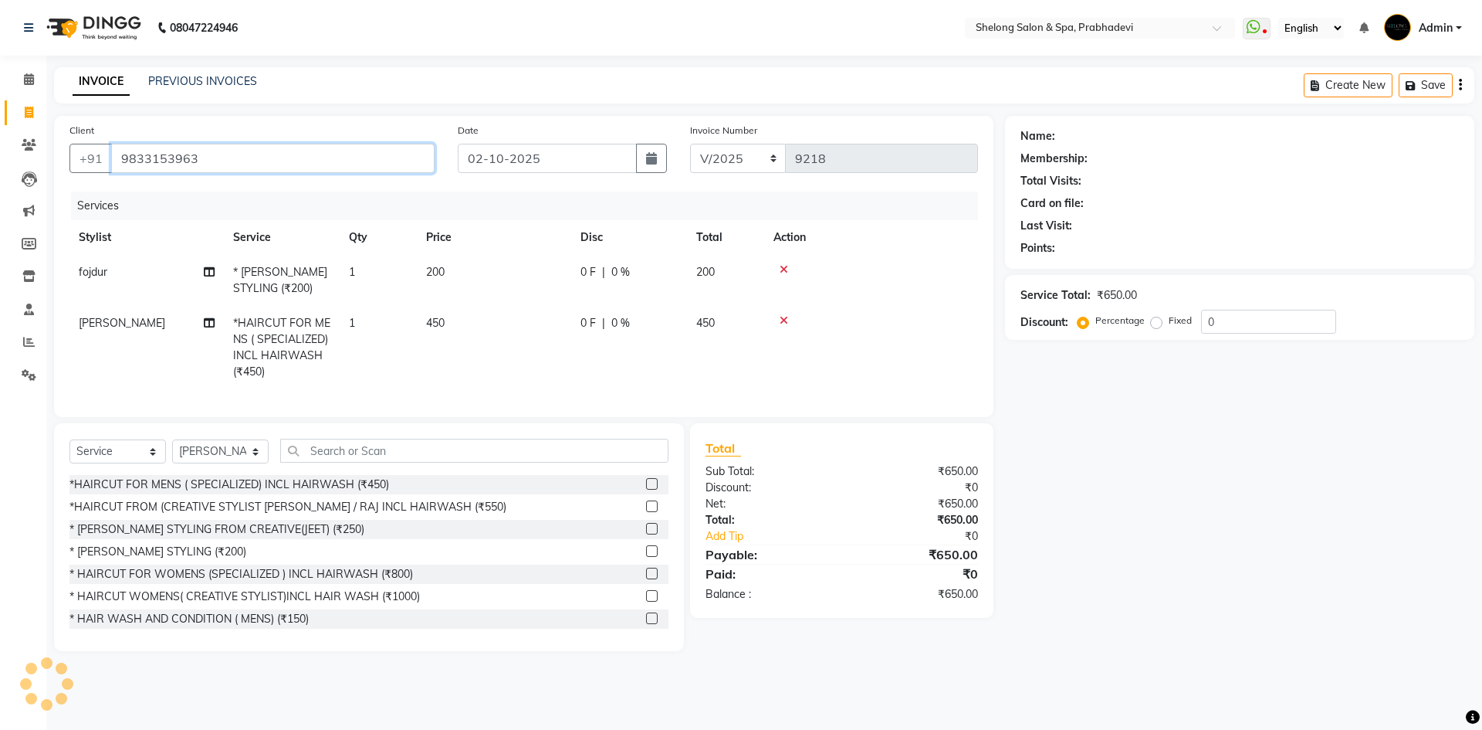
type input "9833153963"
select select "2: Object"
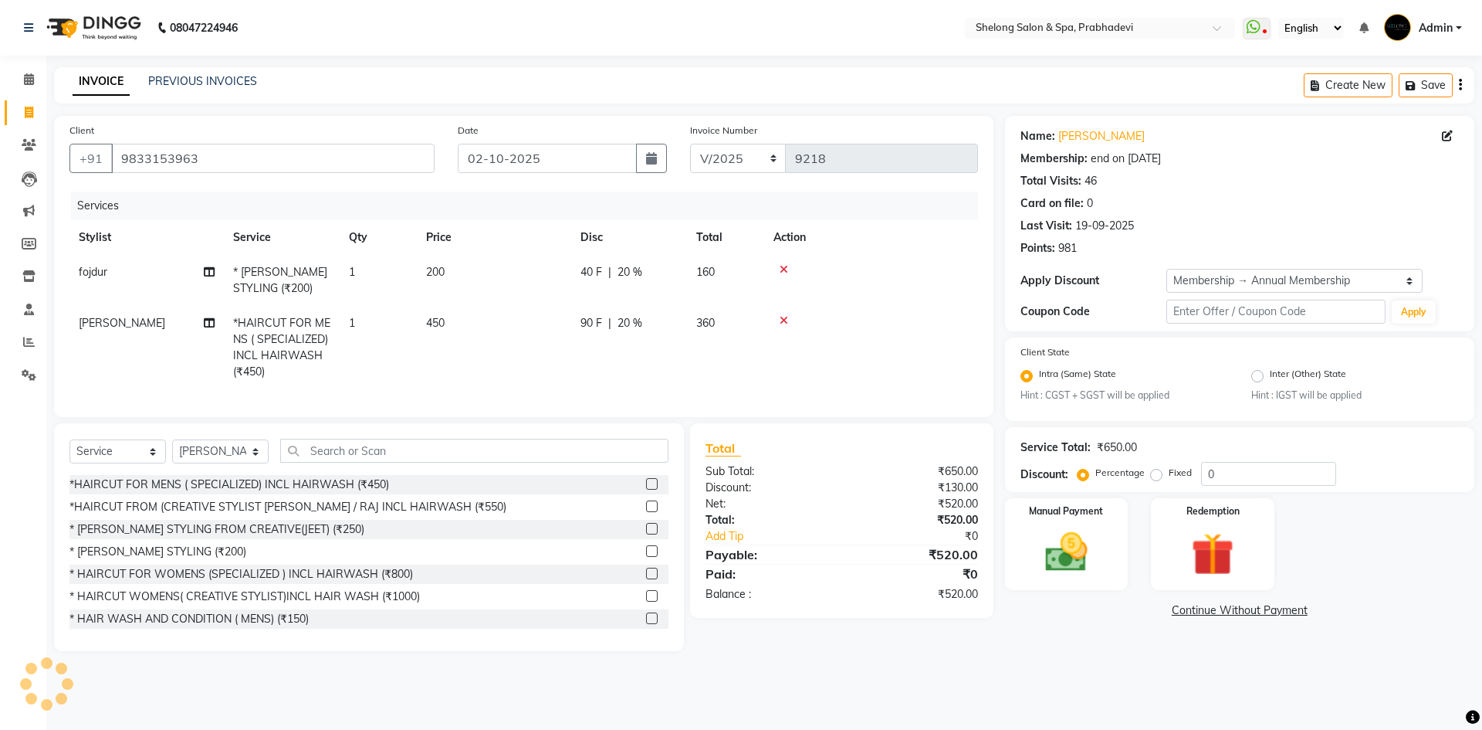
type input "20"
click at [1060, 557] on img at bounding box center [1067, 552] width 72 height 51
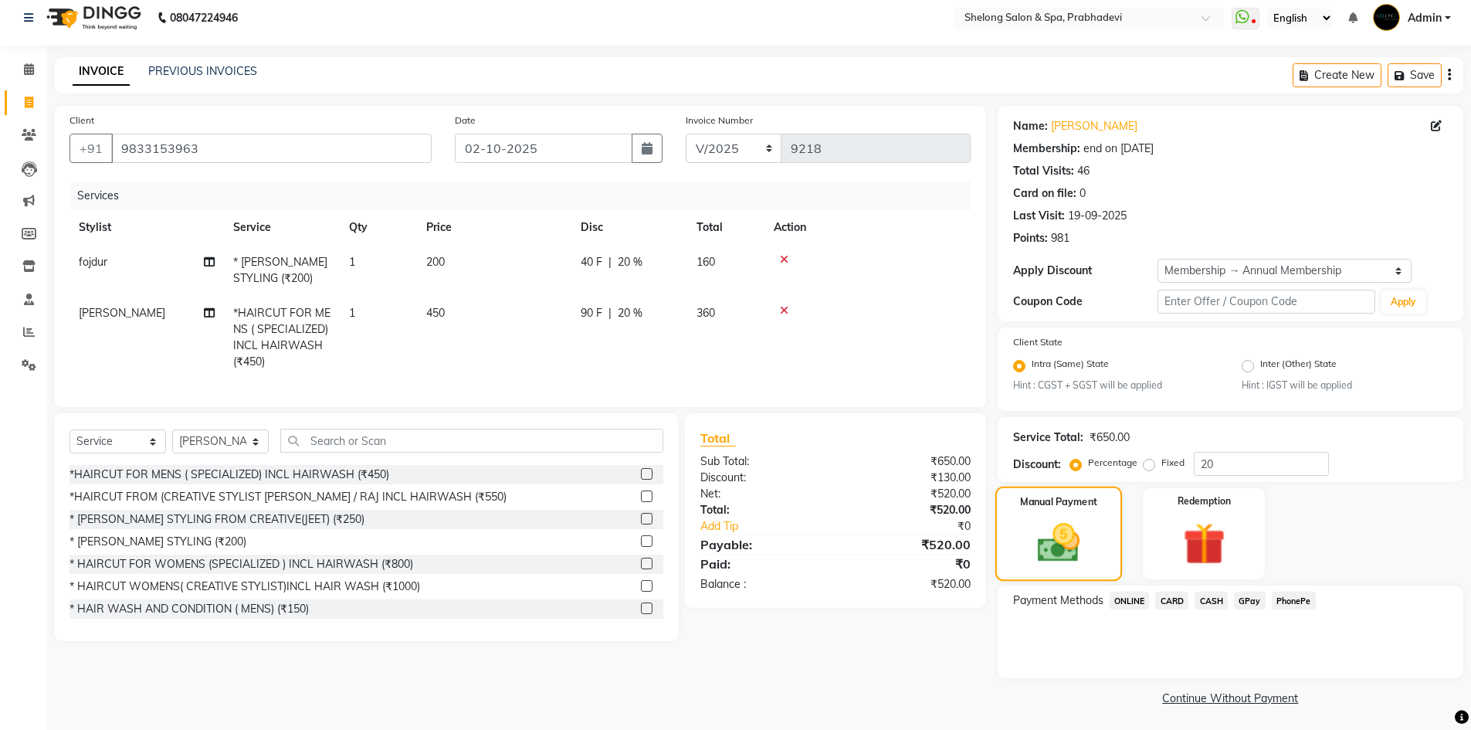
scroll to position [13, 0]
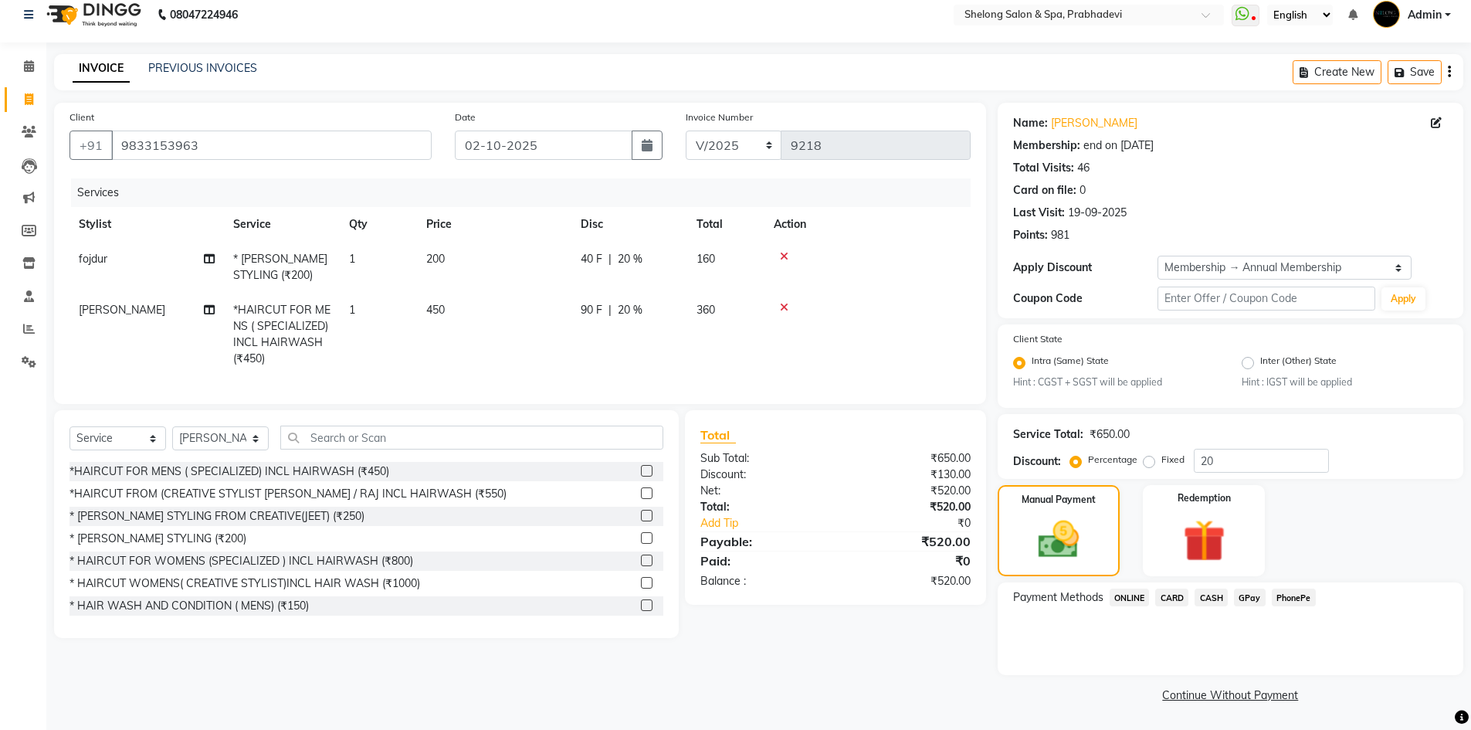
click at [1246, 592] on span "GPay" at bounding box center [1250, 597] width 32 height 18
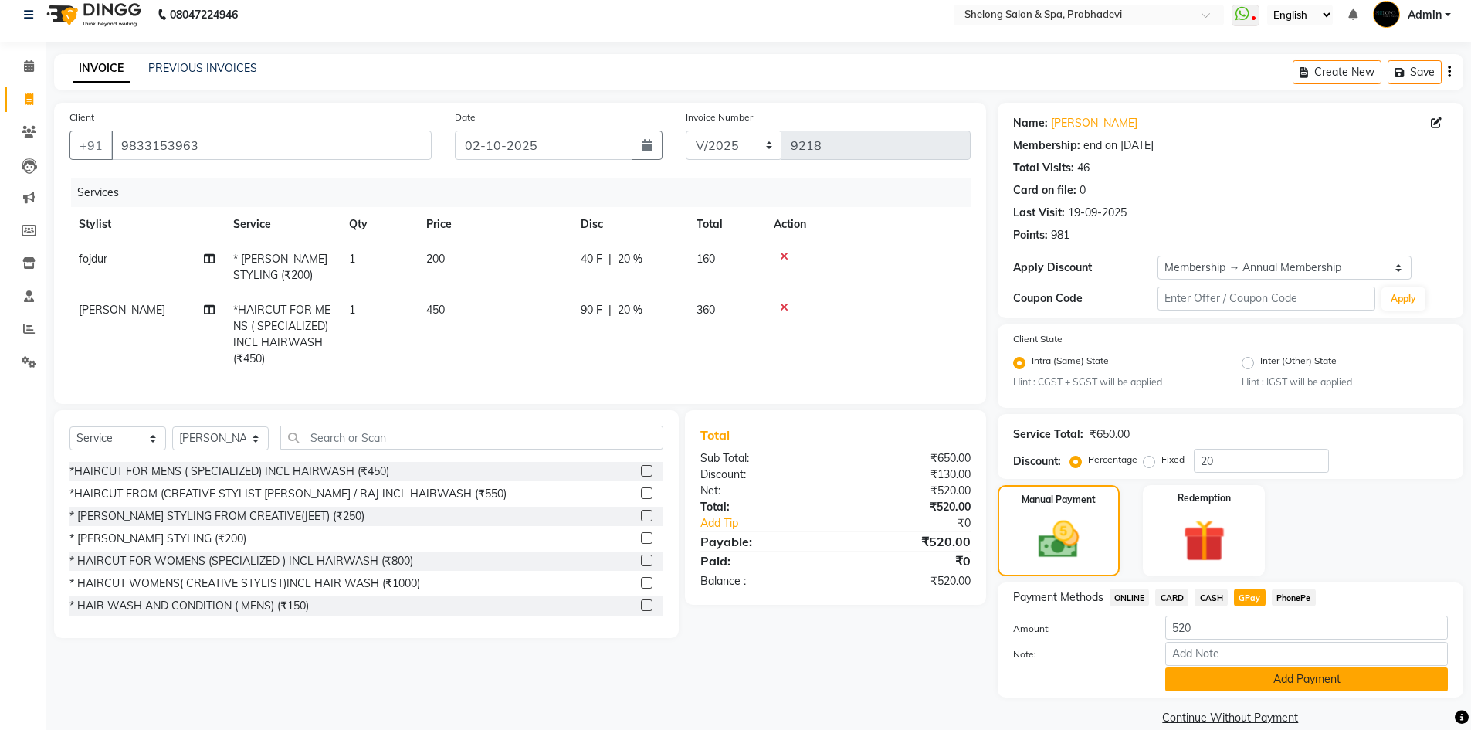
click at [1208, 673] on button "Add Payment" at bounding box center [1306, 679] width 283 height 24
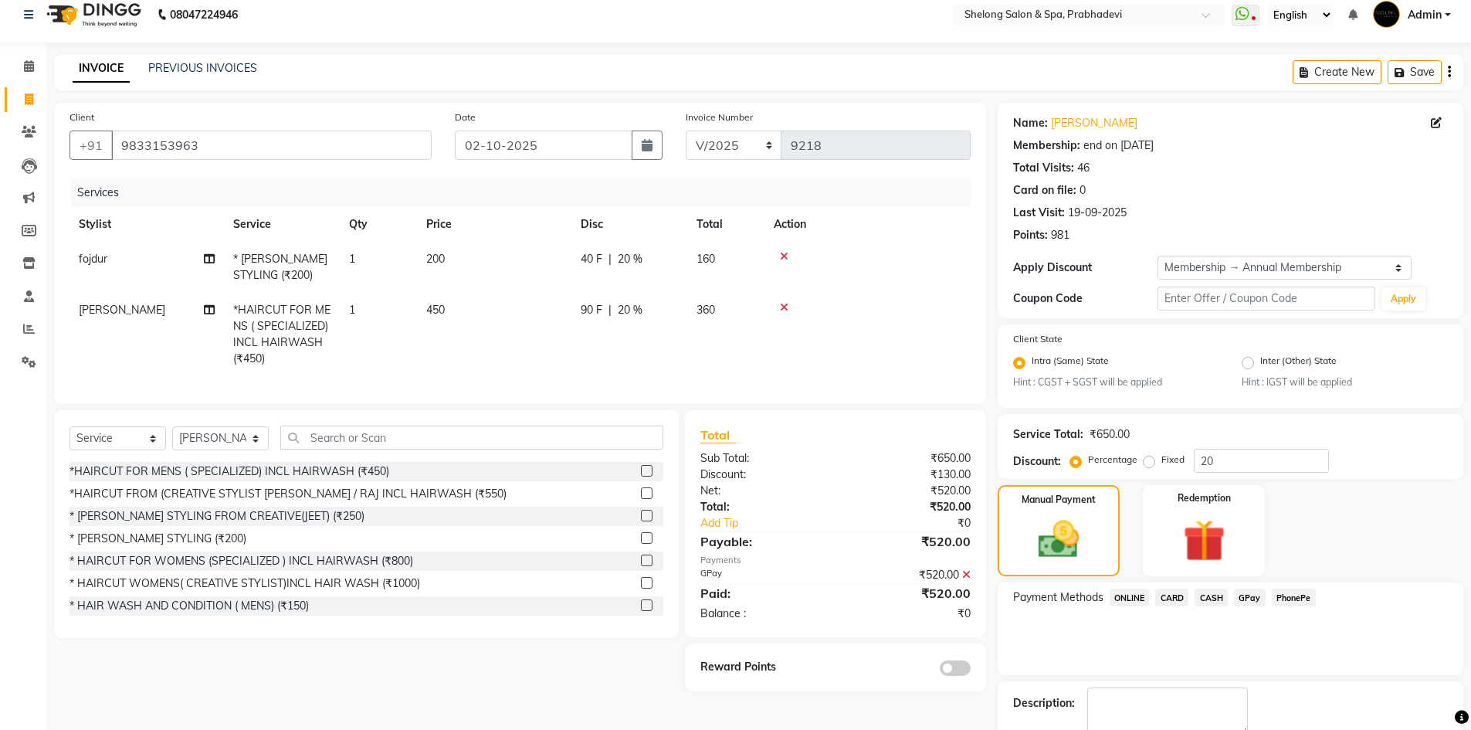
scroll to position [100, 0]
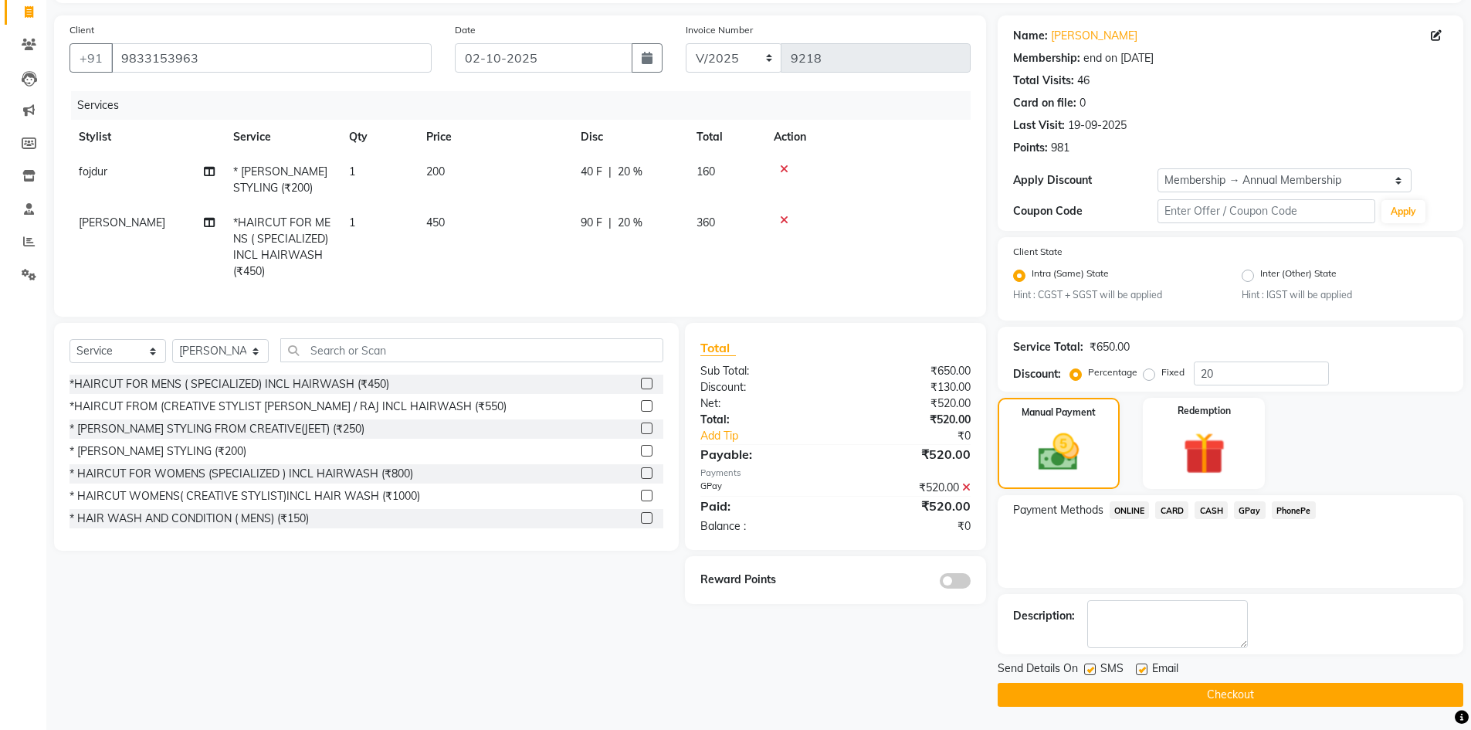
click at [951, 588] on span at bounding box center [954, 580] width 31 height 15
click at [970, 583] on input "checkbox" at bounding box center [970, 583] width 0 height 0
click at [1099, 689] on button "Checkout" at bounding box center [1229, 694] width 465 height 24
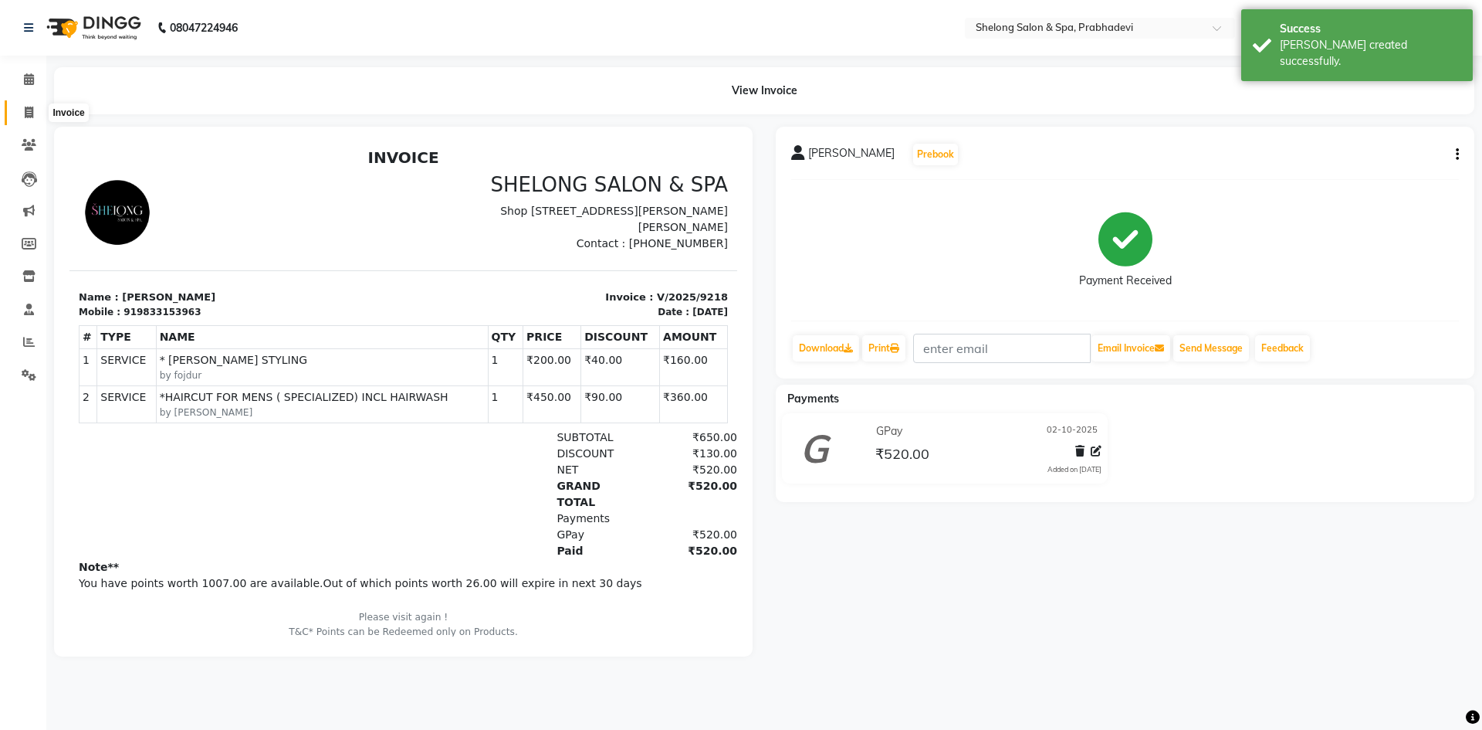
click at [33, 110] on icon at bounding box center [29, 113] width 8 height 12
select select "service"
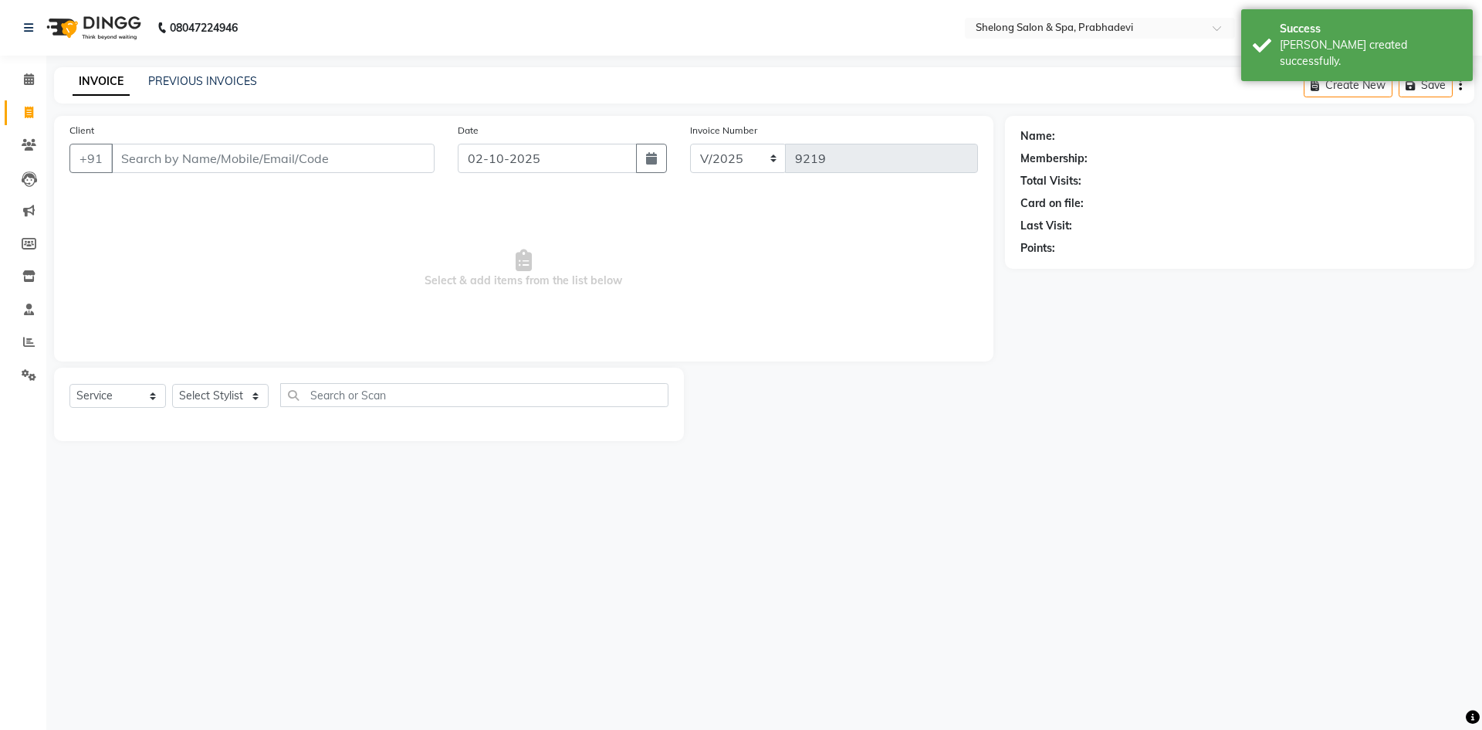
select select "16092"
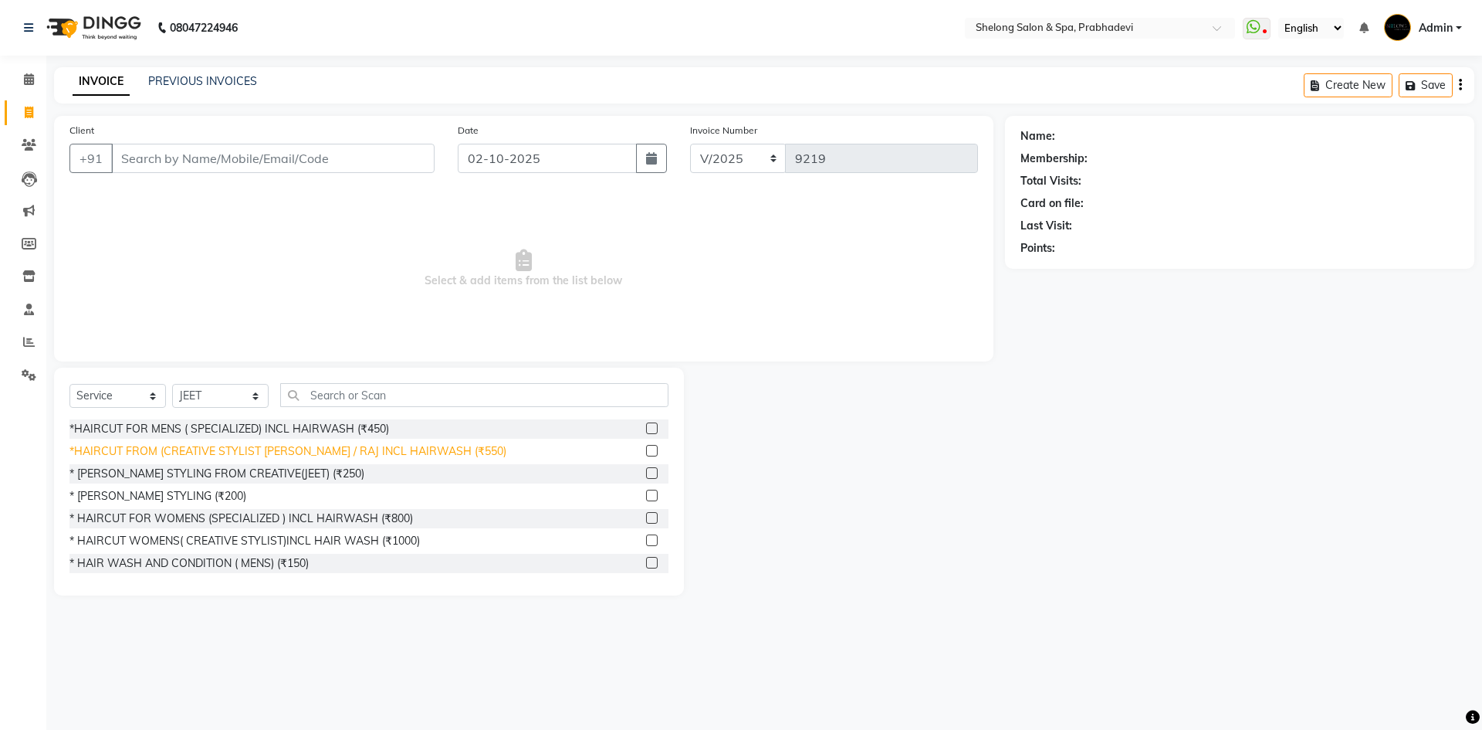
click at [222, 445] on div "*HAIRCUT FROM (CREATIVE STYLIST [PERSON_NAME] / RAJ INCL HAIRWASH (₹550)" at bounding box center [287, 451] width 437 height 16
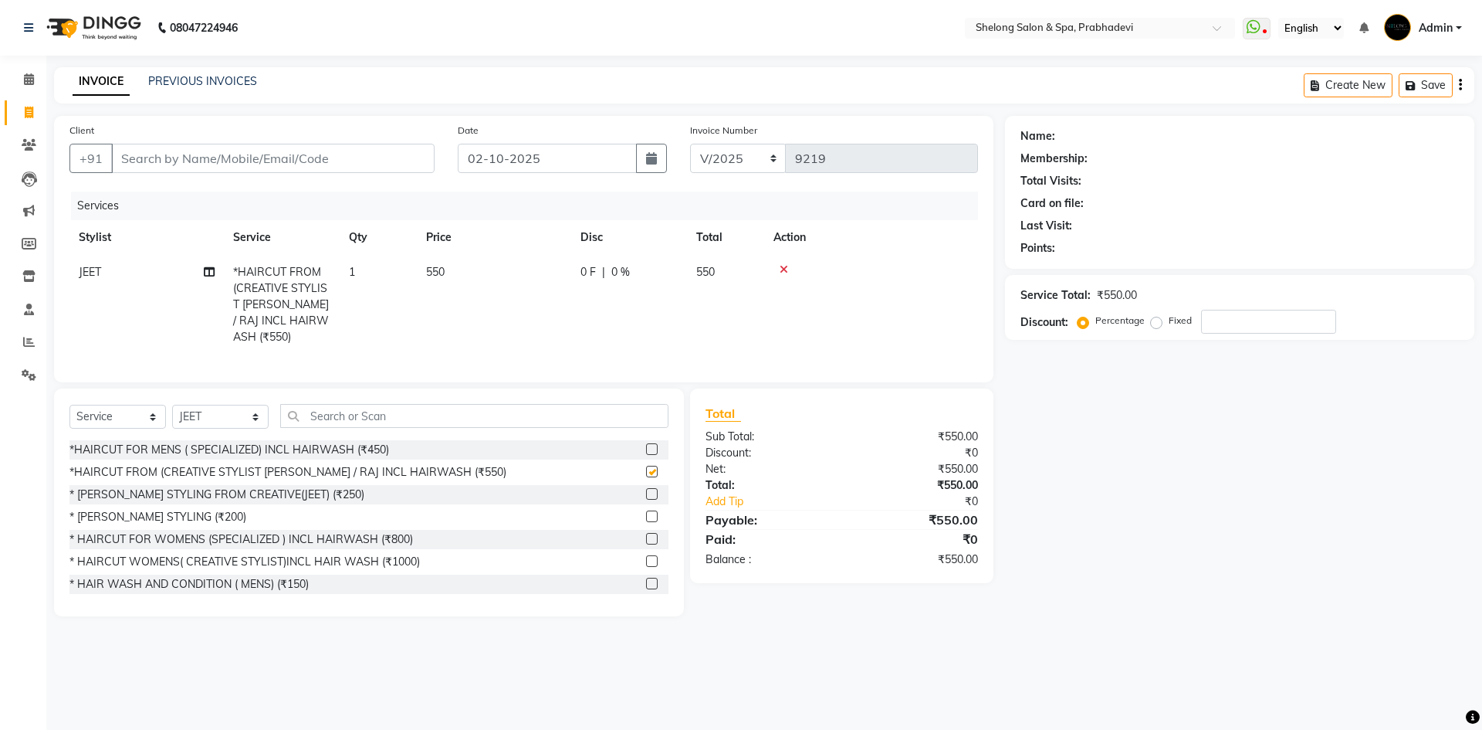
checkbox input "false"
click at [218, 410] on select "Select Stylist ( [PERSON_NAME] ) ( [PERSON_NAME] ) [PERSON_NAME] fojdur [PERSON…" at bounding box center [220, 417] width 96 height 24
click at [342, 198] on div "Services" at bounding box center [530, 205] width 919 height 29
click at [311, 157] on input "Client" at bounding box center [272, 158] width 323 height 29
type input "m"
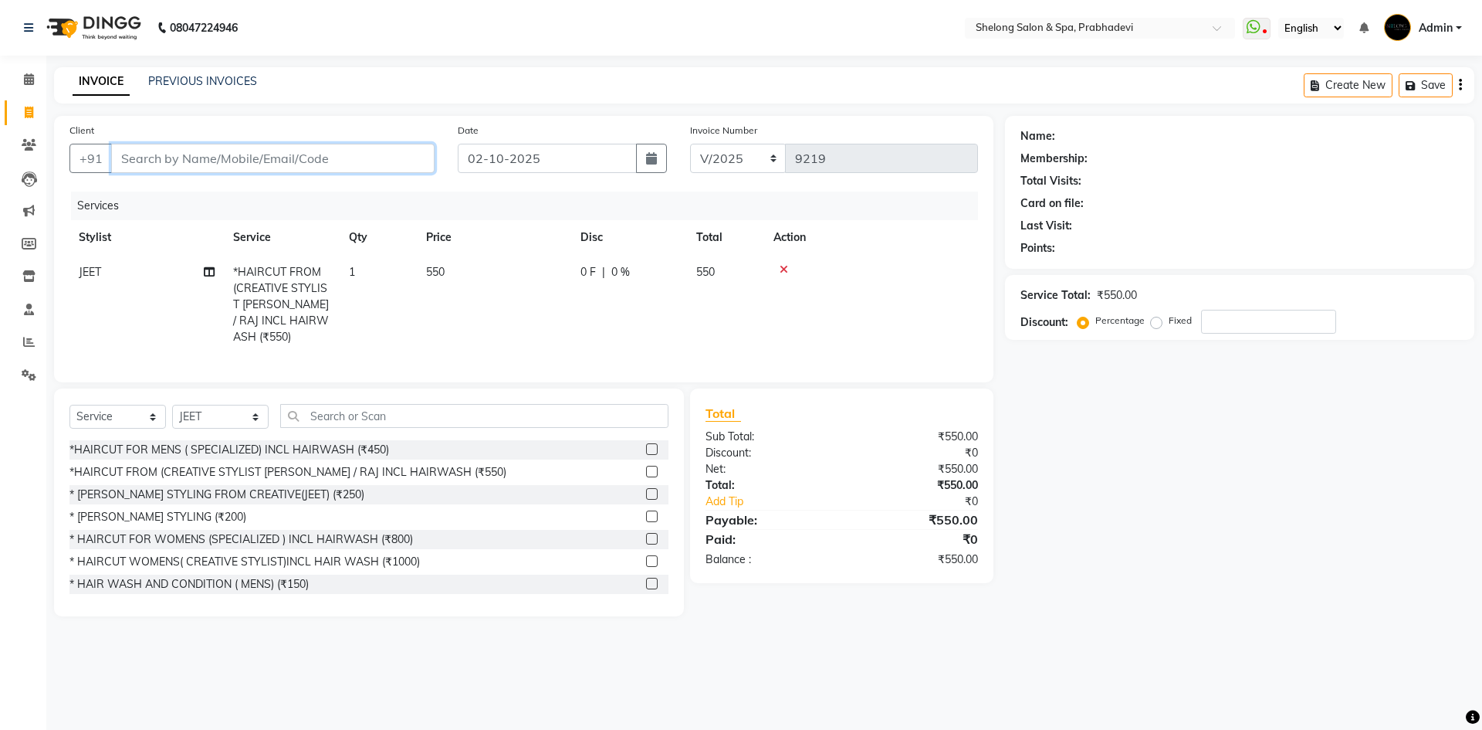
type input "0"
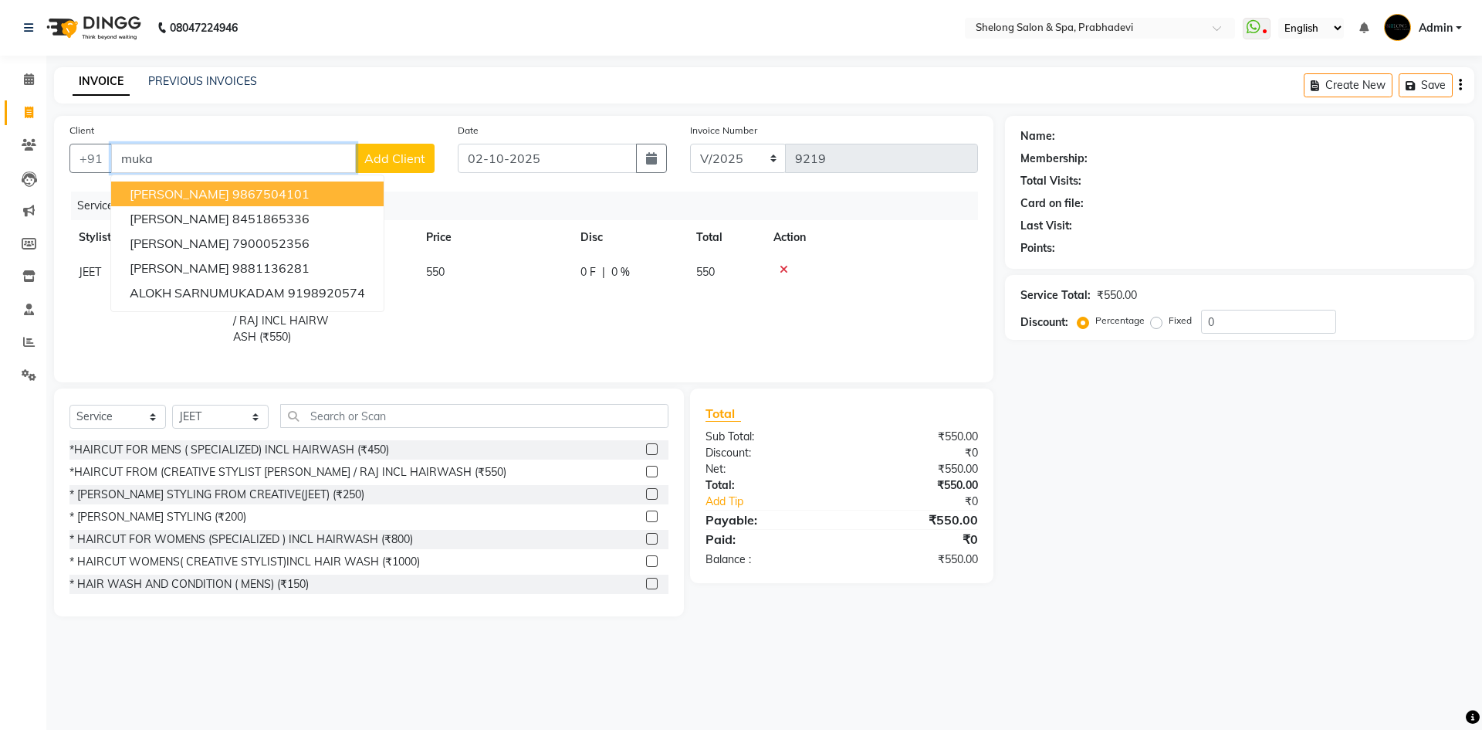
click at [217, 197] on span "Aniket Mukadam" at bounding box center [180, 193] width 100 height 15
type input "9867504101"
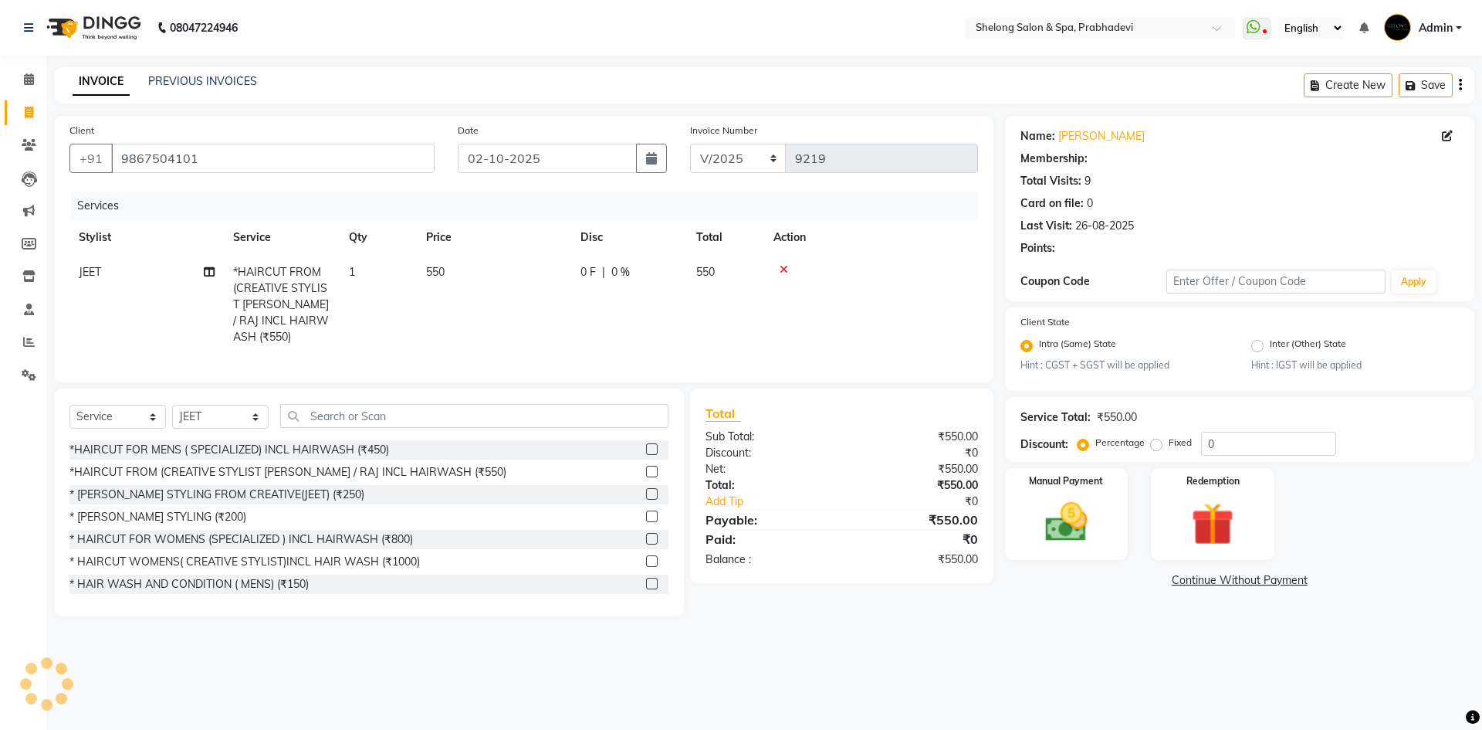
type input "20"
select select "2: Object"
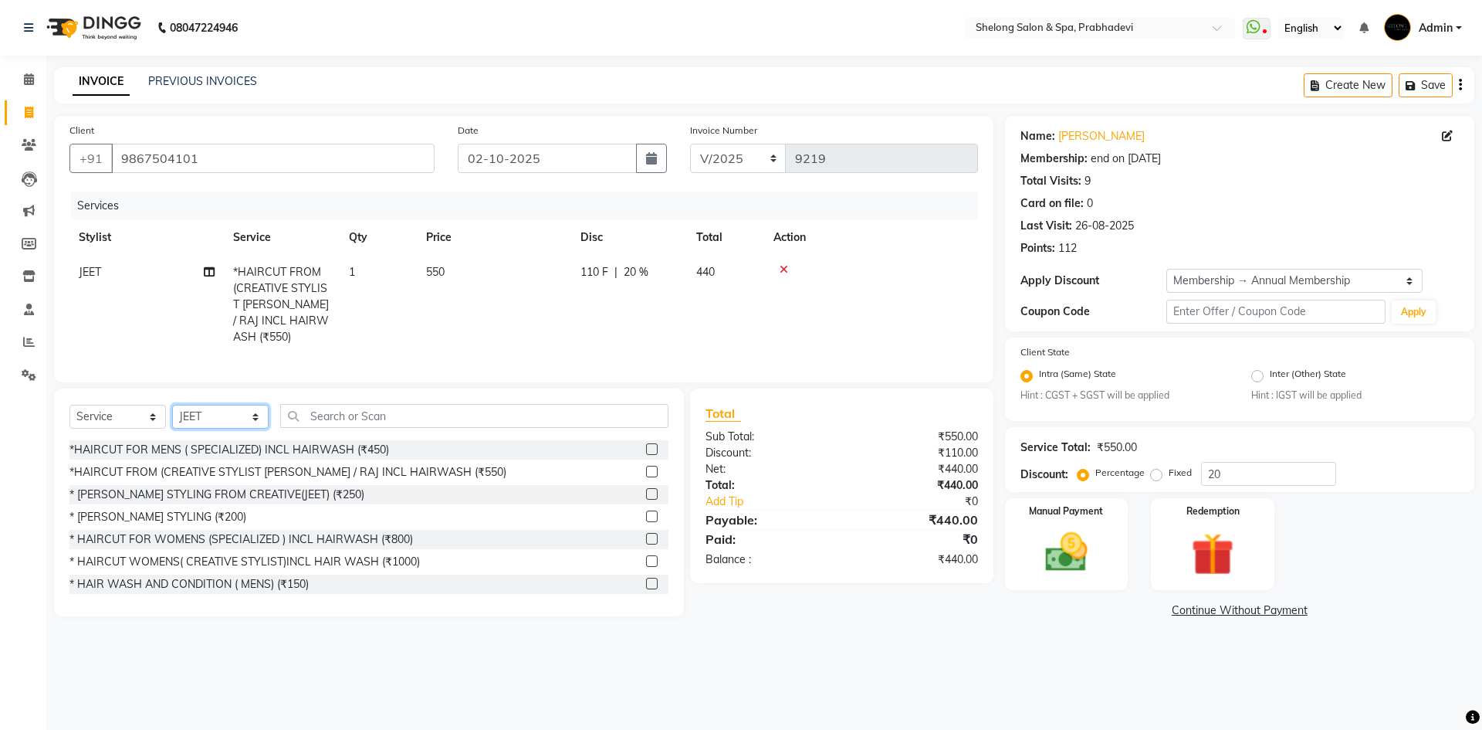
click at [224, 411] on select "Select Stylist ( [PERSON_NAME] ) ( [PERSON_NAME] ) [PERSON_NAME] fojdur [PERSON…" at bounding box center [220, 417] width 96 height 24
click at [489, 312] on td "550" at bounding box center [494, 305] width 154 height 100
select select "16092"
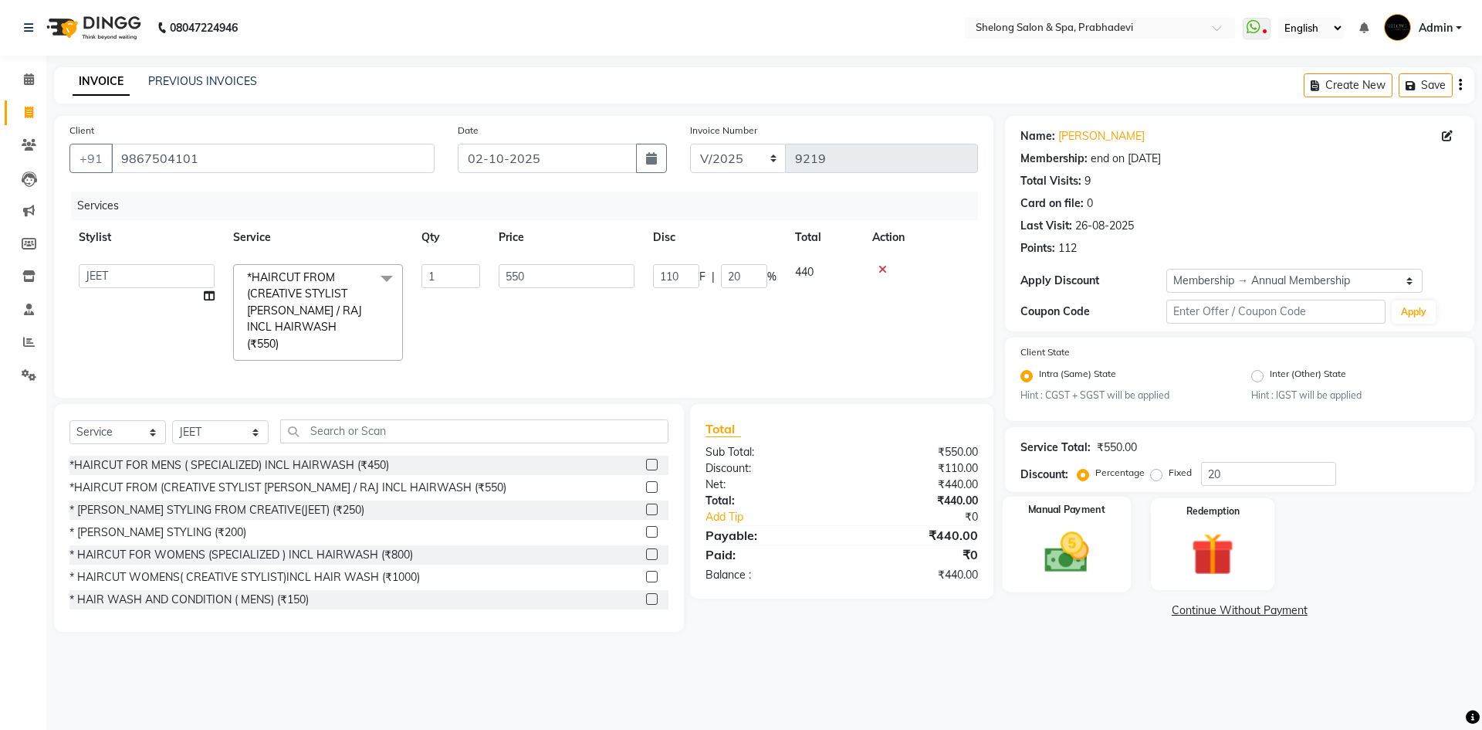
click at [1091, 532] on img at bounding box center [1067, 552] width 72 height 51
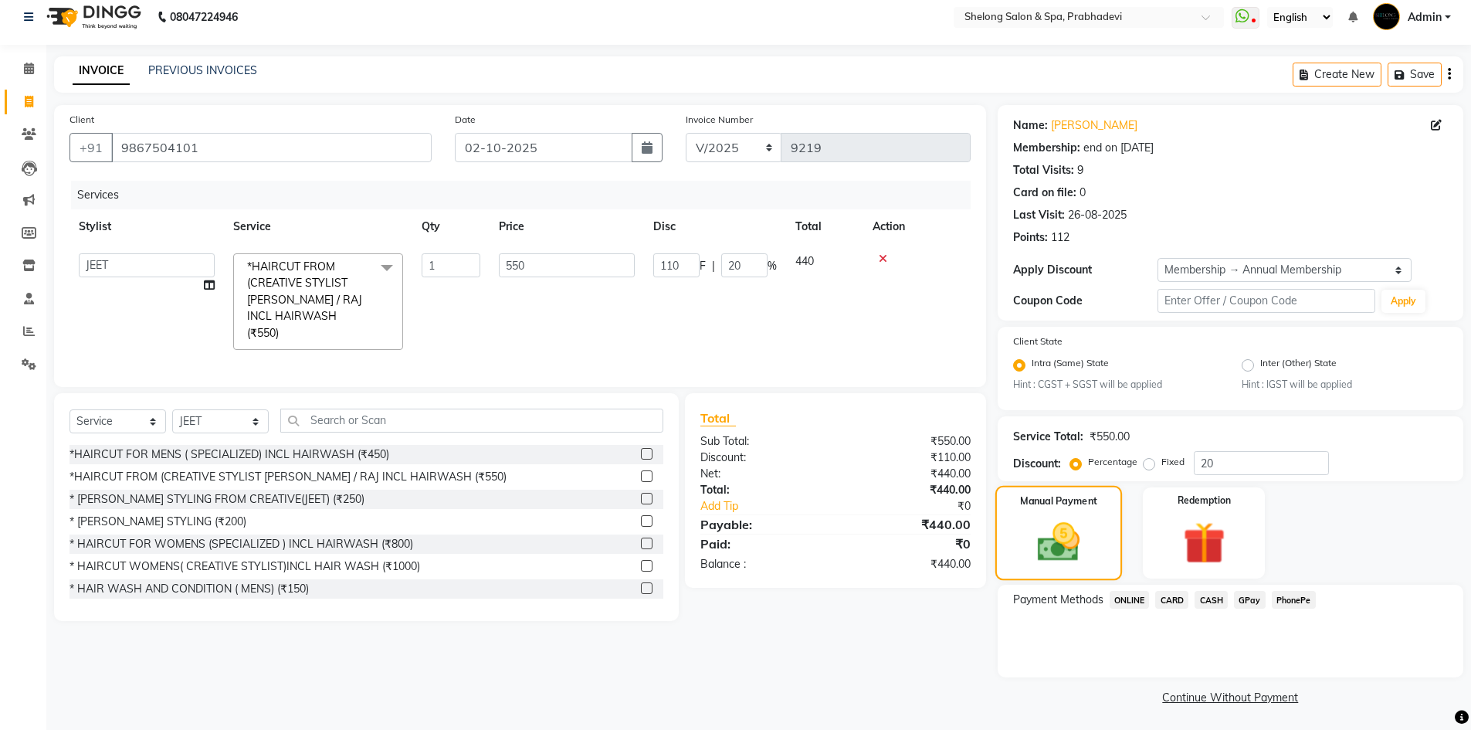
scroll to position [13, 0]
click at [1244, 601] on span "GPay" at bounding box center [1250, 597] width 32 height 18
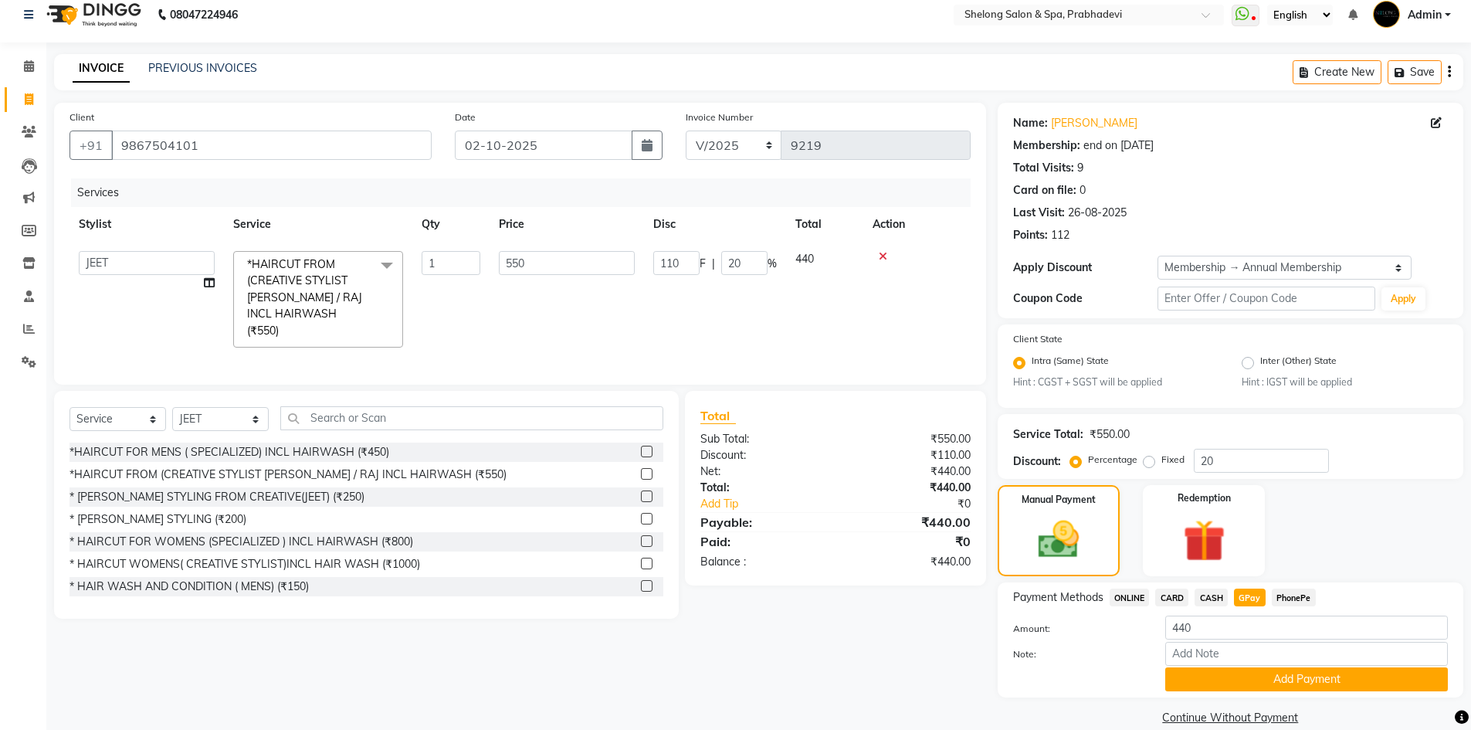
scroll to position [36, 0]
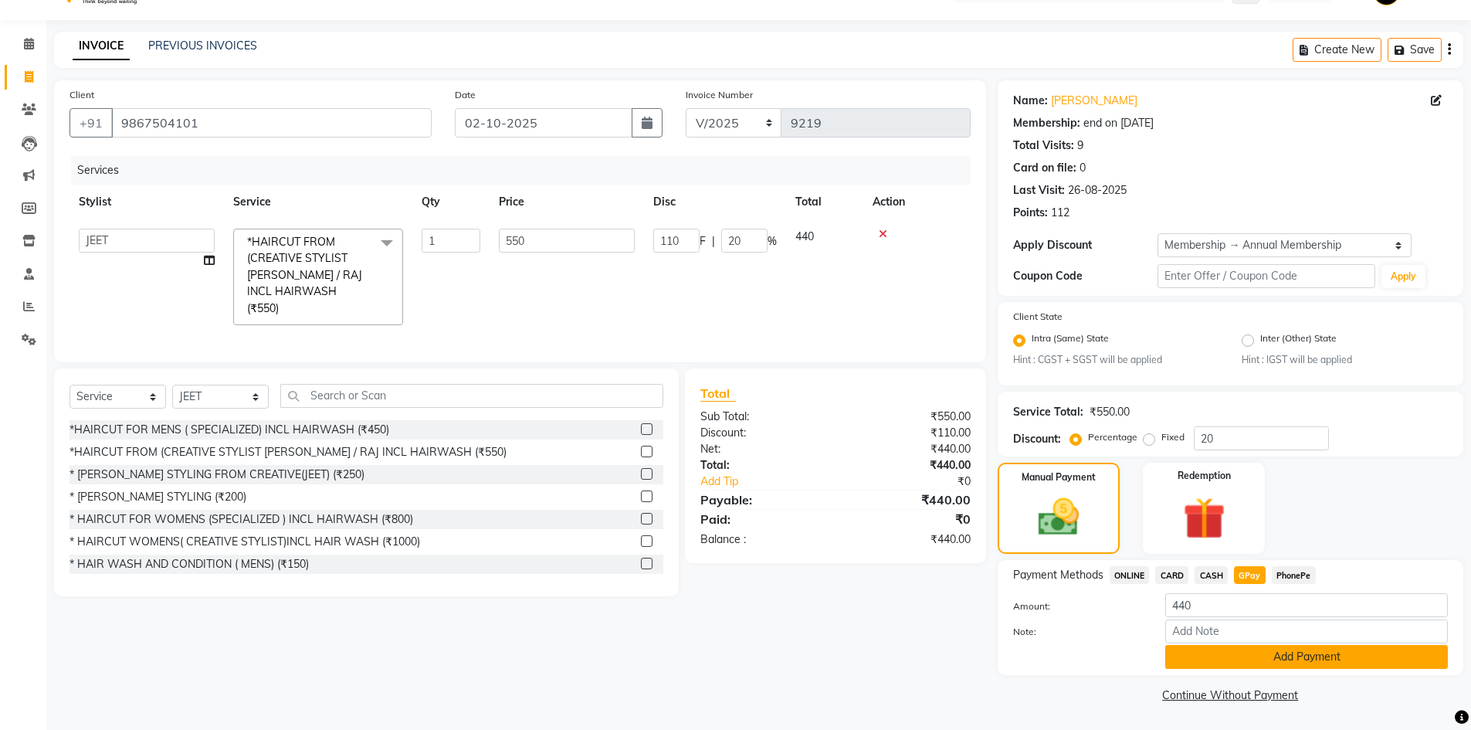
click at [1233, 654] on button "Add Payment" at bounding box center [1306, 657] width 283 height 24
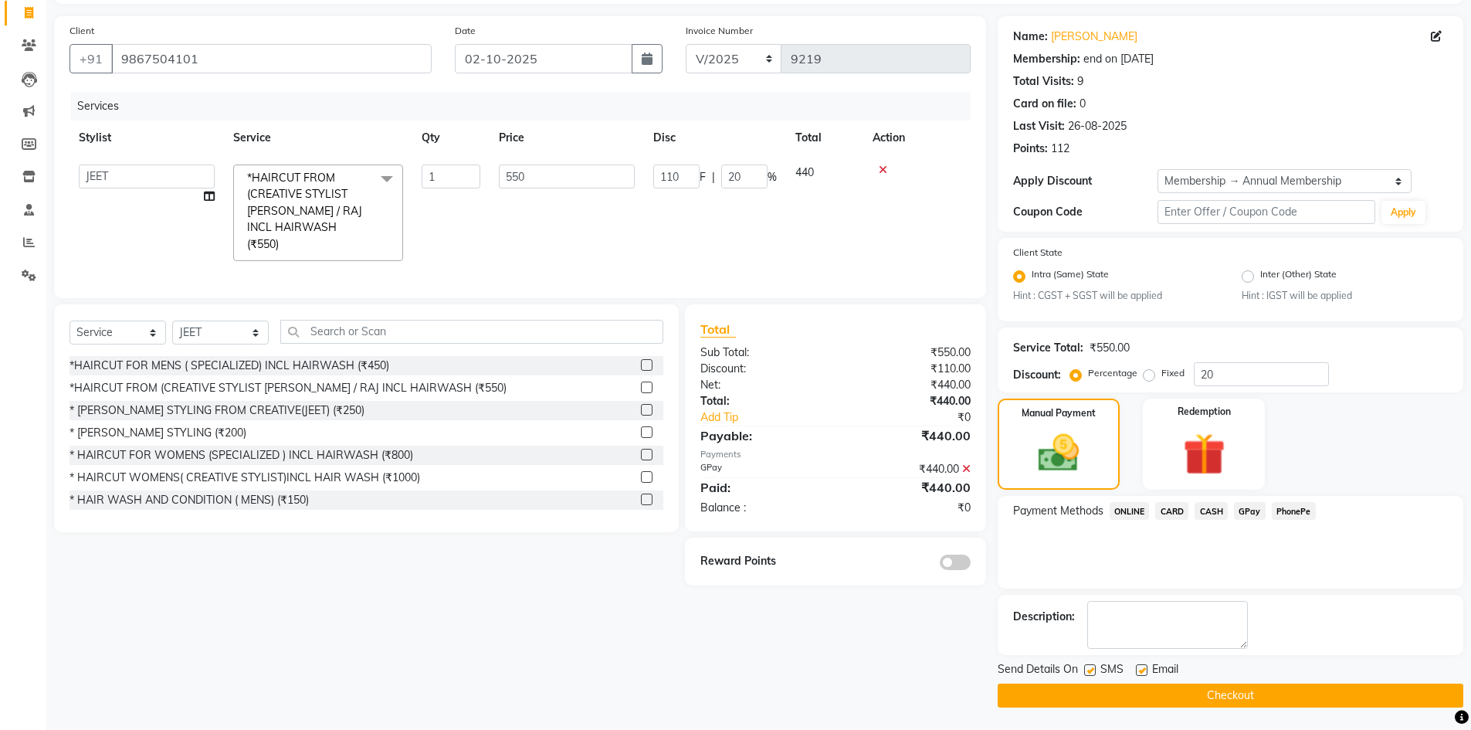
scroll to position [100, 0]
click at [959, 554] on span at bounding box center [954, 561] width 31 height 15
click at [970, 564] on input "checkbox" at bounding box center [970, 564] width 0 height 0
click at [1173, 679] on div "Send Details On SMS Email Checkout" at bounding box center [1229, 683] width 465 height 46
click at [1220, 685] on button "Checkout" at bounding box center [1229, 694] width 465 height 24
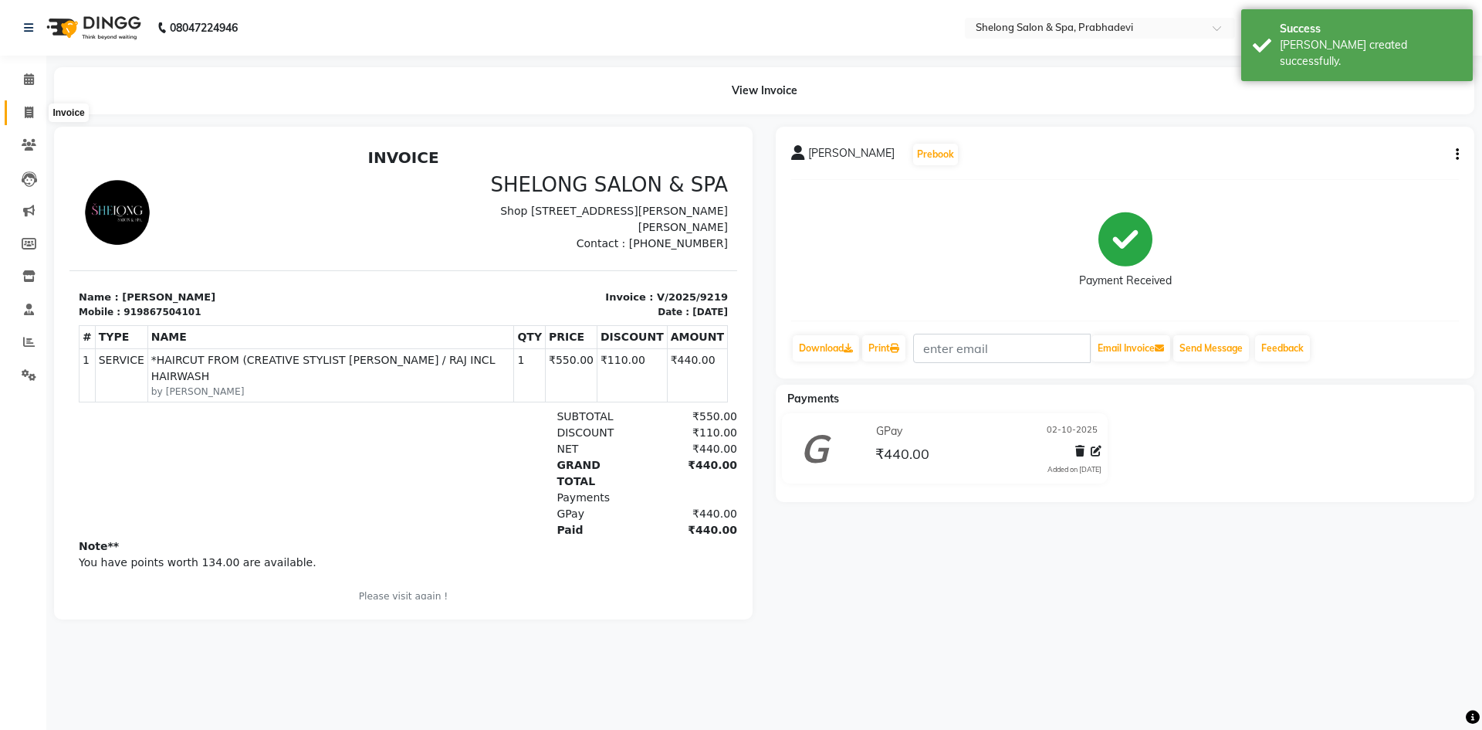
click at [25, 104] on span at bounding box center [28, 113] width 27 height 18
select select "service"
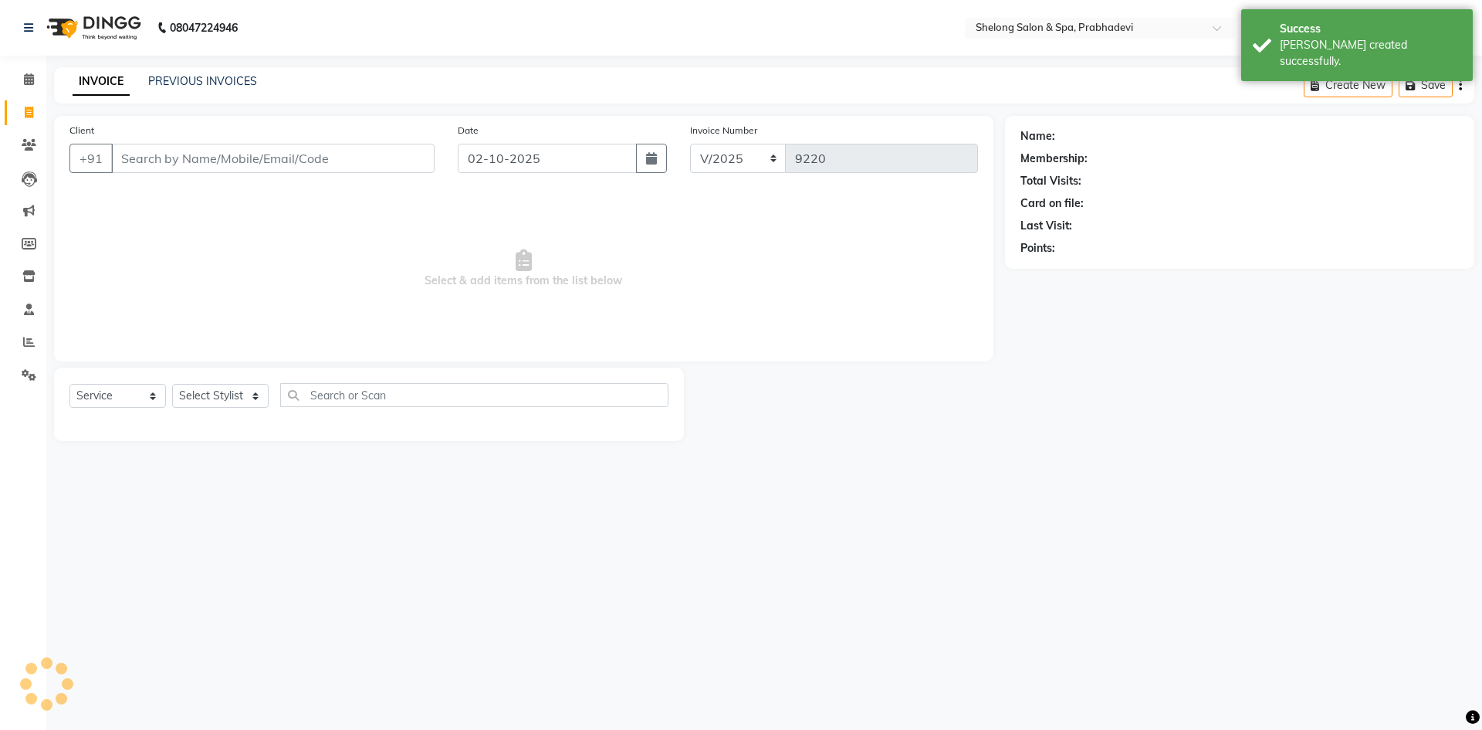
select select "16092"
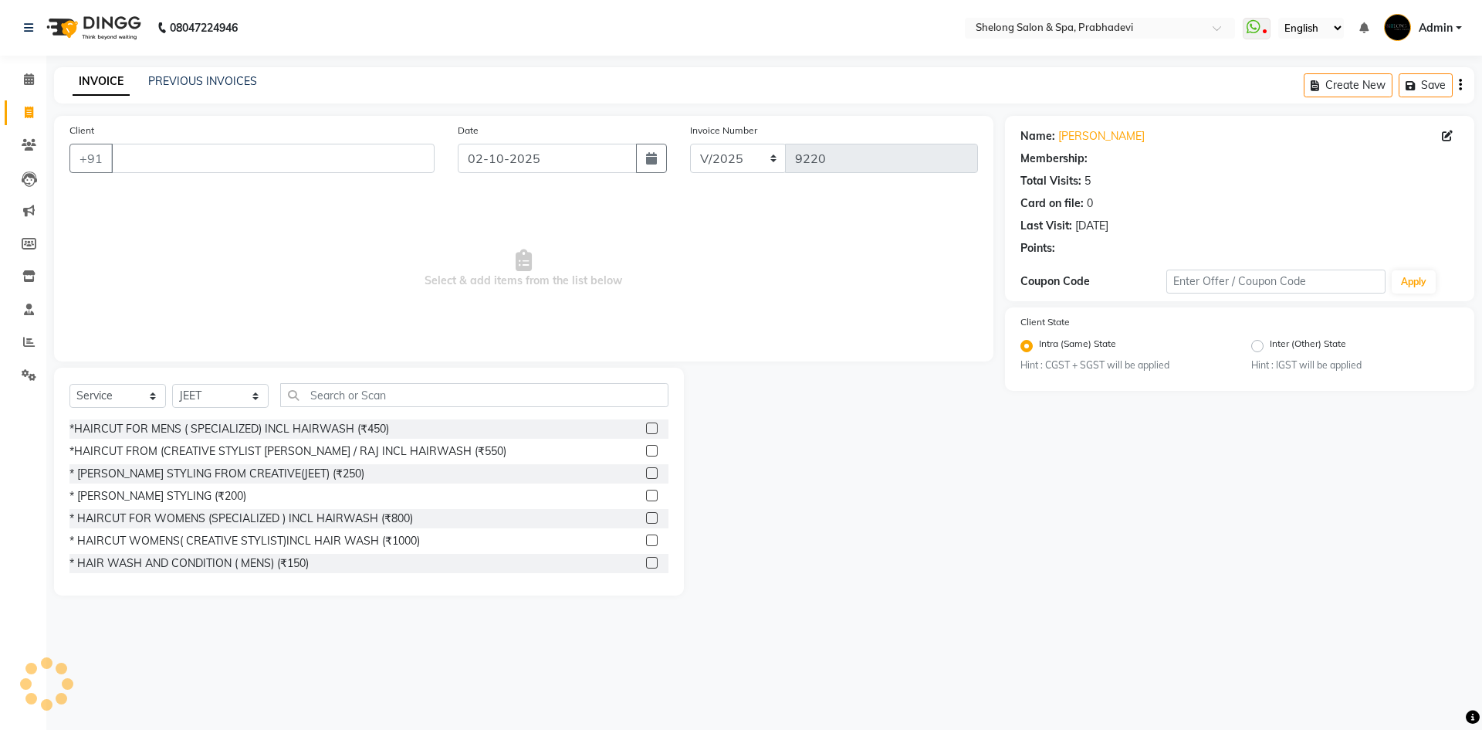
select select "1: Object"
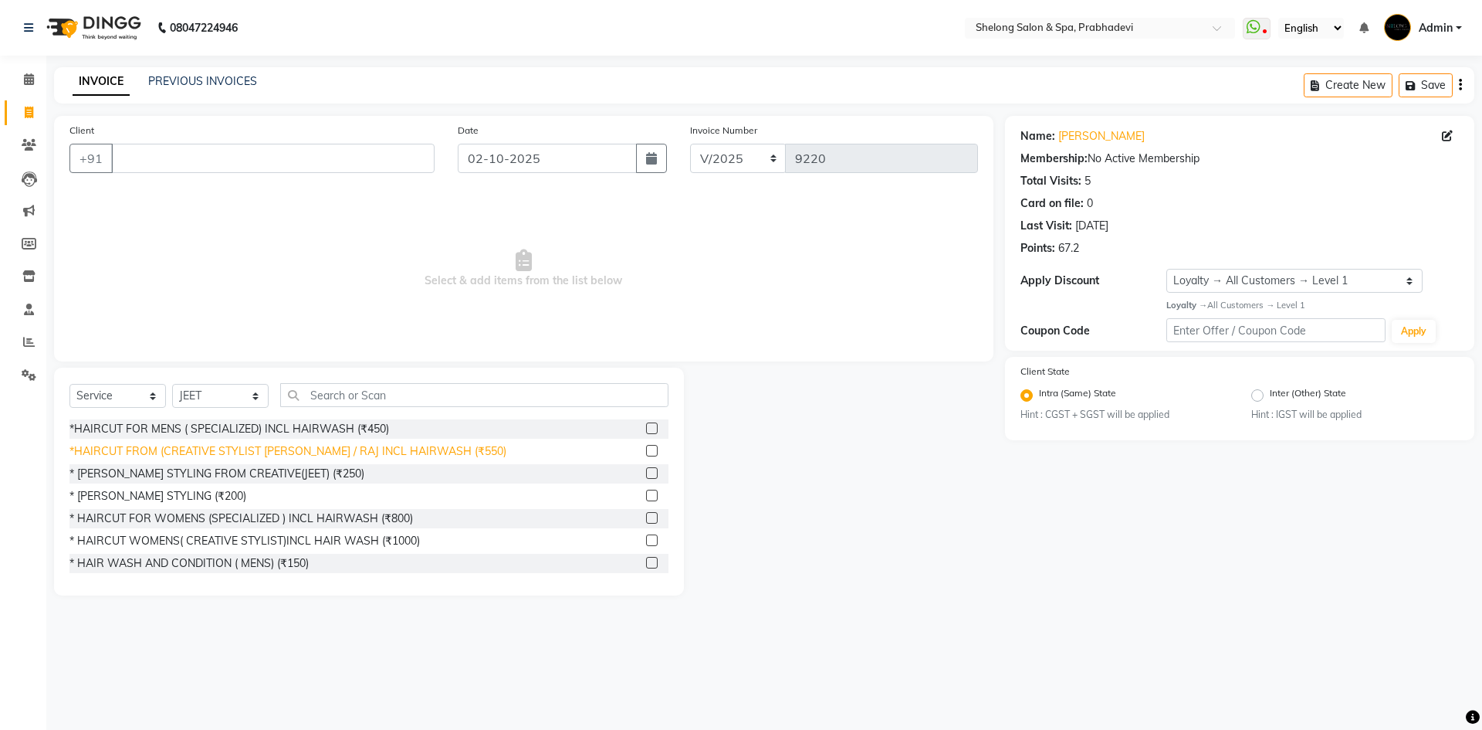
click at [215, 449] on div "*HAIRCUT FROM (CREATIVE STYLIST [PERSON_NAME] / RAJ INCL HAIRWASH (₹550)" at bounding box center [287, 451] width 437 height 16
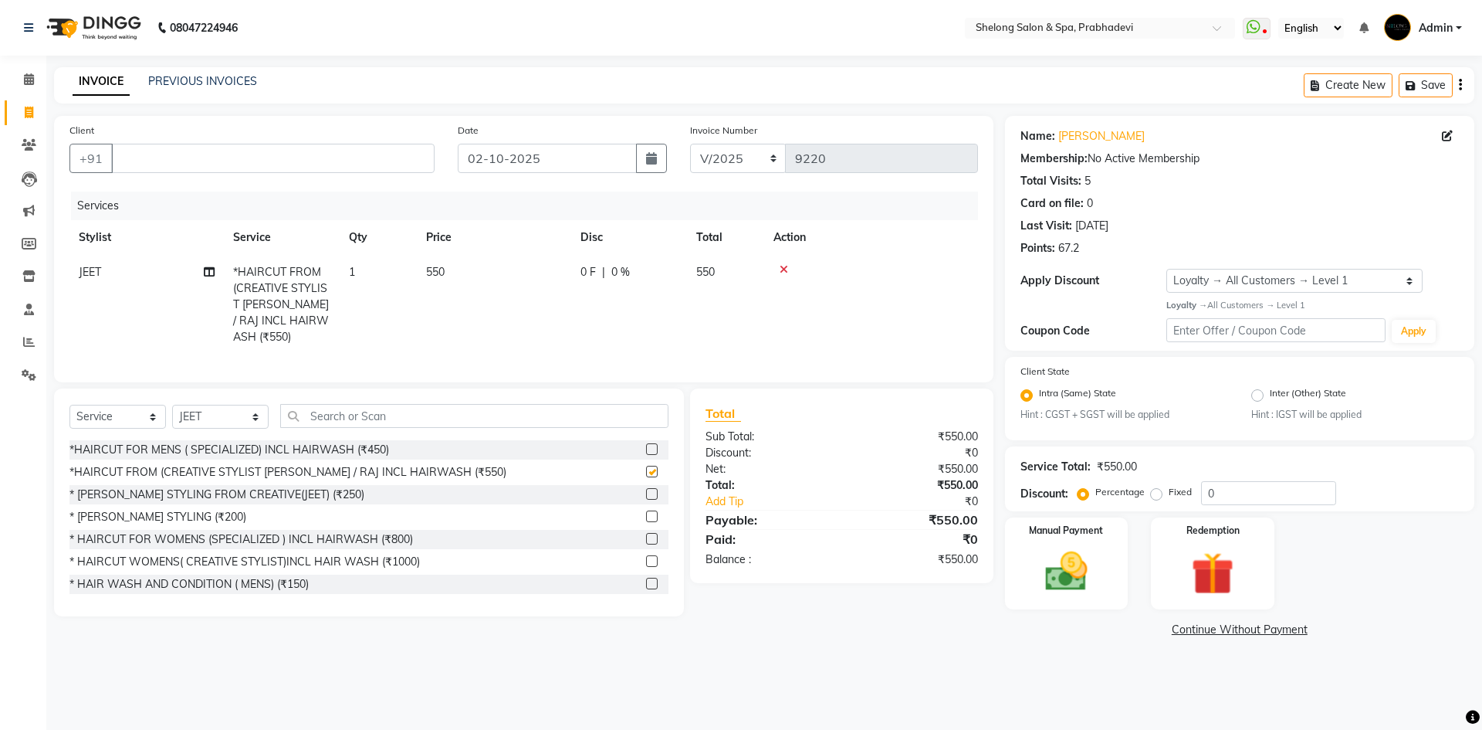
checkbox input "false"
click at [215, 415] on select "Select Stylist ( [PERSON_NAME] ) ( [PERSON_NAME] ) [PERSON_NAME] fojdur [PERSON…" at bounding box center [220, 417] width 96 height 24
select select "24970"
click at [172, 405] on select "Select Stylist ( [PERSON_NAME] ) ( [PERSON_NAME] ) [PERSON_NAME] fojdur [PERSON…" at bounding box center [220, 417] width 96 height 24
click at [220, 445] on div "*HAIRCUT FOR MENS ( SPECIALIZED) INCL HAIRWASH (₹450)" at bounding box center [229, 450] width 320 height 16
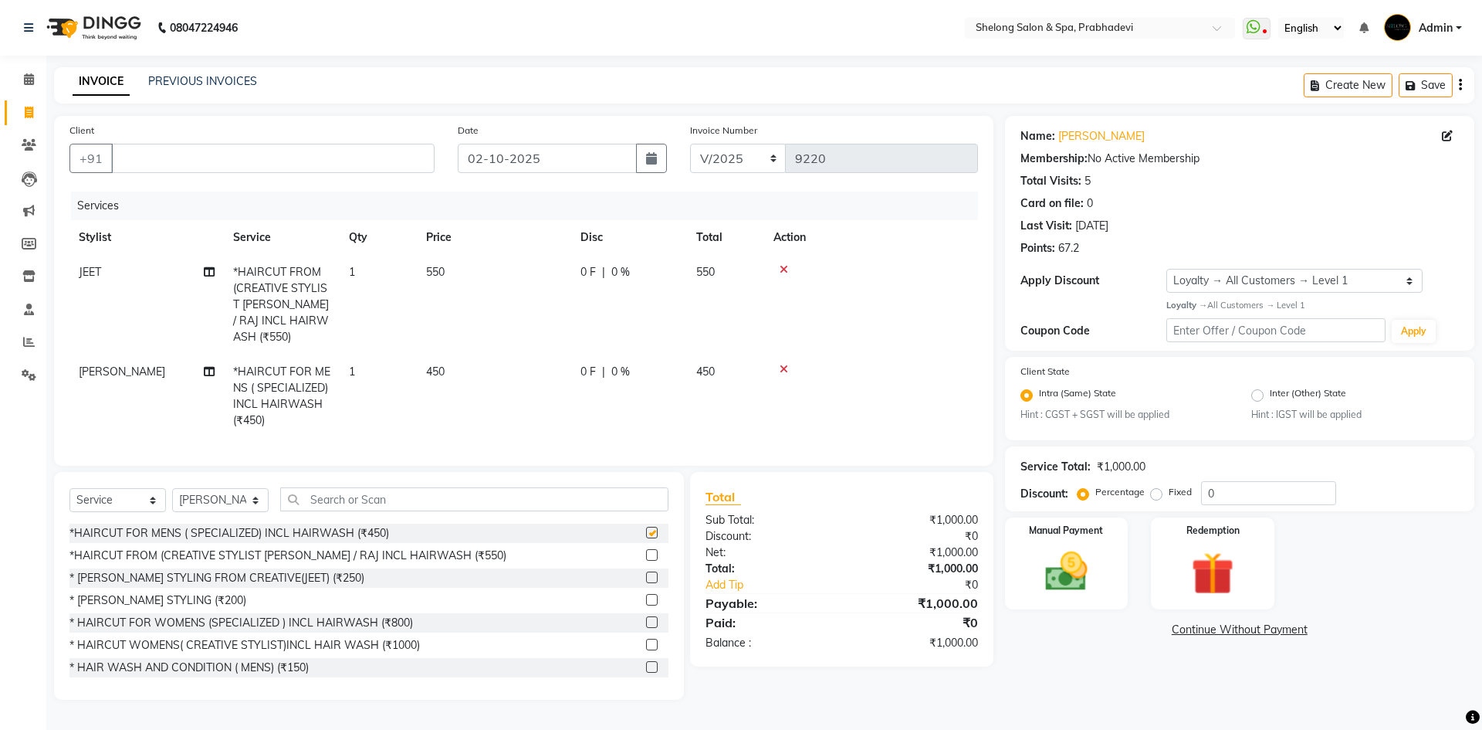
checkbox input "false"
click at [171, 594] on div "* [PERSON_NAME] STYLING (₹200)" at bounding box center [157, 600] width 177 height 16
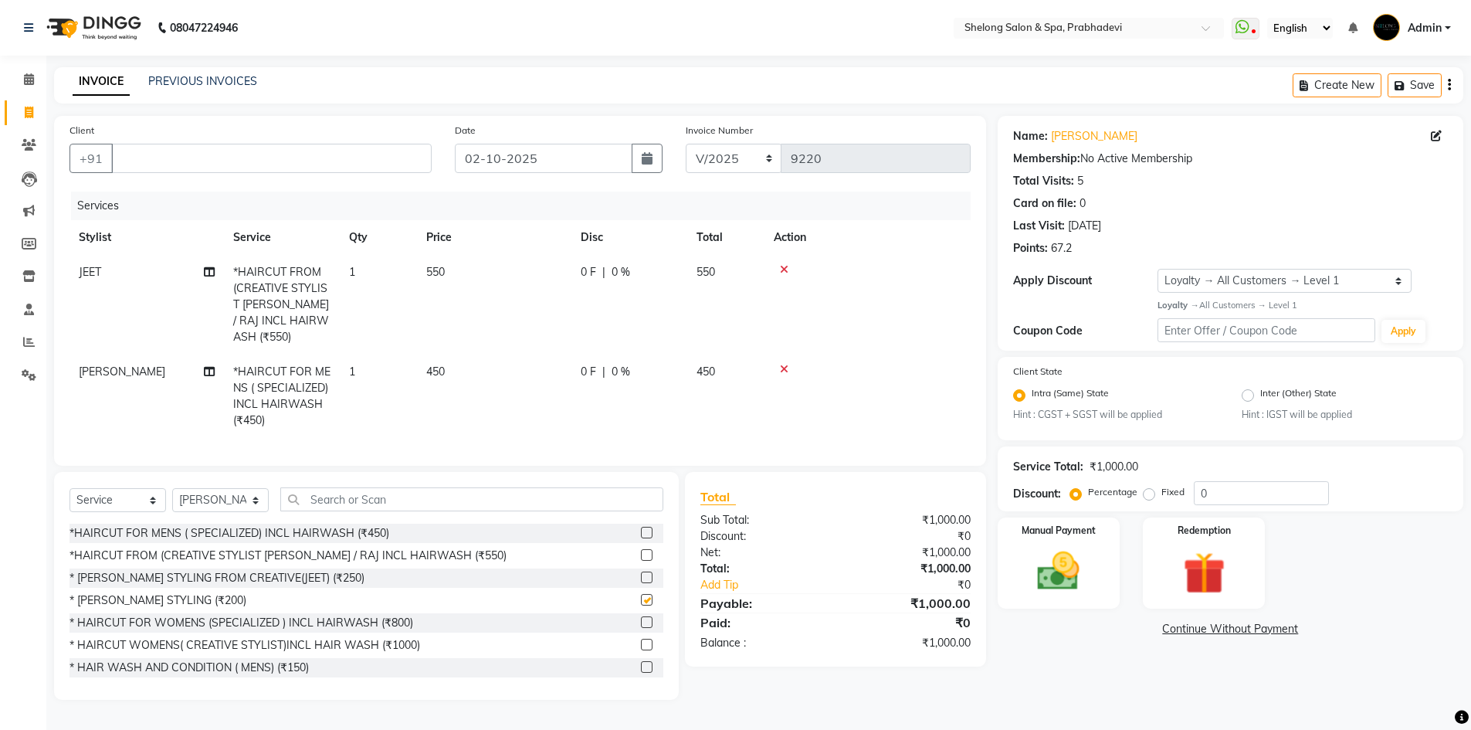
checkbox input "false"
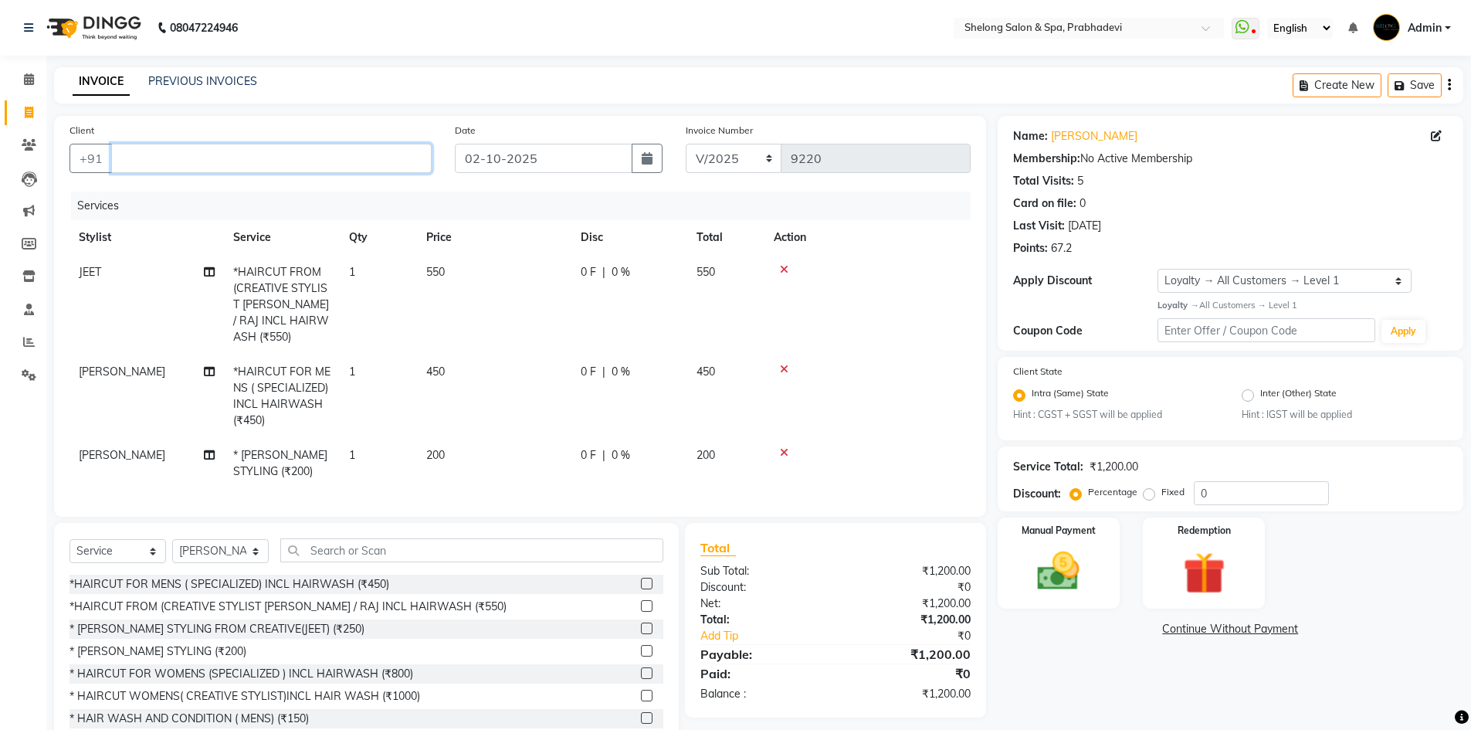
click at [402, 161] on input "Client" at bounding box center [271, 158] width 320 height 29
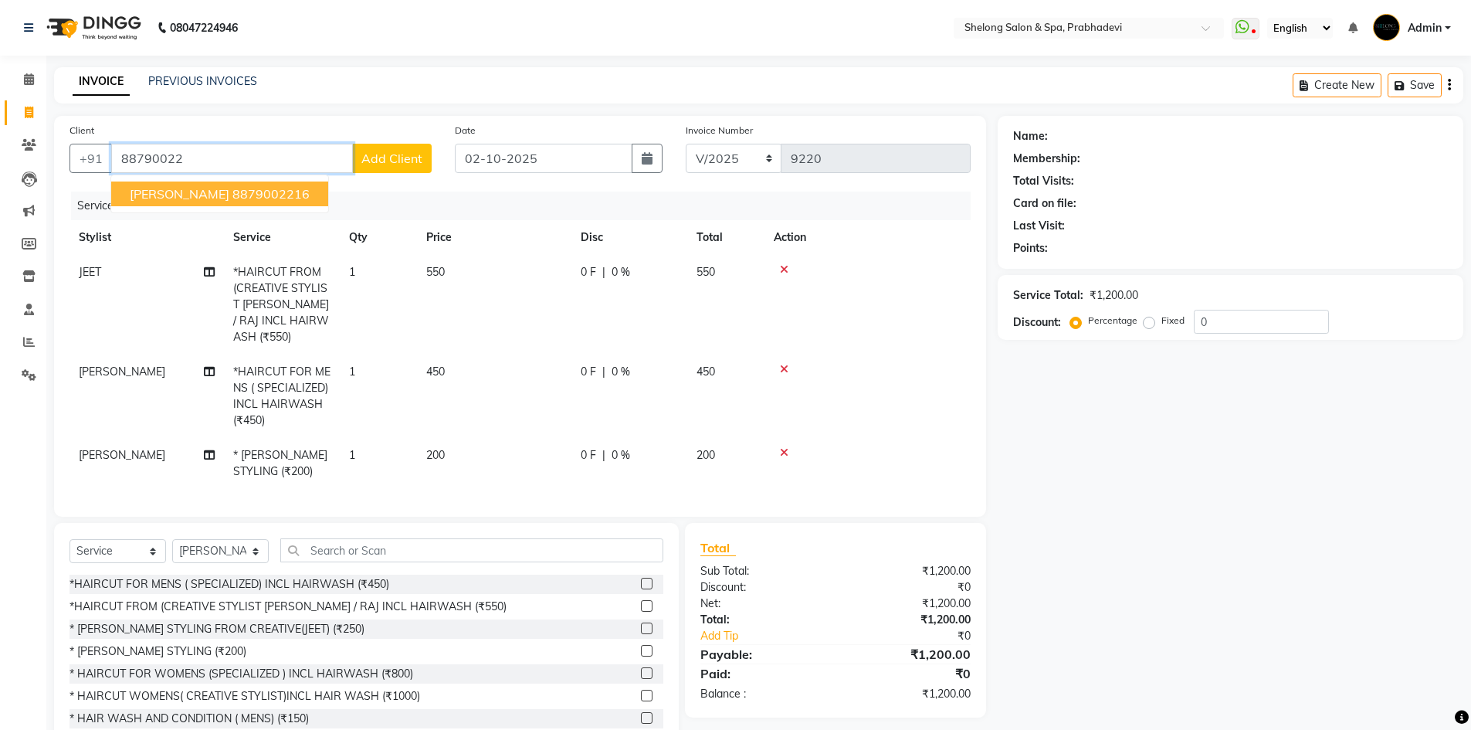
click at [232, 196] on ngb-highlight "8879002216" at bounding box center [270, 193] width 77 height 15
type input "8879002216"
select select "2: Object"
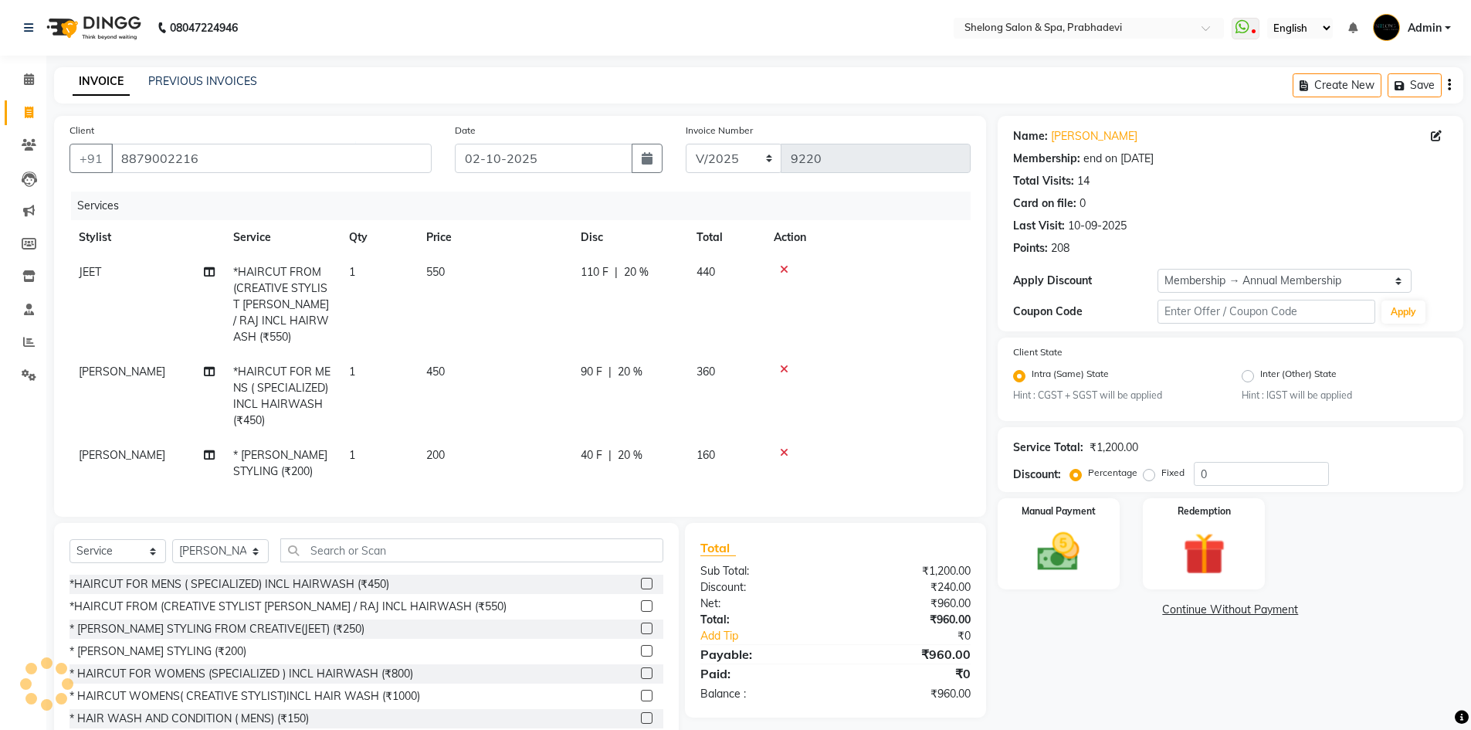
type input "20"
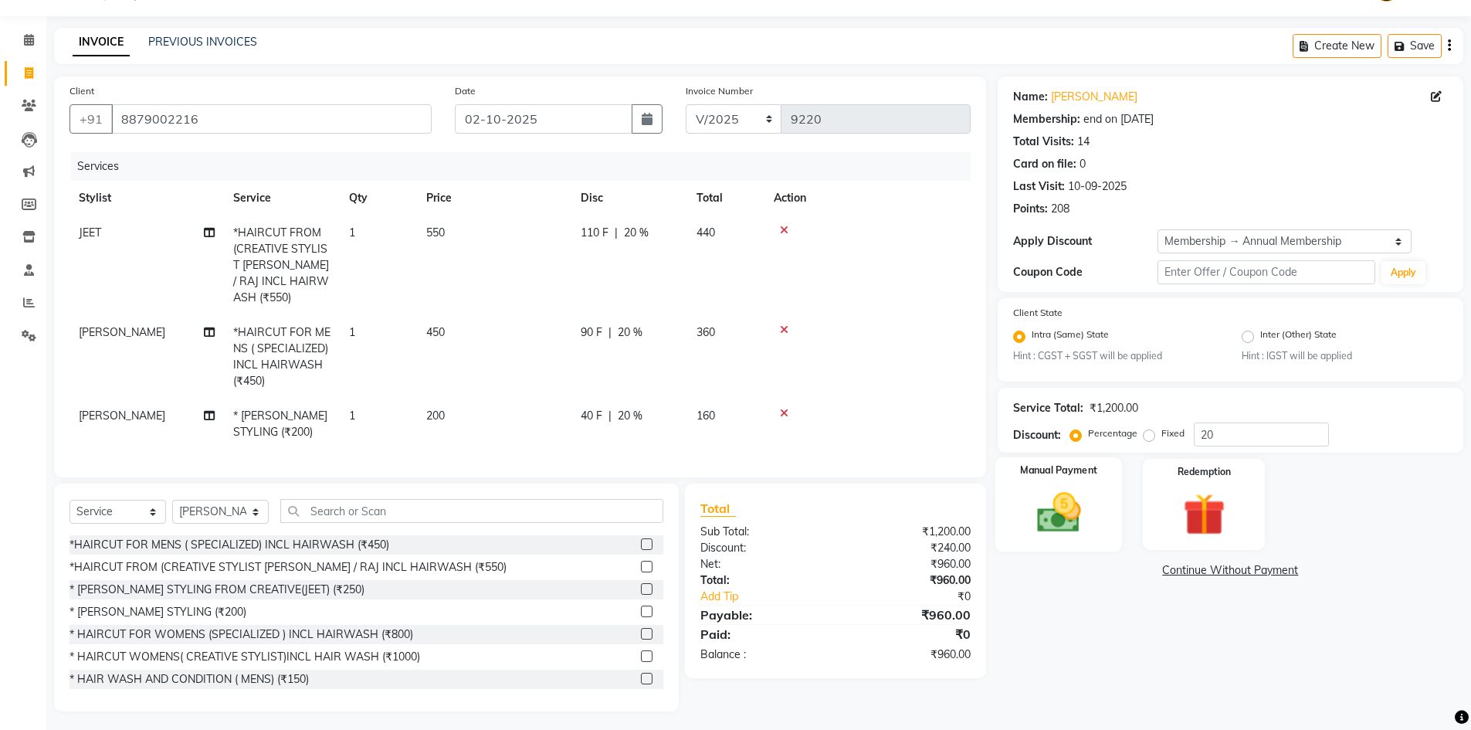
click at [1073, 503] on img at bounding box center [1058, 513] width 71 height 50
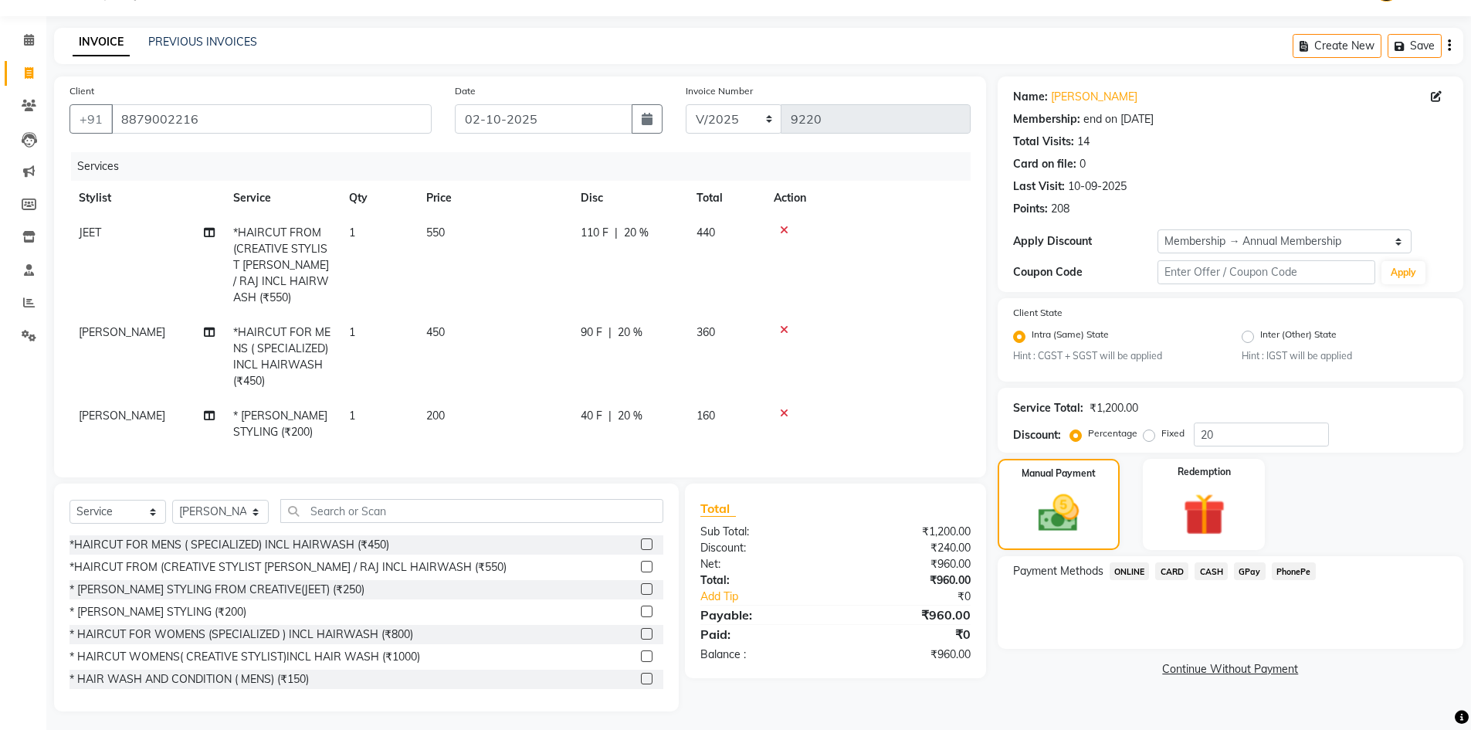
click at [1252, 577] on span "GPay" at bounding box center [1250, 571] width 32 height 18
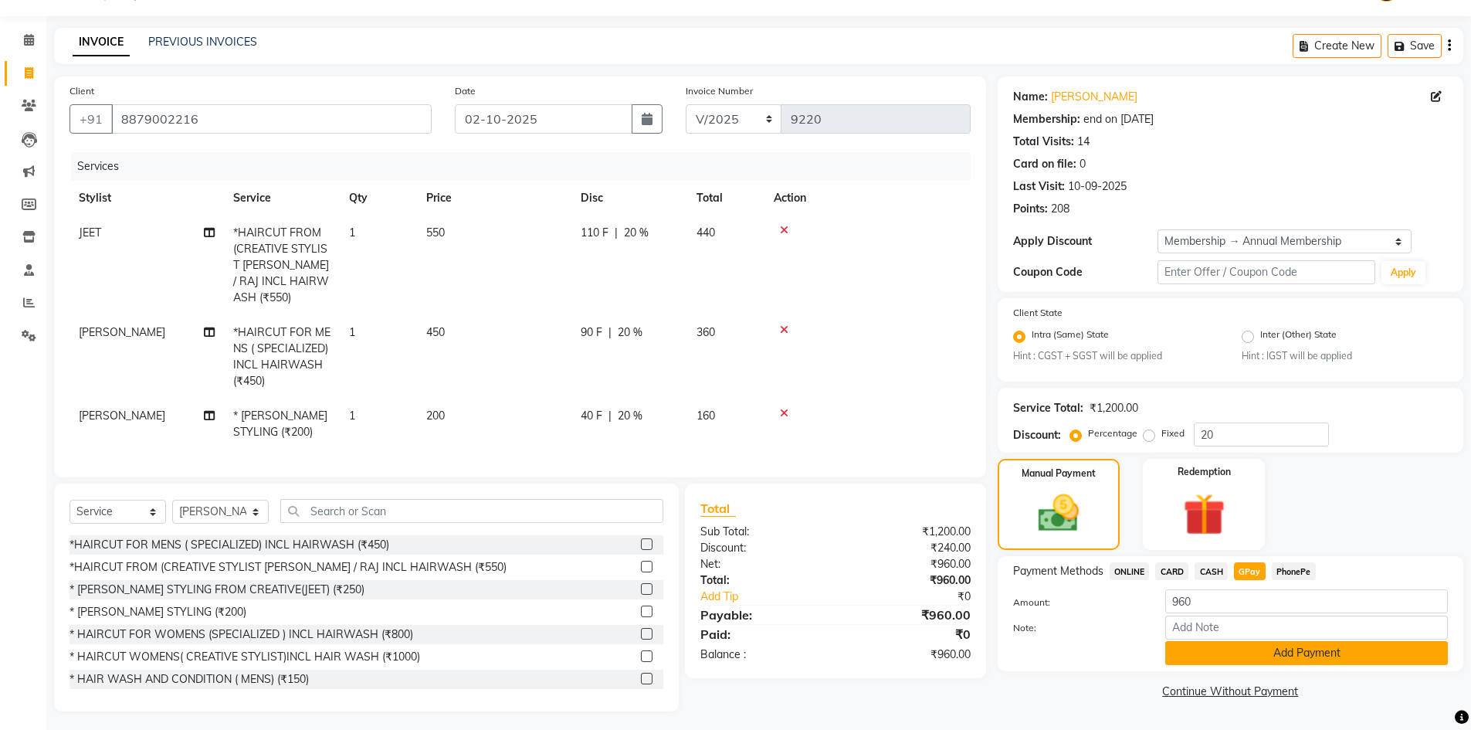
click at [1197, 653] on button "Add Payment" at bounding box center [1306, 653] width 283 height 24
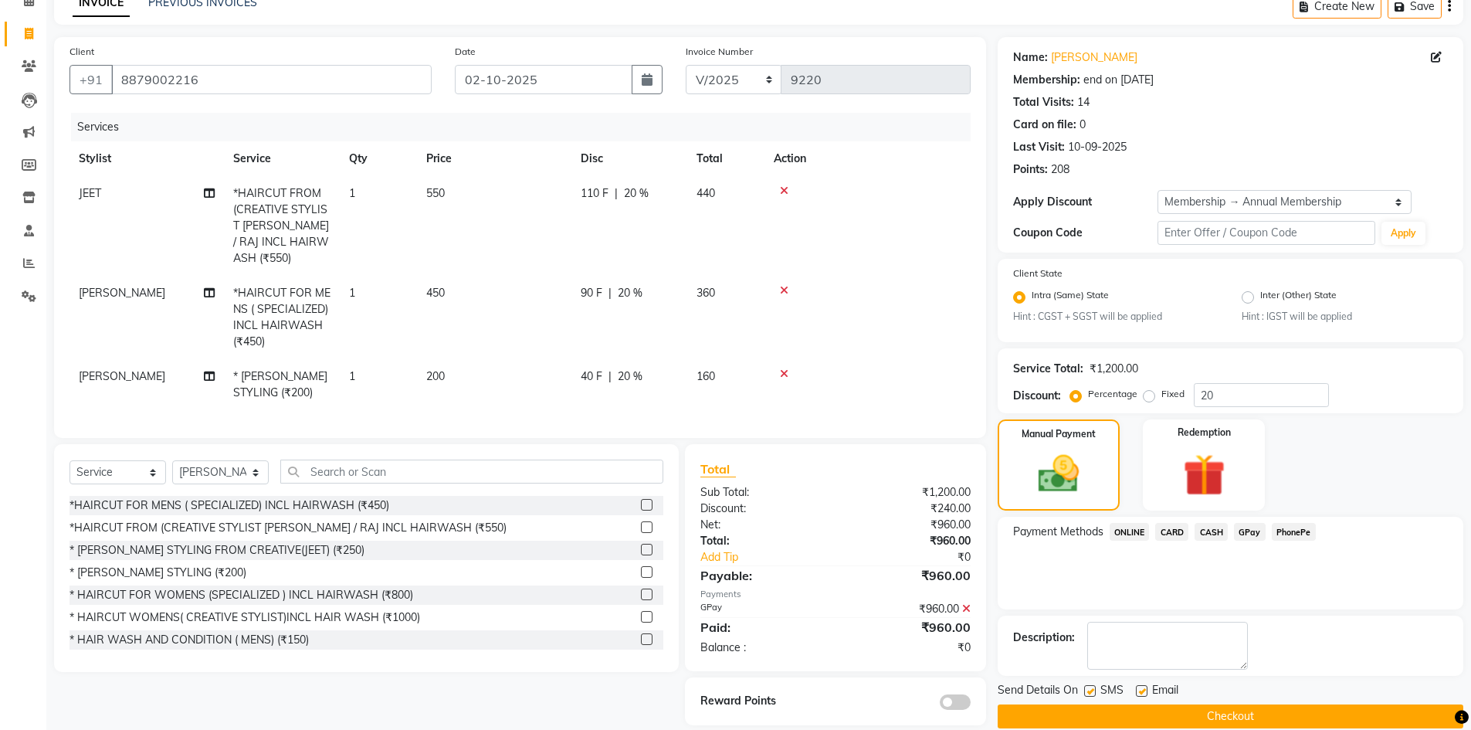
scroll to position [100, 0]
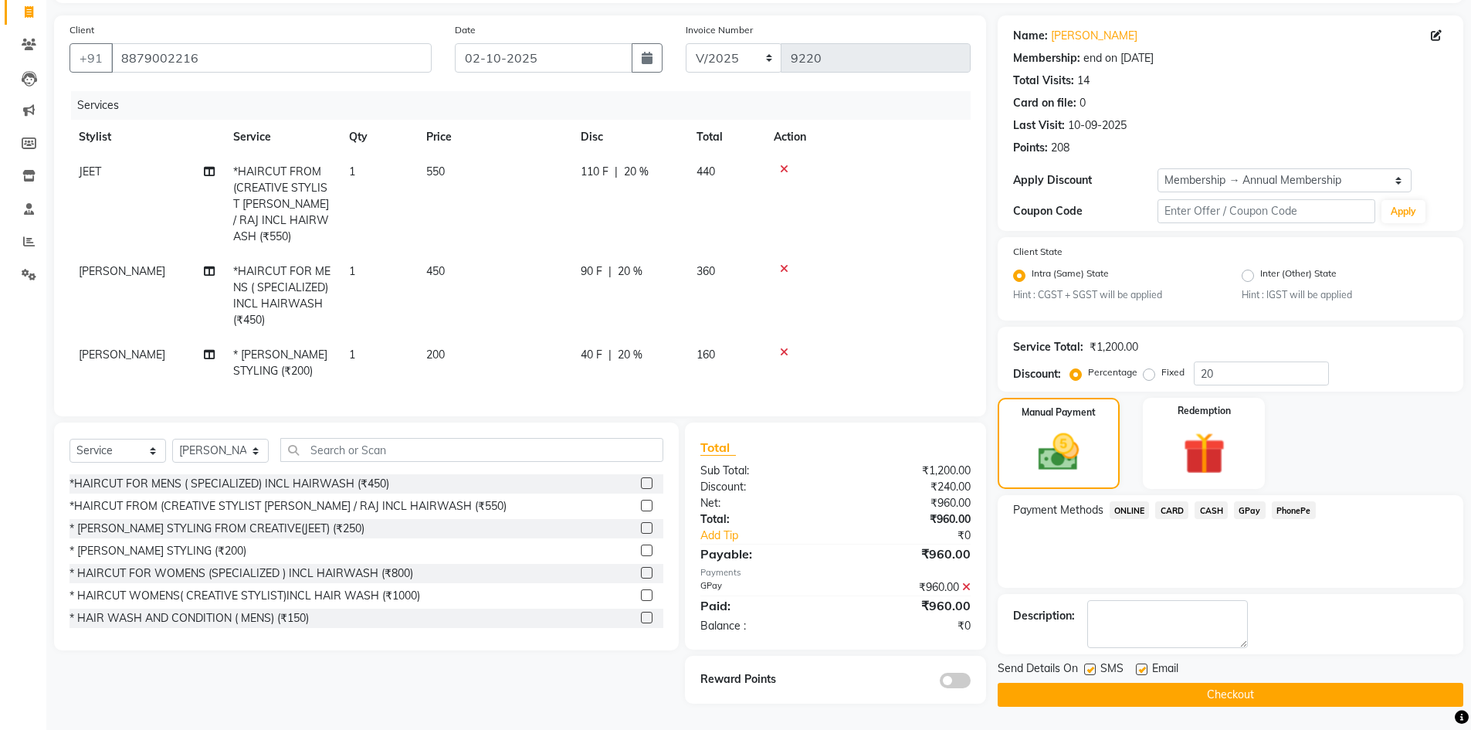
click at [953, 672] on span at bounding box center [954, 679] width 31 height 15
click at [970, 682] on input "checkbox" at bounding box center [970, 682] width 0 height 0
click at [1101, 692] on button "Checkout" at bounding box center [1229, 694] width 465 height 24
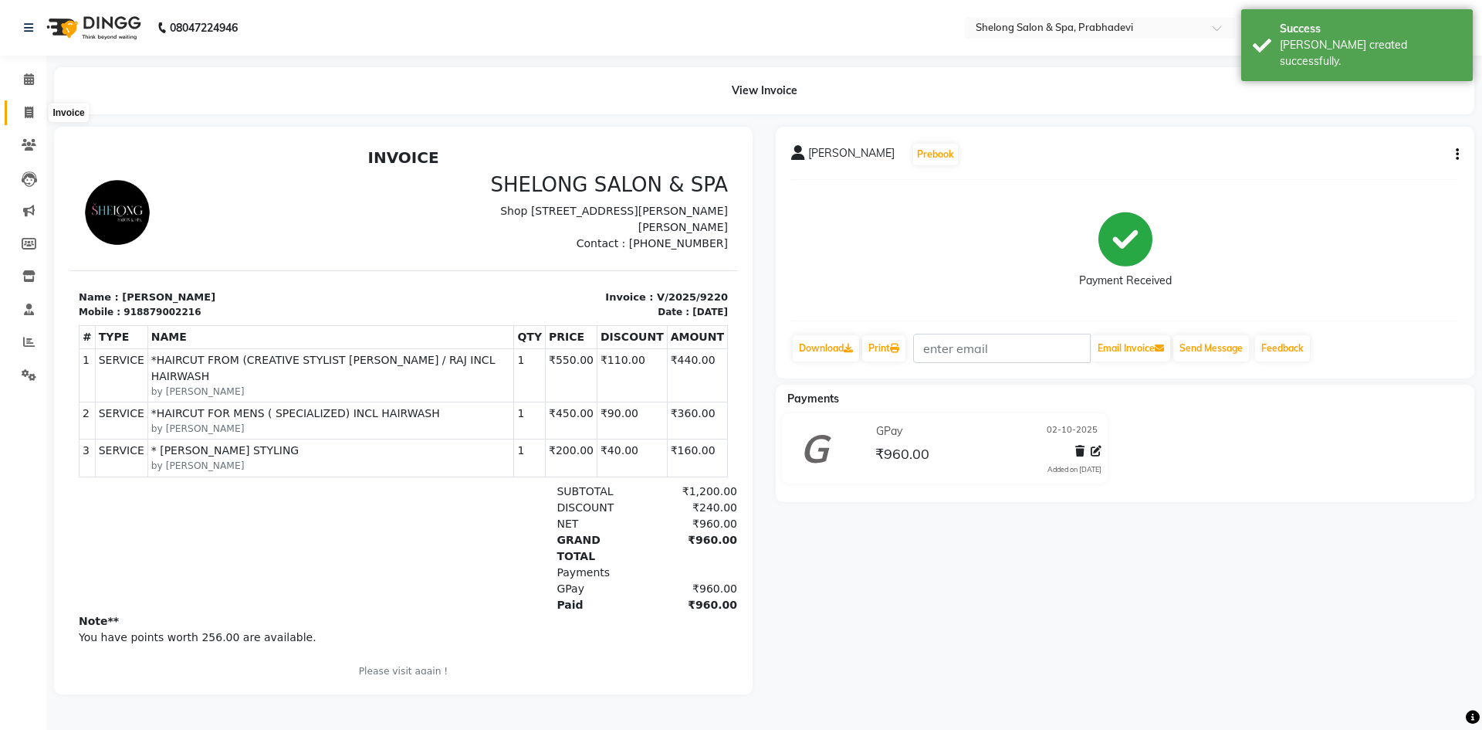
click at [36, 108] on span at bounding box center [28, 113] width 27 height 18
select select "service"
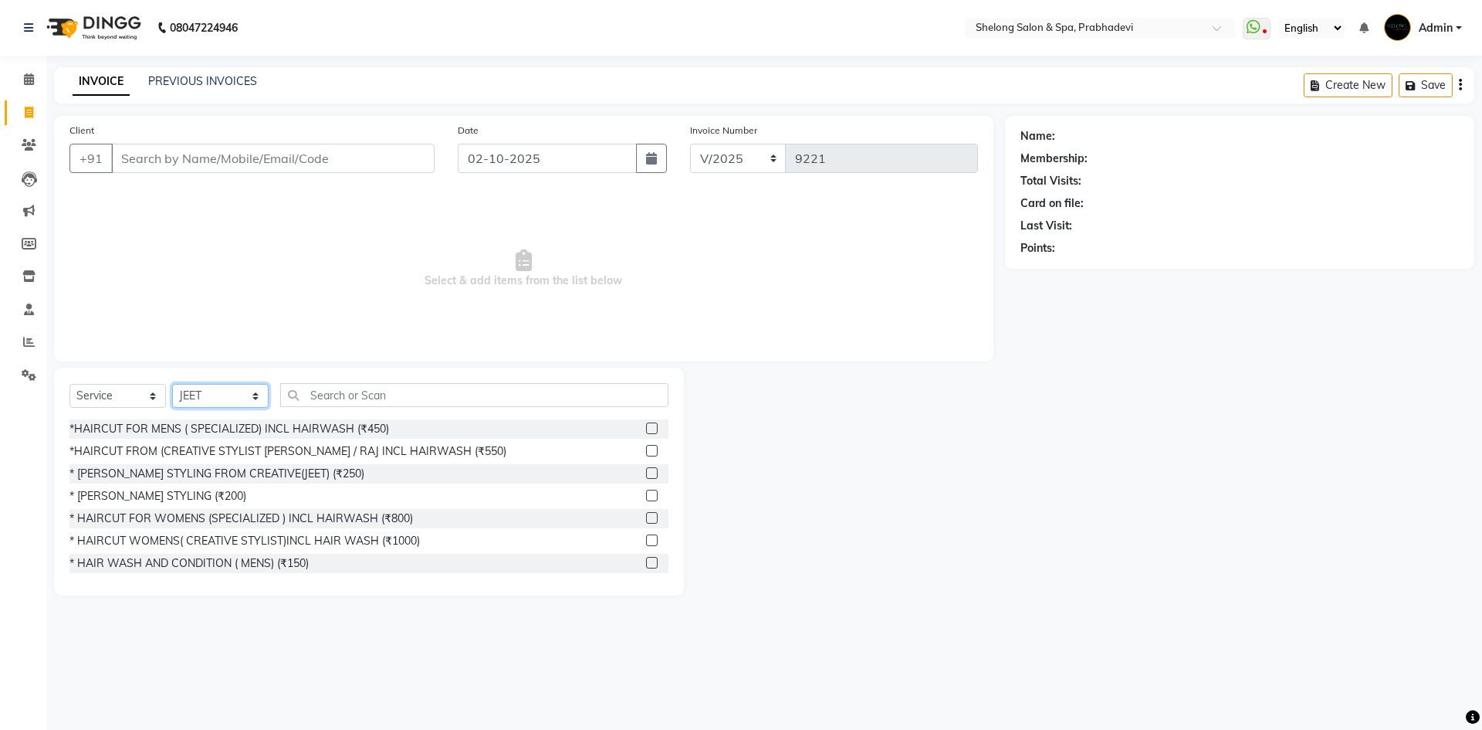
click at [207, 392] on select "Select Stylist ( [PERSON_NAME] ) ( [PERSON_NAME] ) [PERSON_NAME] fojdur [PERSON…" at bounding box center [220, 396] width 96 height 24
select select "66706"
click at [172, 384] on select "Select Stylist ( [PERSON_NAME] ) ( [PERSON_NAME] ) [PERSON_NAME] fojdur [PERSON…" at bounding box center [220, 396] width 96 height 24
click at [162, 500] on div "* [PERSON_NAME] STYLING (₹200)" at bounding box center [157, 496] width 177 height 16
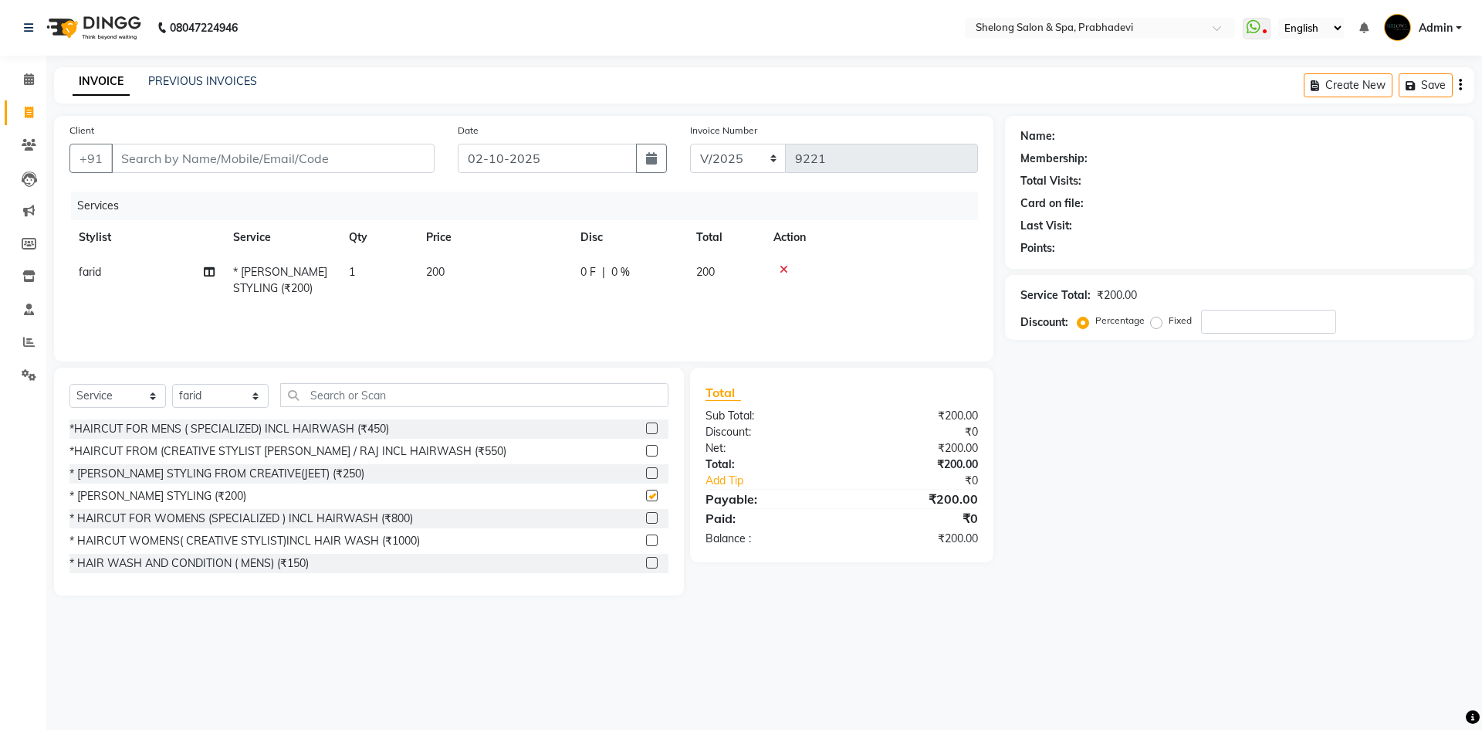
checkbox input "false"
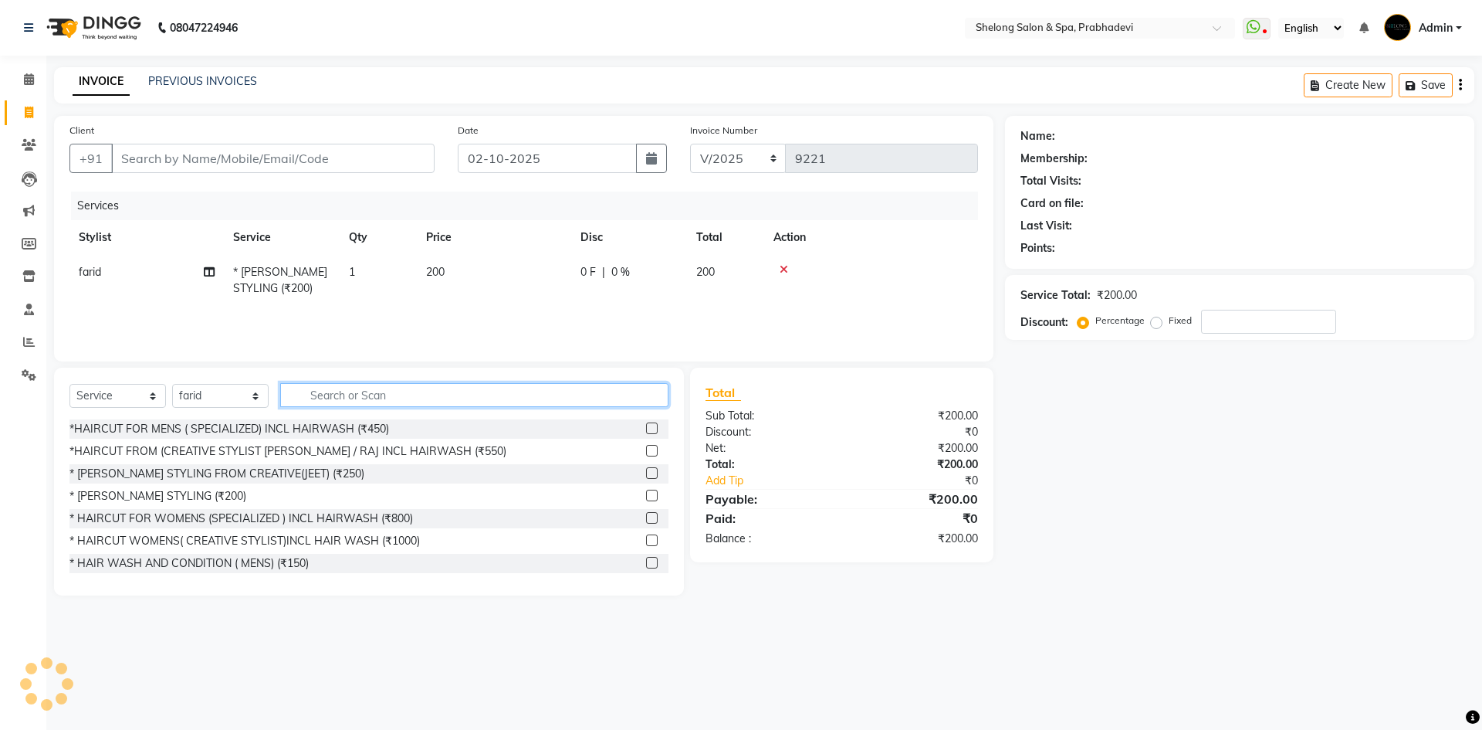
click at [336, 394] on input "text" at bounding box center [474, 395] width 388 height 24
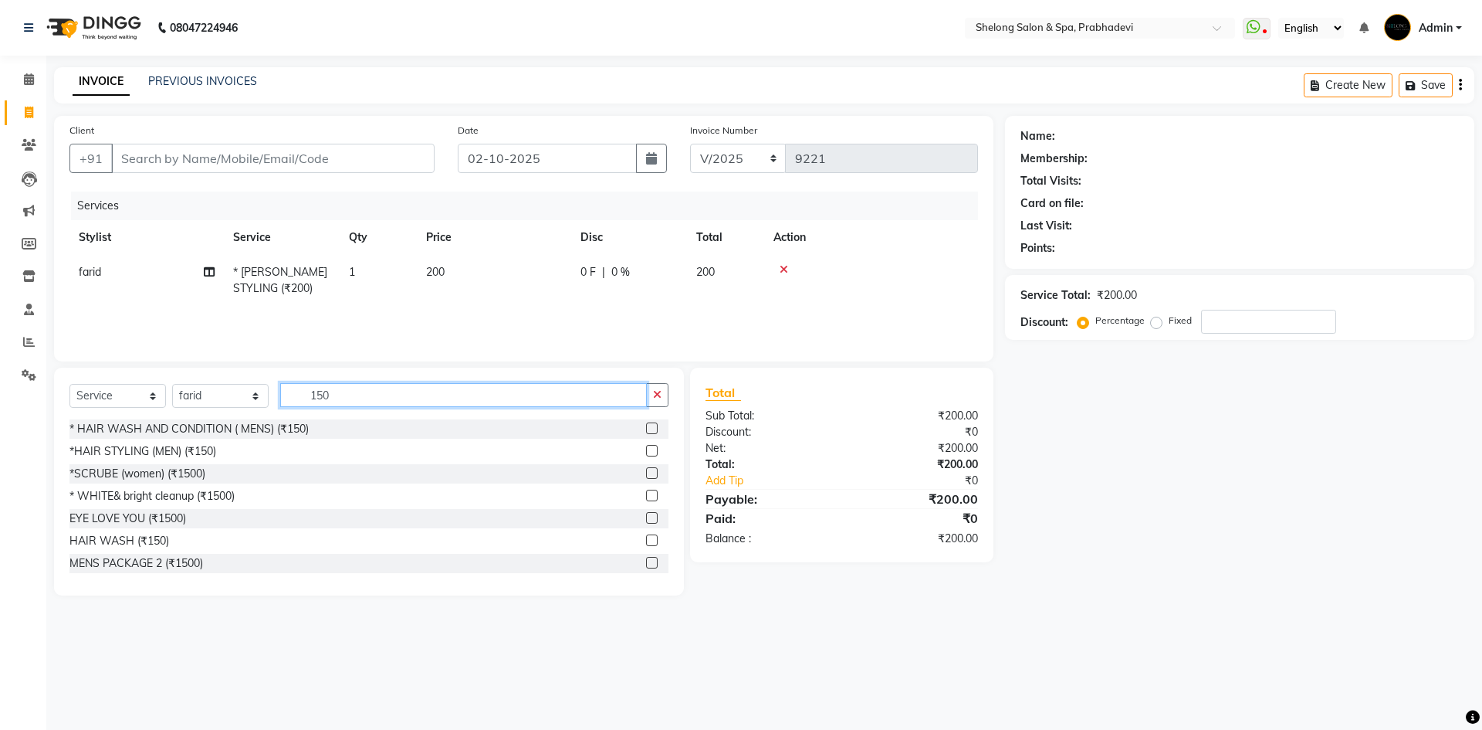
type input "150"
click at [198, 418] on div "Select Service Product Membership Package Voucher Prepaid Gift Card Select Styl…" at bounding box center [368, 401] width 599 height 36
click at [195, 430] on div "* HAIR WASH AND CONDITION ( MENS) (₹150)" at bounding box center [188, 429] width 239 height 16
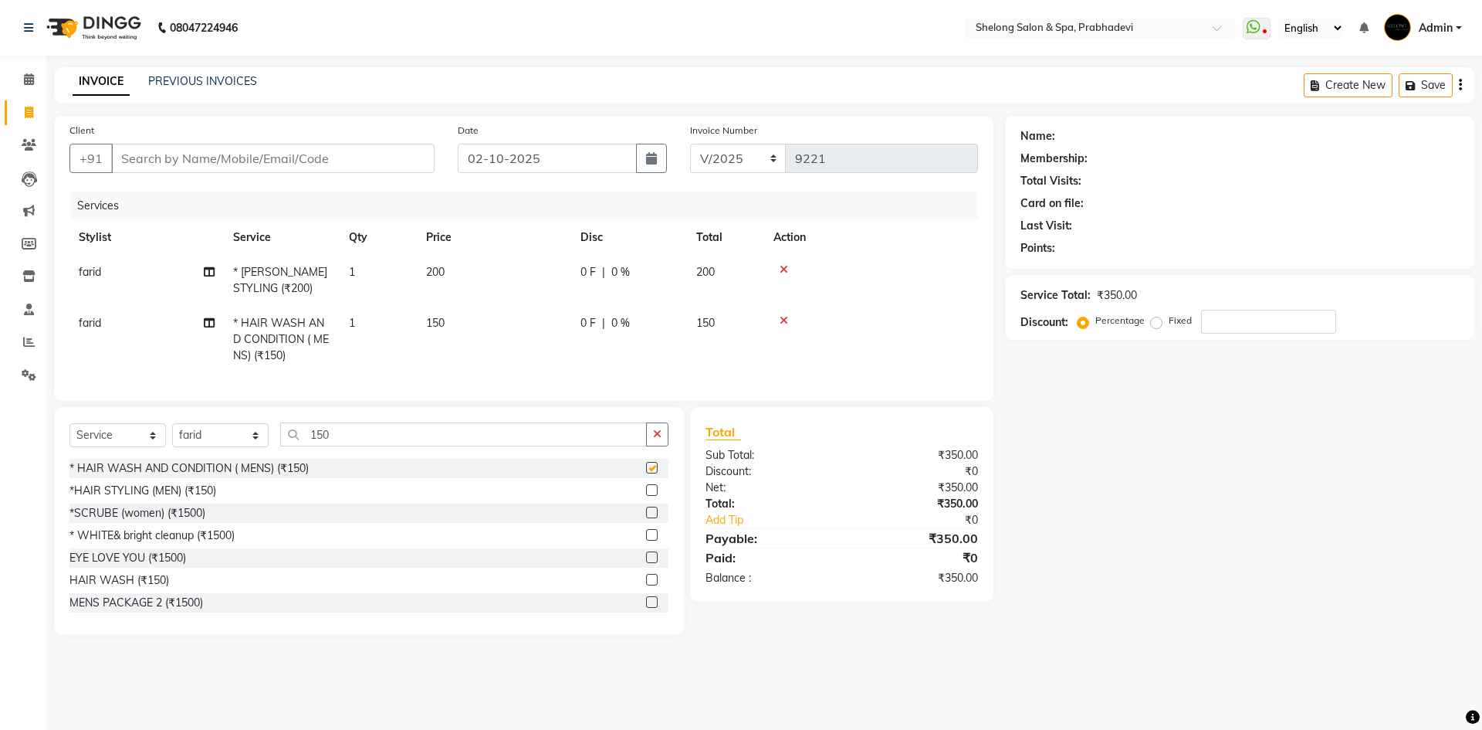
checkbox input "false"
click at [653, 439] on icon "button" at bounding box center [657, 433] width 8 height 11
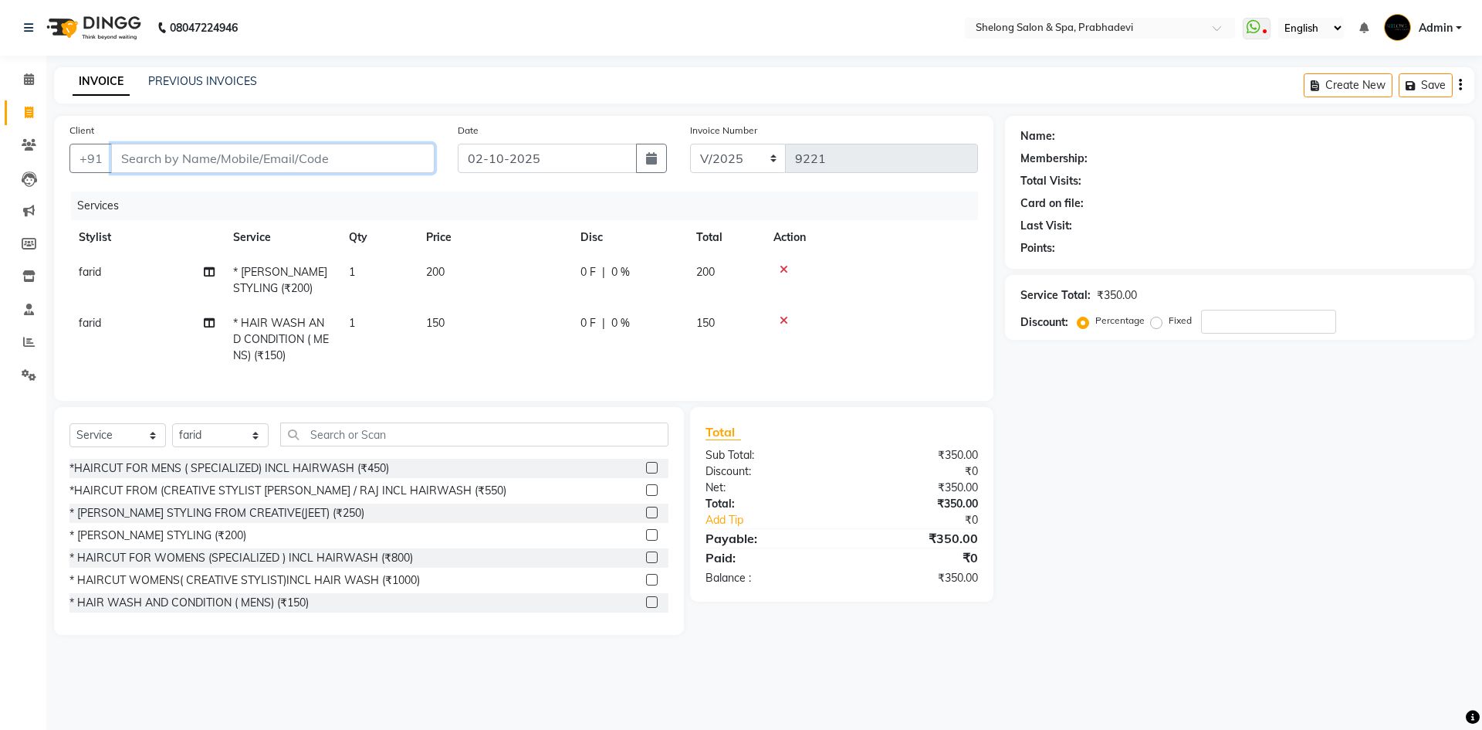
click at [381, 156] on input "Client" at bounding box center [272, 158] width 323 height 29
type input "9"
type input "0"
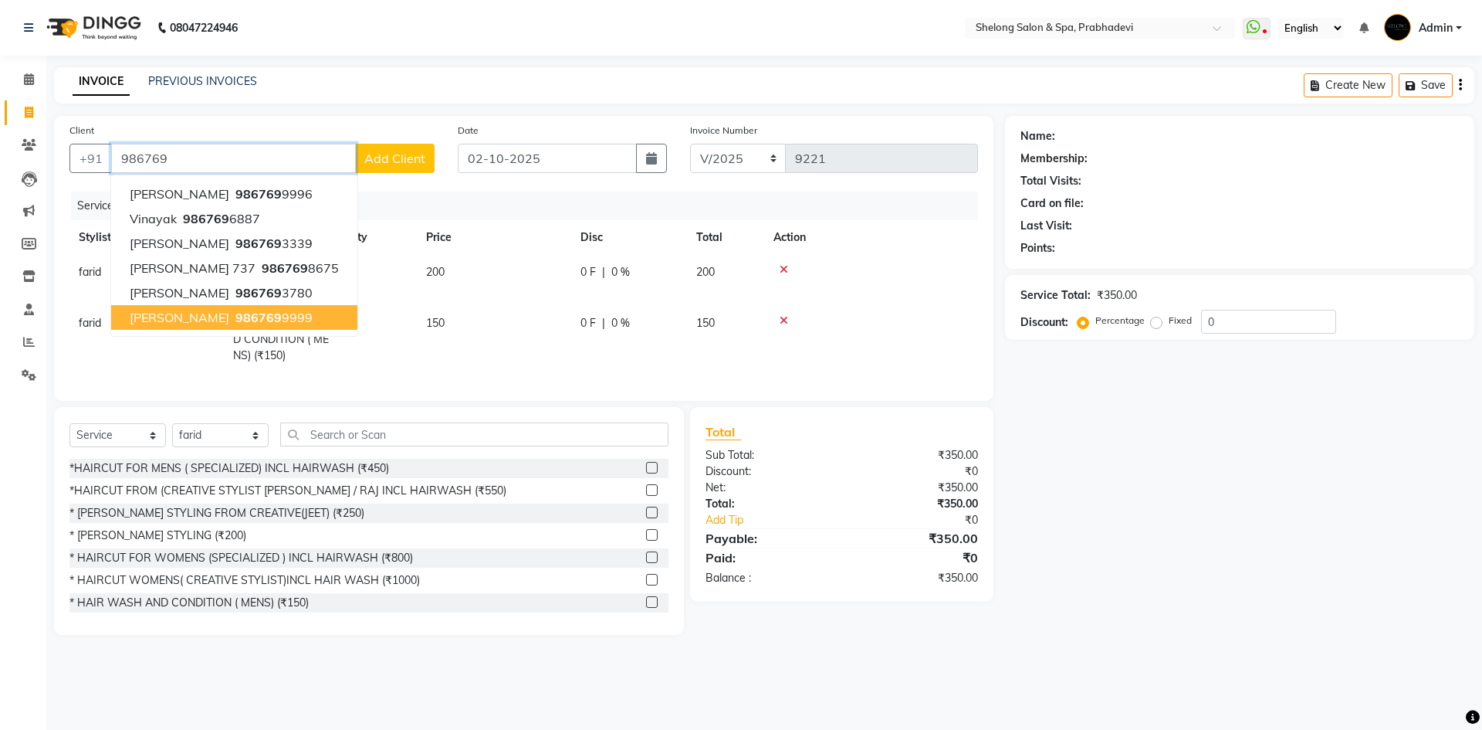
click at [241, 317] on ngb-highlight "986769 9999" at bounding box center [272, 317] width 80 height 15
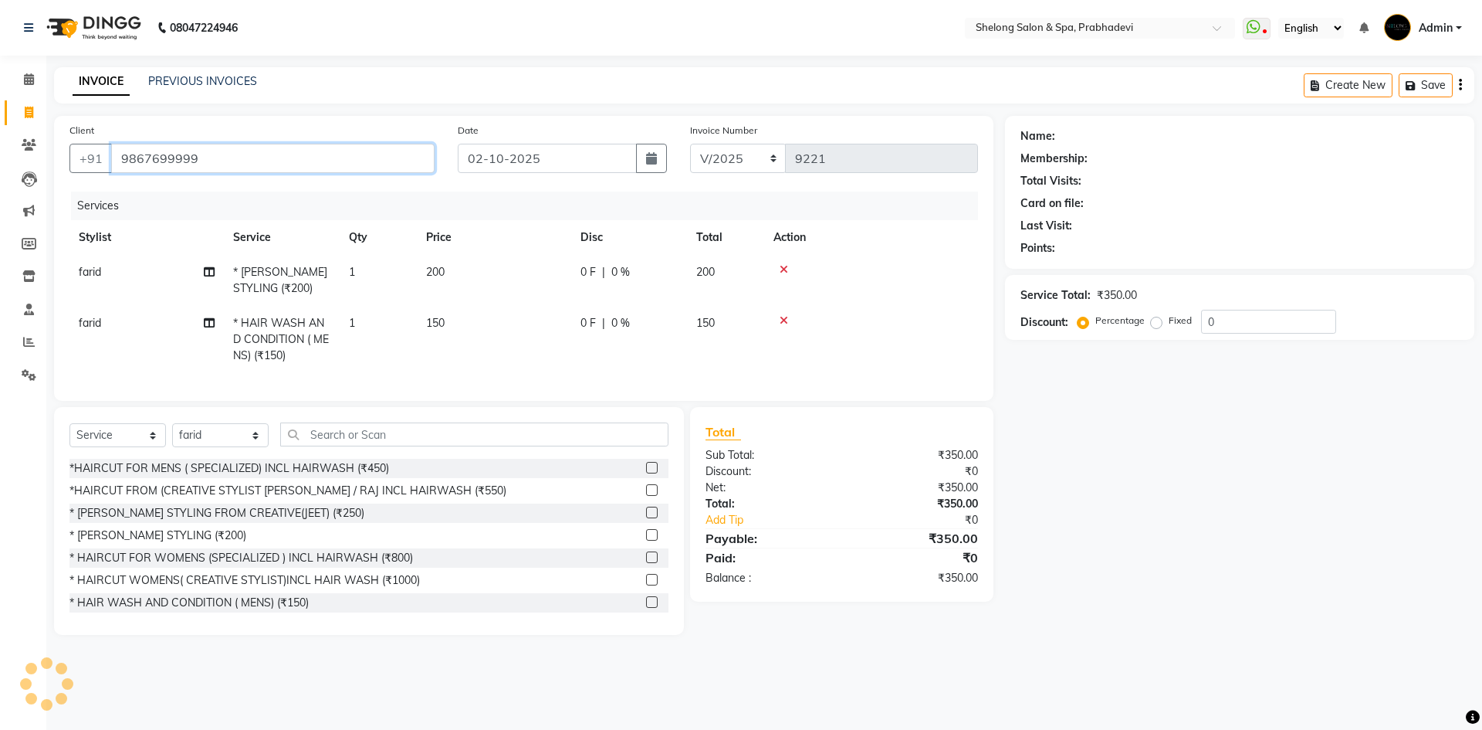
type input "9867699999"
select select "1: Object"
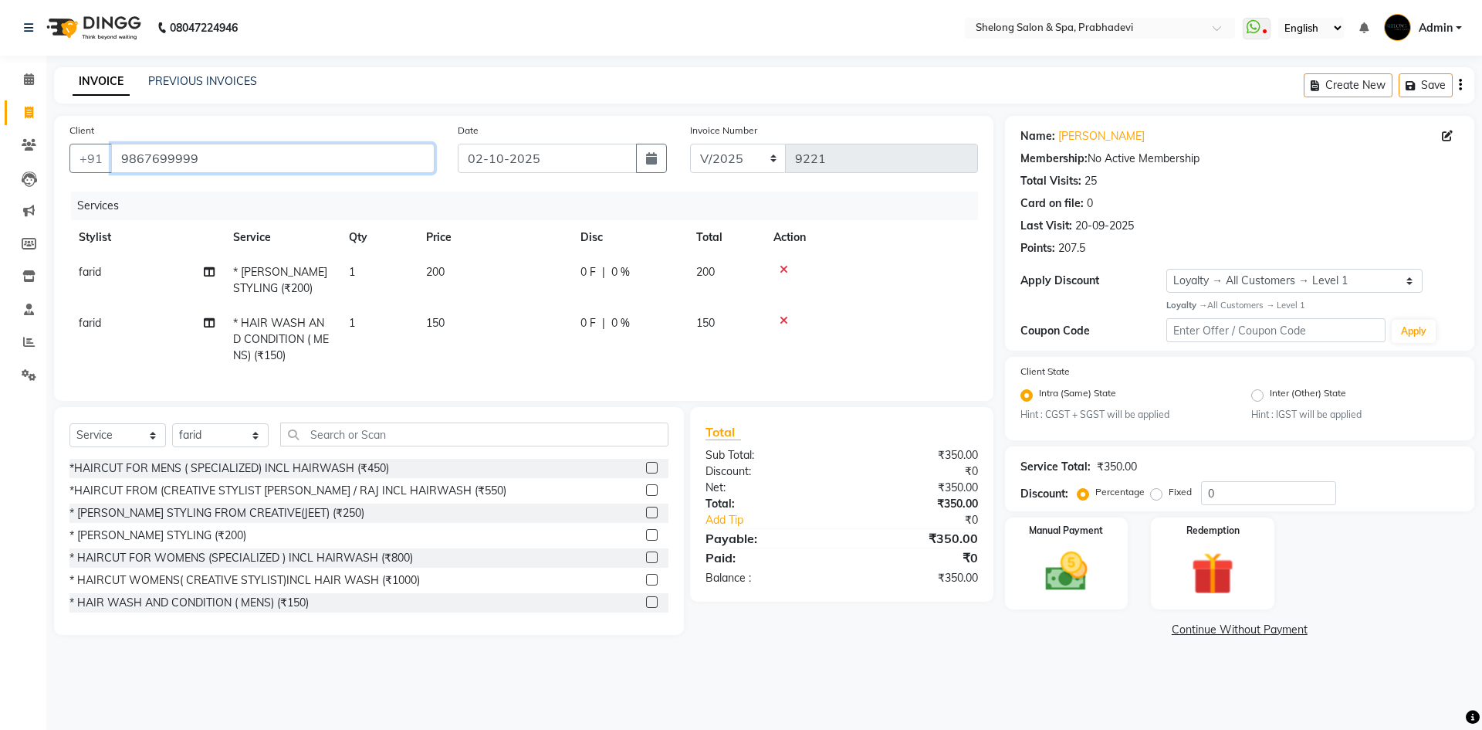
click at [219, 155] on input "9867699999" at bounding box center [272, 158] width 323 height 29
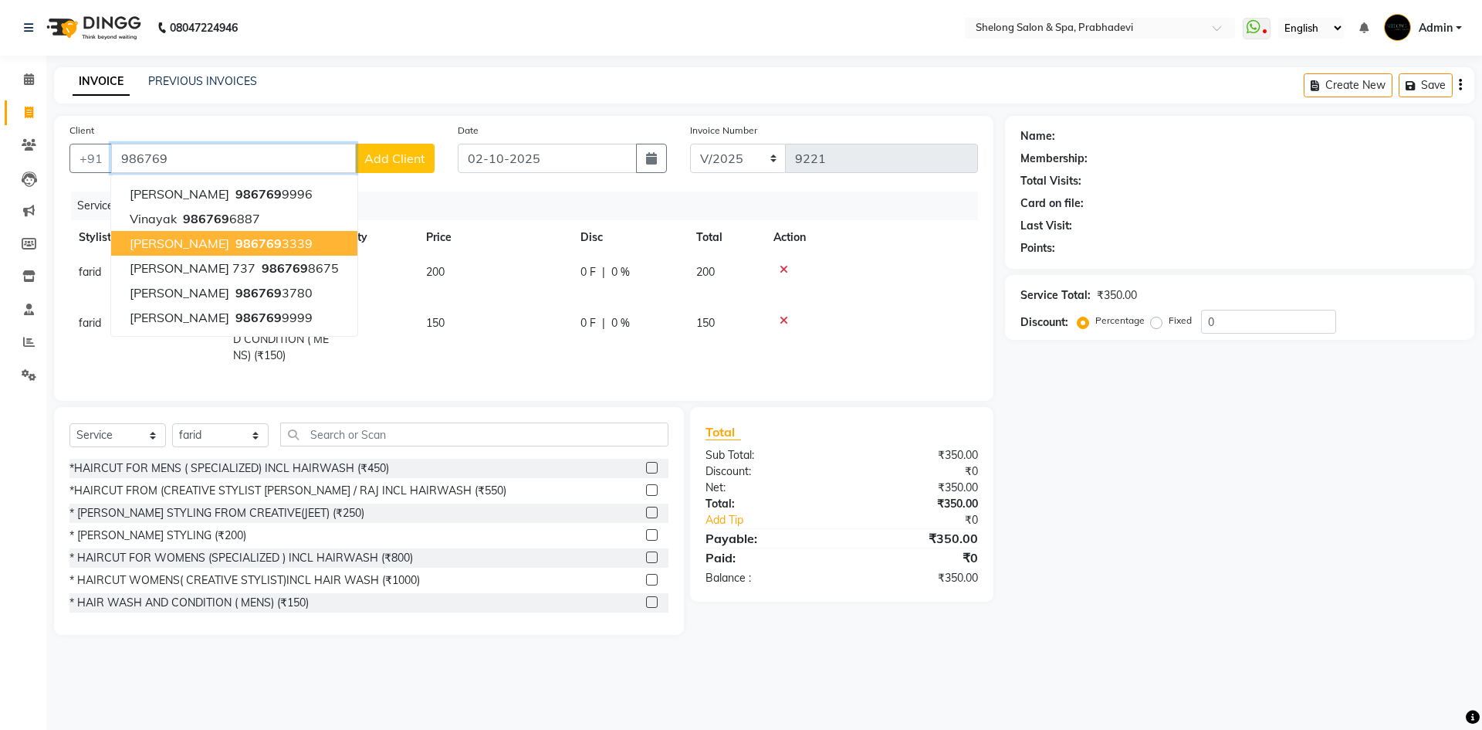
click at [235, 248] on span "986769" at bounding box center [258, 242] width 46 height 15
type input "9867693339"
select select "2: Object"
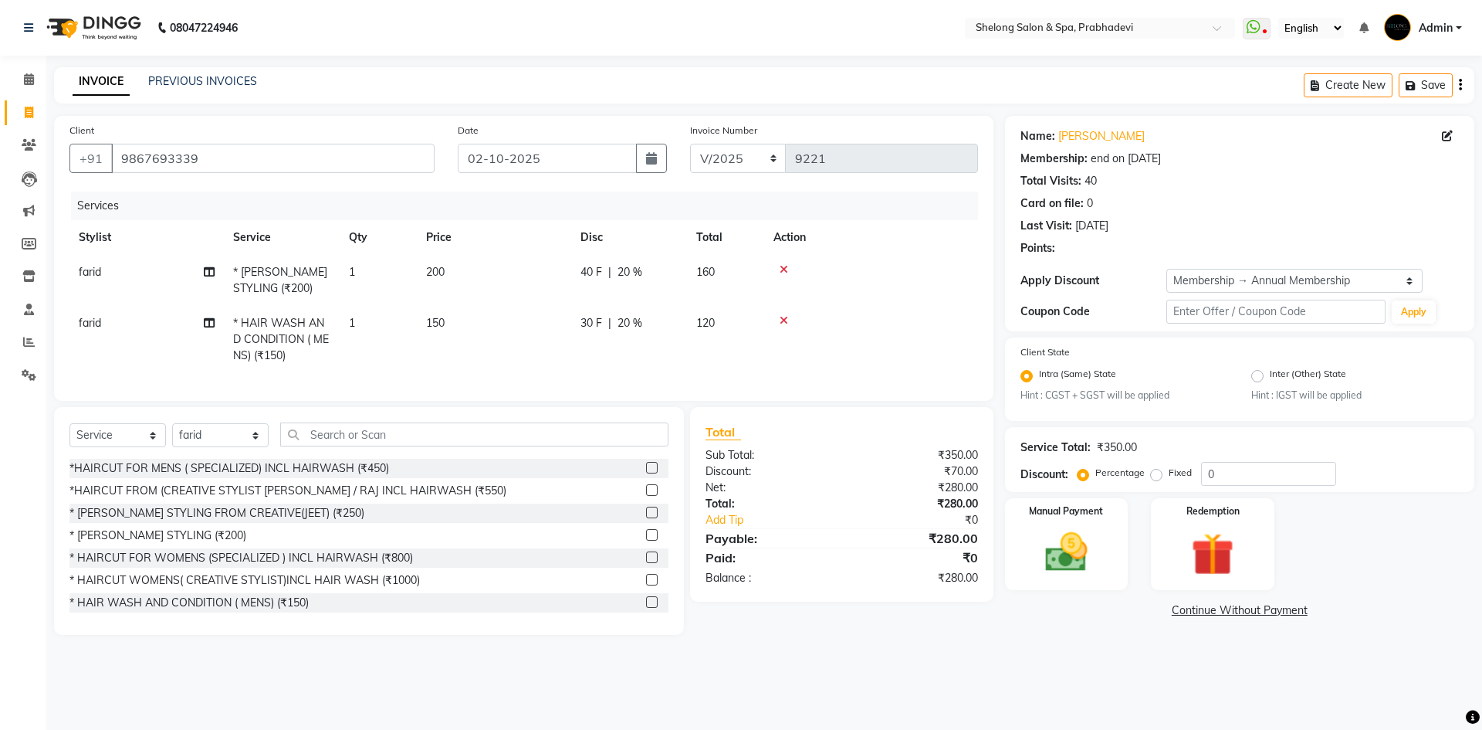
type input "20"
click at [1077, 568] on img at bounding box center [1067, 552] width 72 height 51
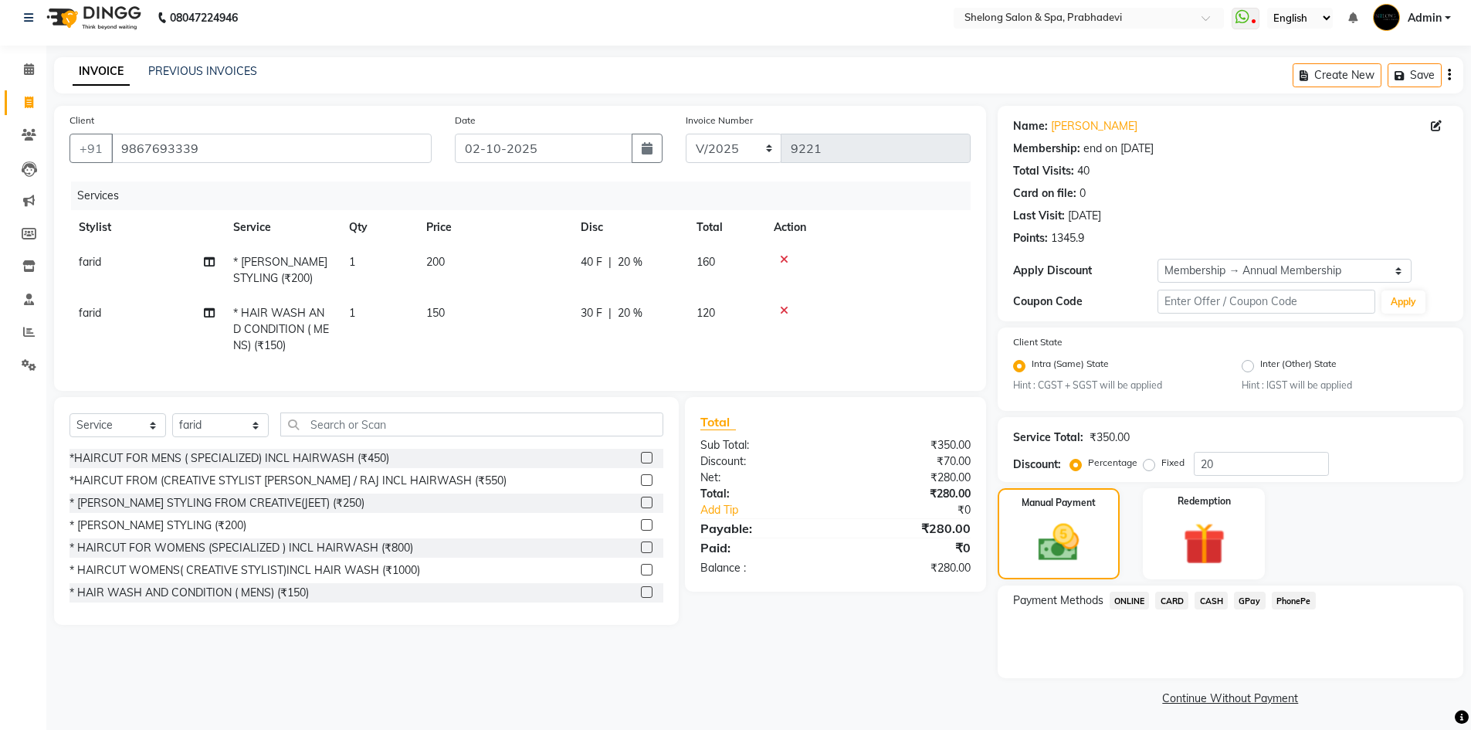
scroll to position [13, 0]
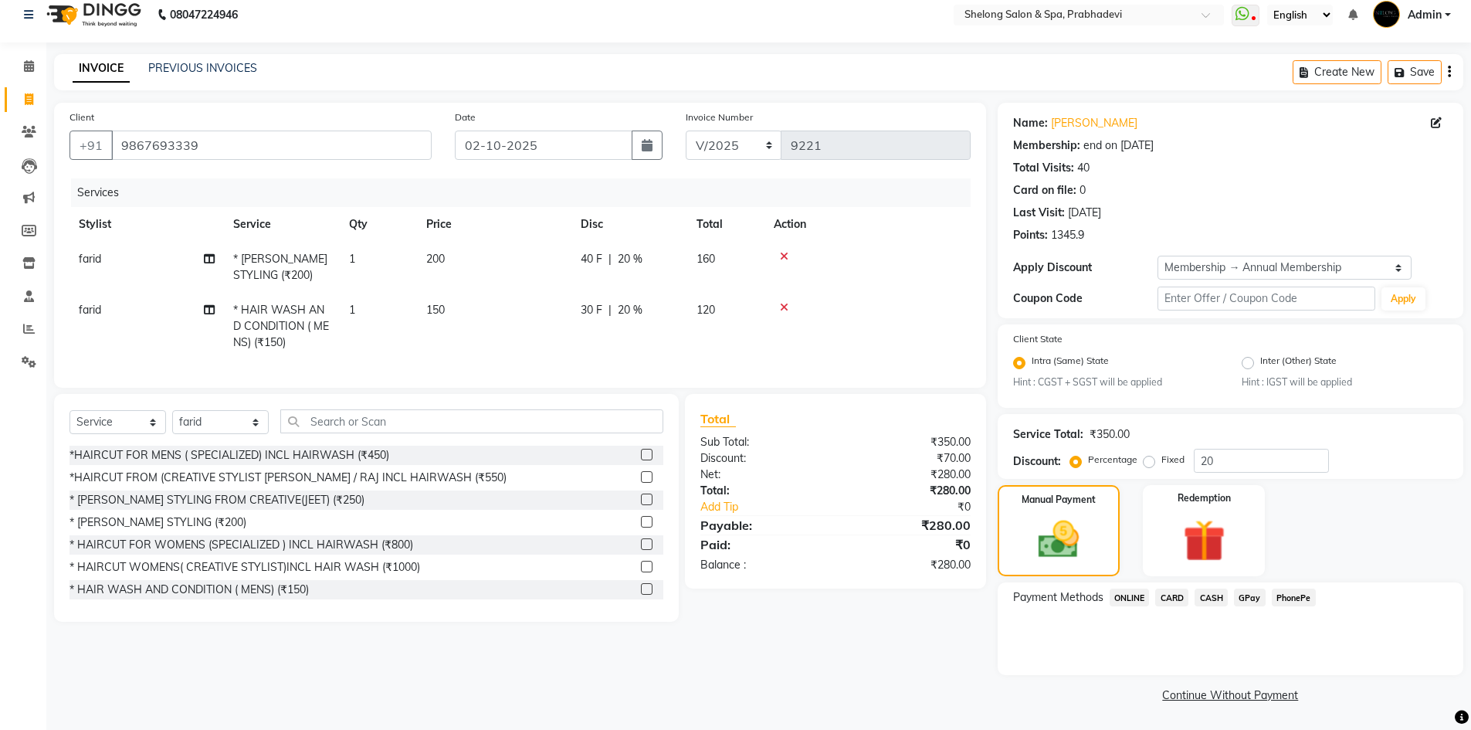
click at [1246, 600] on span "GPay" at bounding box center [1250, 597] width 32 height 18
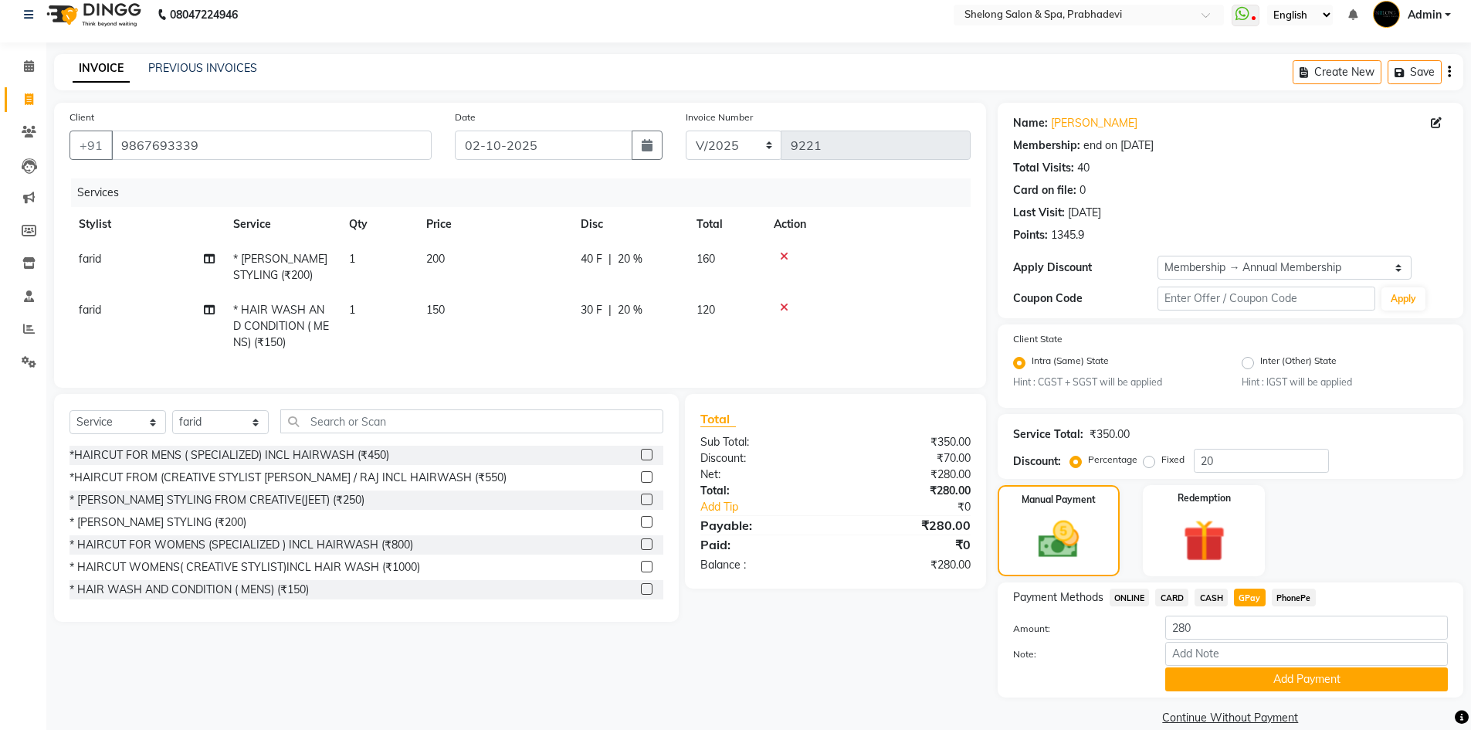
scroll to position [36, 0]
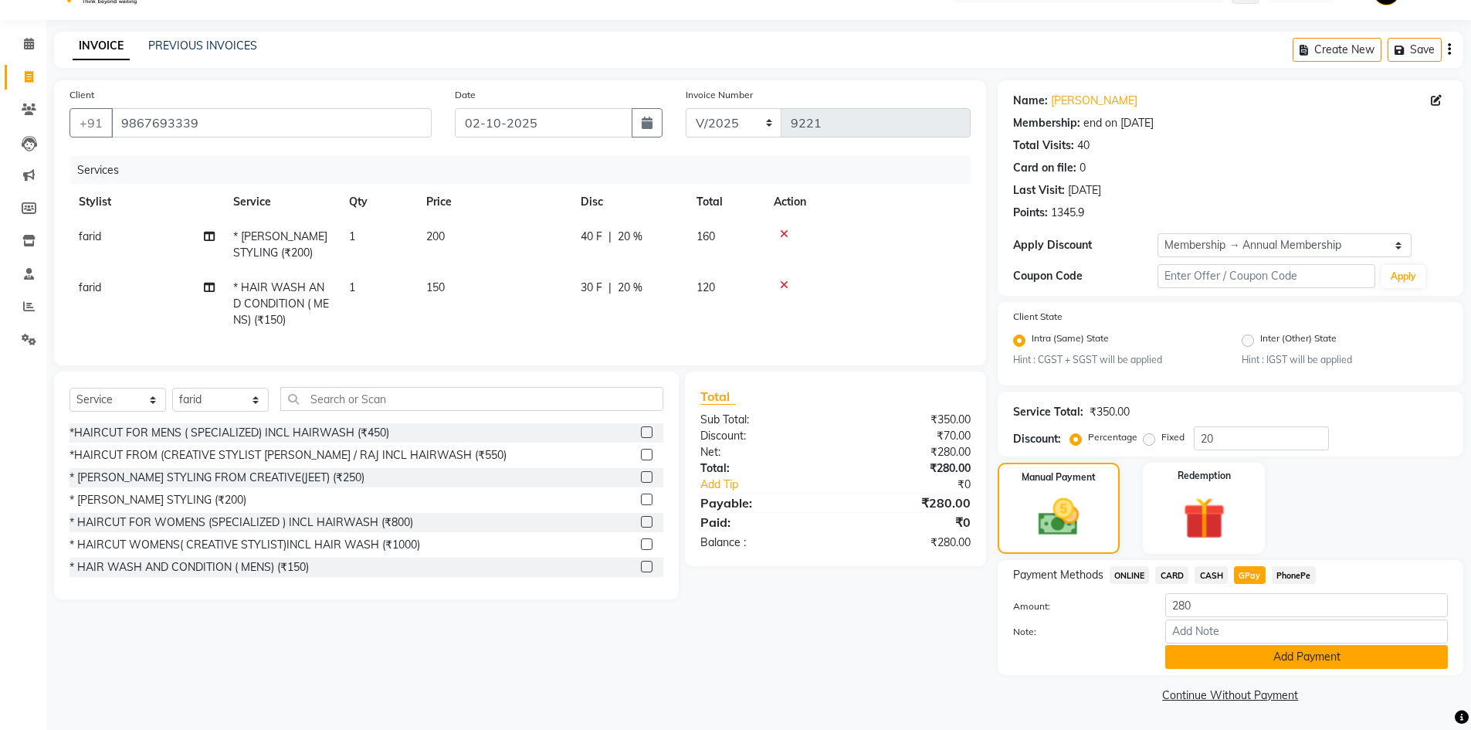
click at [1253, 651] on button "Add Payment" at bounding box center [1306, 657] width 283 height 24
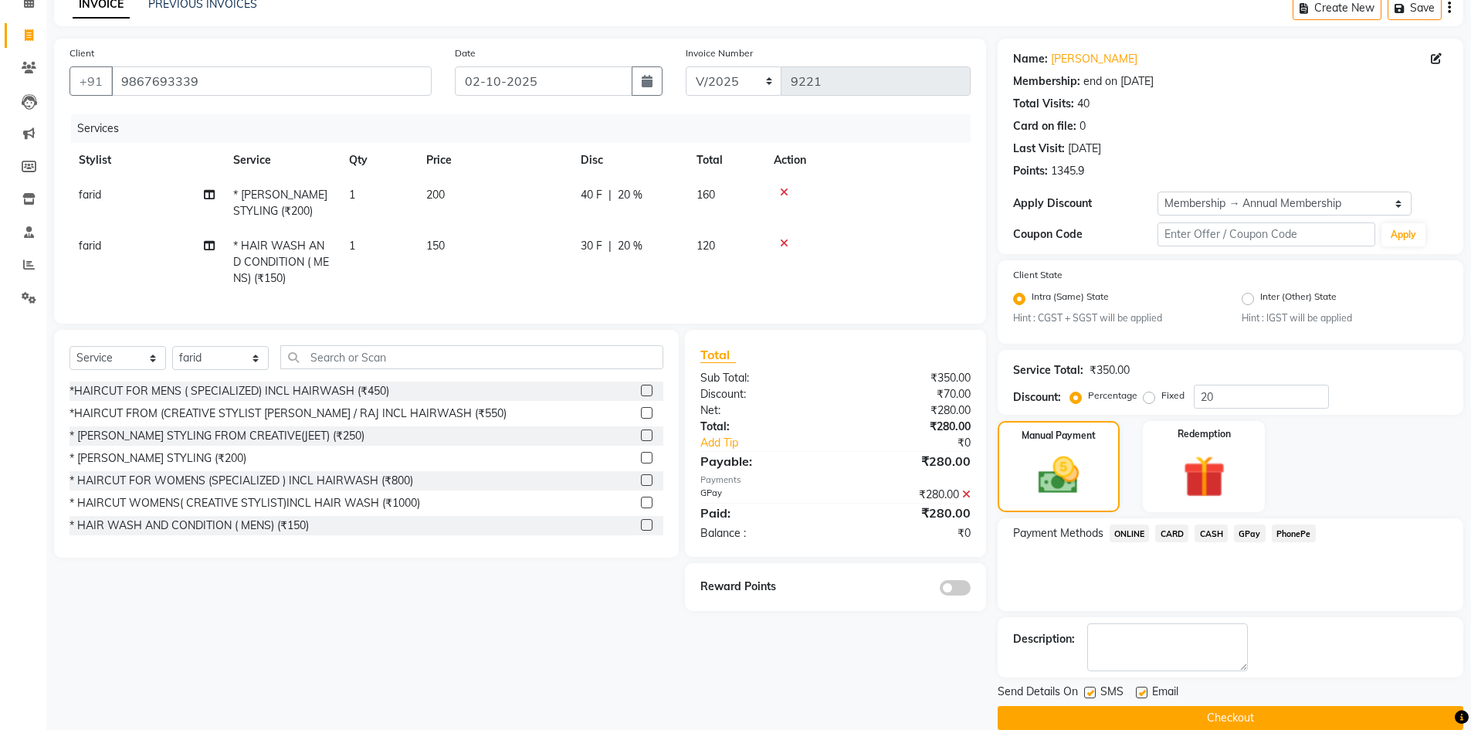
scroll to position [100, 0]
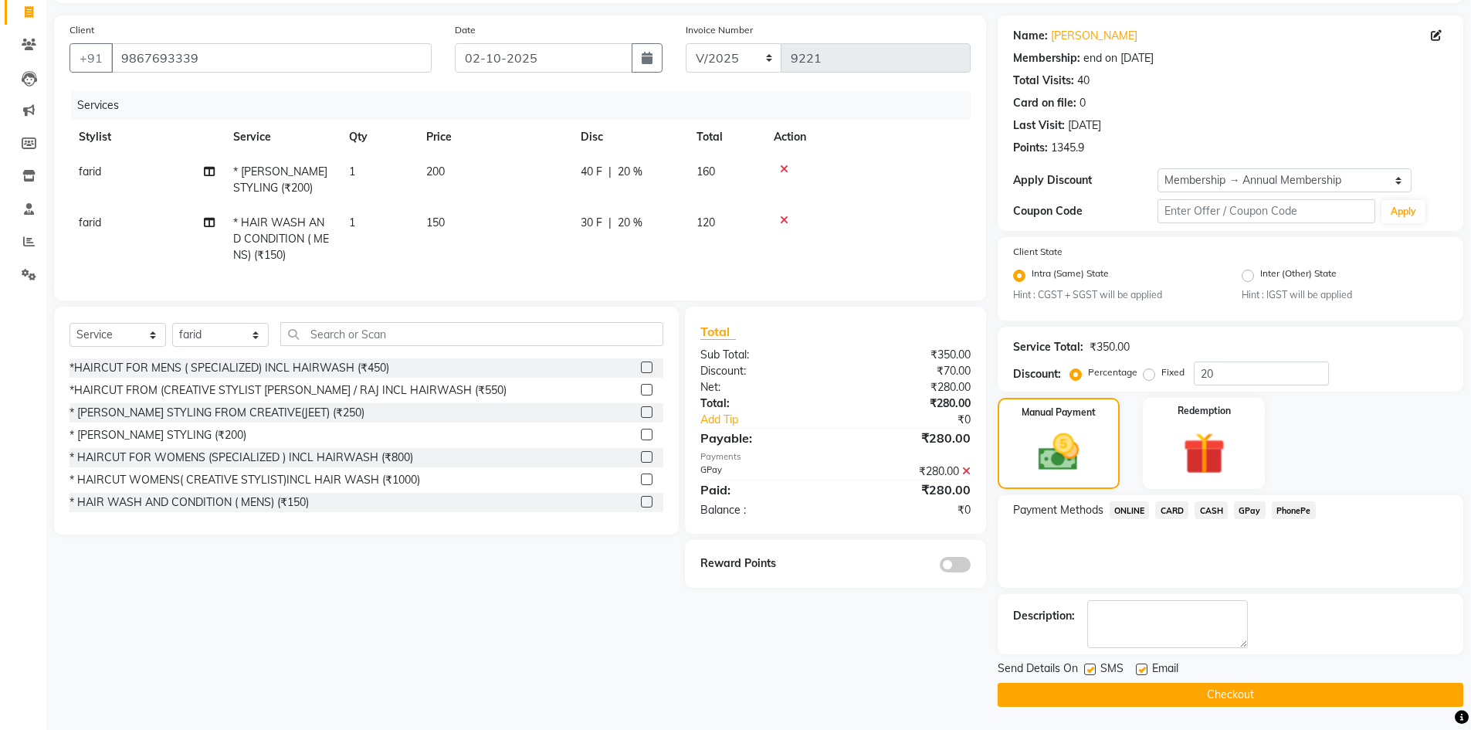
click at [944, 572] on span at bounding box center [954, 564] width 31 height 15
click at [970, 567] on input "checkbox" at bounding box center [970, 567] width 0 height 0
click at [1220, 697] on button "Checkout" at bounding box center [1229, 694] width 465 height 24
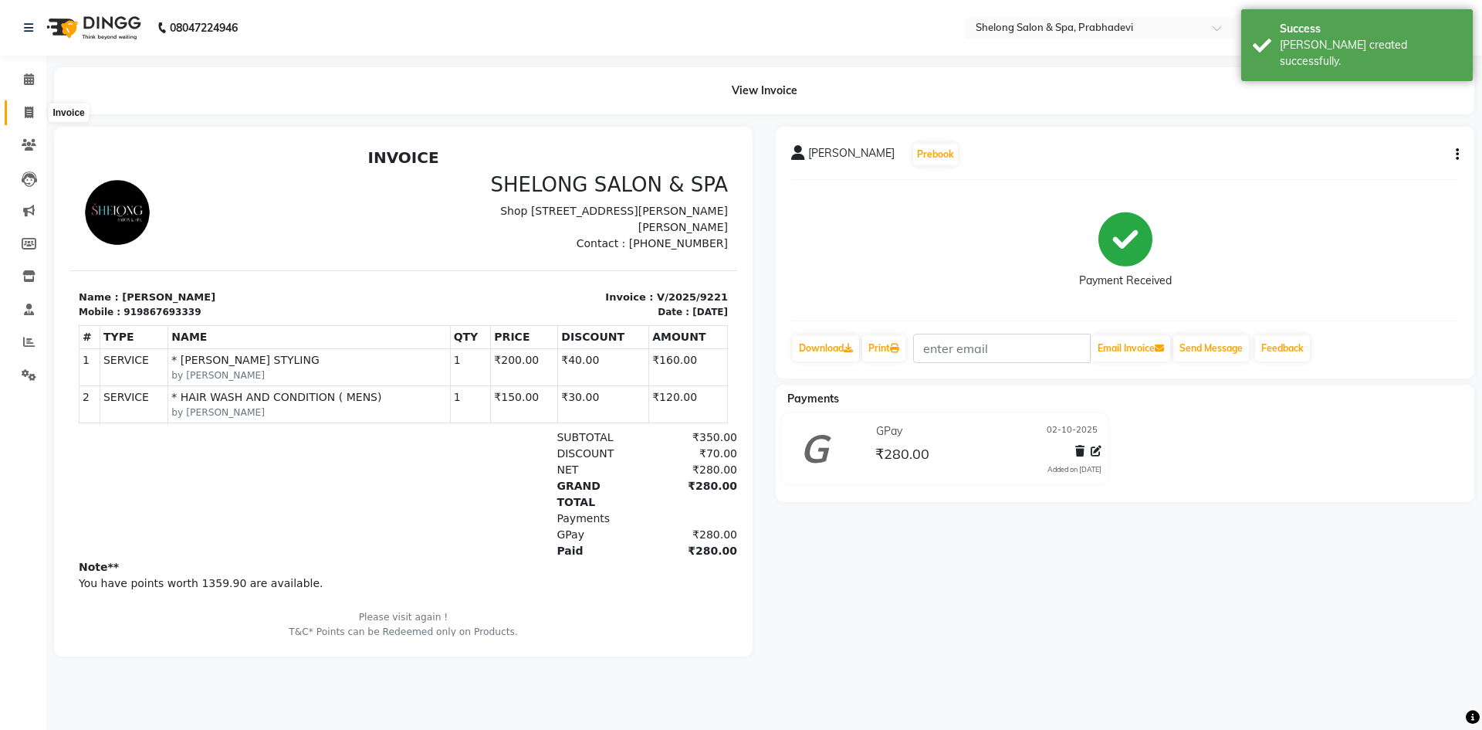
click at [33, 113] on icon at bounding box center [29, 113] width 8 height 12
select select "service"
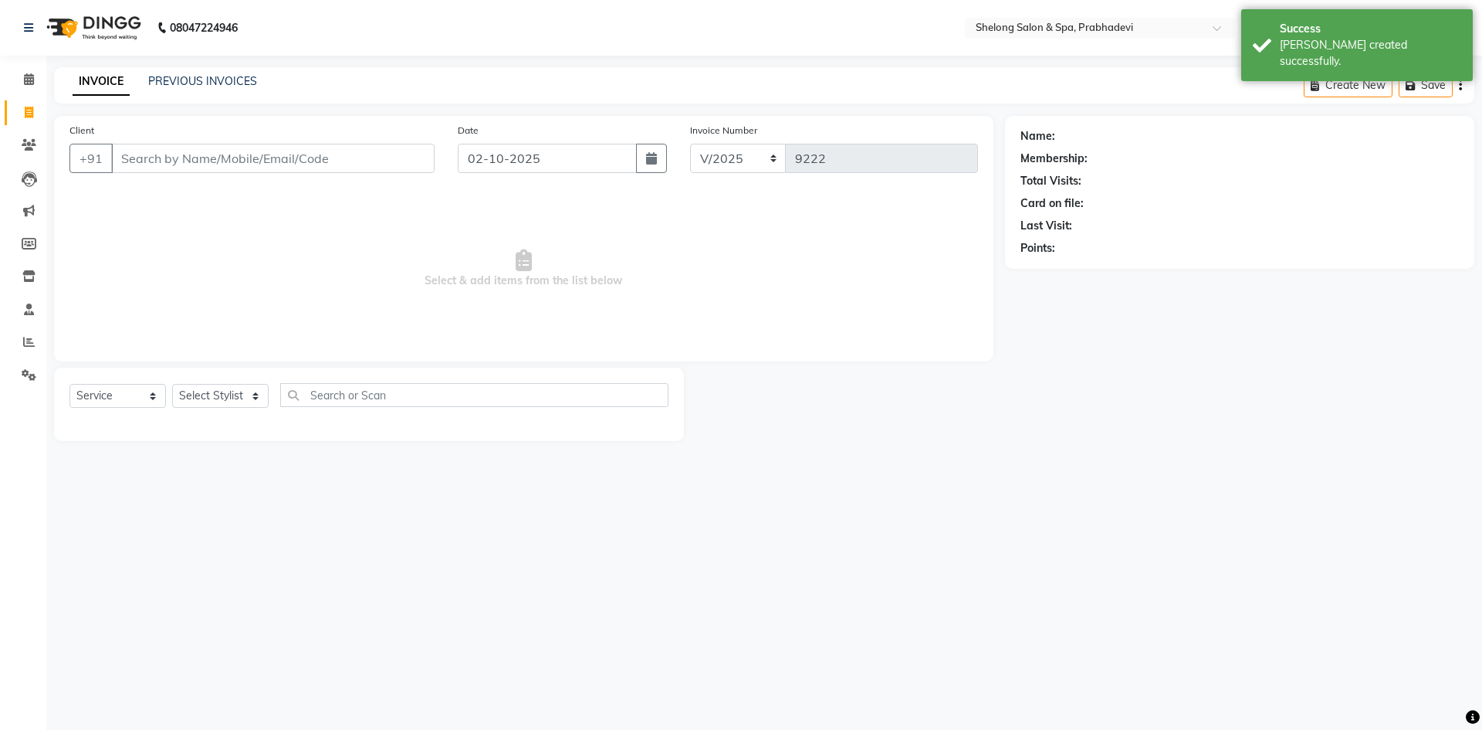
select select "16092"
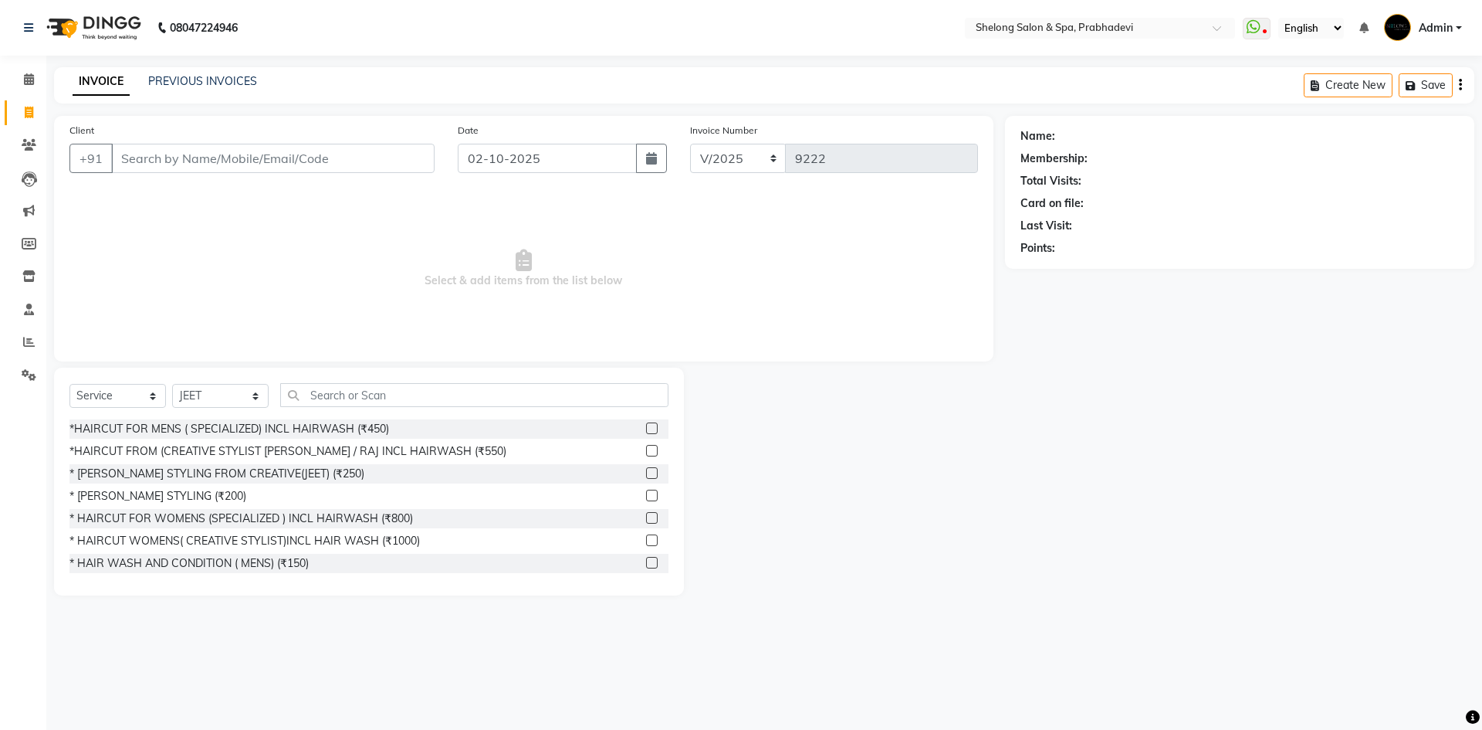
click at [344, 303] on span "Select & add items from the list below" at bounding box center [523, 268] width 909 height 154
click at [346, 300] on span "Select & add items from the list below" at bounding box center [523, 268] width 909 height 154
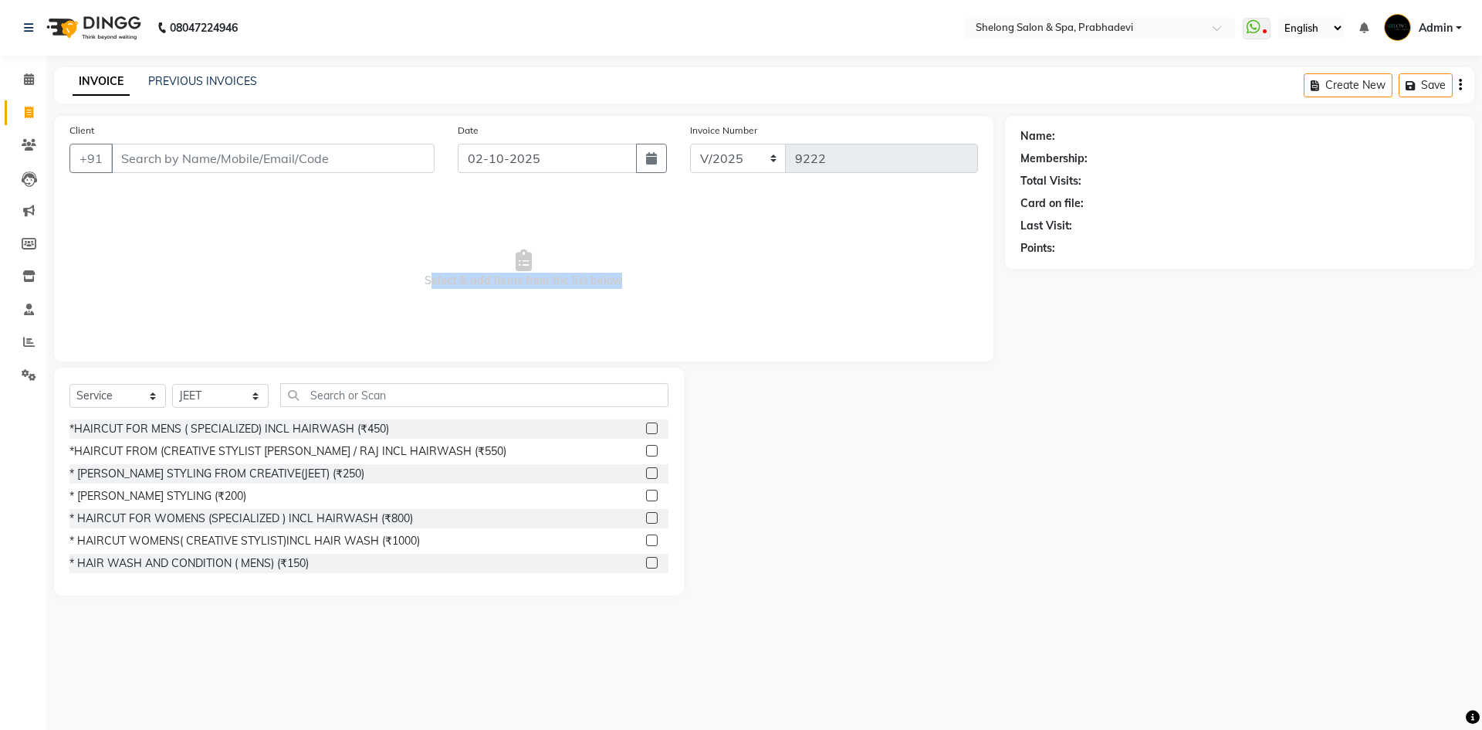
click at [346, 300] on span "Select & add items from the list below" at bounding box center [523, 268] width 909 height 154
click at [452, 360] on div "Client +91 Date 02-10-2025 Invoice Number V/2025 V/2025-26 9222 Select & add it…" at bounding box center [523, 238] width 939 height 245
